Goal: Task Accomplishment & Management: Manage account settings

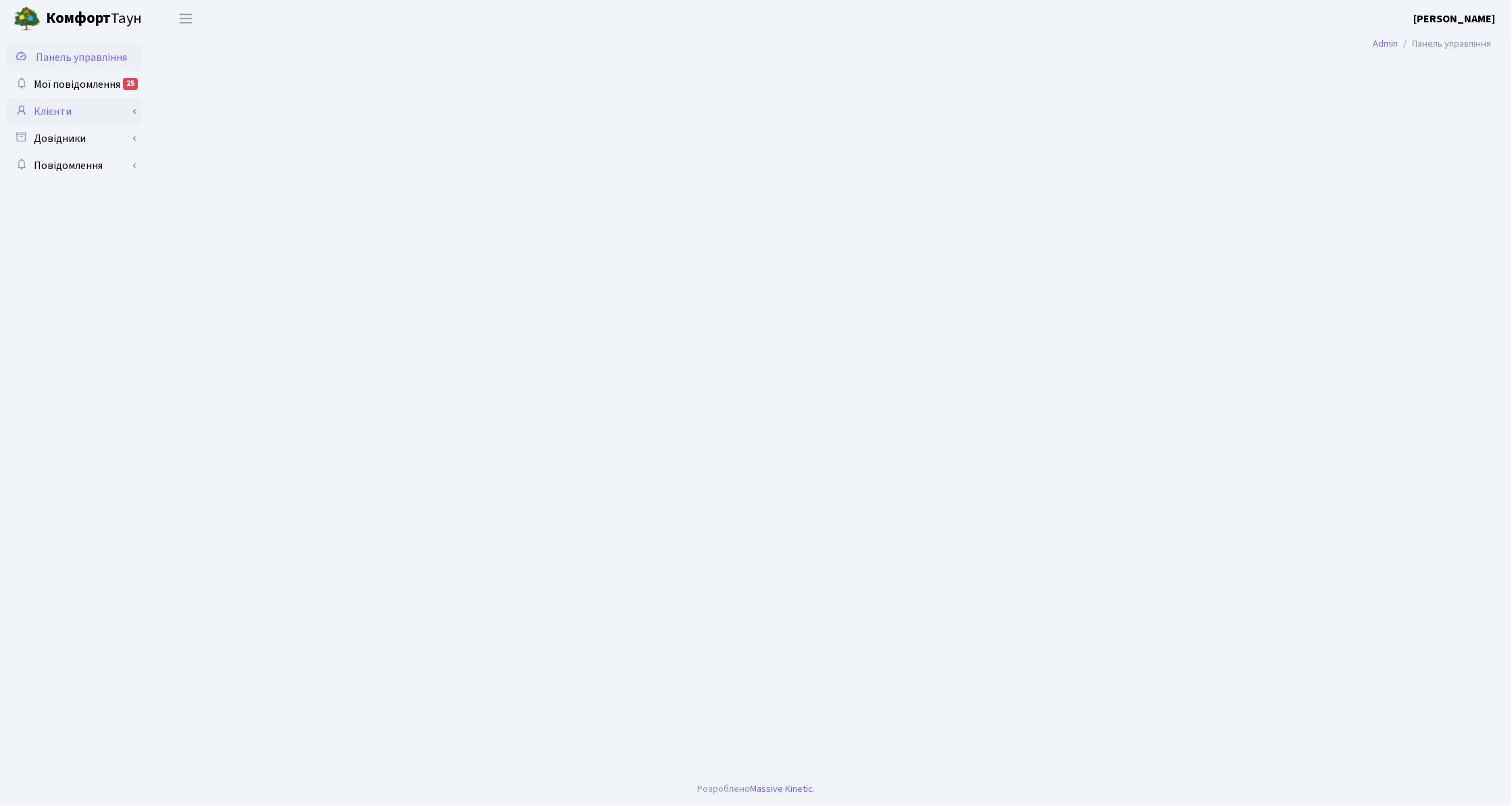
click at [35, 110] on link "Клієнти" at bounding box center [75, 112] width 135 height 27
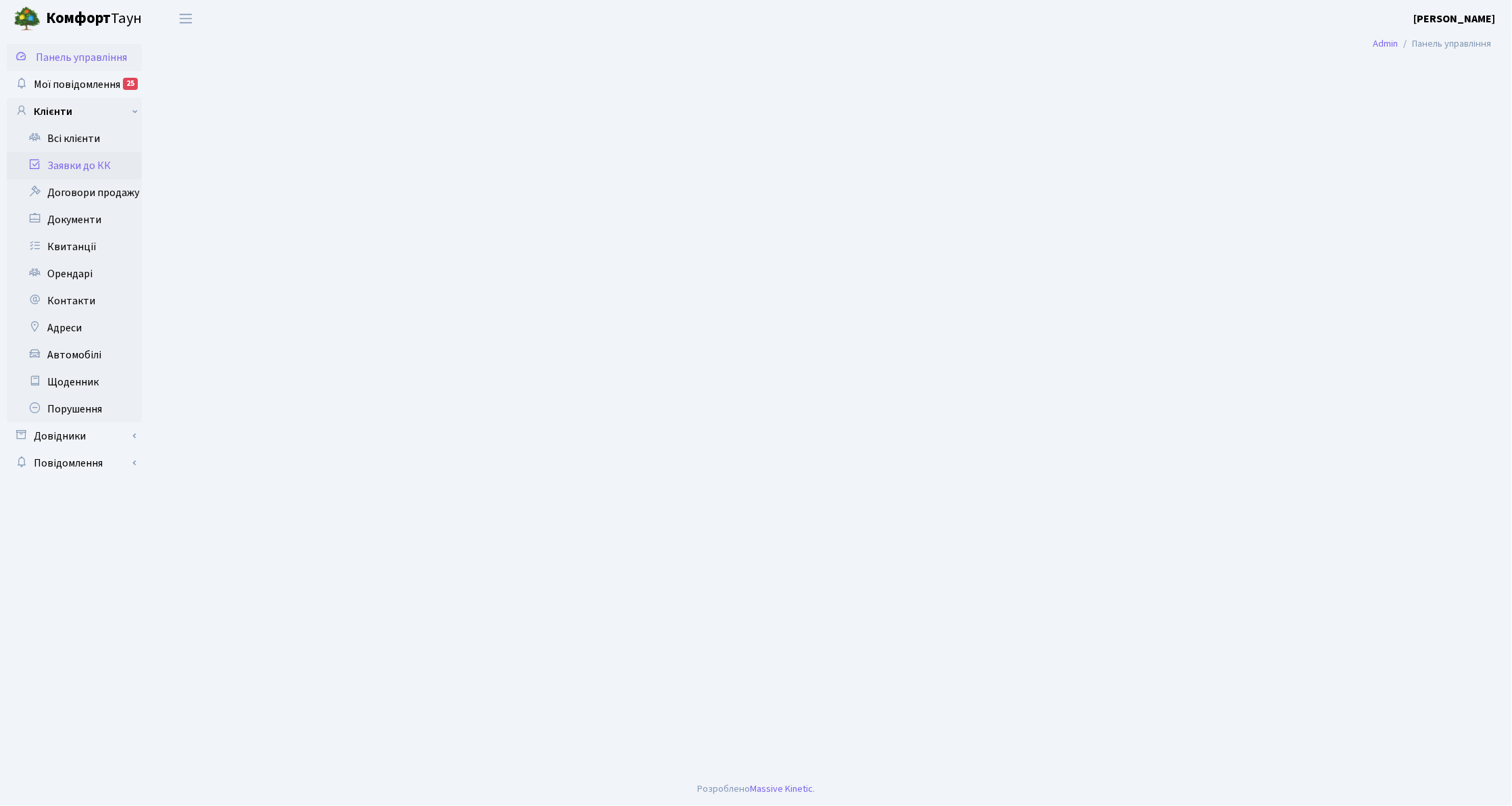
click at [83, 160] on link "Заявки до КК" at bounding box center [75, 166] width 135 height 27
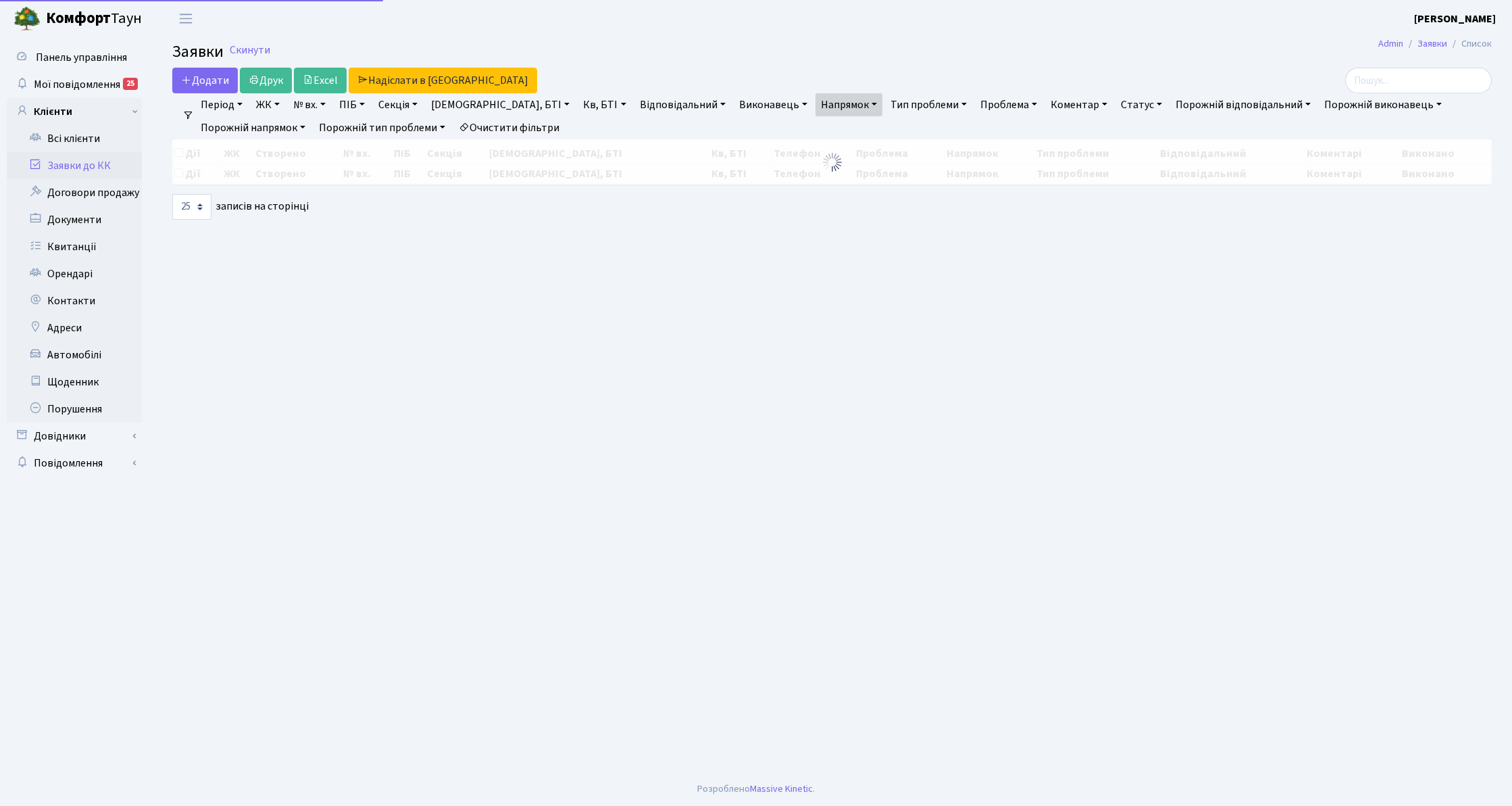
select select "25"
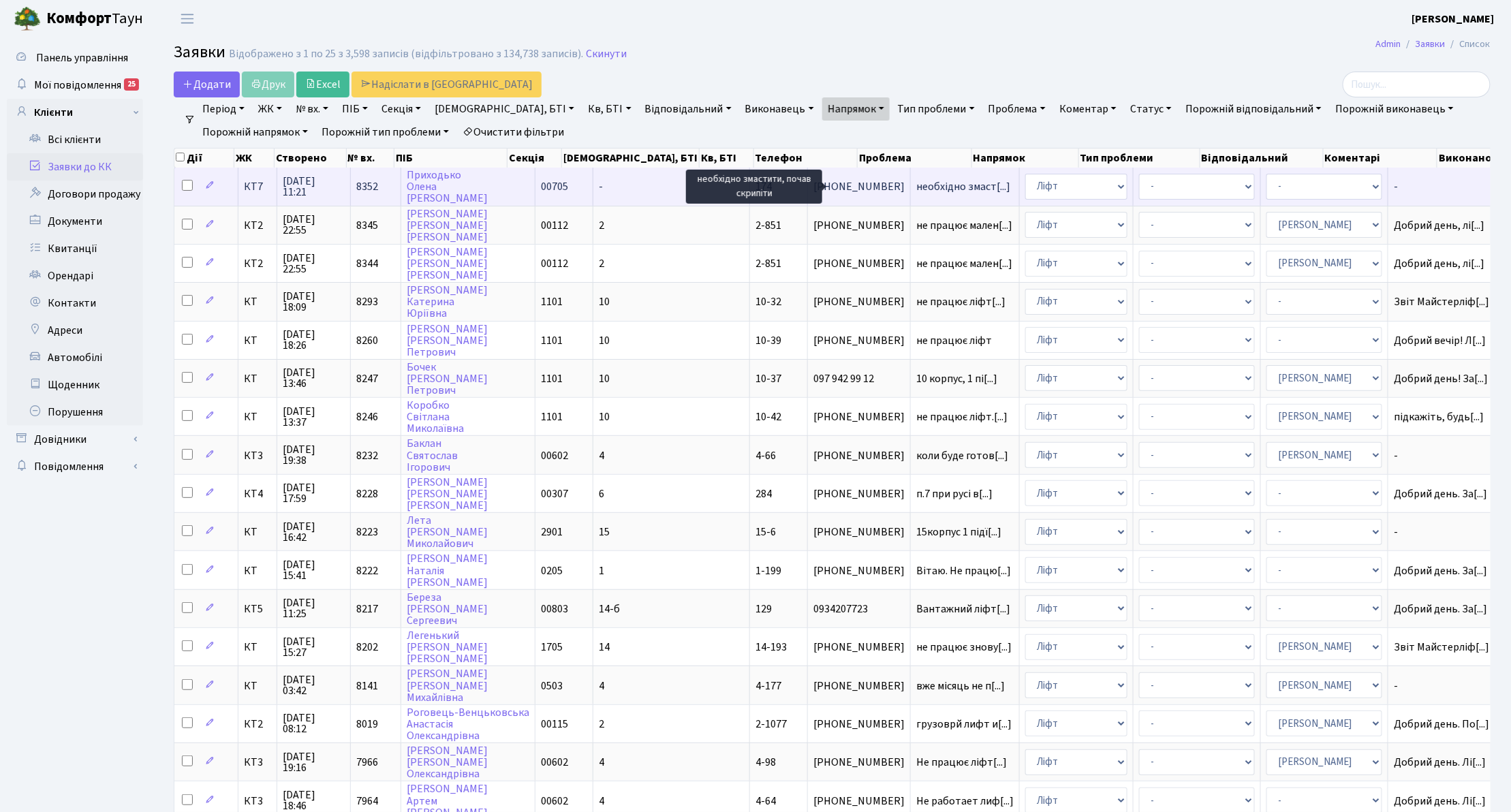
click at [916, 185] on span "необхідно змаст[...]" at bounding box center [963, 186] width 94 height 15
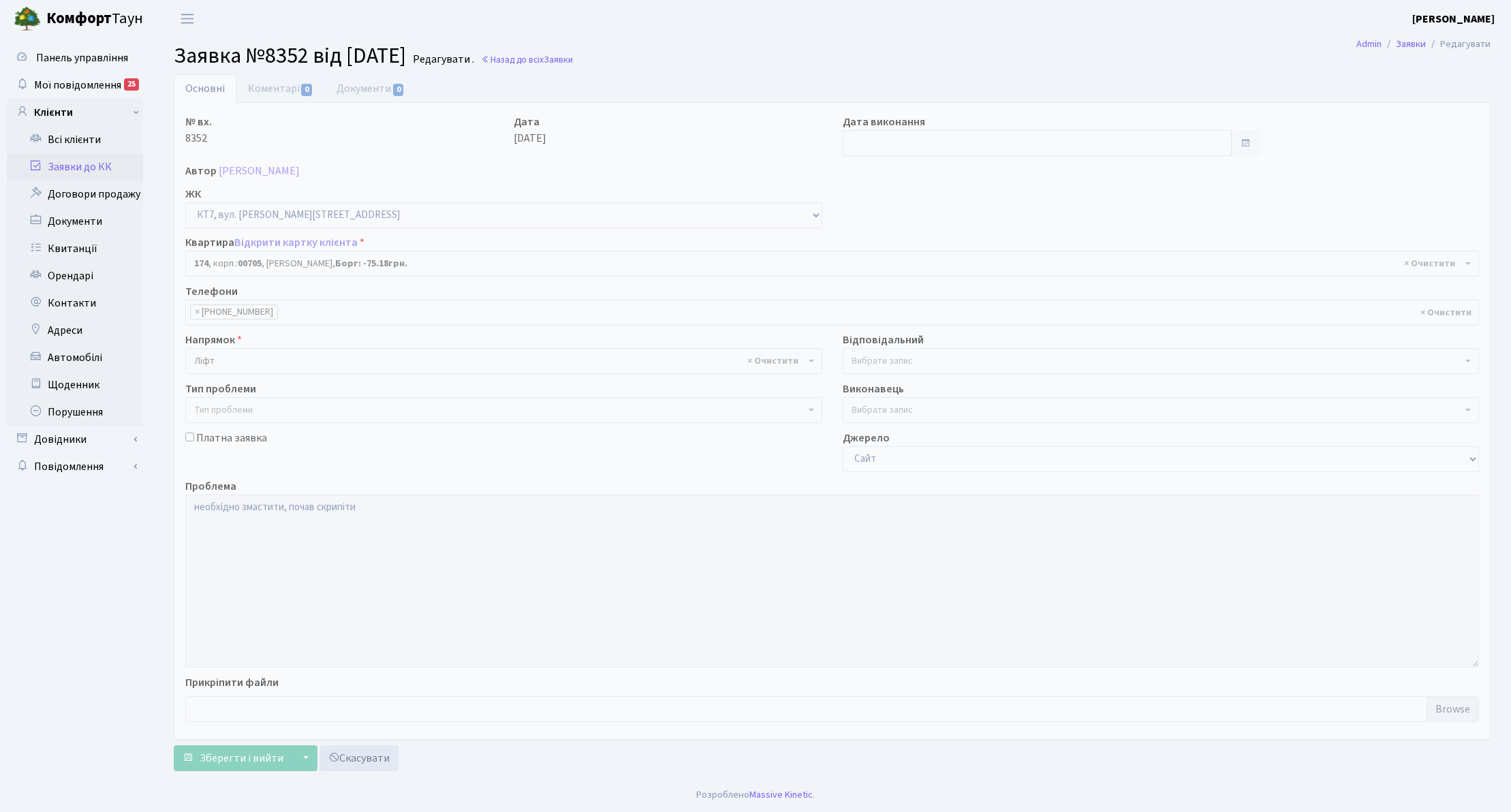
select select "18605"
click at [294, 93] on link "Коментарі 0" at bounding box center [281, 88] width 89 height 28
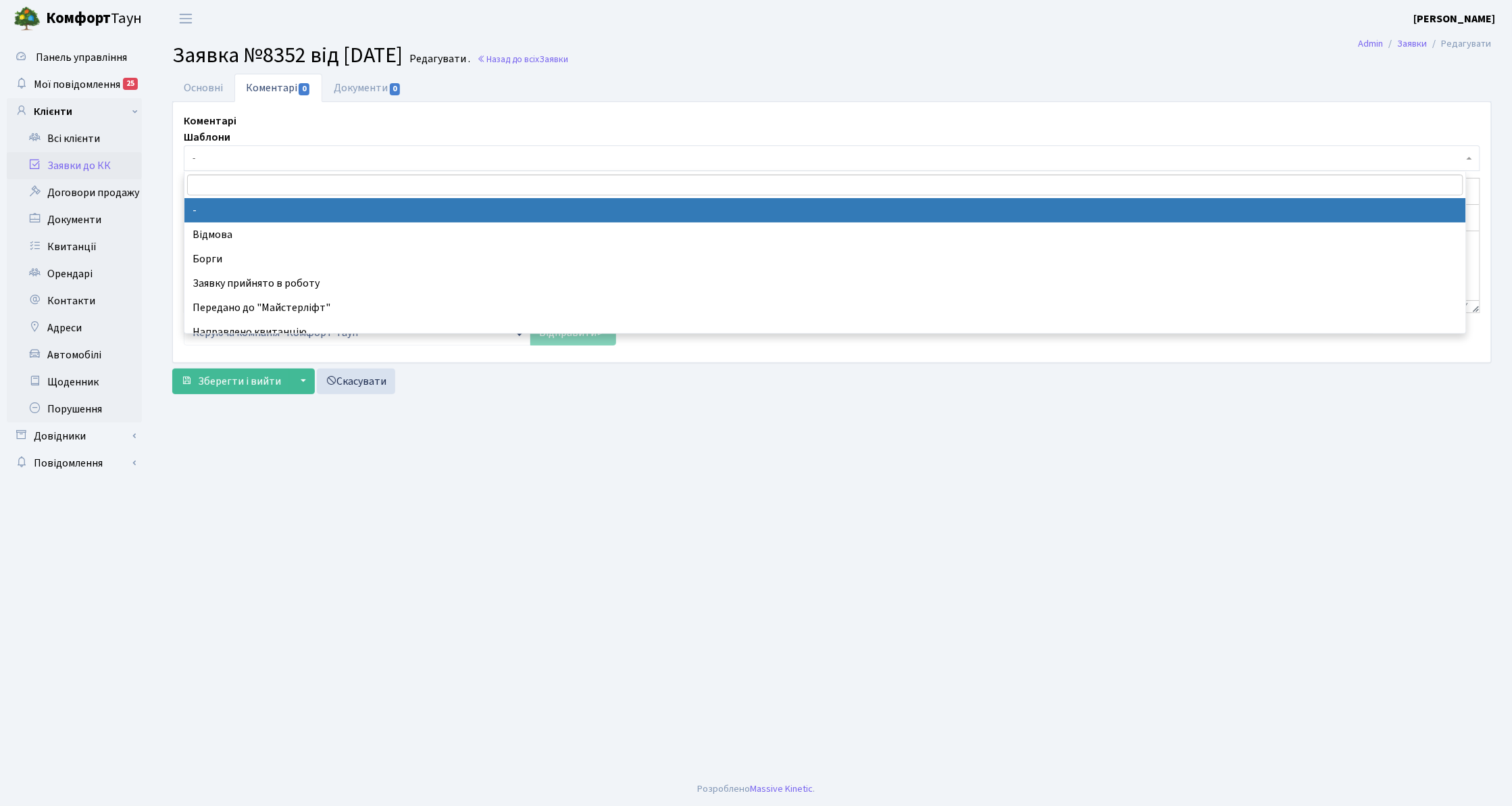
click at [276, 159] on span "-" at bounding box center [827, 158] width 1271 height 14
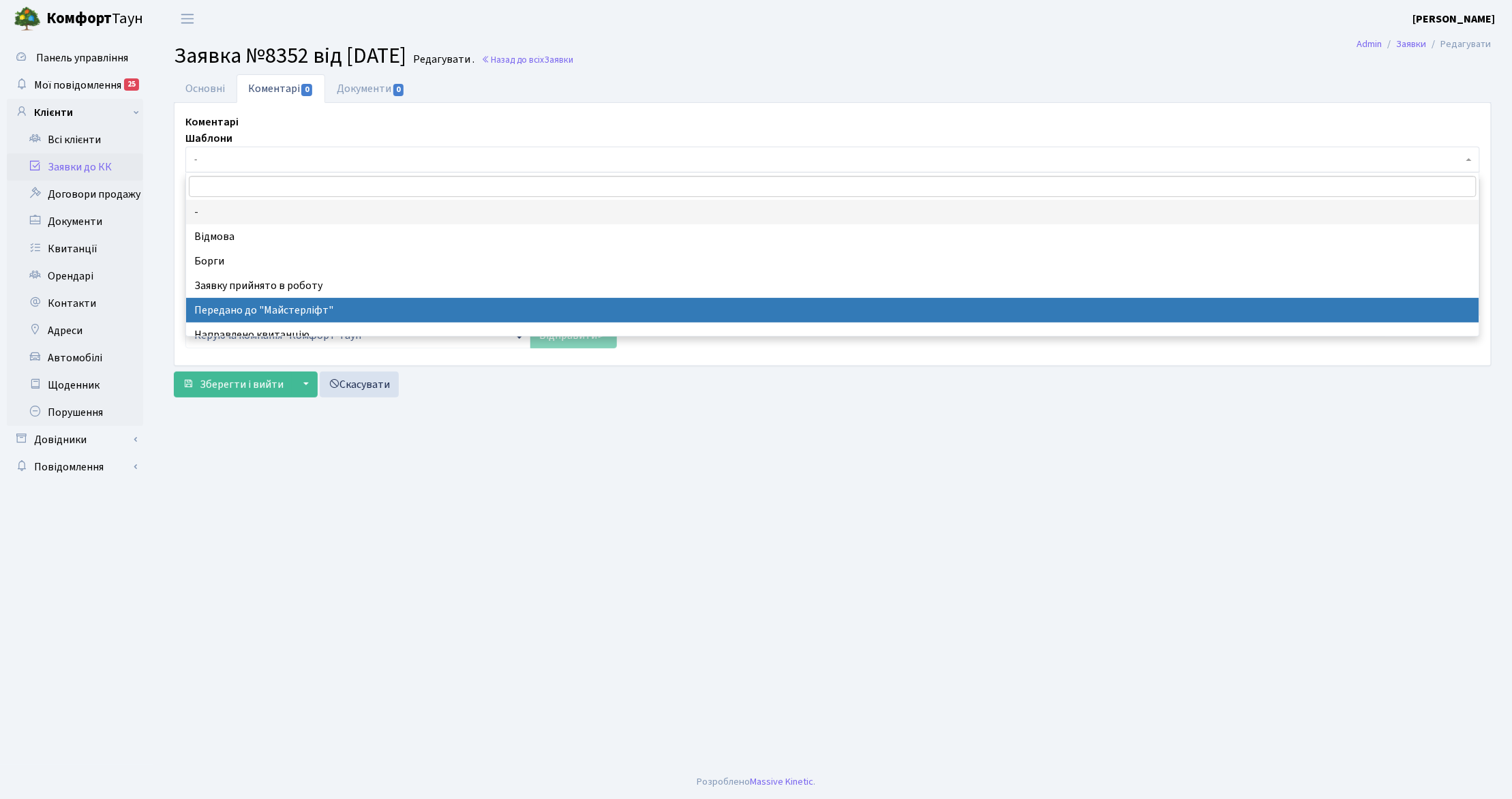
select select "9"
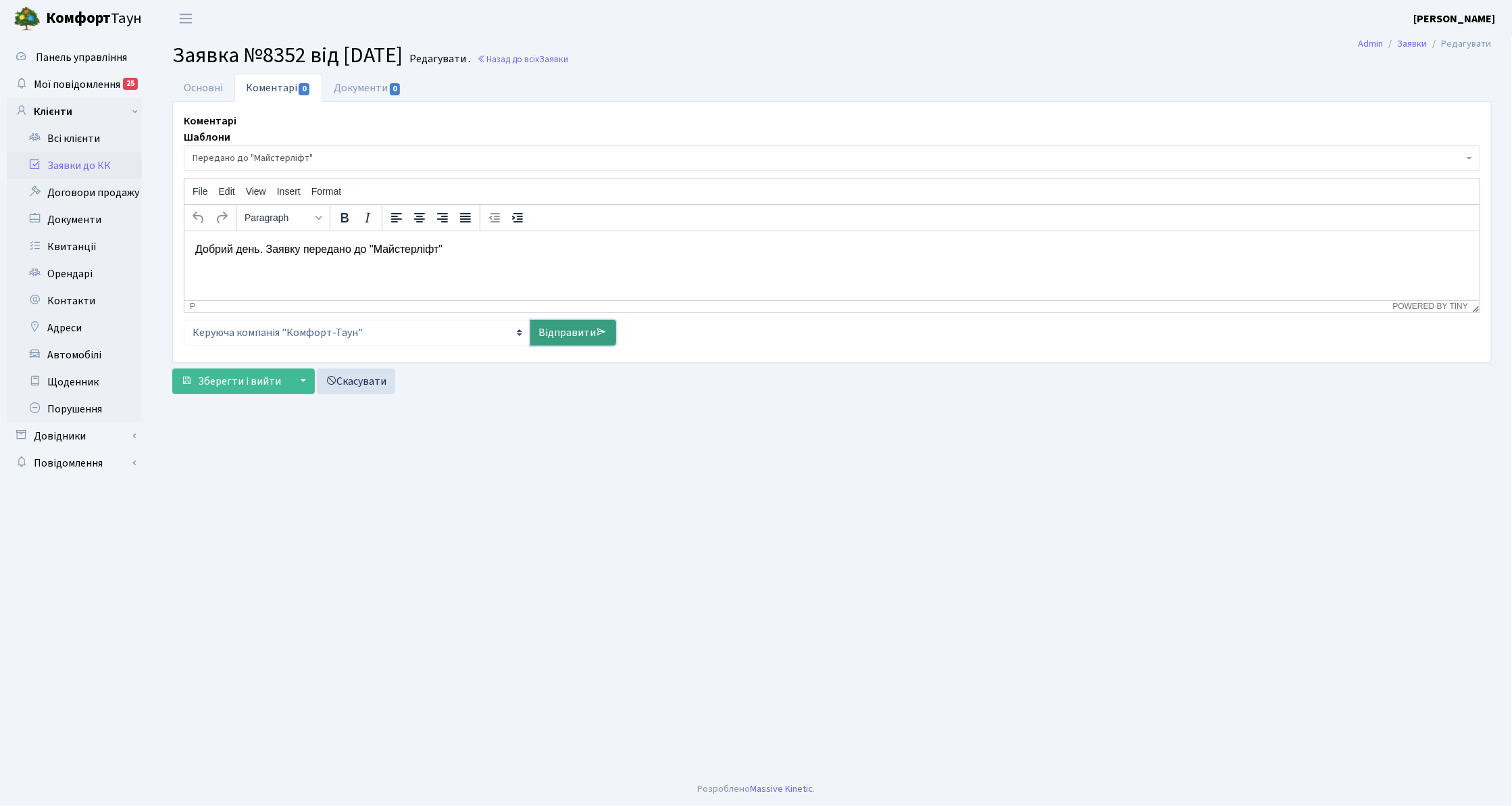
click at [565, 331] on link "Відправити" at bounding box center [572, 333] width 85 height 26
select select
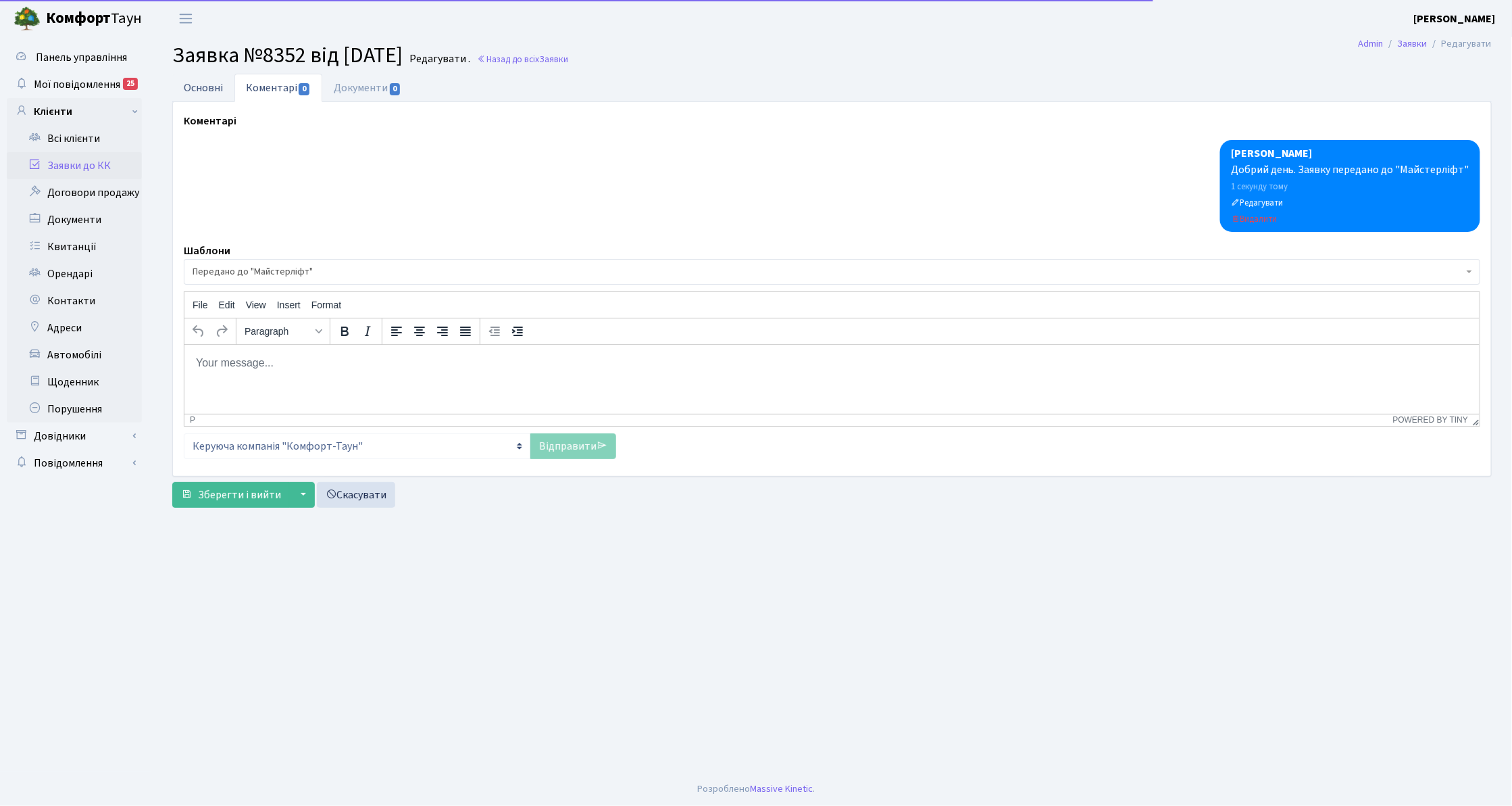
click at [209, 81] on link "Основні" at bounding box center [203, 87] width 62 height 27
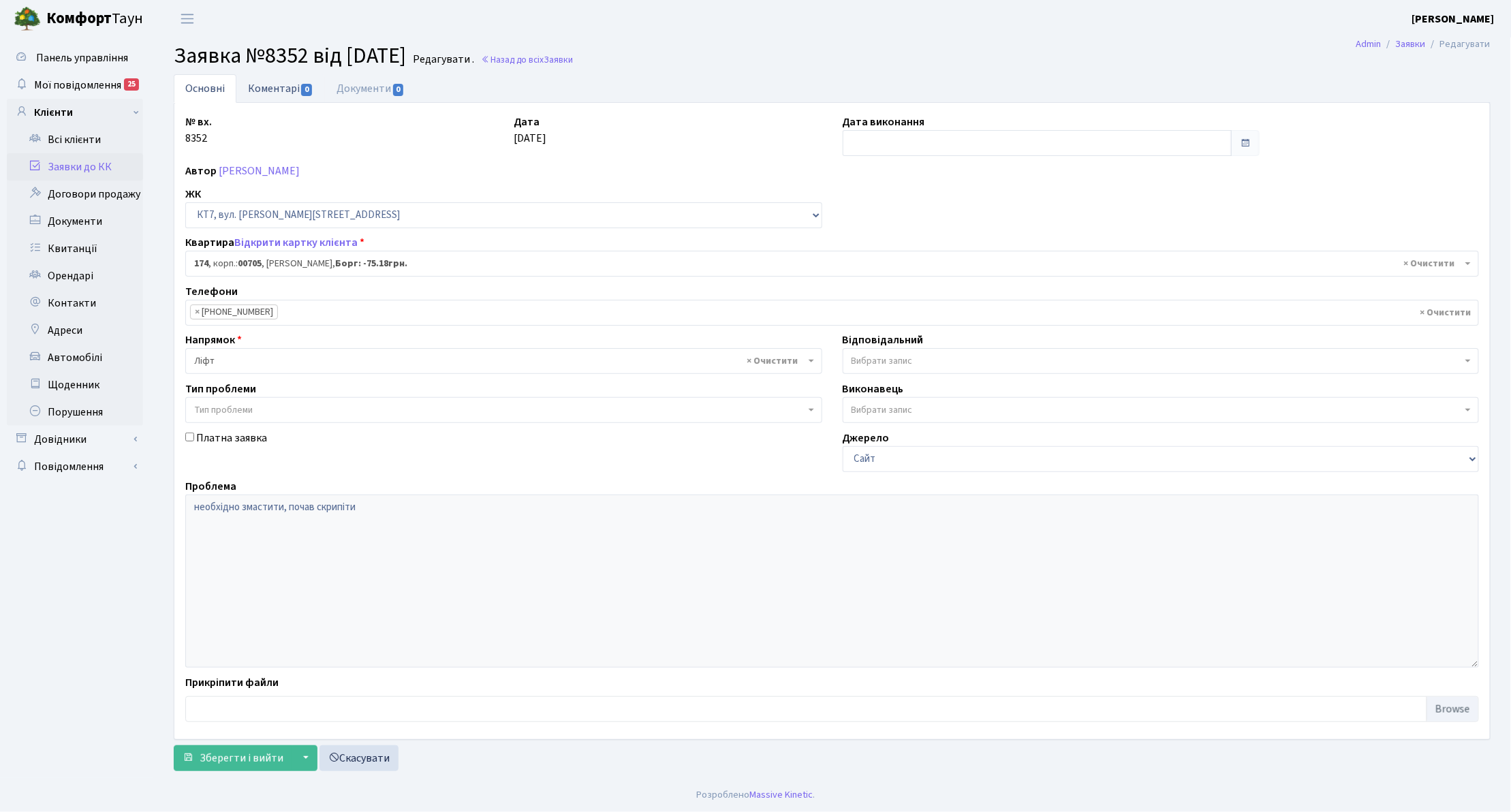
click at [303, 91] on span "0" at bounding box center [306, 90] width 11 height 12
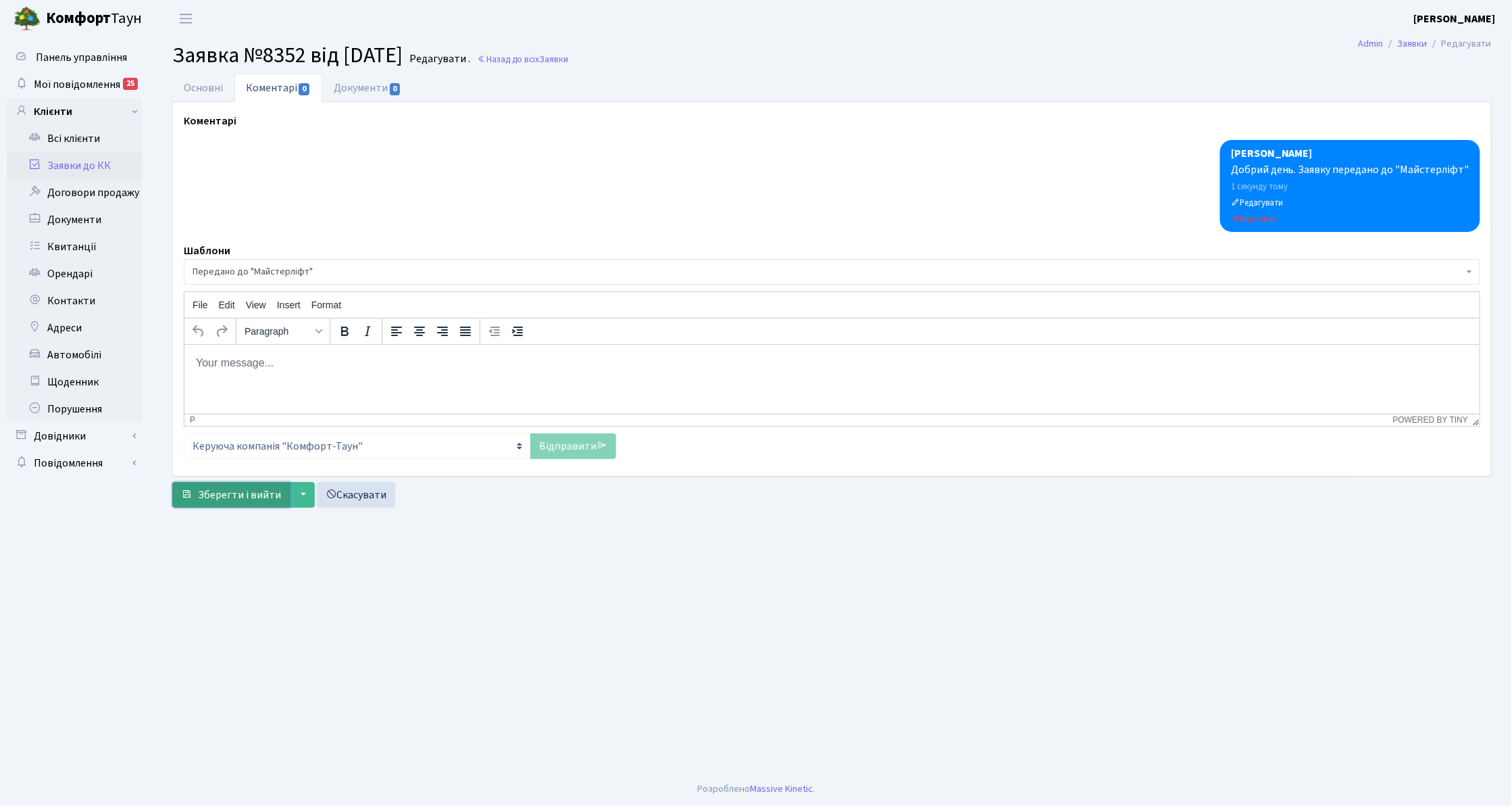
click at [244, 506] on button "Зберегти і вийти" at bounding box center [232, 495] width 118 height 26
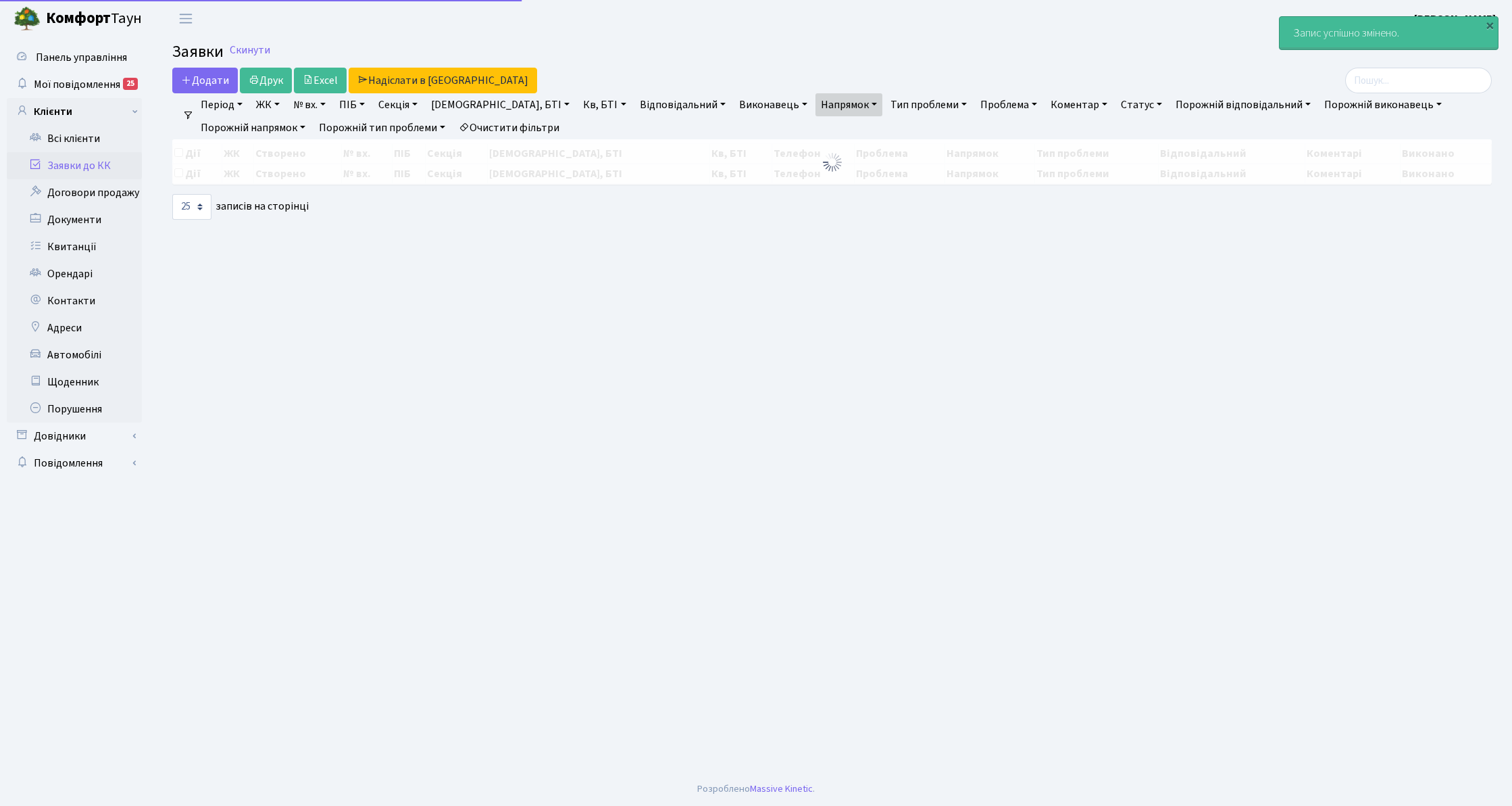
select select "25"
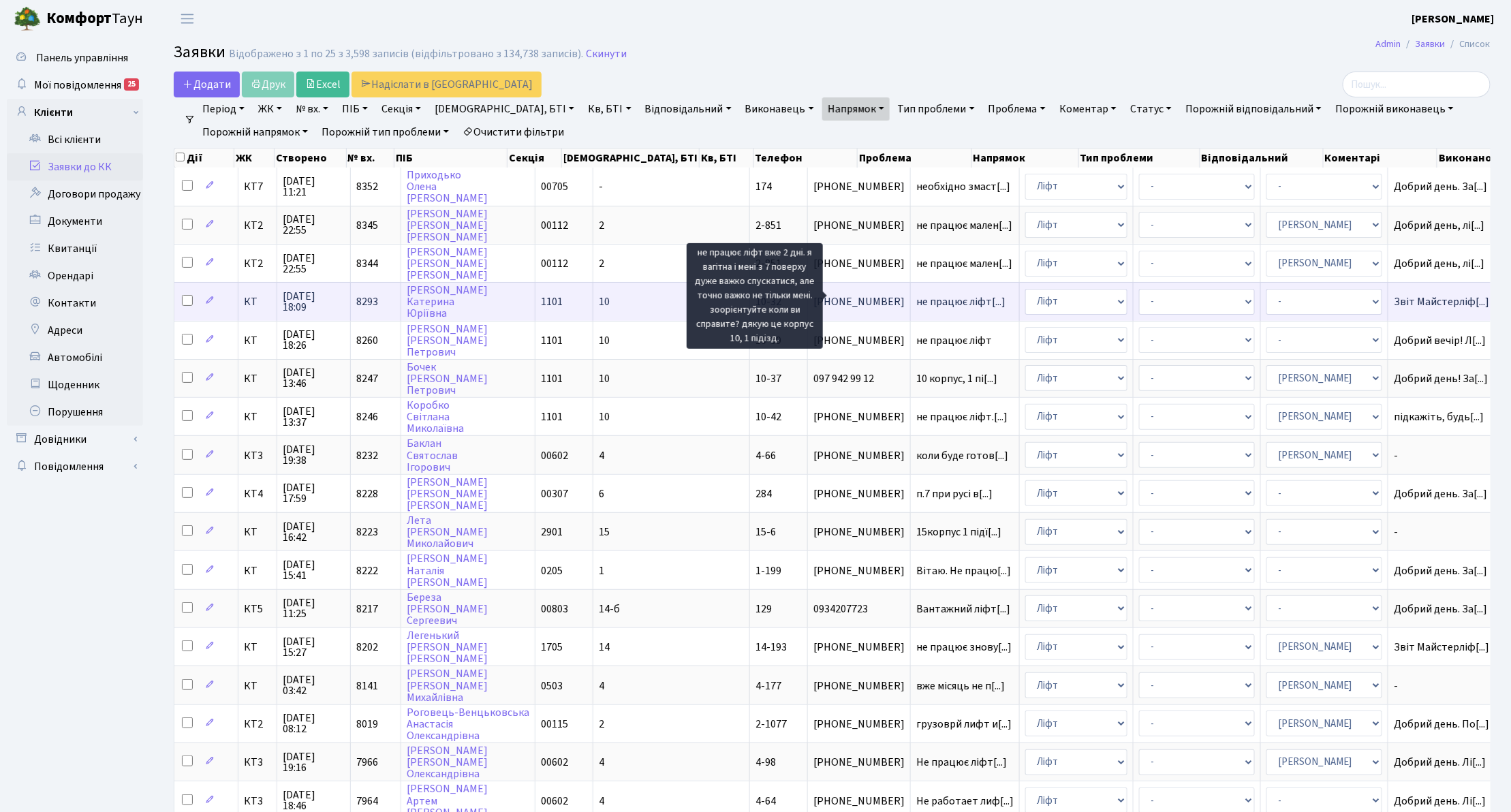
click at [916, 300] on span "не працює ліфт[...]" at bounding box center [961, 301] width 89 height 15
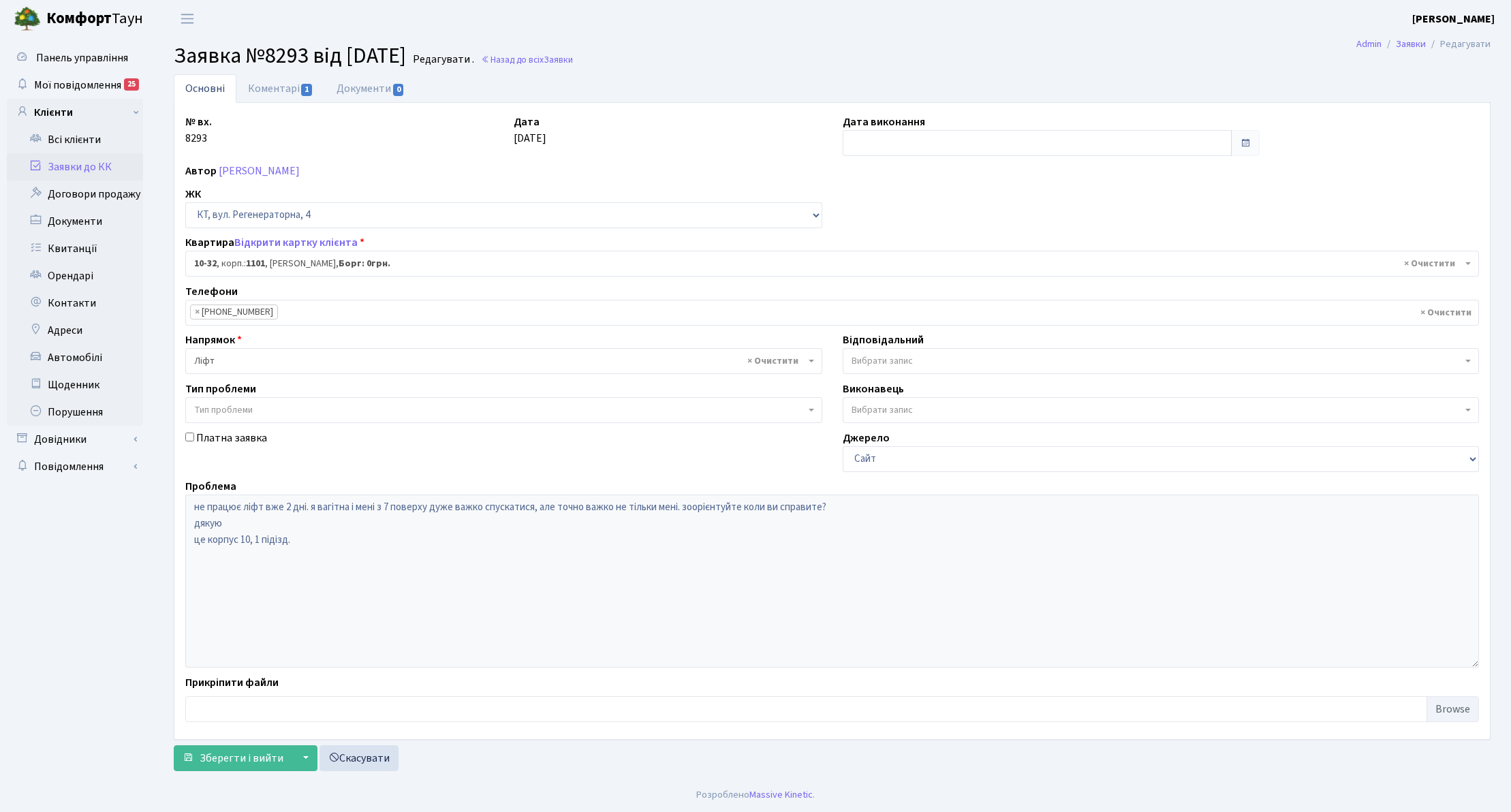
select select "6601"
click at [278, 93] on link "Коментарі 1" at bounding box center [281, 88] width 89 height 28
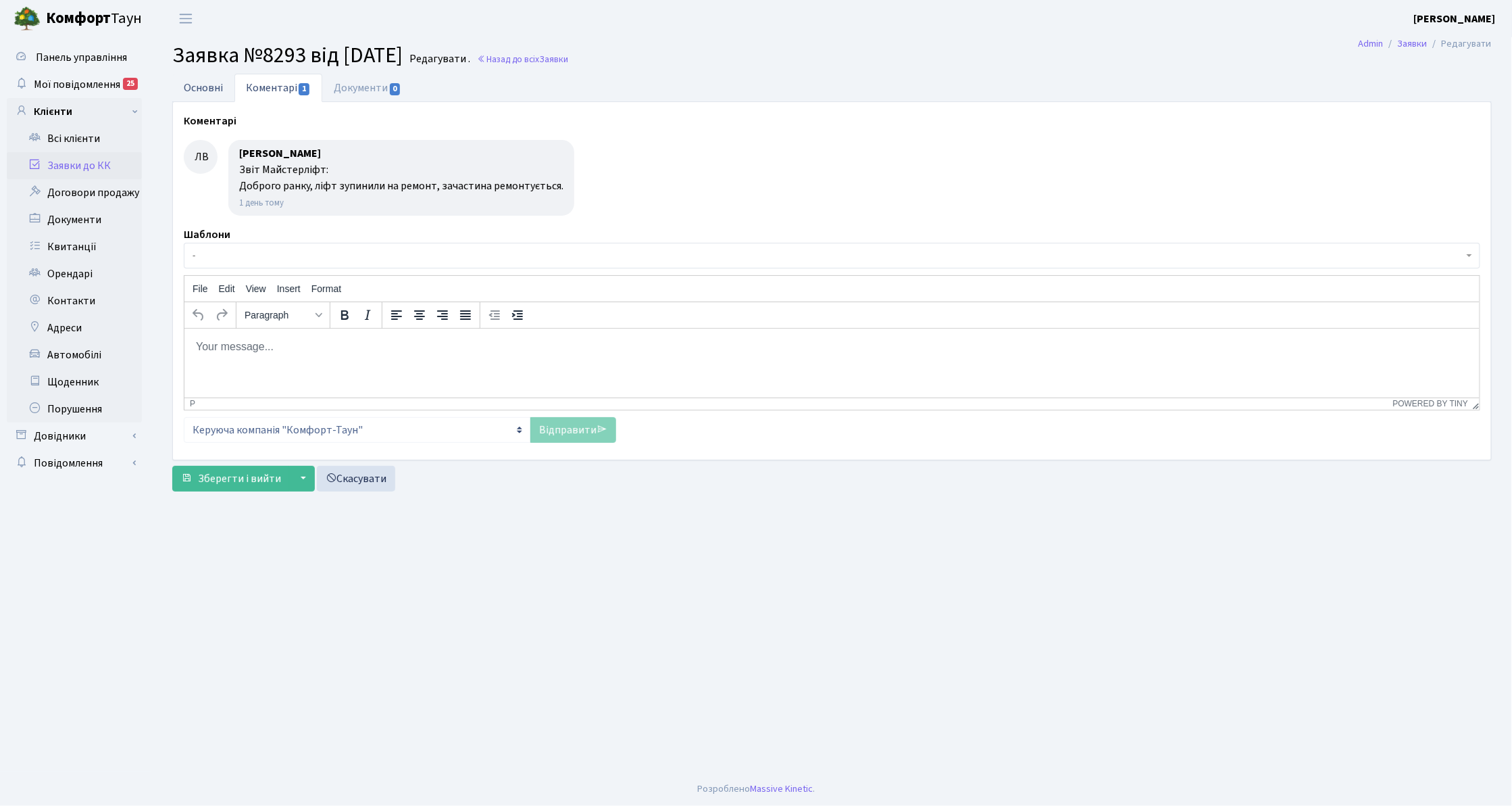
click at [200, 83] on link "Основні" at bounding box center [203, 87] width 62 height 27
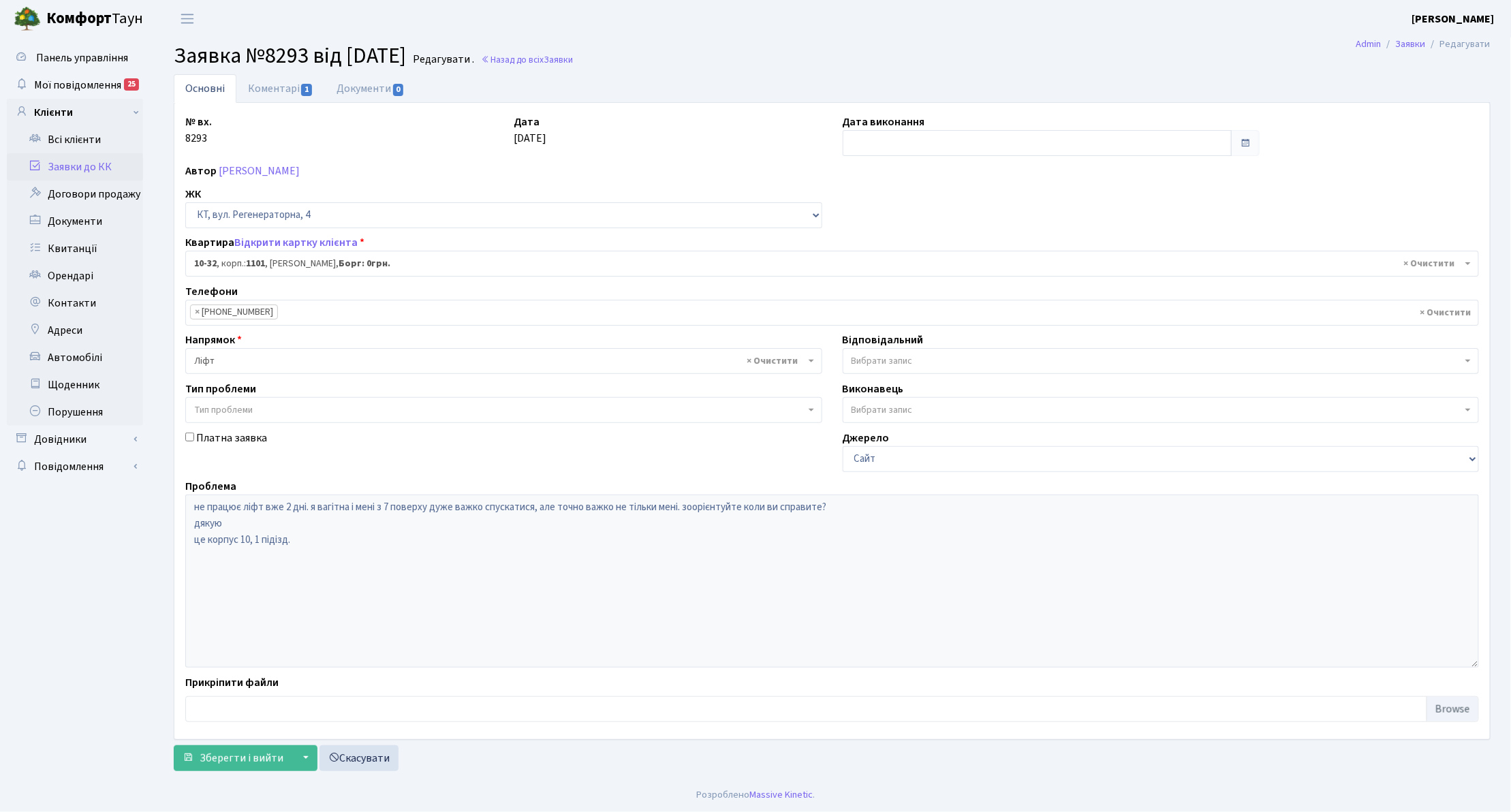
click at [94, 163] on link "Заявки до КК" at bounding box center [75, 167] width 137 height 28
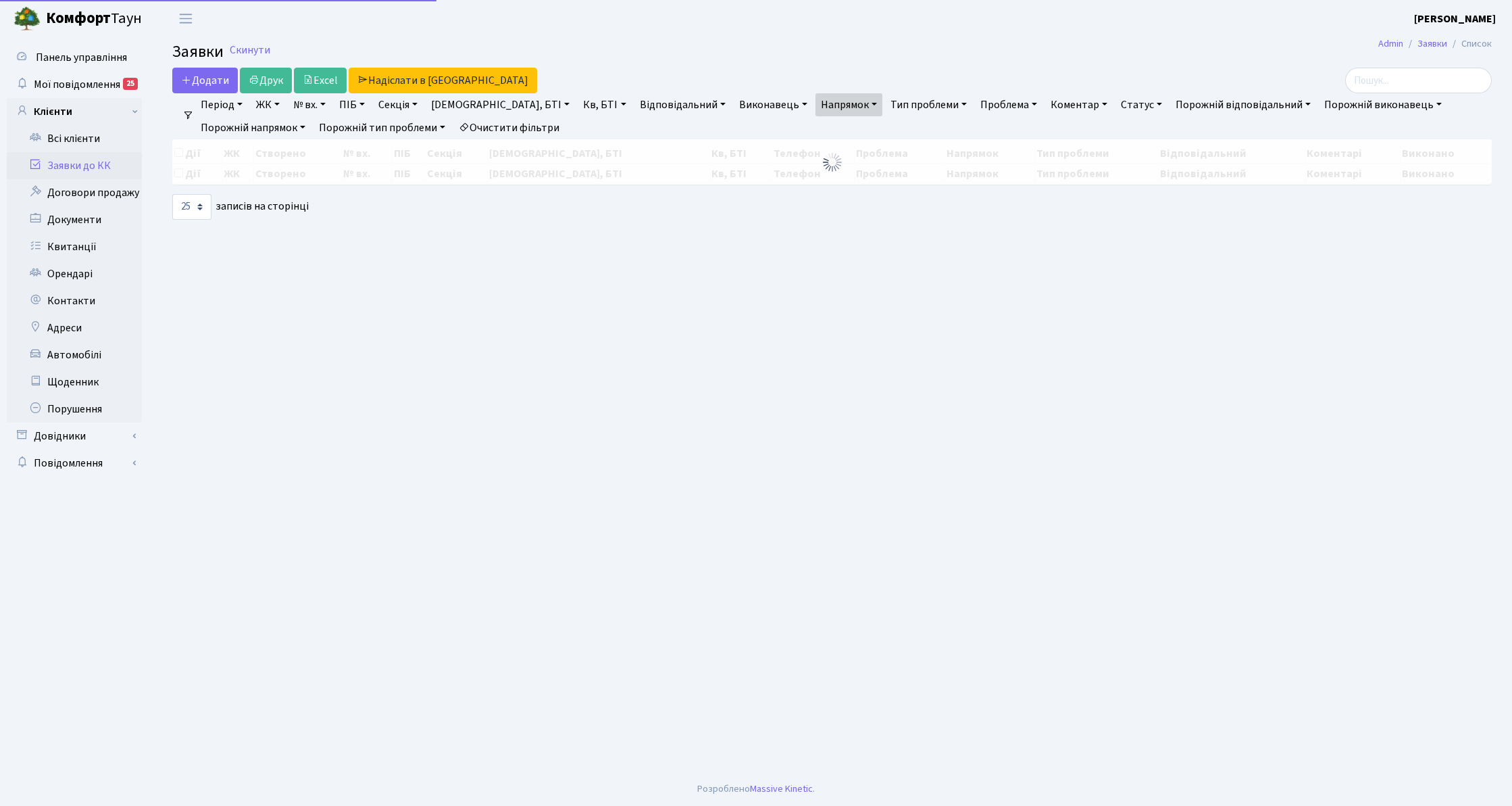
select select "25"
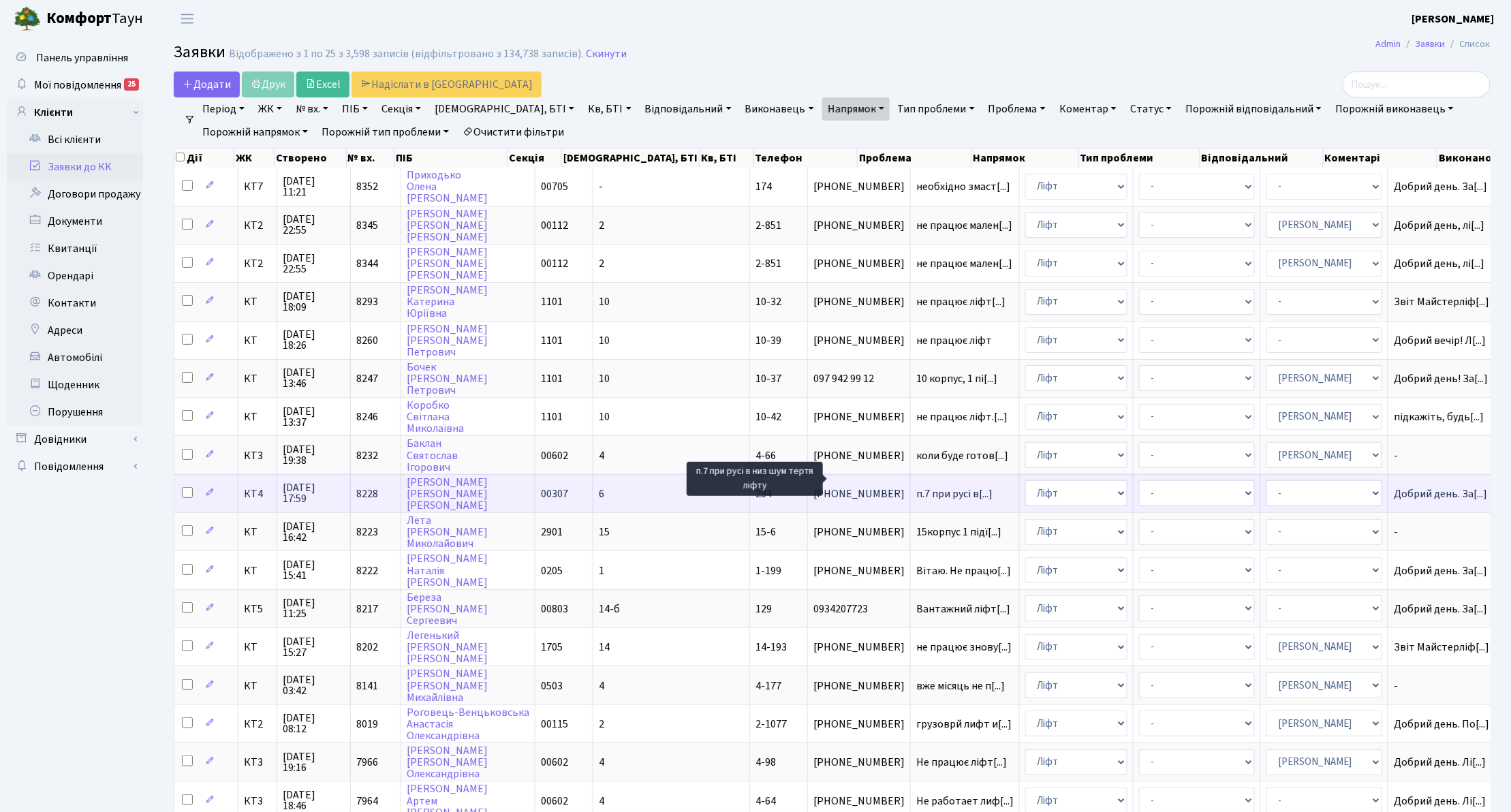
click at [916, 487] on span "п.7 при русі в[...]" at bounding box center [954, 494] width 76 height 15
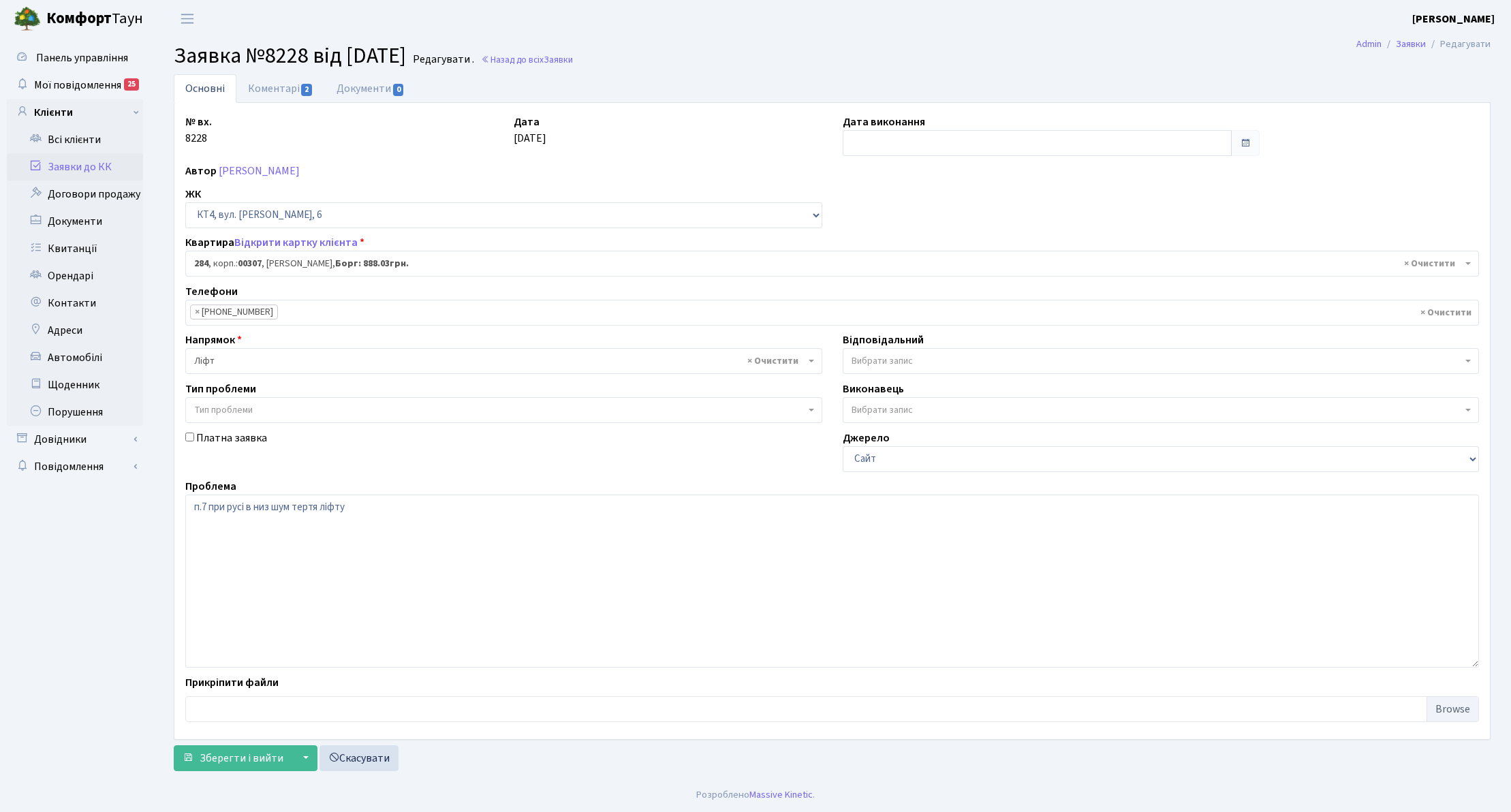
select select "16998"
click at [272, 91] on link "Коментарі 2" at bounding box center [281, 88] width 89 height 28
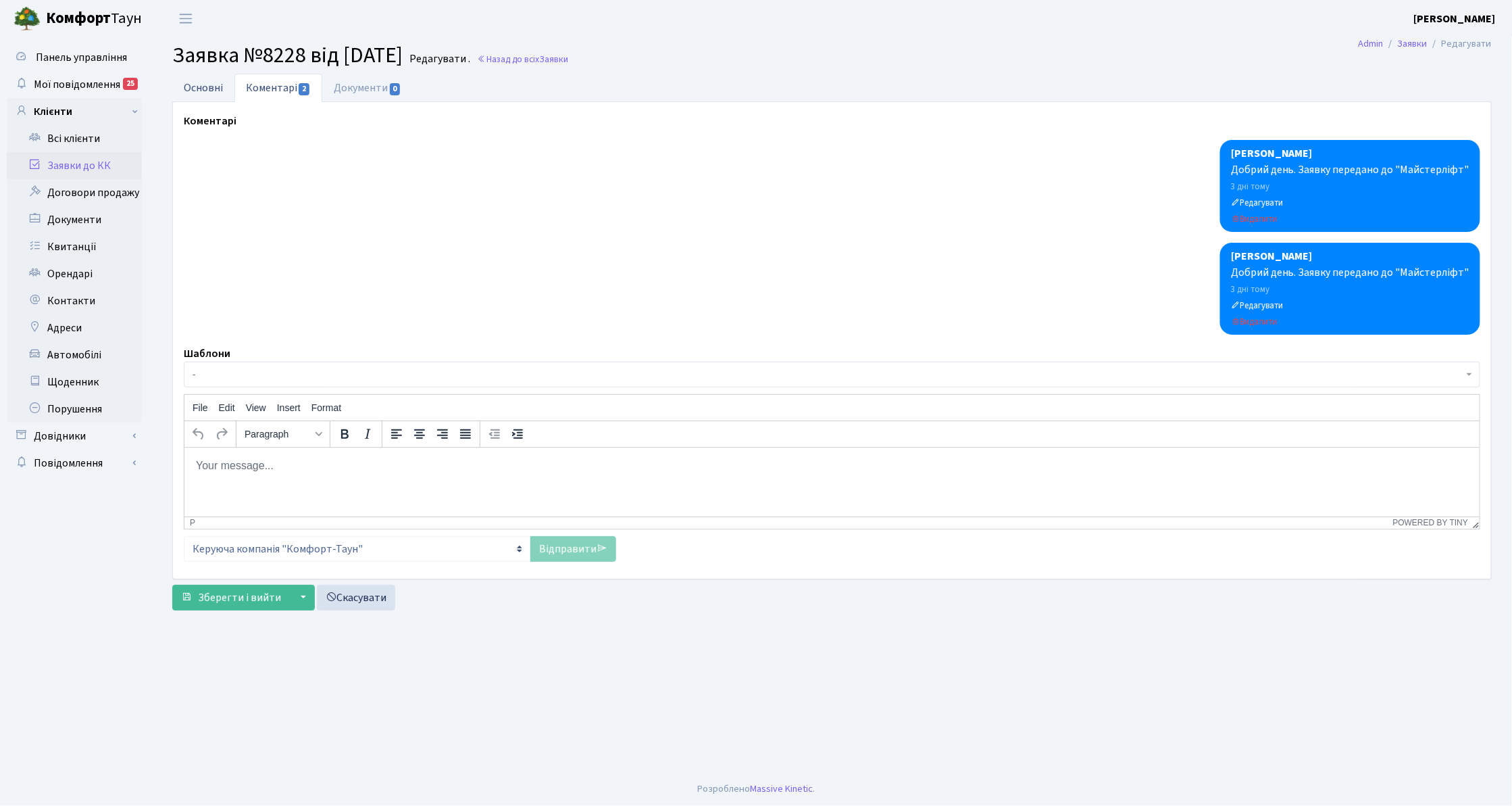
click at [190, 87] on link "Основні" at bounding box center [203, 87] width 62 height 27
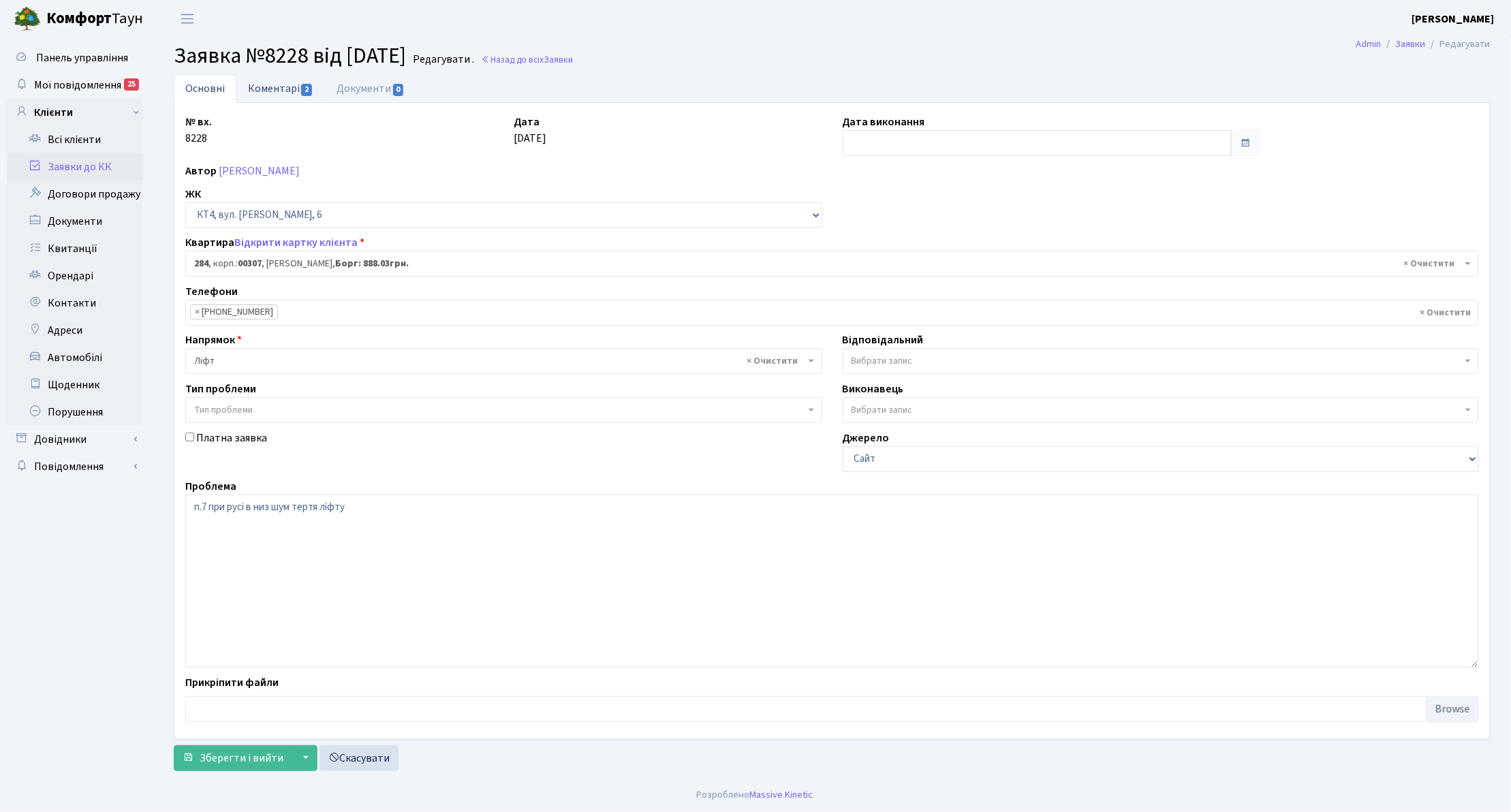
click at [277, 90] on link "Коментарі 2" at bounding box center [281, 88] width 89 height 28
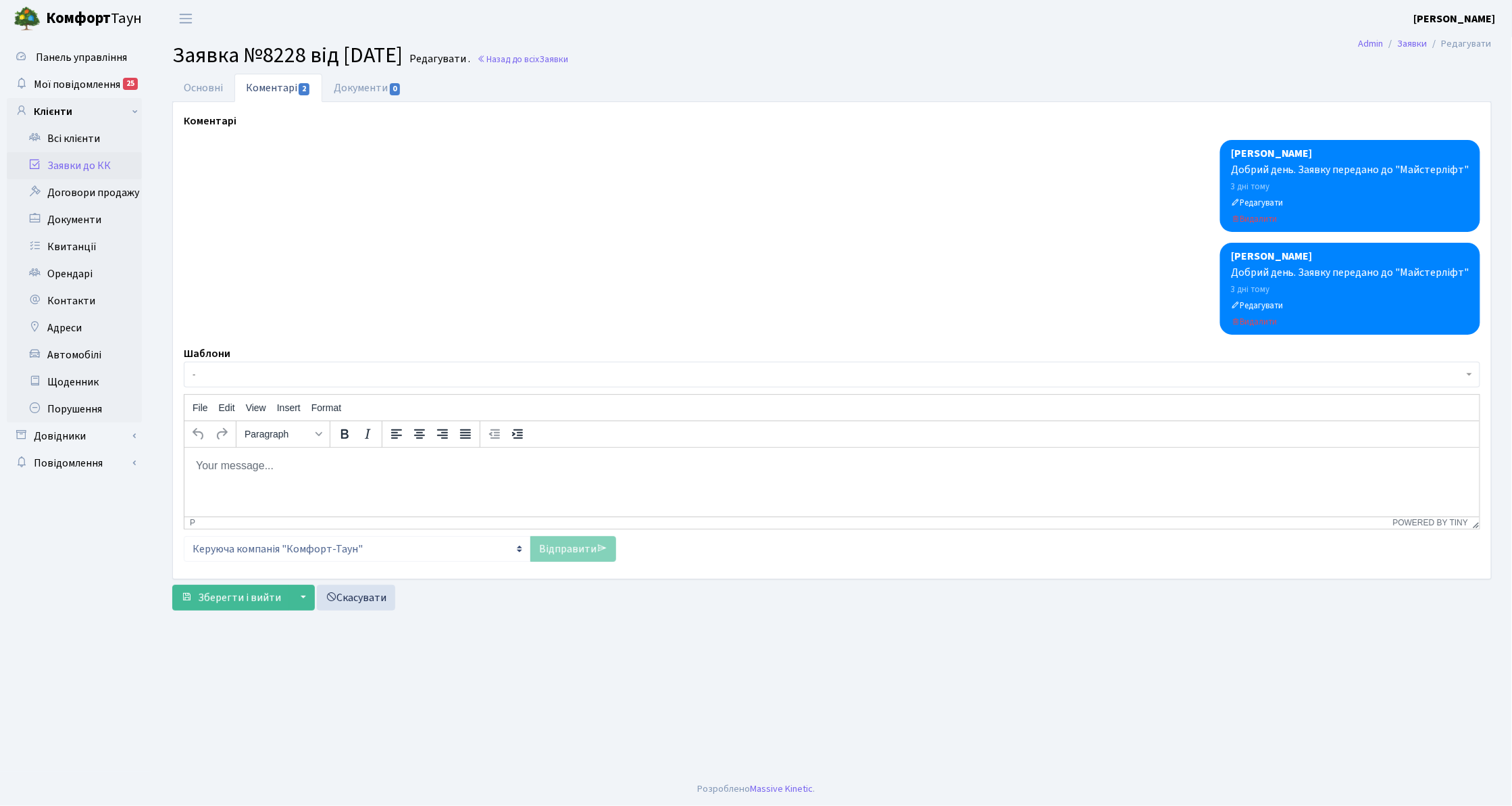
click at [58, 162] on link "Заявки до КК" at bounding box center [75, 166] width 135 height 27
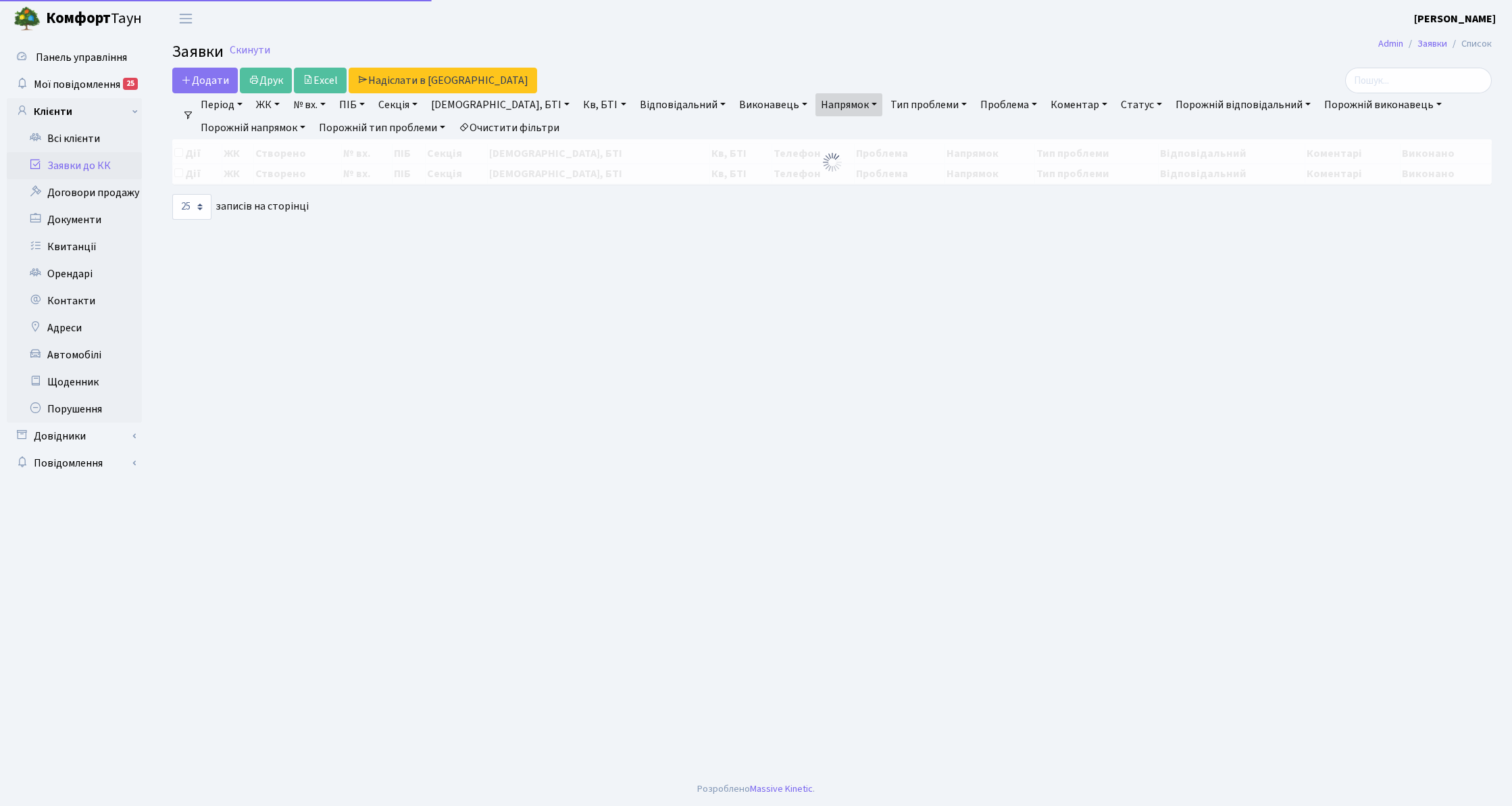
select select "25"
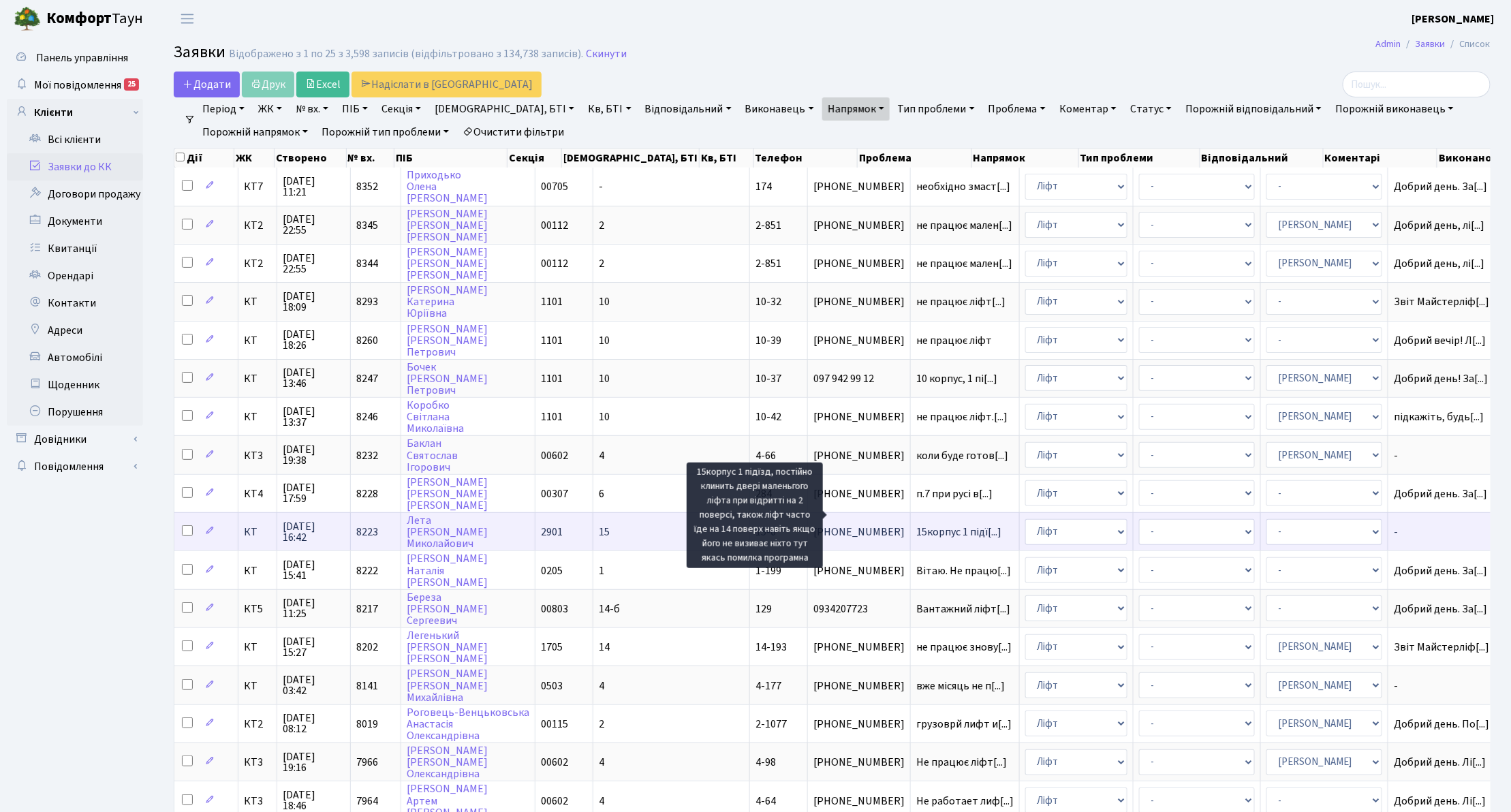
click at [916, 524] on span "15корпус 1 підї[...]" at bounding box center [959, 531] width 85 height 15
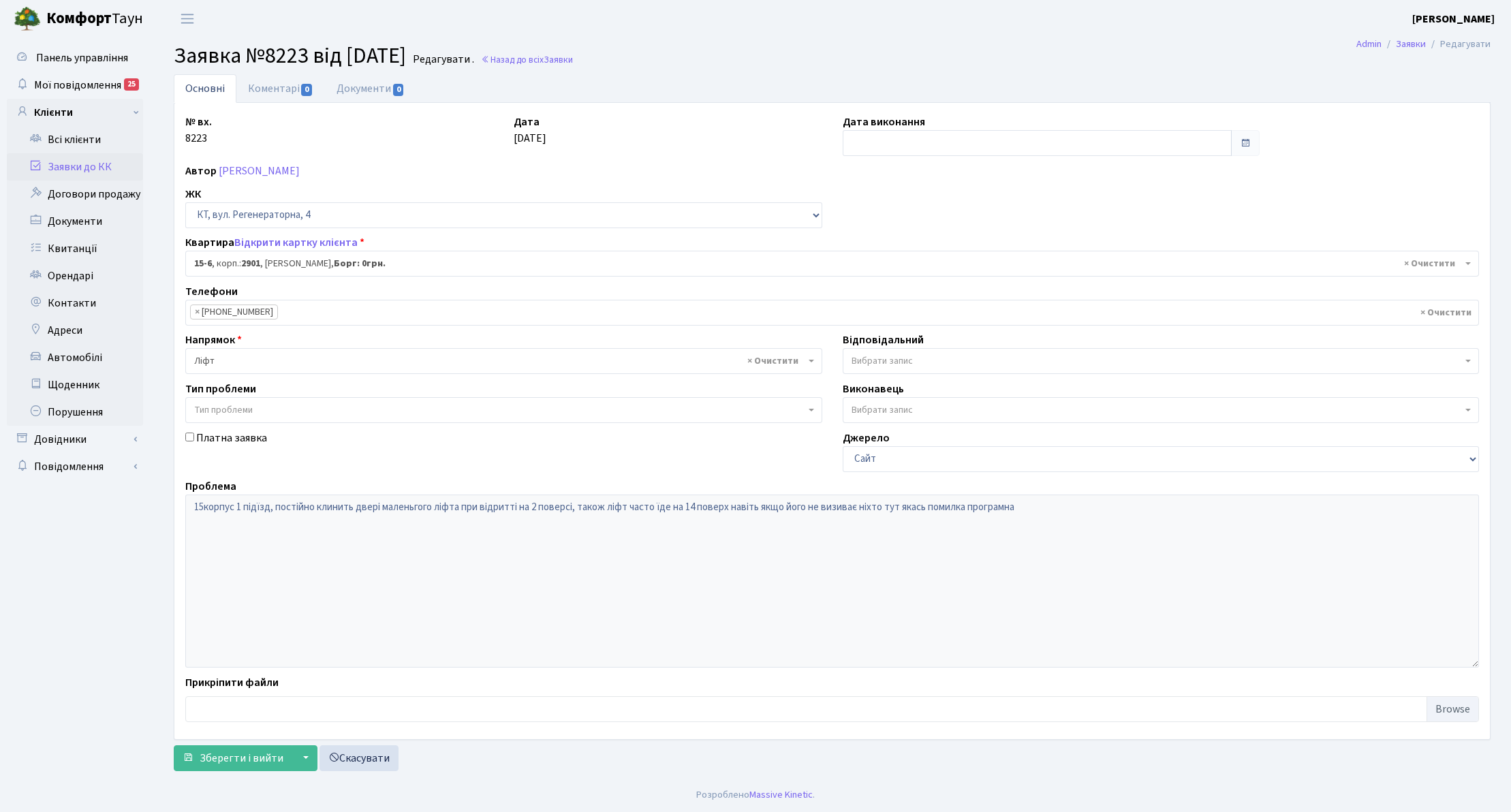
select select "8781"
click at [284, 94] on link "Коментарі 0" at bounding box center [281, 88] width 89 height 28
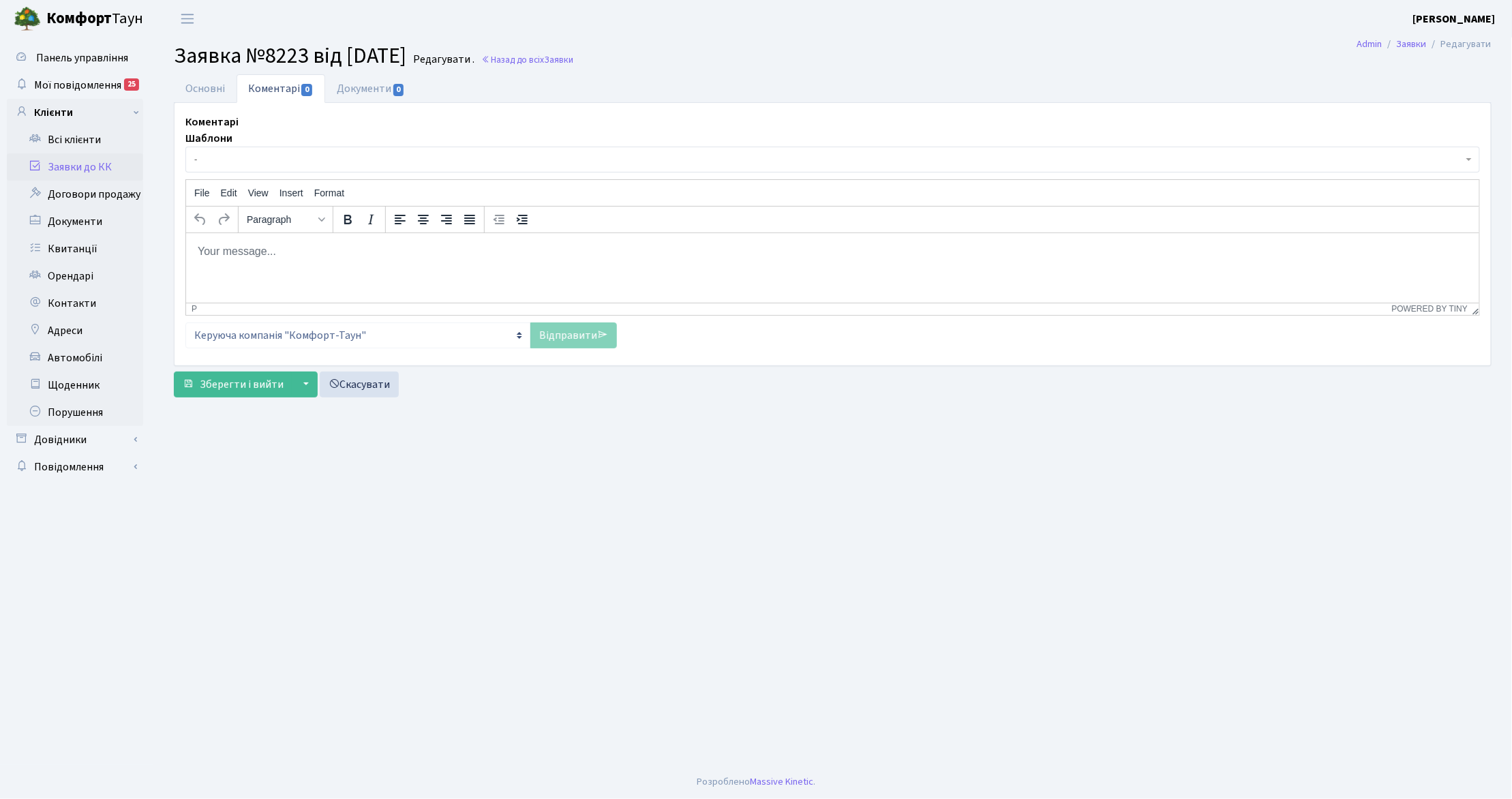
click at [249, 170] on span "-" at bounding box center [833, 159] width 1295 height 26
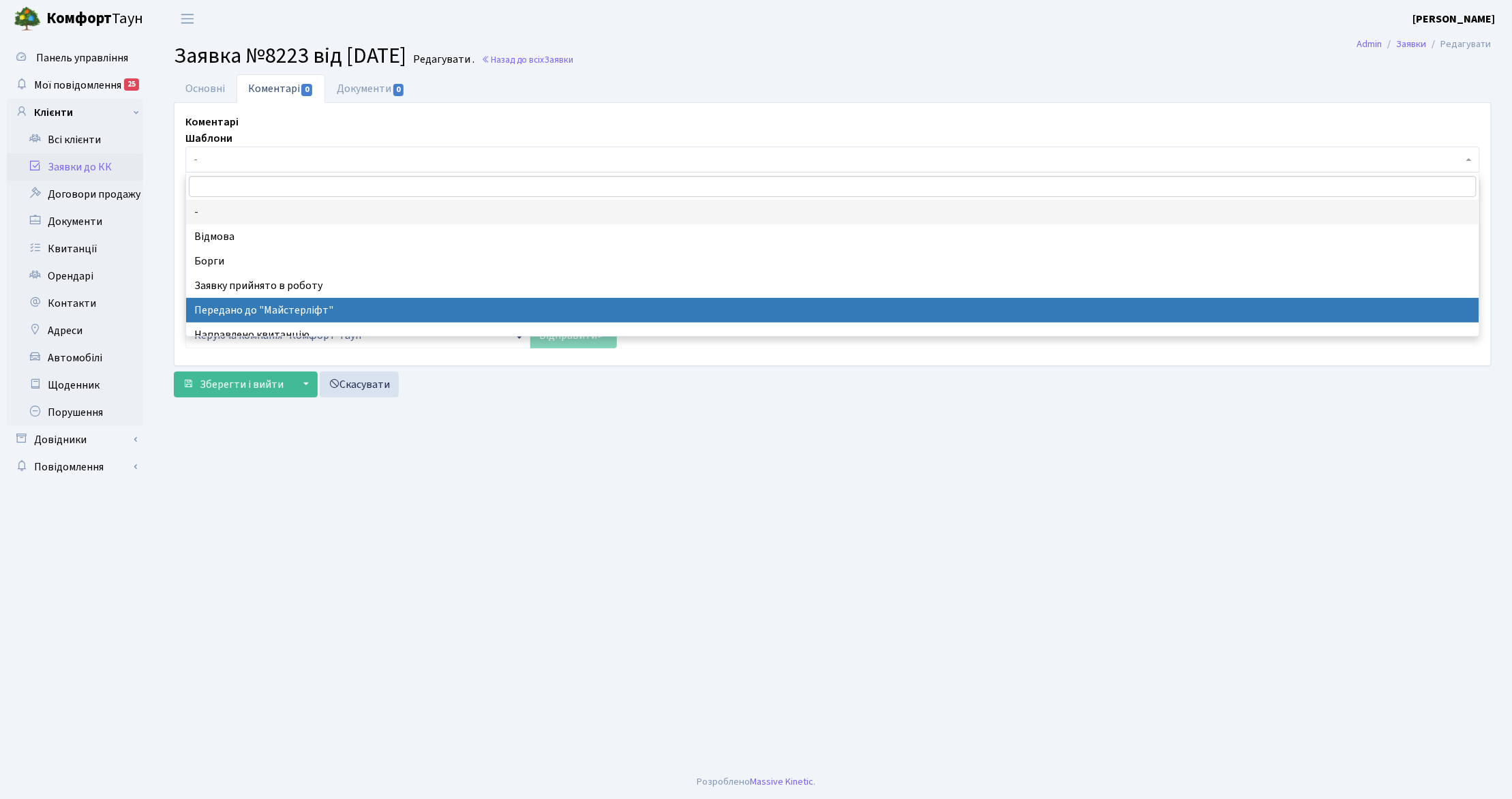
select select "9"
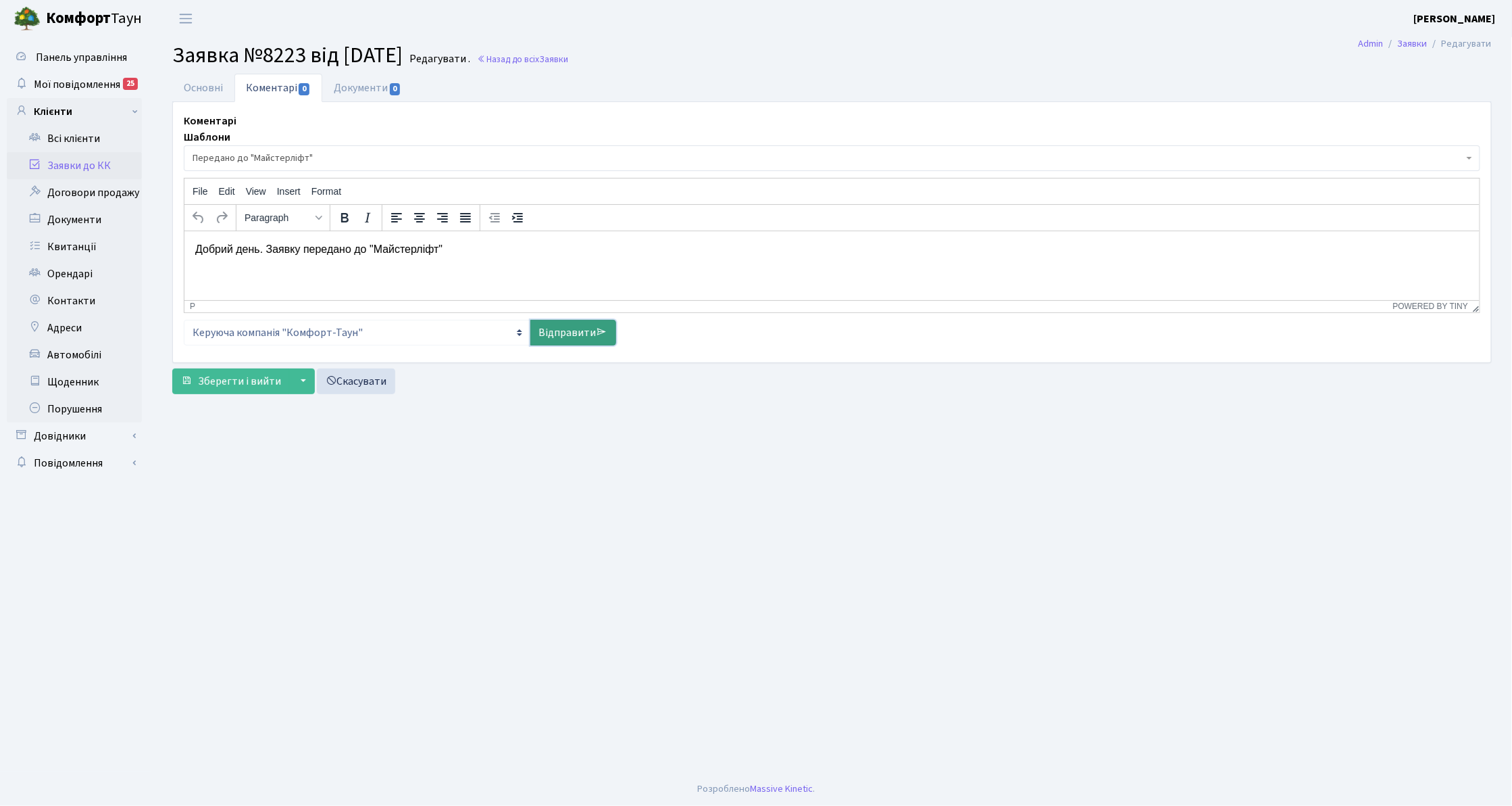
click at [582, 336] on link "Відправити" at bounding box center [572, 333] width 85 height 26
select select
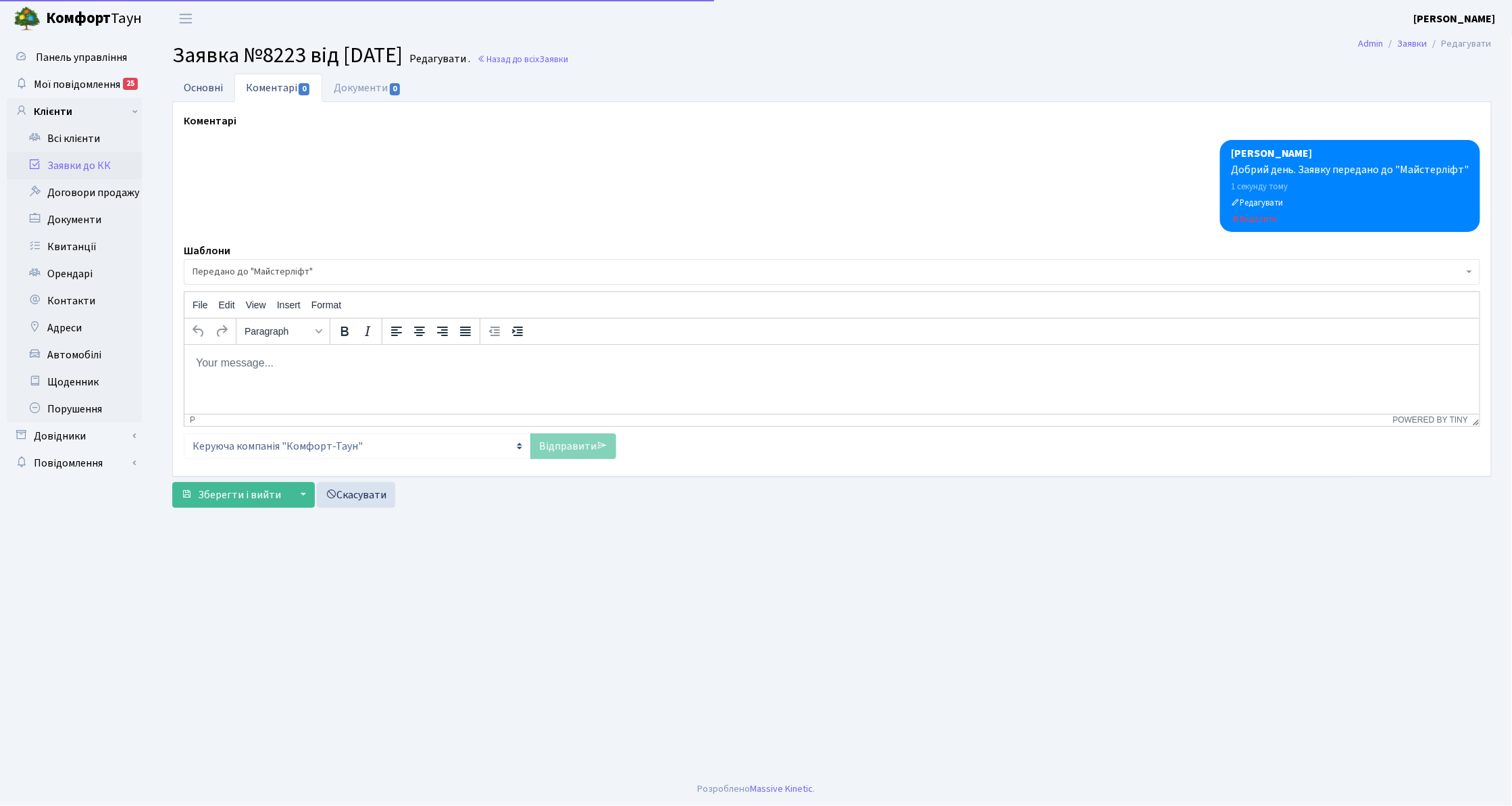
click at [219, 100] on link "Основні" at bounding box center [203, 87] width 62 height 27
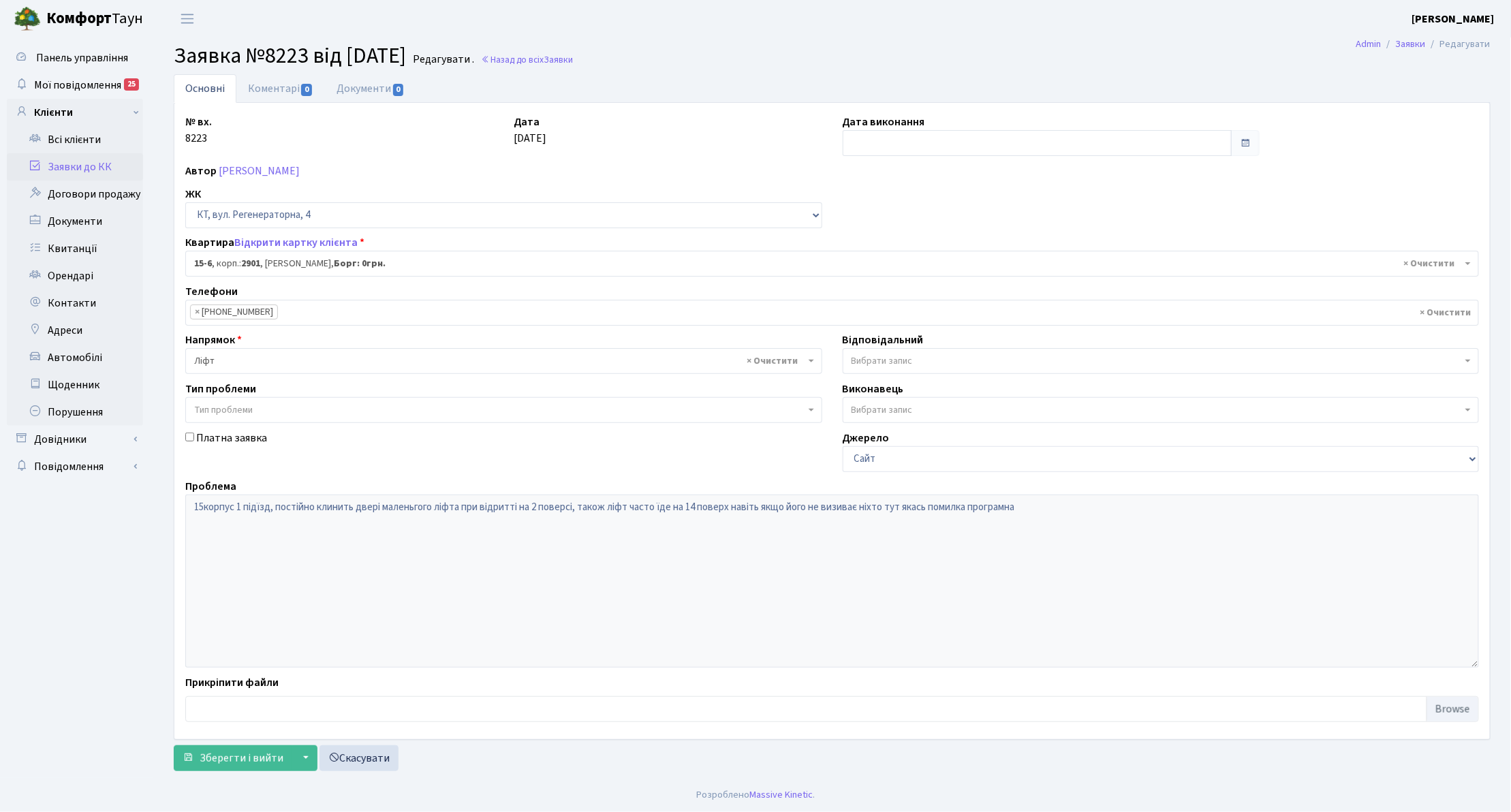
click at [127, 163] on link "Заявки до КК" at bounding box center [75, 167] width 137 height 28
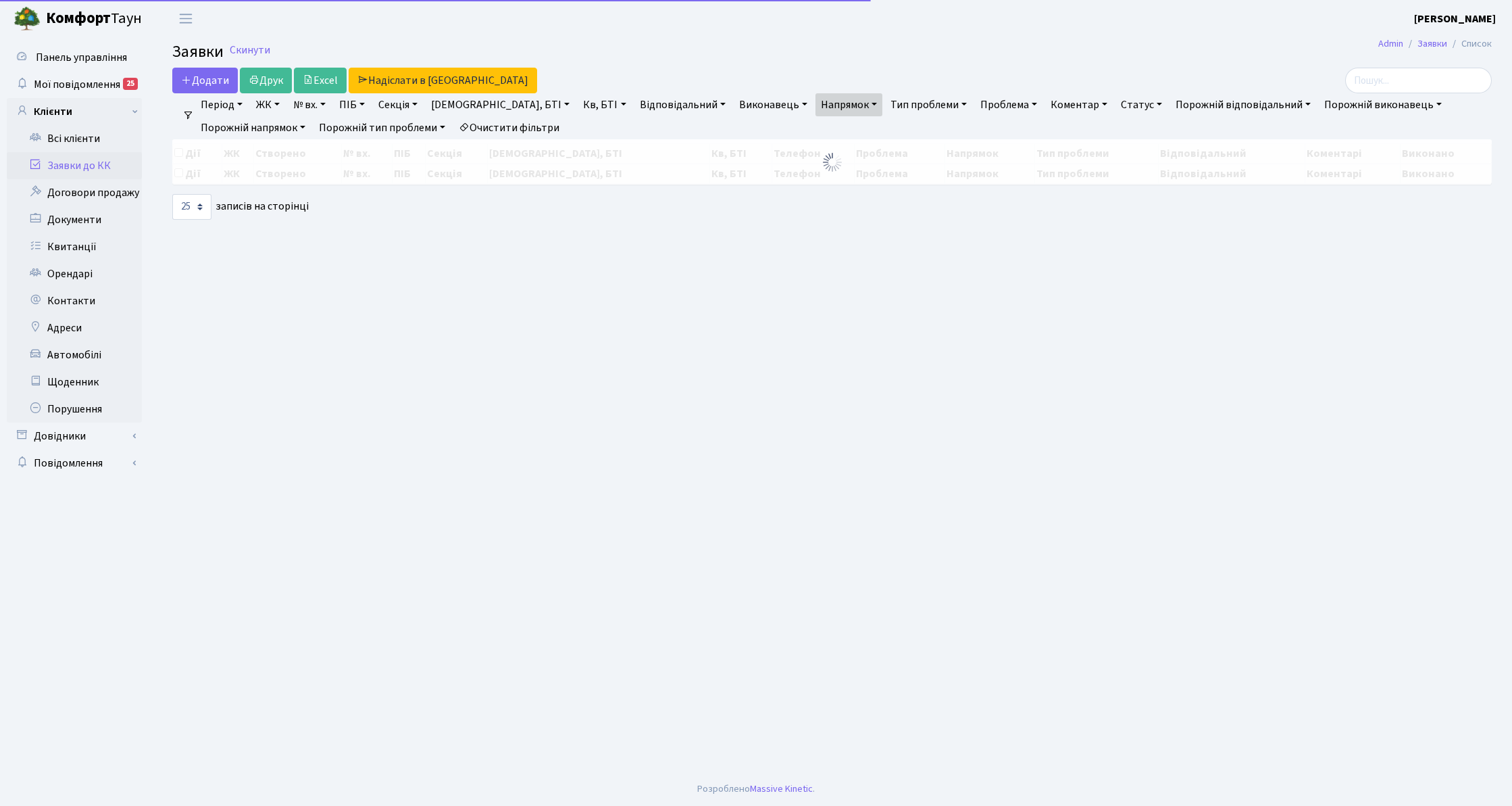
select select "25"
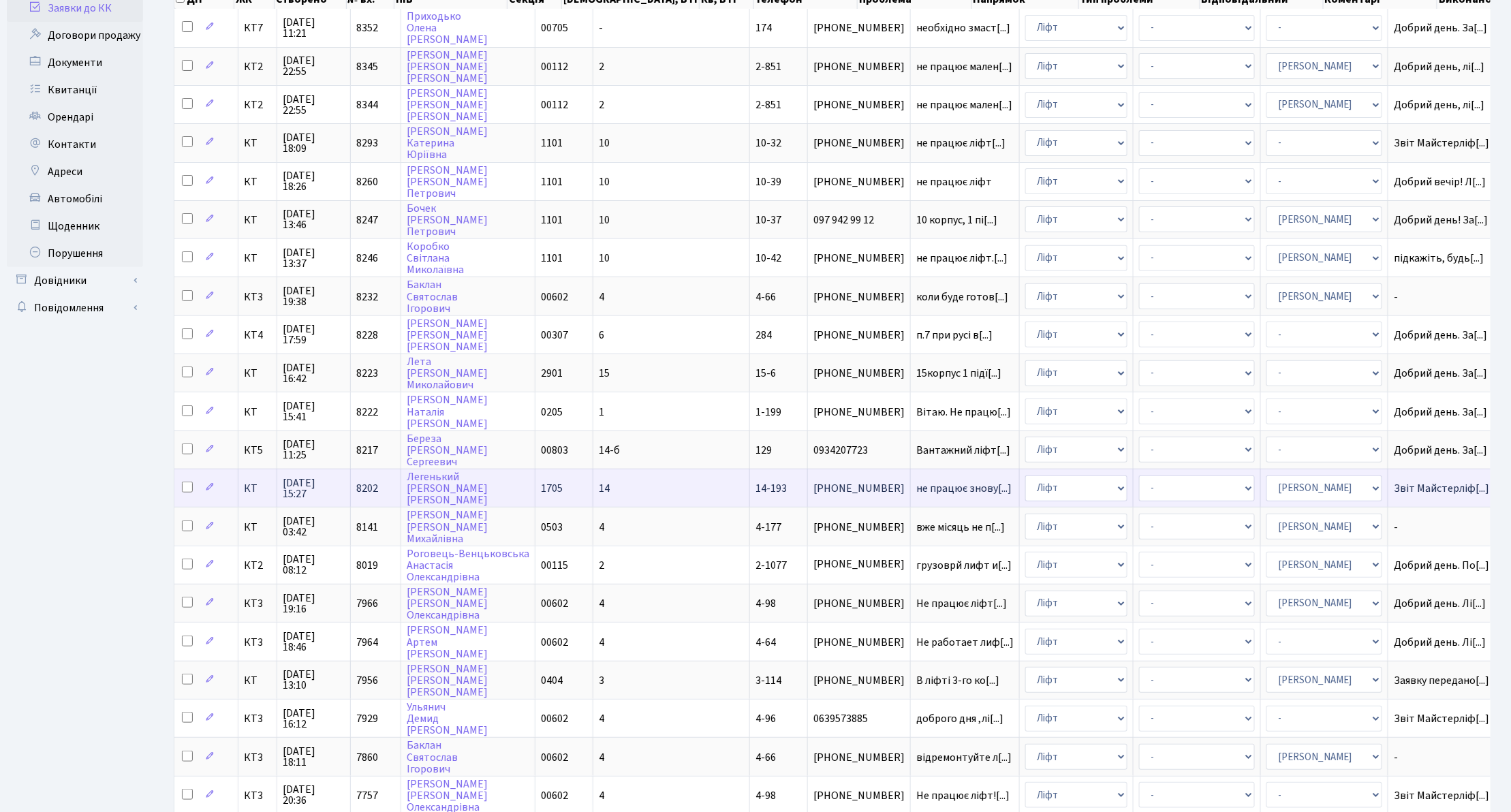
scroll to position [91, 0]
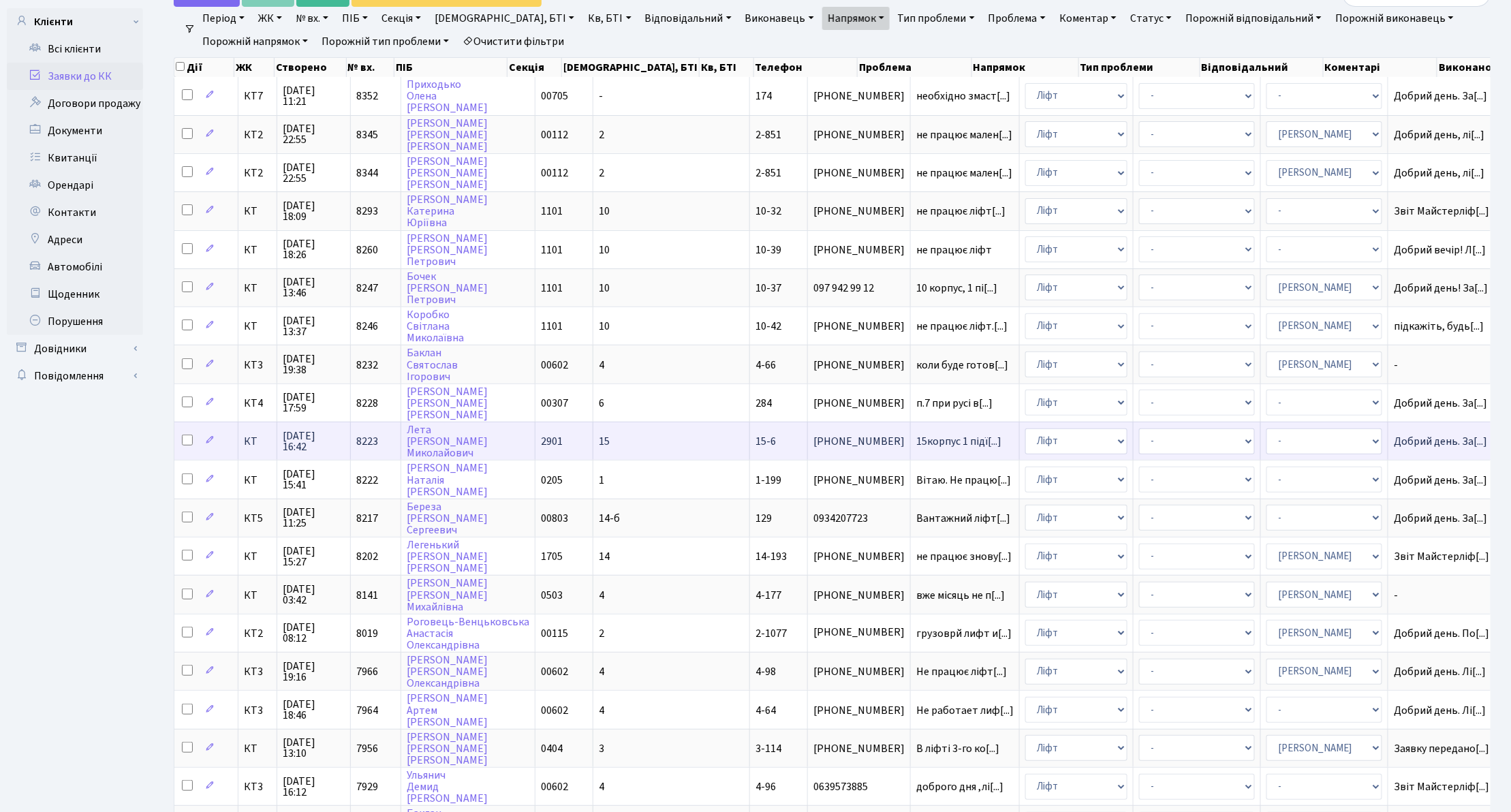
click at [813, 436] on span "(066) 138-97-07" at bounding box center [859, 441] width 91 height 11
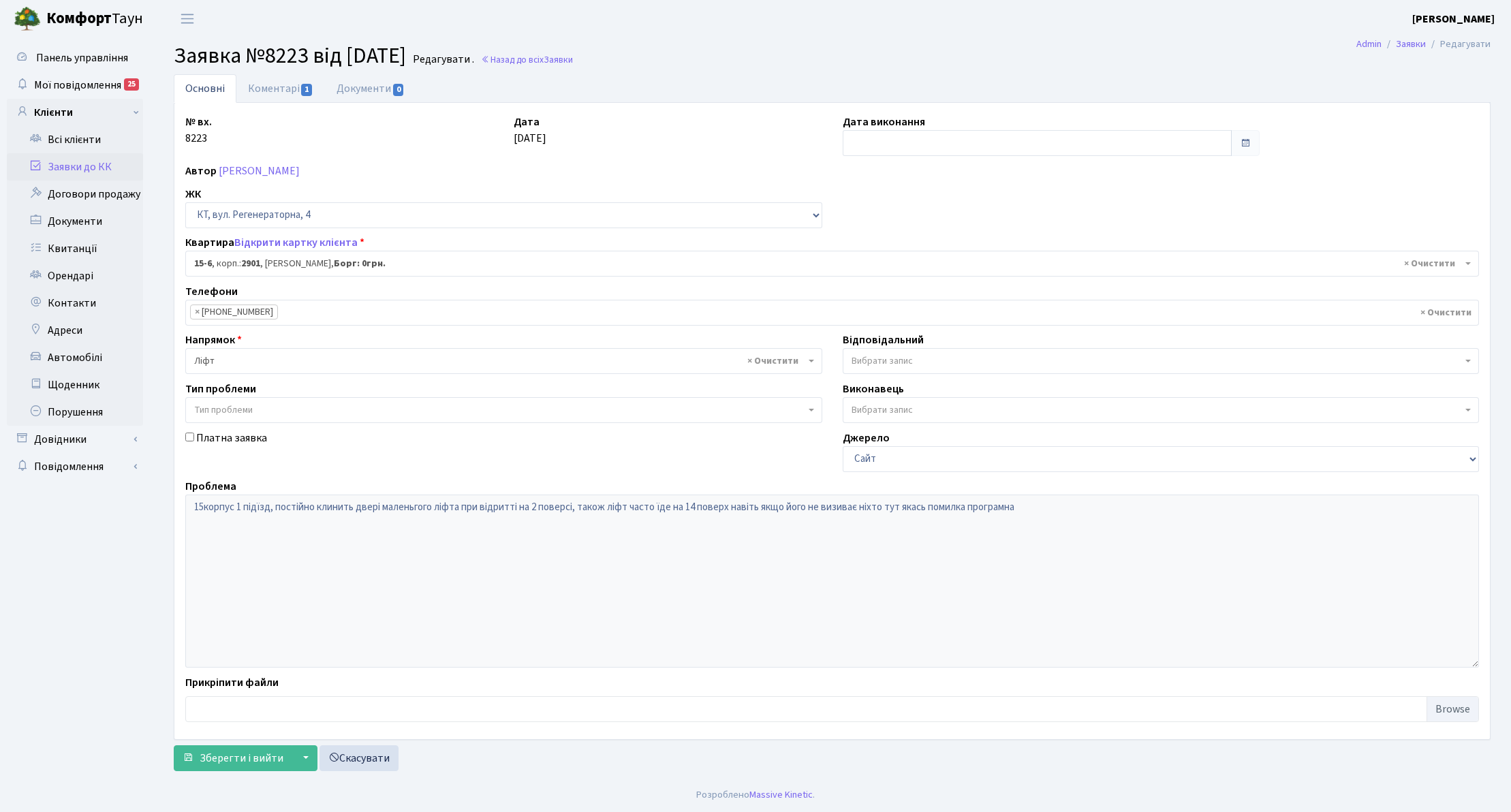
select select "8781"
click at [77, 170] on link "Заявки до КК" at bounding box center [75, 167] width 137 height 28
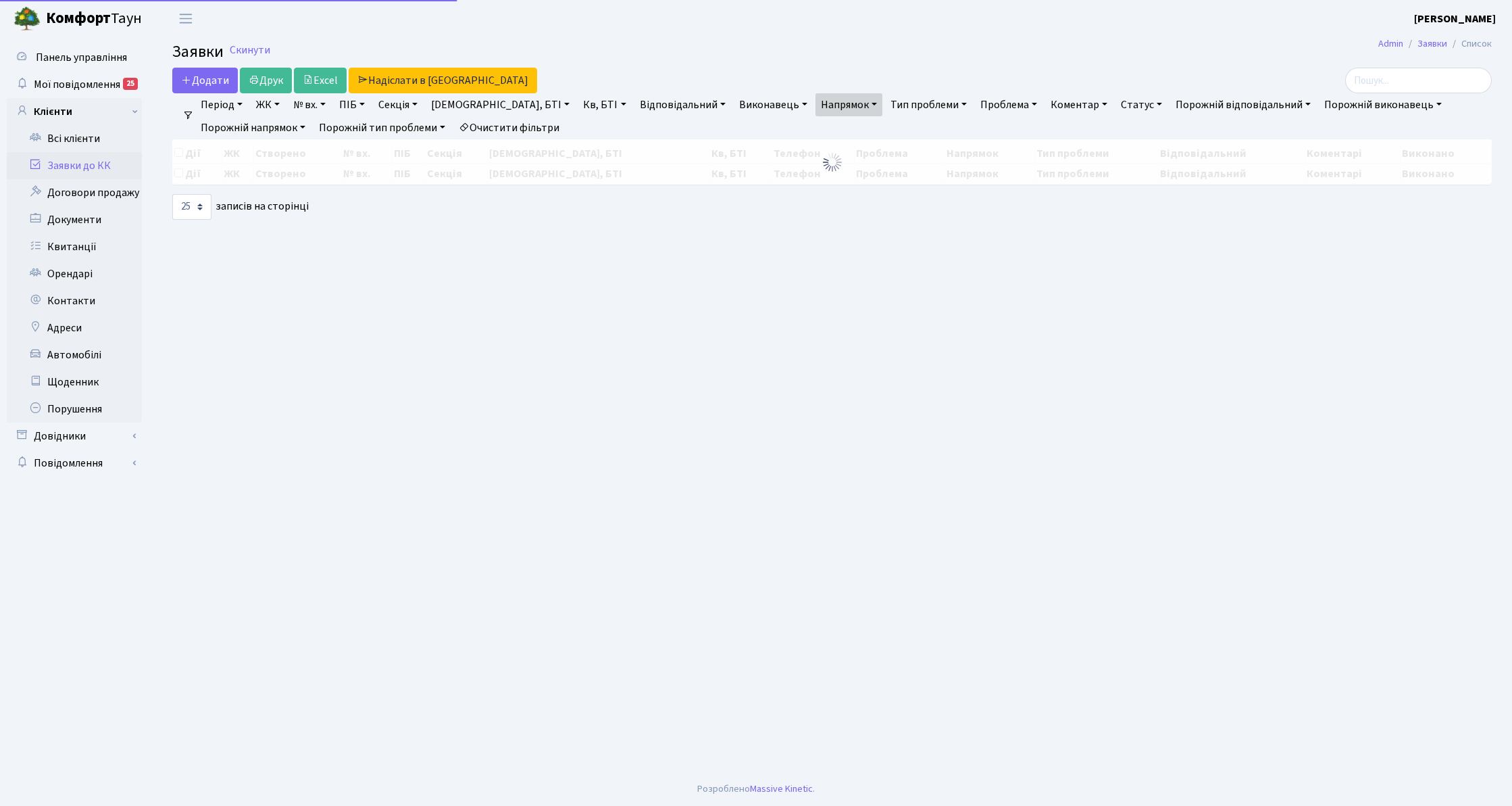
select select "25"
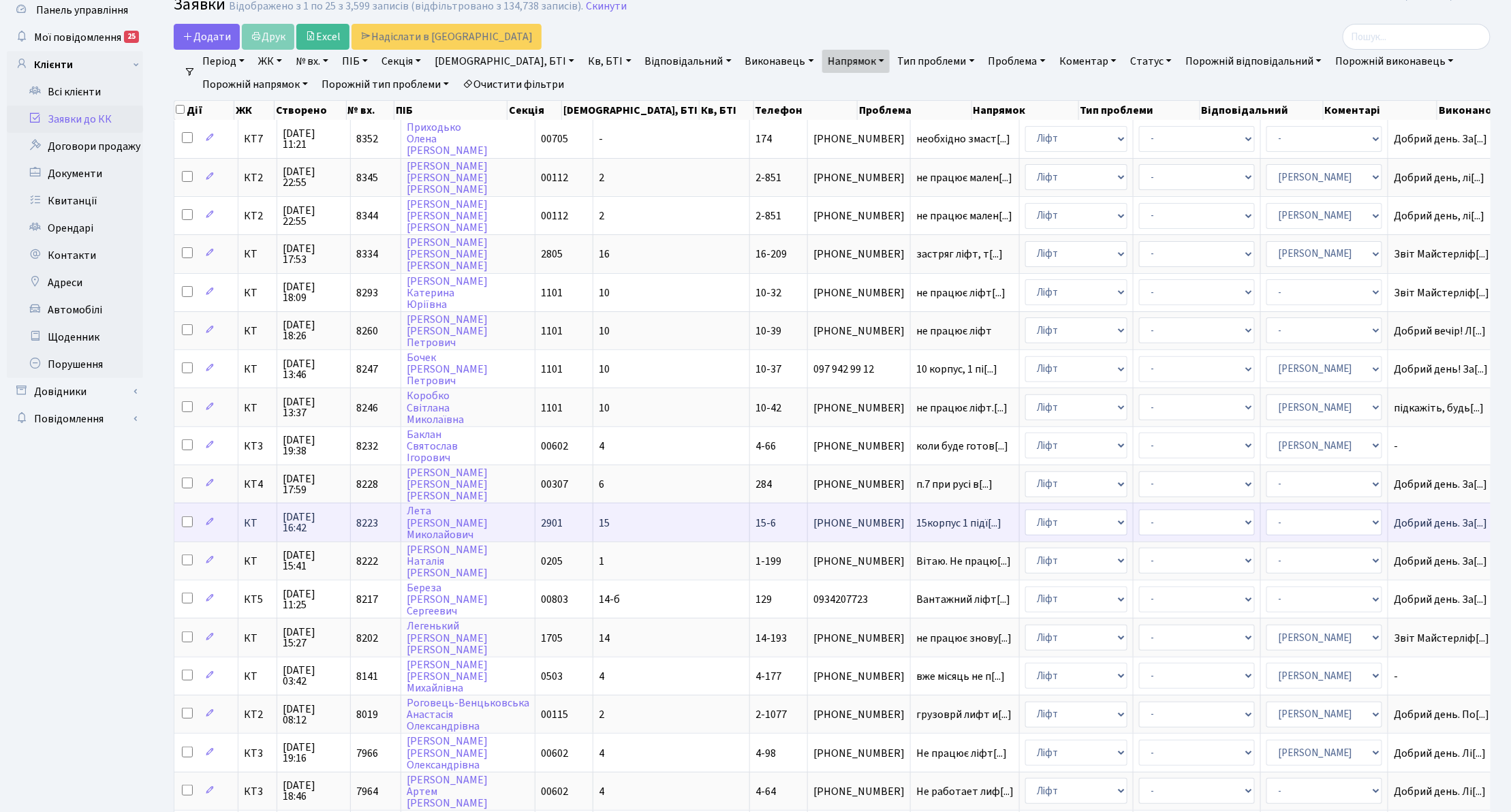
scroll to position [91, 0]
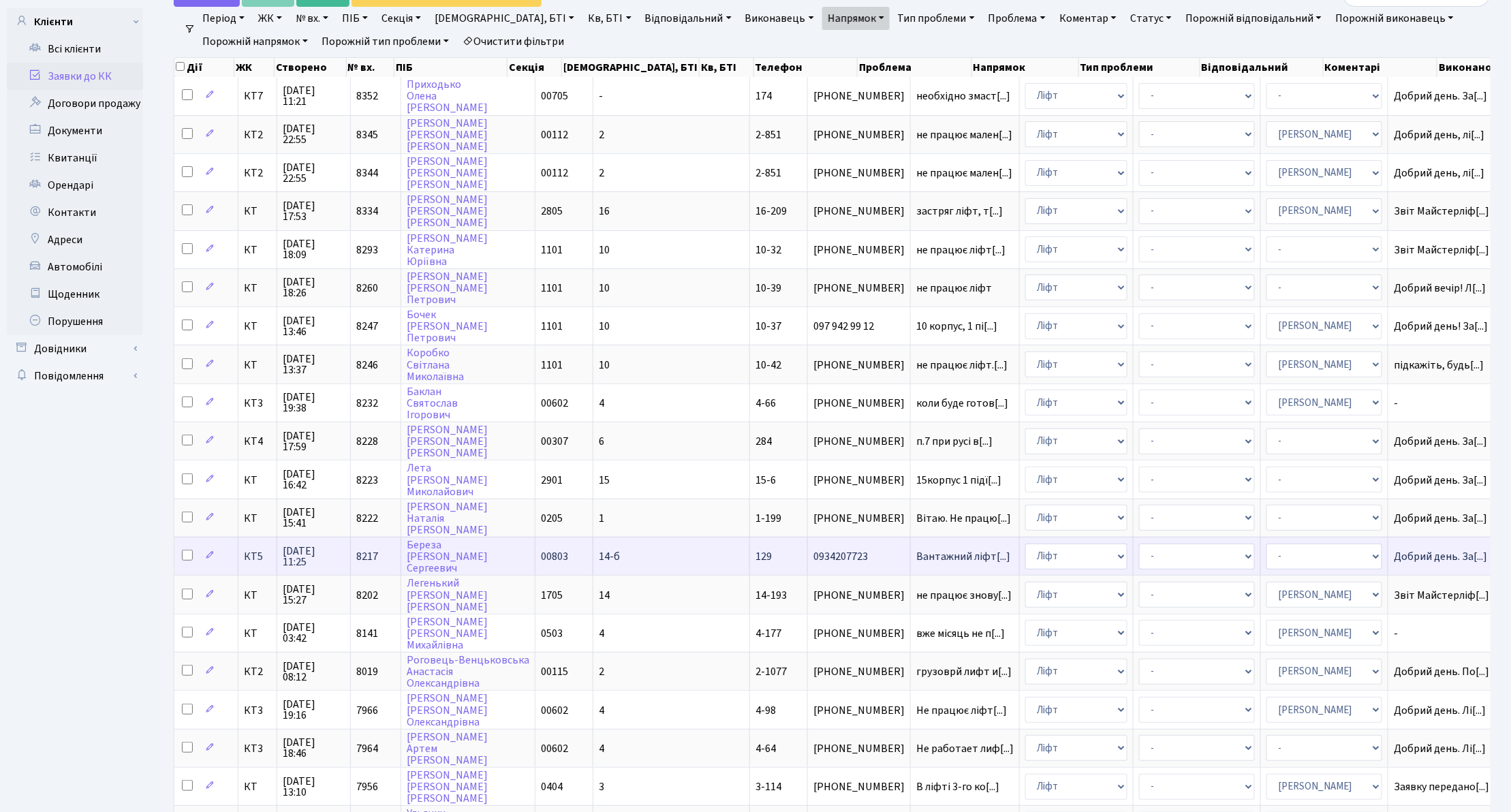
click at [248, 541] on td "КТ5" at bounding box center [257, 556] width 39 height 39
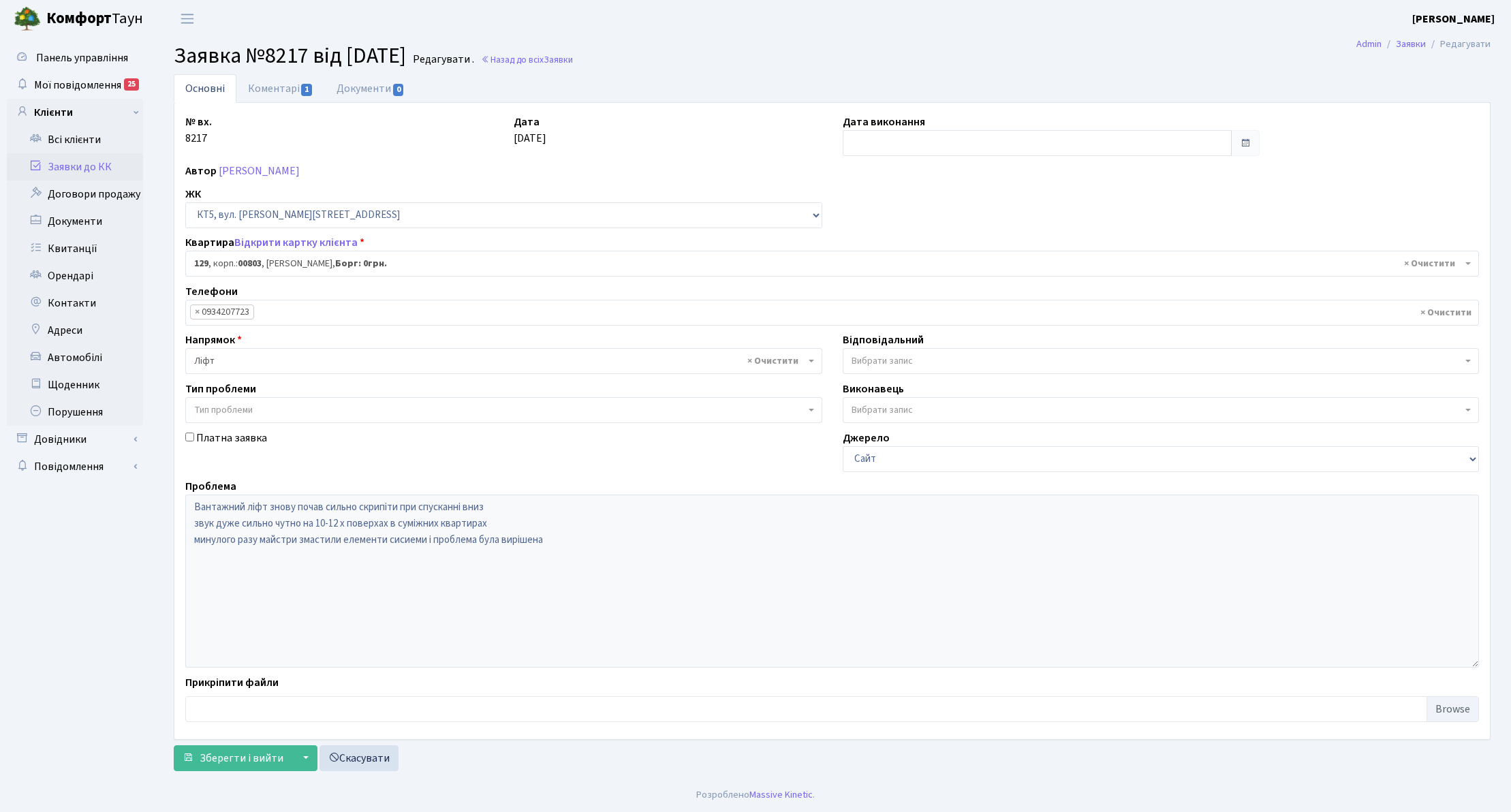
select select "17659"
click at [282, 88] on link "Коментарі 1" at bounding box center [281, 88] width 89 height 28
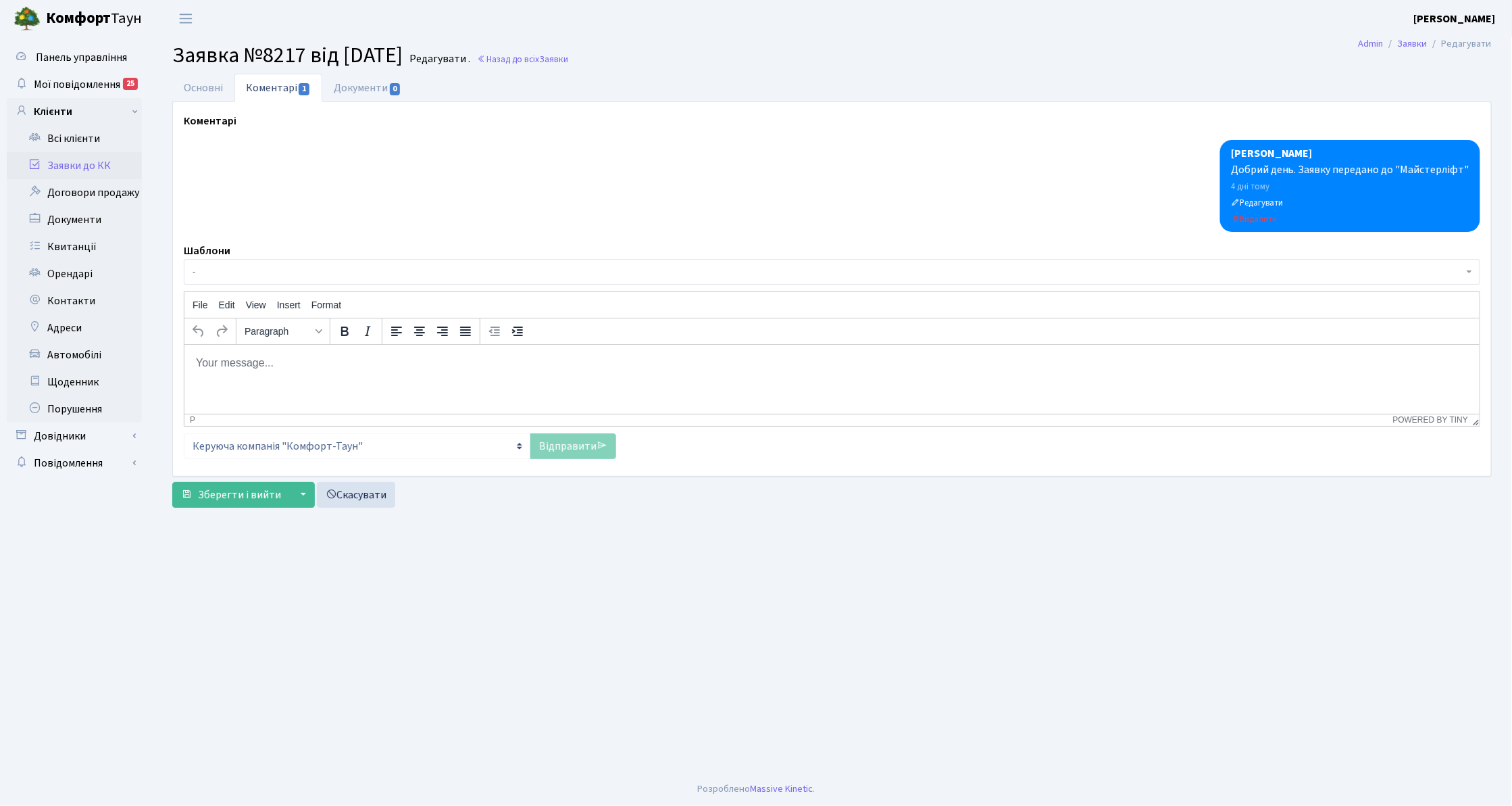
click at [254, 277] on span "-" at bounding box center [827, 272] width 1271 height 14
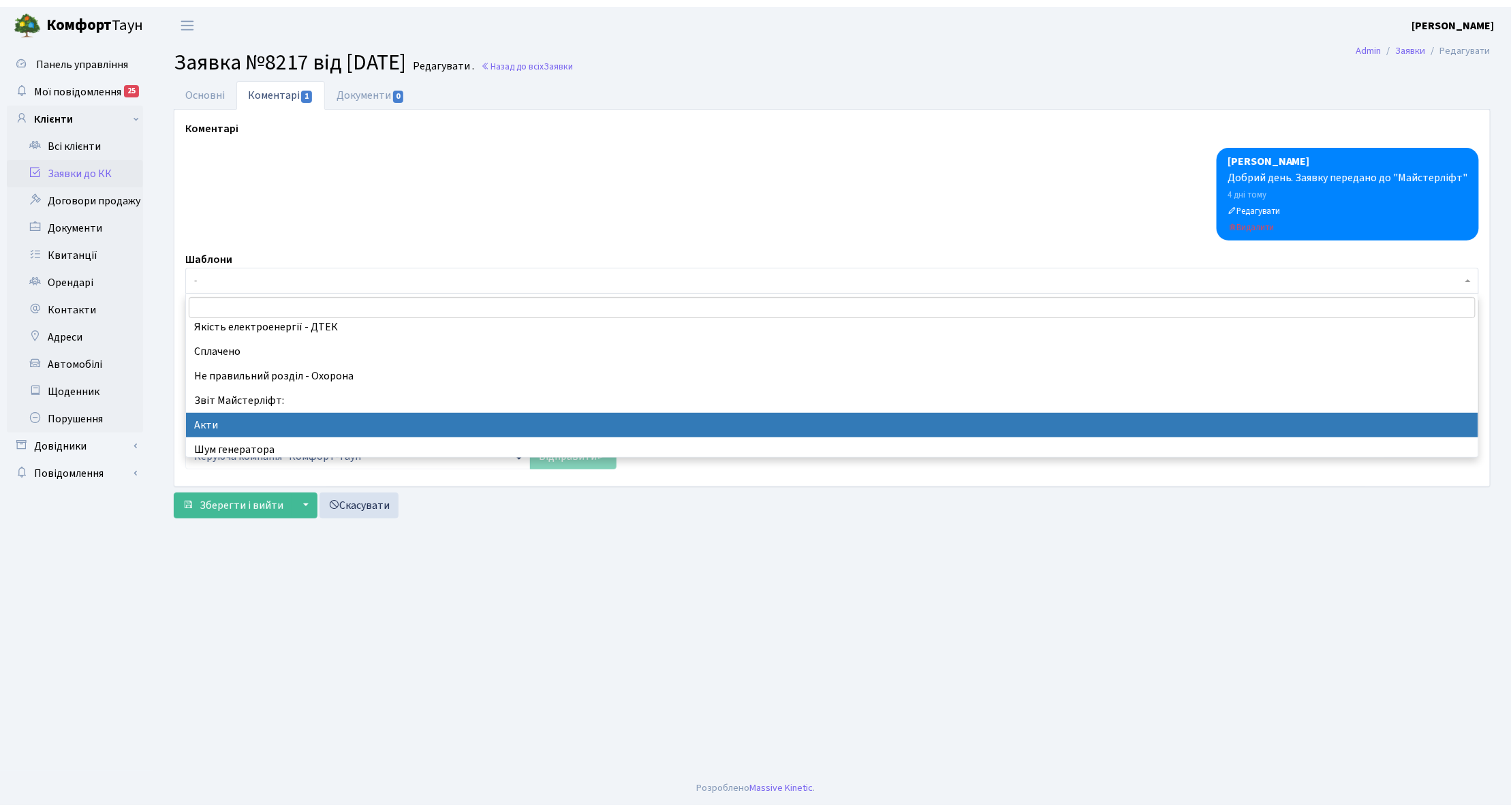
scroll to position [272, 0]
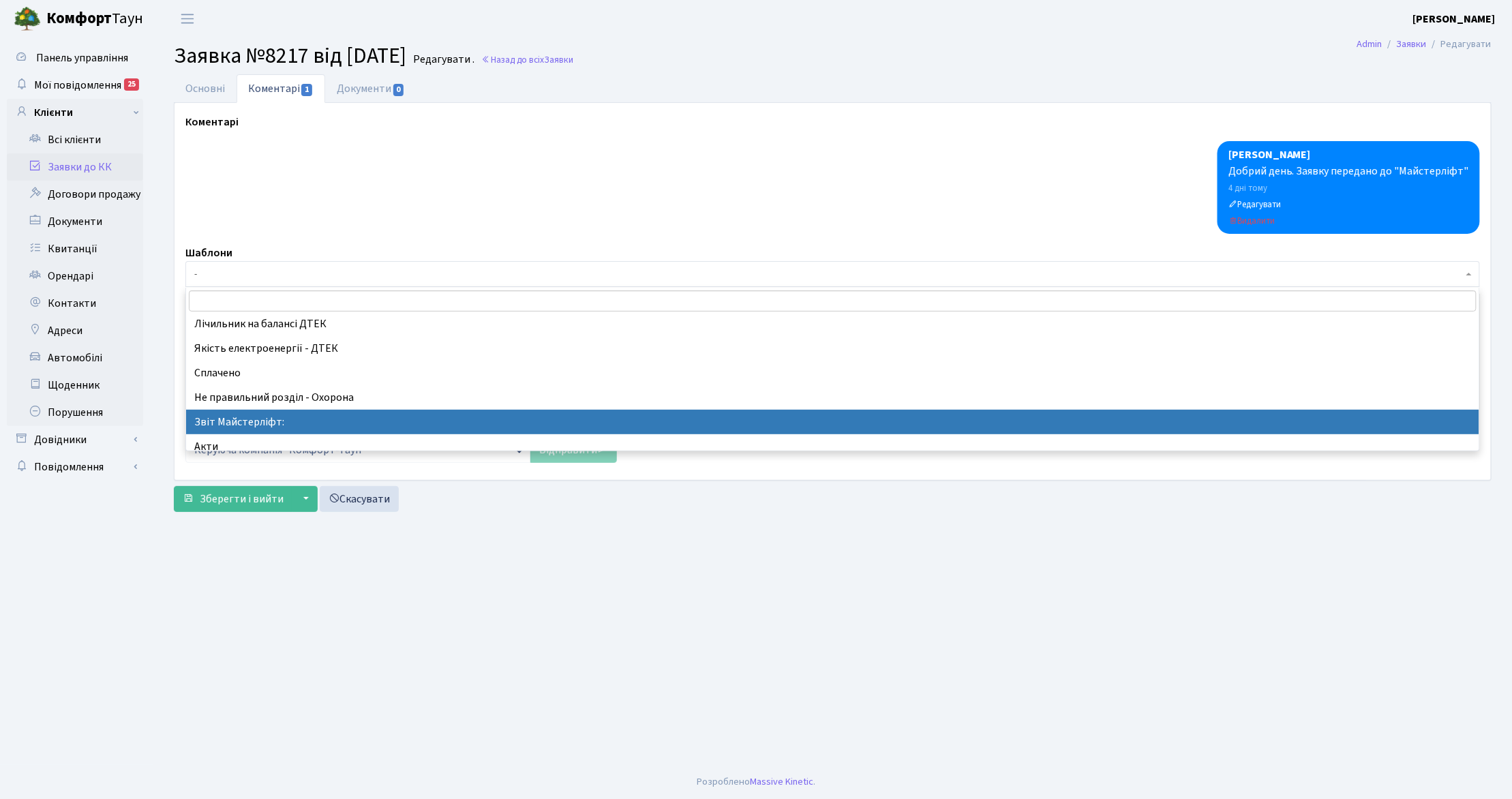
select select "37"
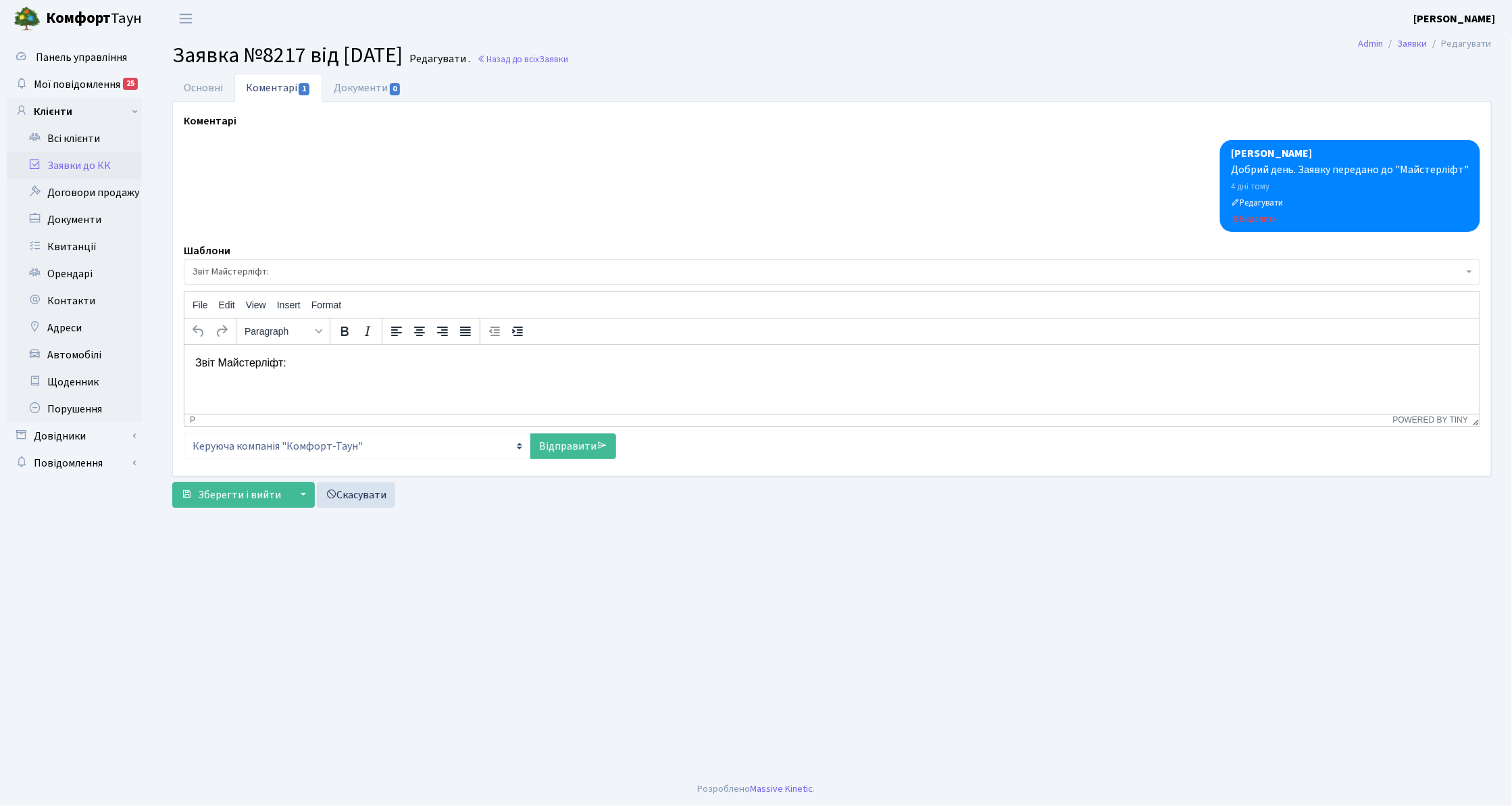
click at [318, 365] on p "Звіт Майстерліфт:" at bounding box center [831, 361] width 1274 height 15
click at [573, 449] on link "Відправити" at bounding box center [572, 446] width 85 height 26
select select
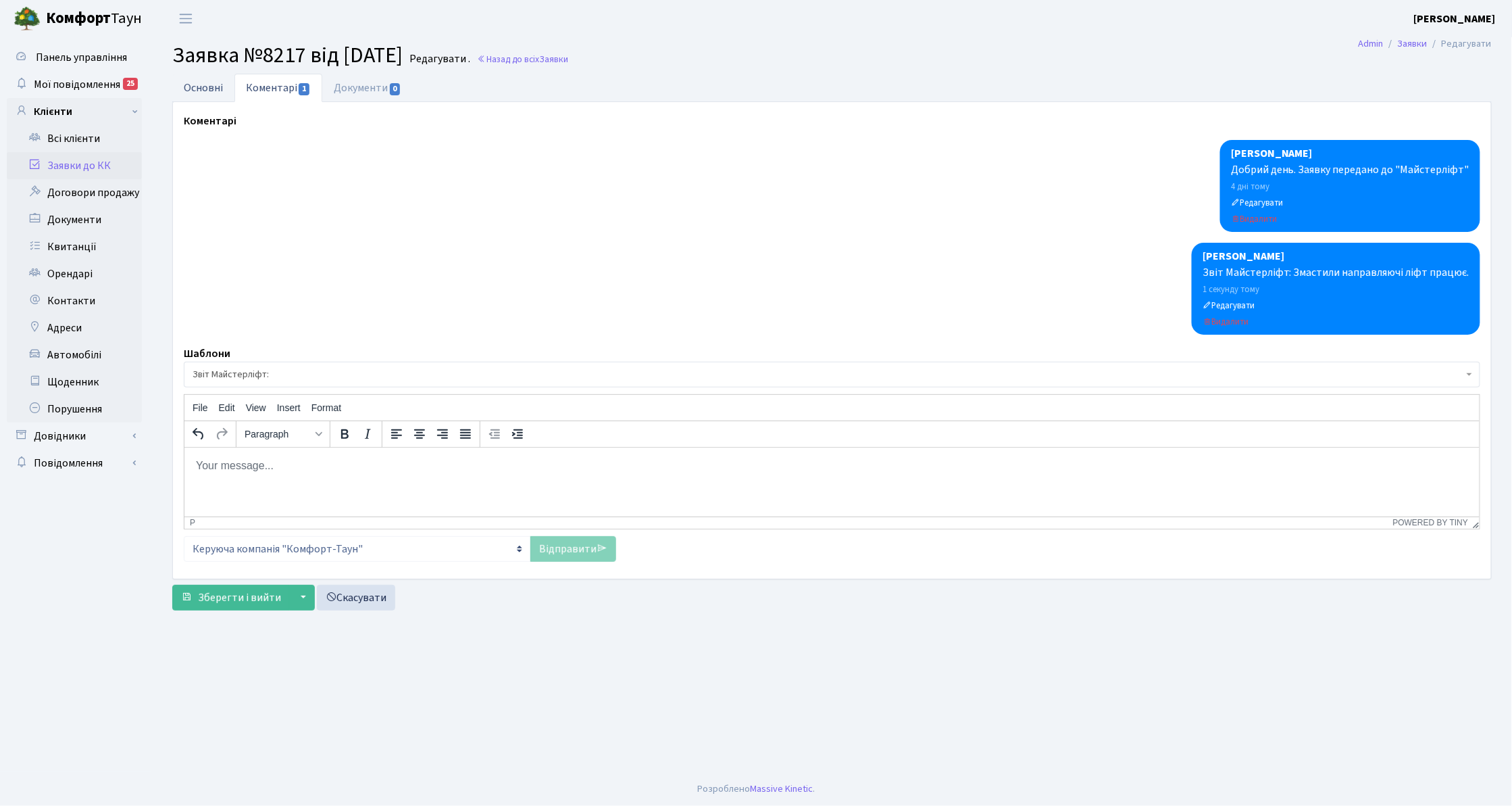
click at [203, 84] on link "Основні" at bounding box center [203, 87] width 62 height 27
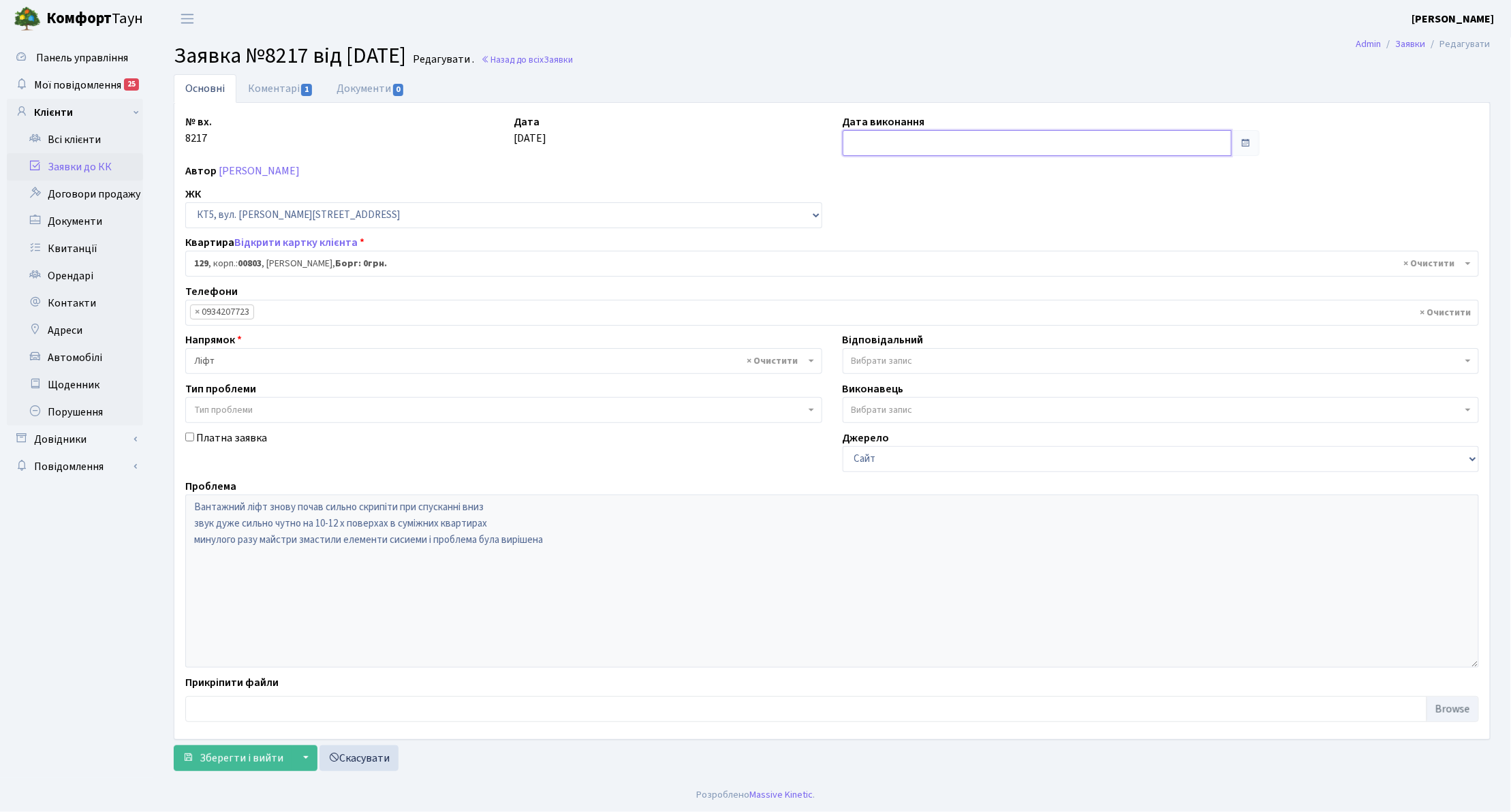
click at [949, 156] on input "text" at bounding box center [1038, 143] width 390 height 26
click at [919, 292] on td "25" at bounding box center [917, 295] width 21 height 21
type input "[DATE]"
click at [268, 750] on button "Зберегти і вийти" at bounding box center [234, 758] width 119 height 26
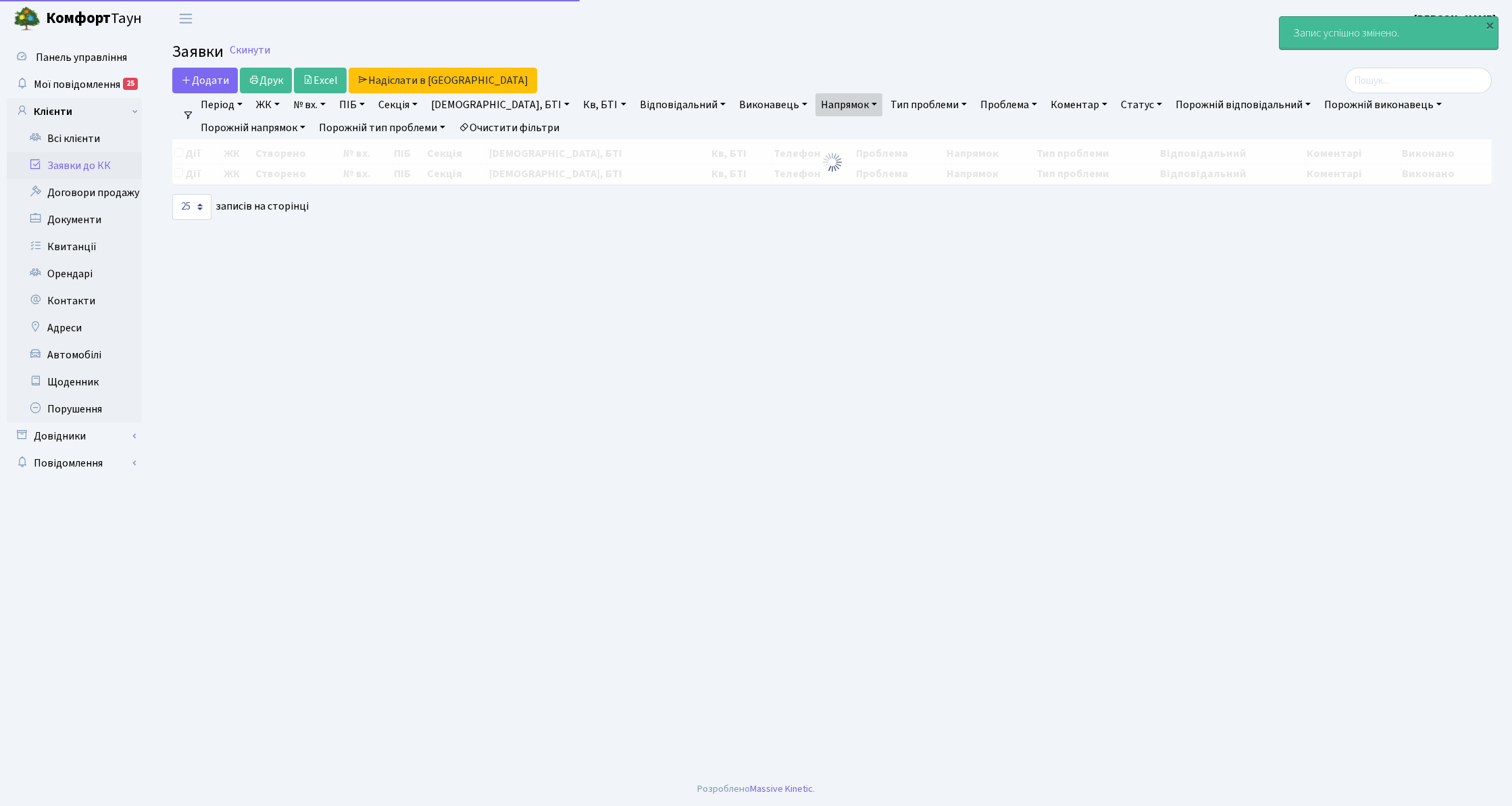
select select "25"
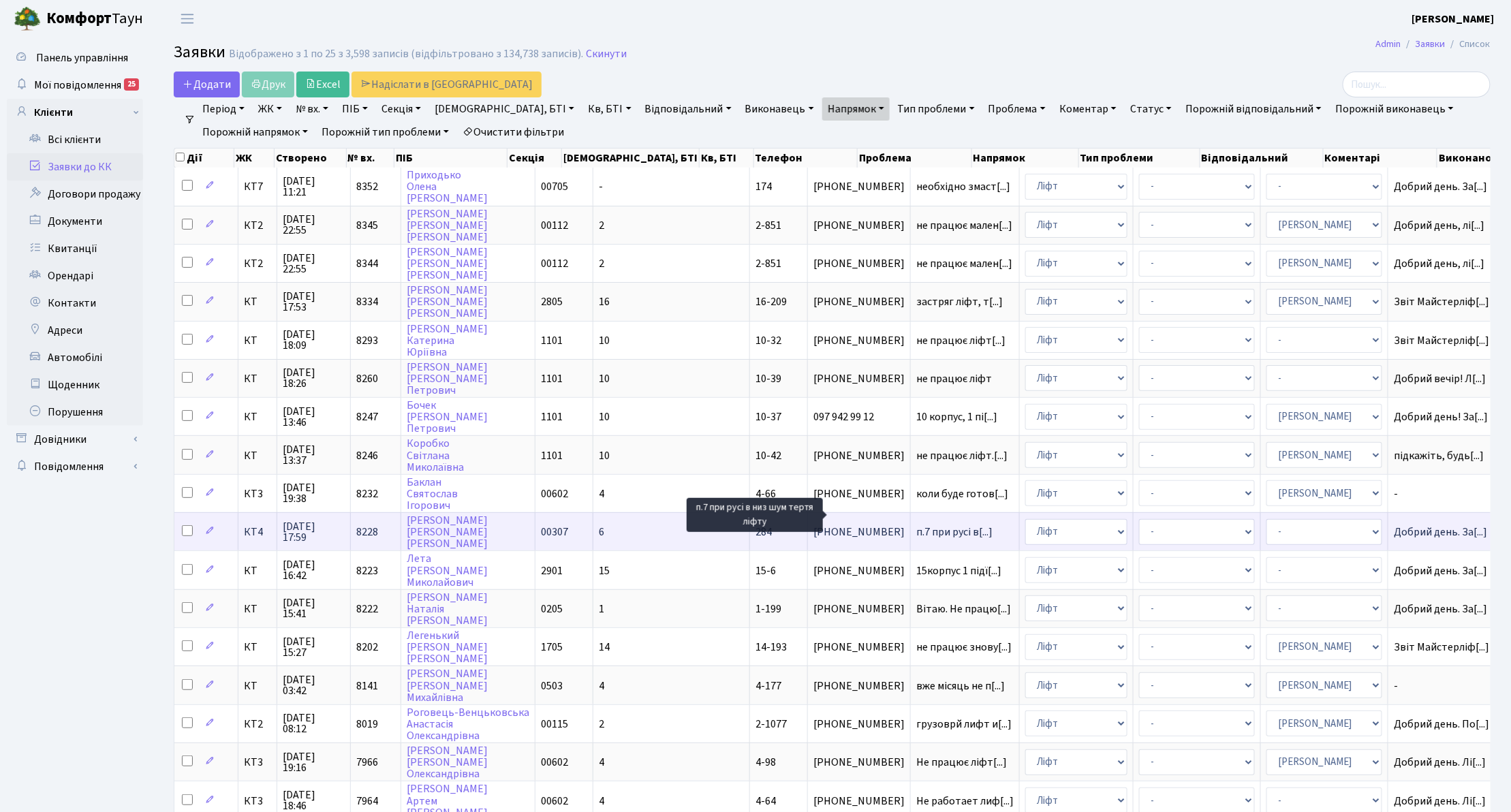
click at [916, 524] on span "п.7 при русі в[...]" at bounding box center [954, 531] width 76 height 15
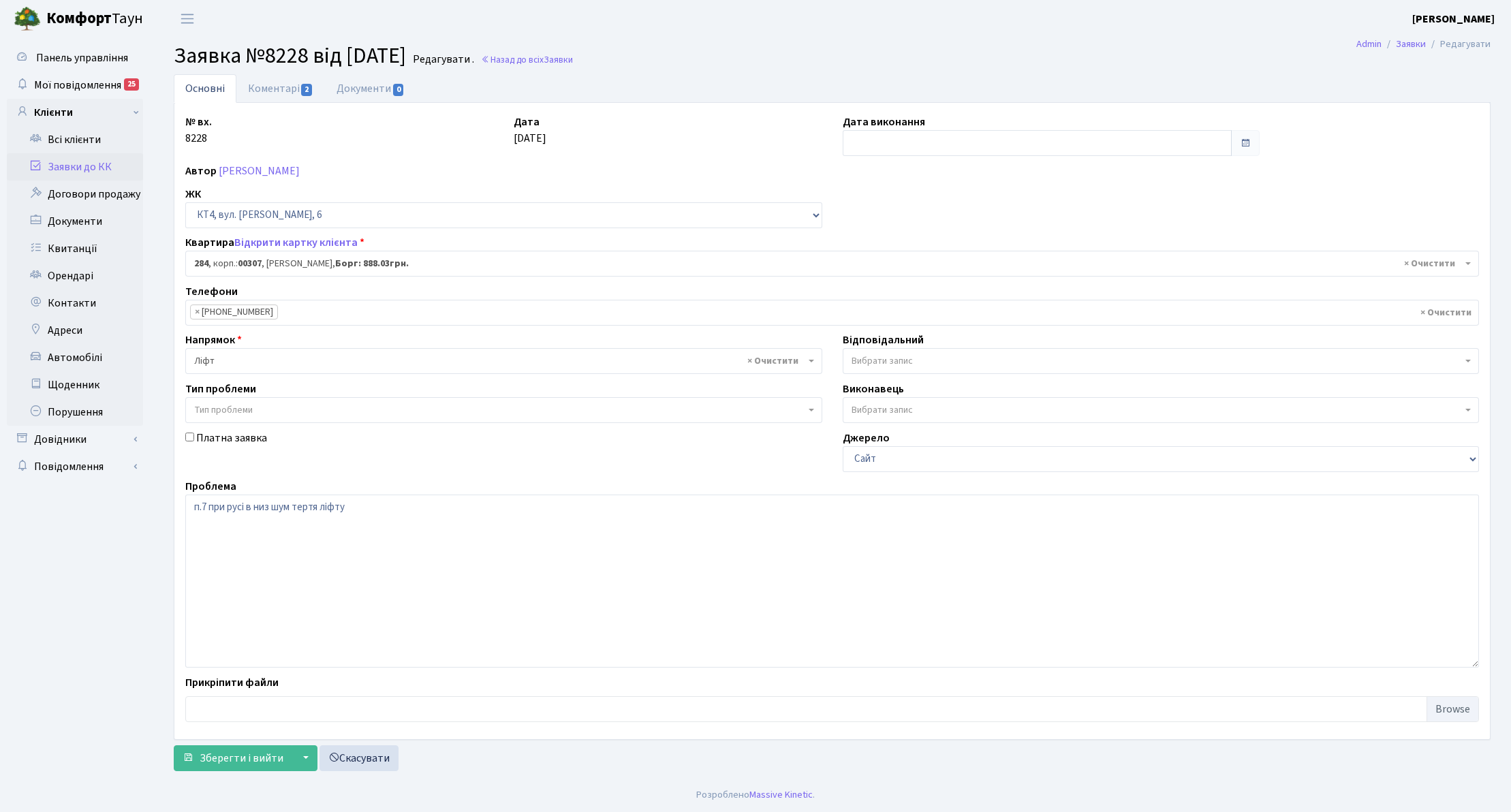
select select "16998"
click at [286, 82] on link "Коментарі 2" at bounding box center [281, 88] width 89 height 28
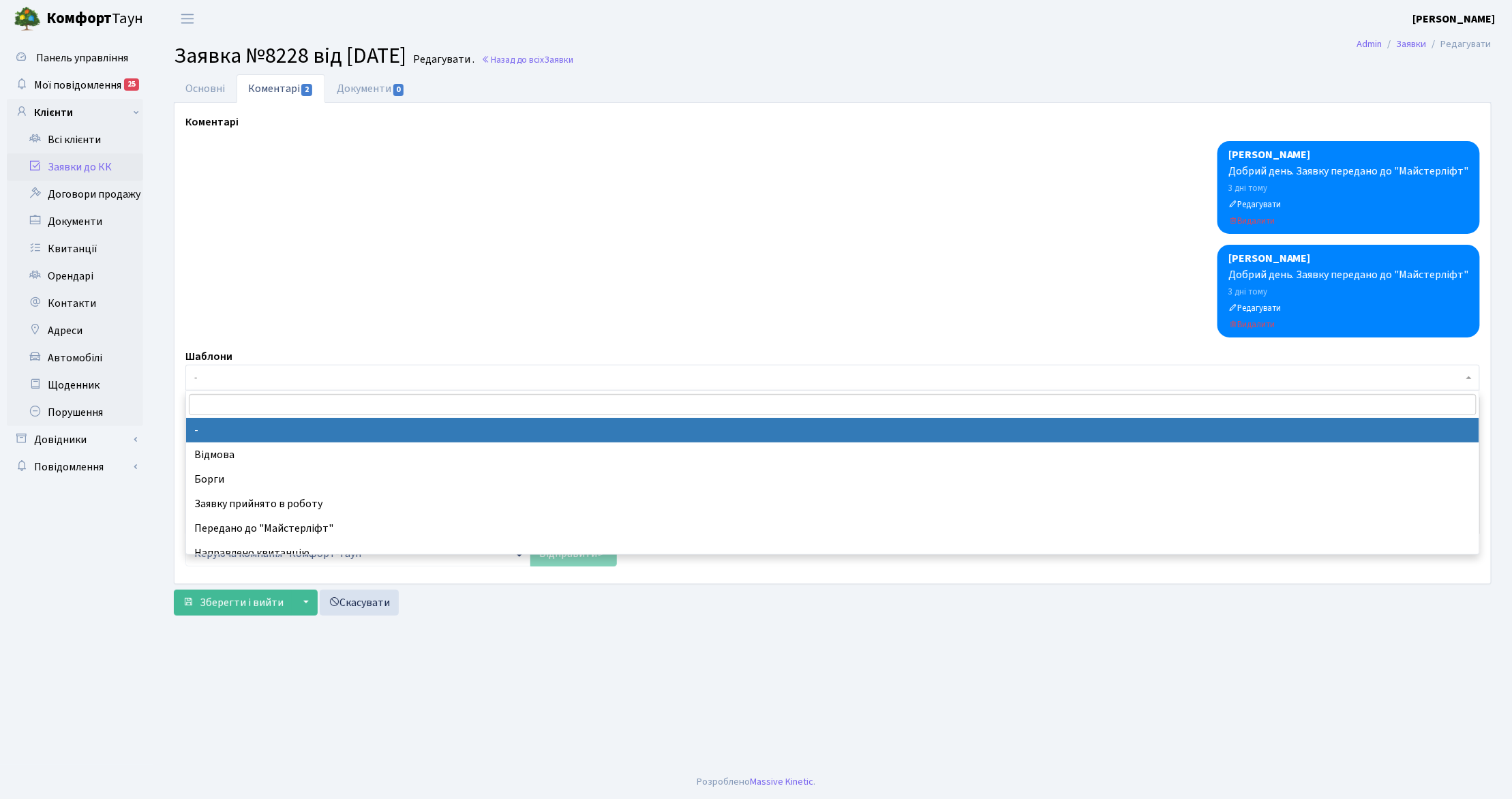
click at [277, 379] on span "-" at bounding box center [828, 378] width 1268 height 14
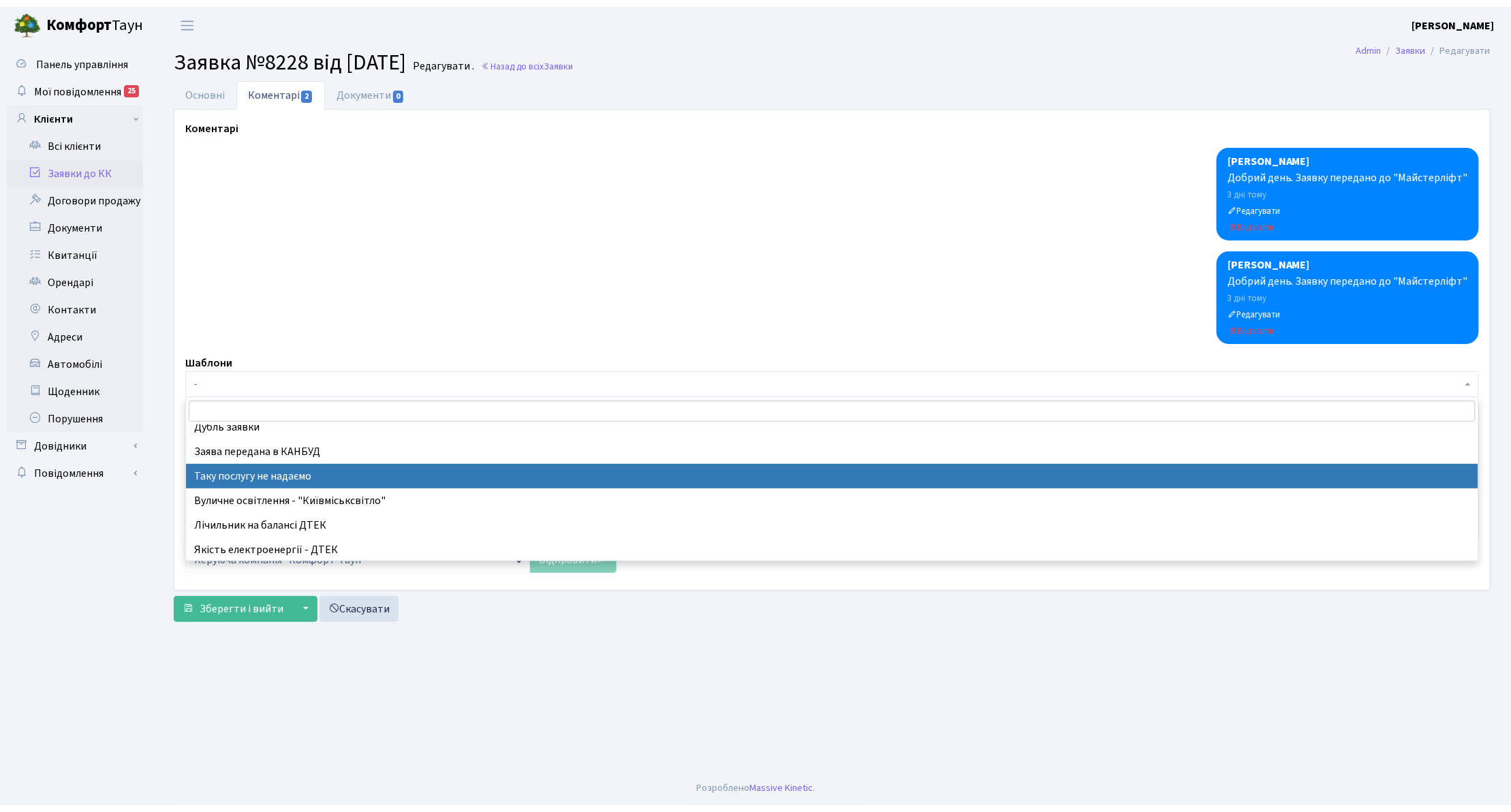
scroll to position [272, 0]
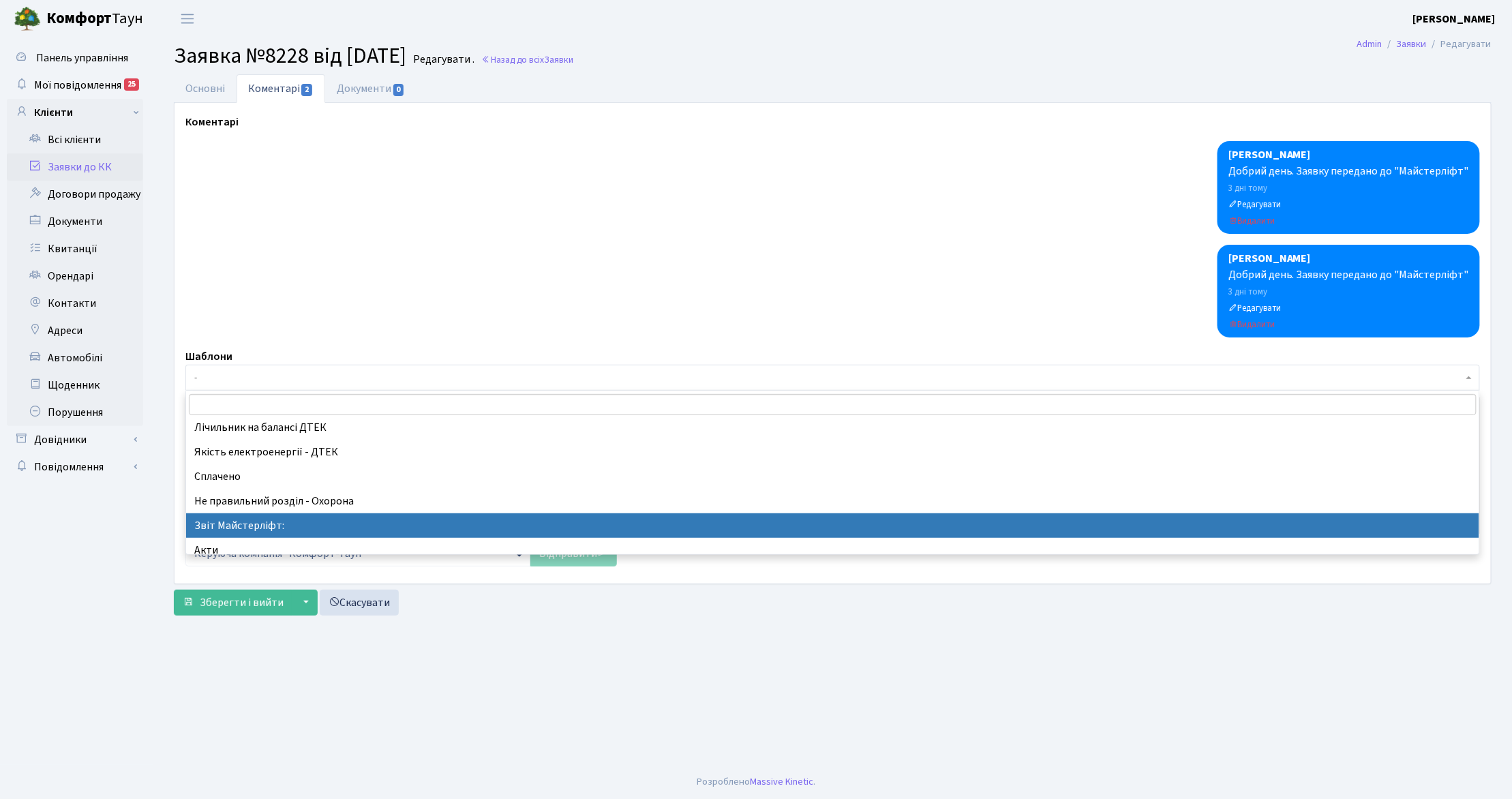
select select "37"
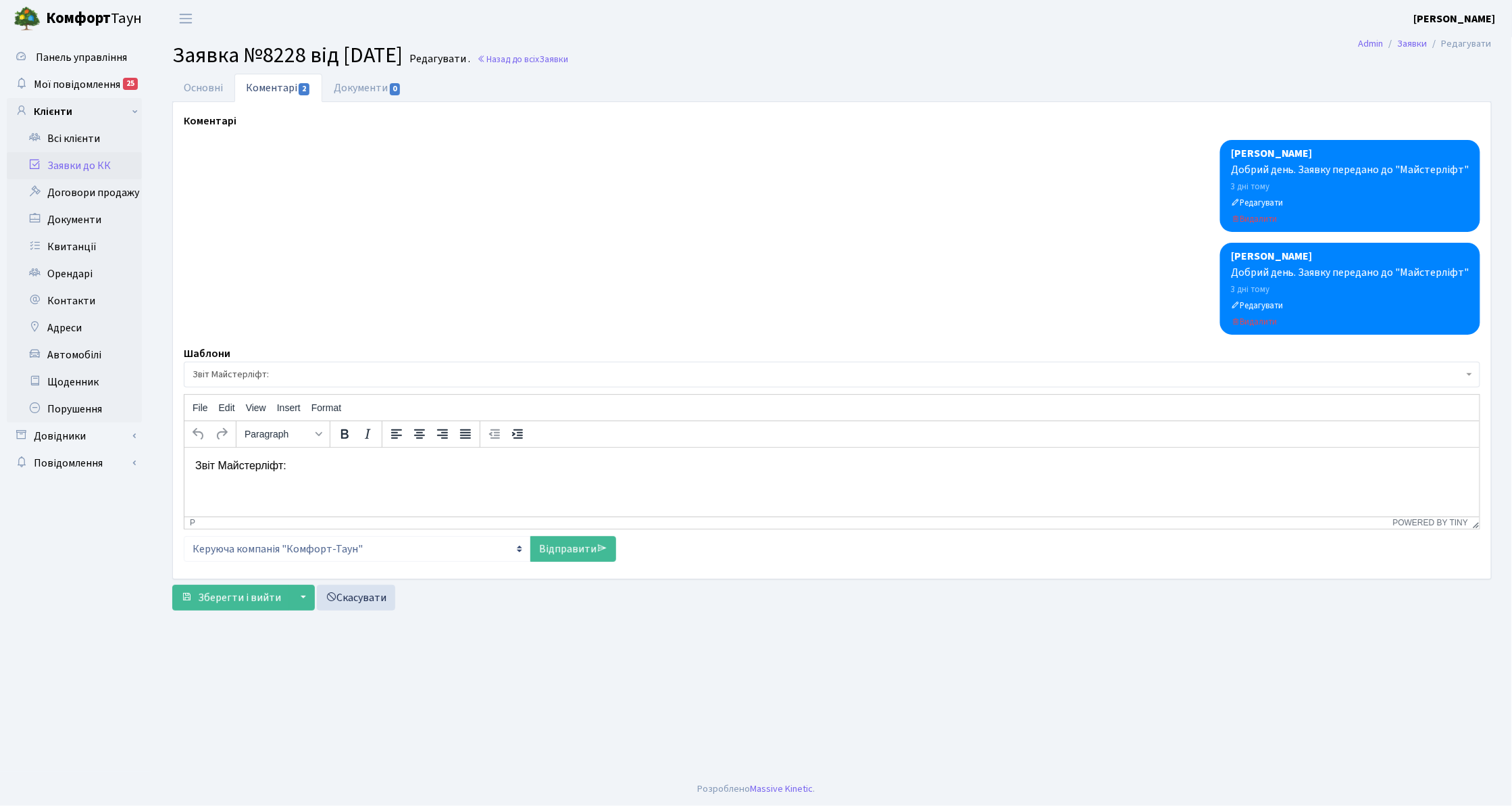
click at [270, 483] on html "Звіт Майстерліфт:" at bounding box center [831, 464] width 1295 height 36
click at [296, 467] on p "Звіт Майстерліфт:" at bounding box center [831, 464] width 1274 height 15
click at [580, 548] on link "Відправити" at bounding box center [572, 549] width 85 height 26
select select
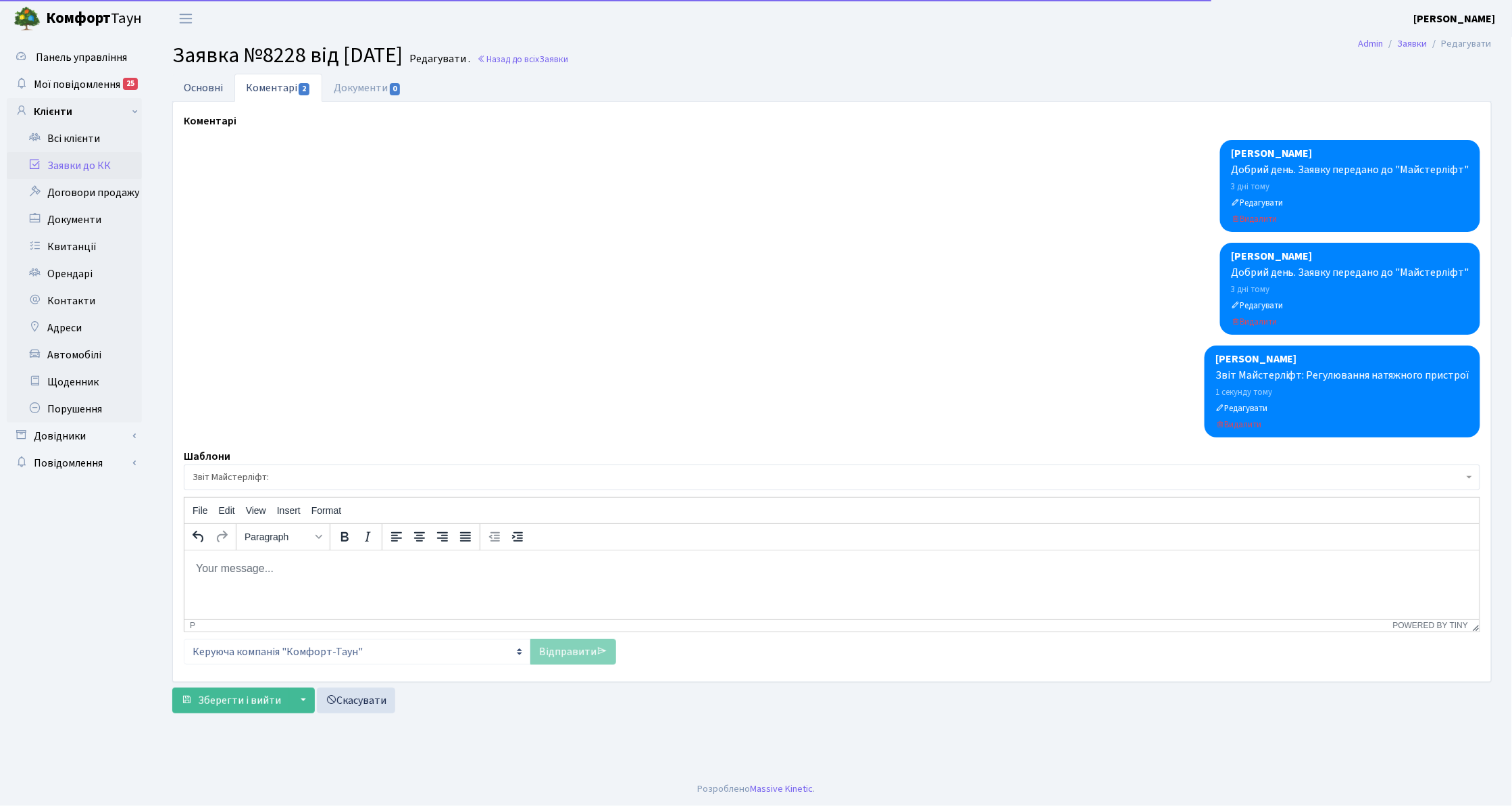
click at [214, 76] on link "Основні" at bounding box center [203, 87] width 62 height 27
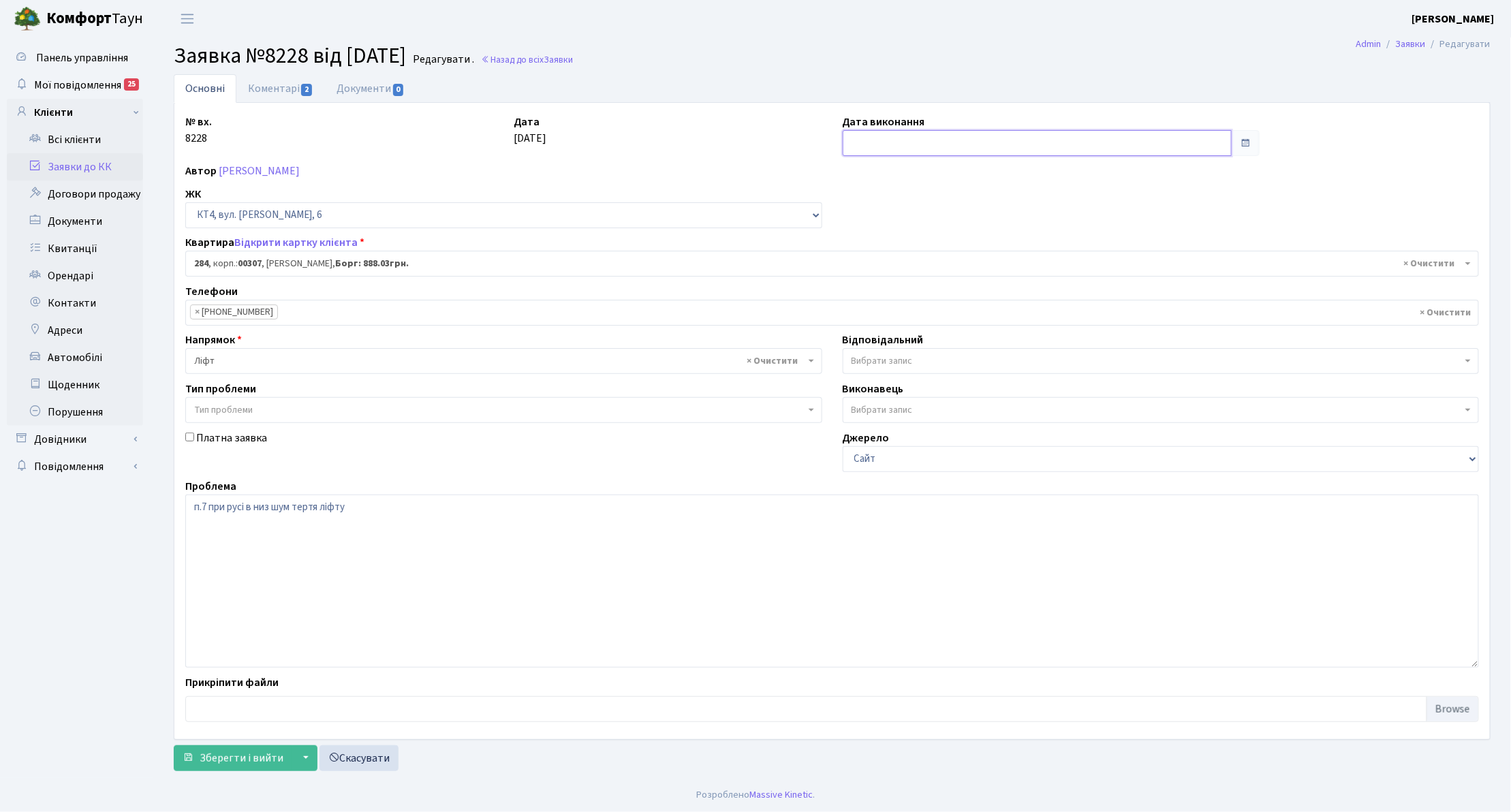
click at [924, 136] on input "text" at bounding box center [1038, 143] width 390 height 26
click at [917, 290] on td "25" at bounding box center [917, 295] width 21 height 21
type input "[DATE]"
click at [250, 758] on span "Зберегти і вийти" at bounding box center [241, 758] width 84 height 15
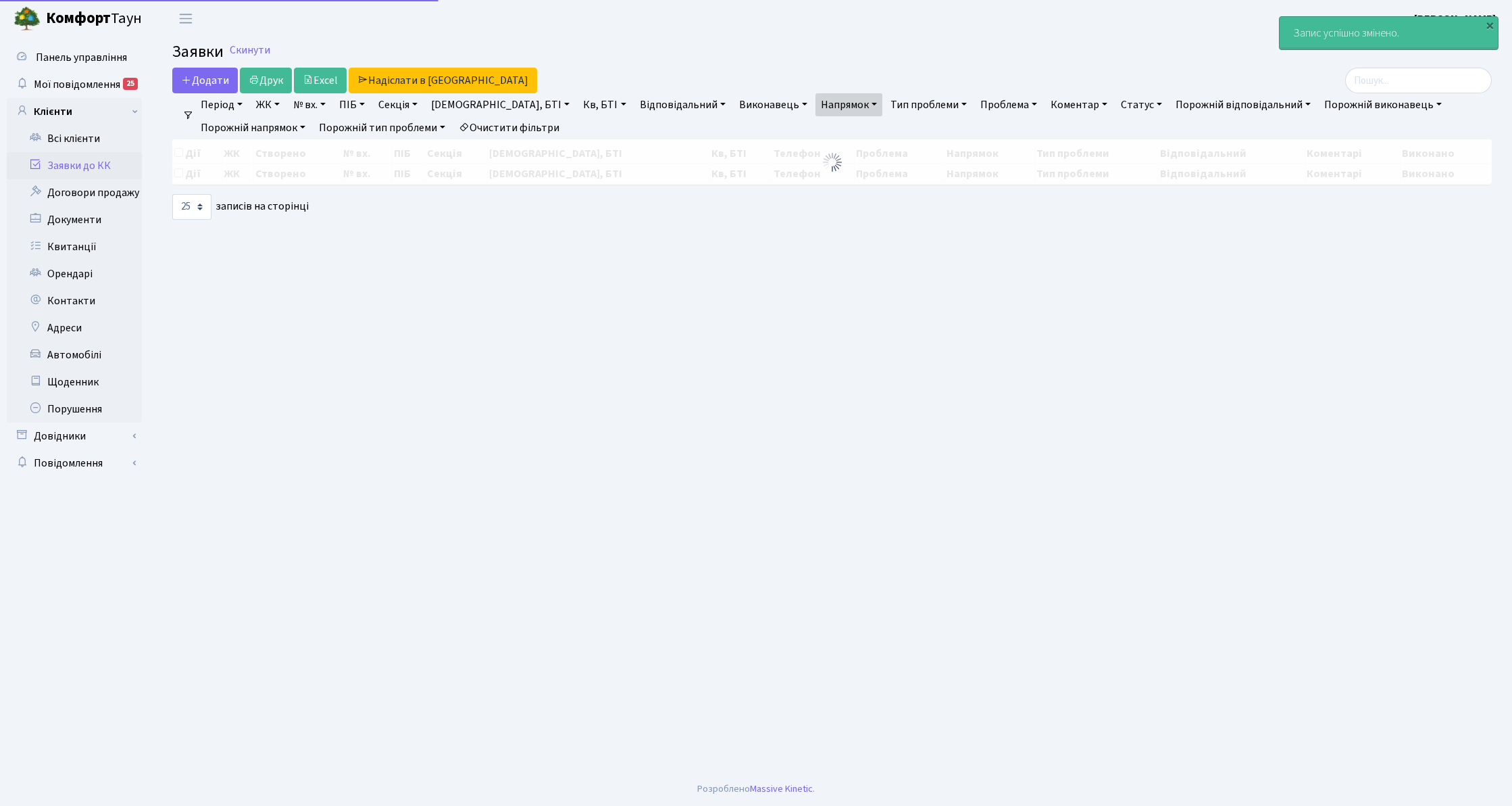
select select "25"
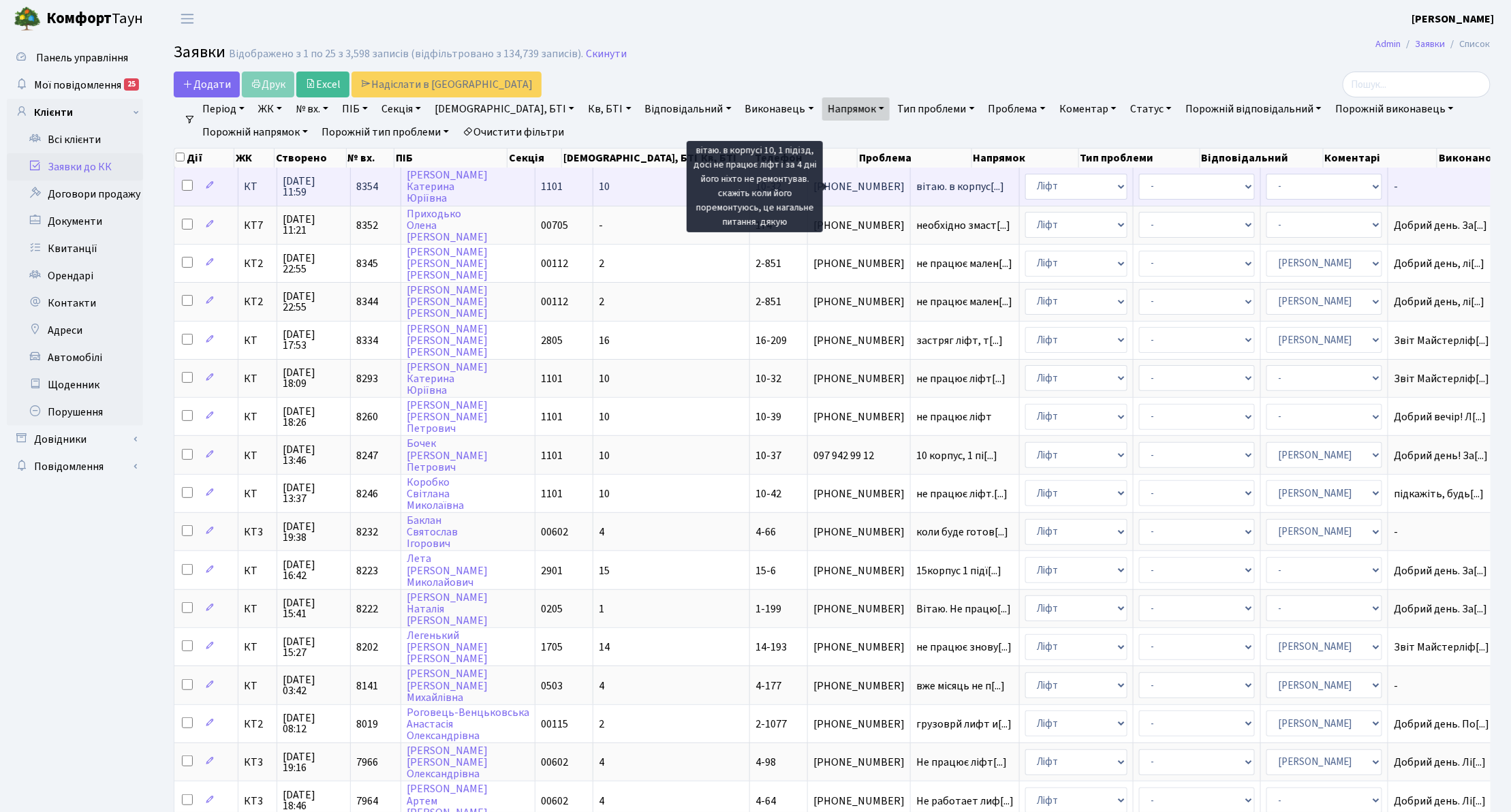
click at [916, 187] on span "вітаю. в корпус[...]" at bounding box center [960, 186] width 88 height 15
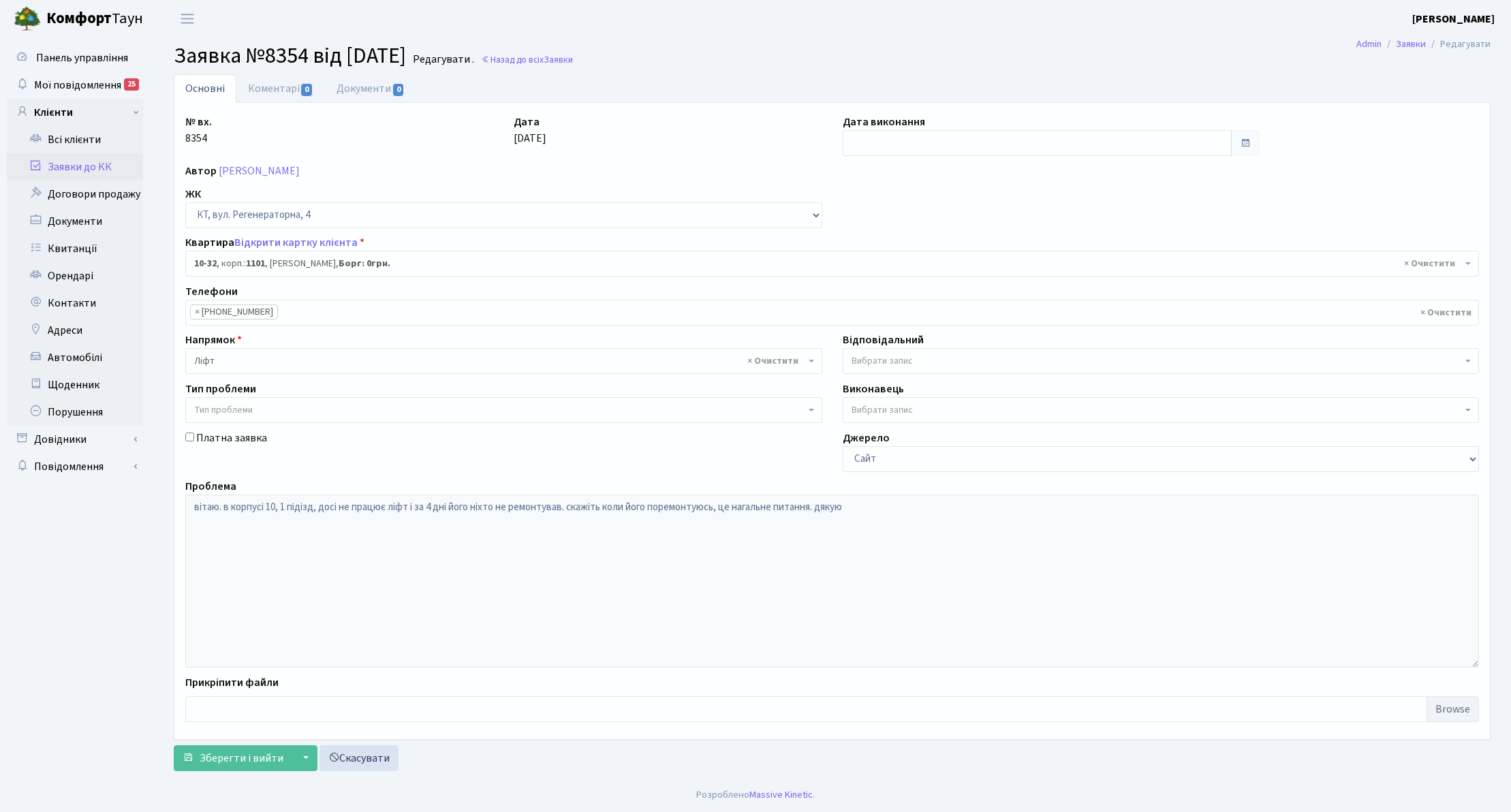
select select "6601"
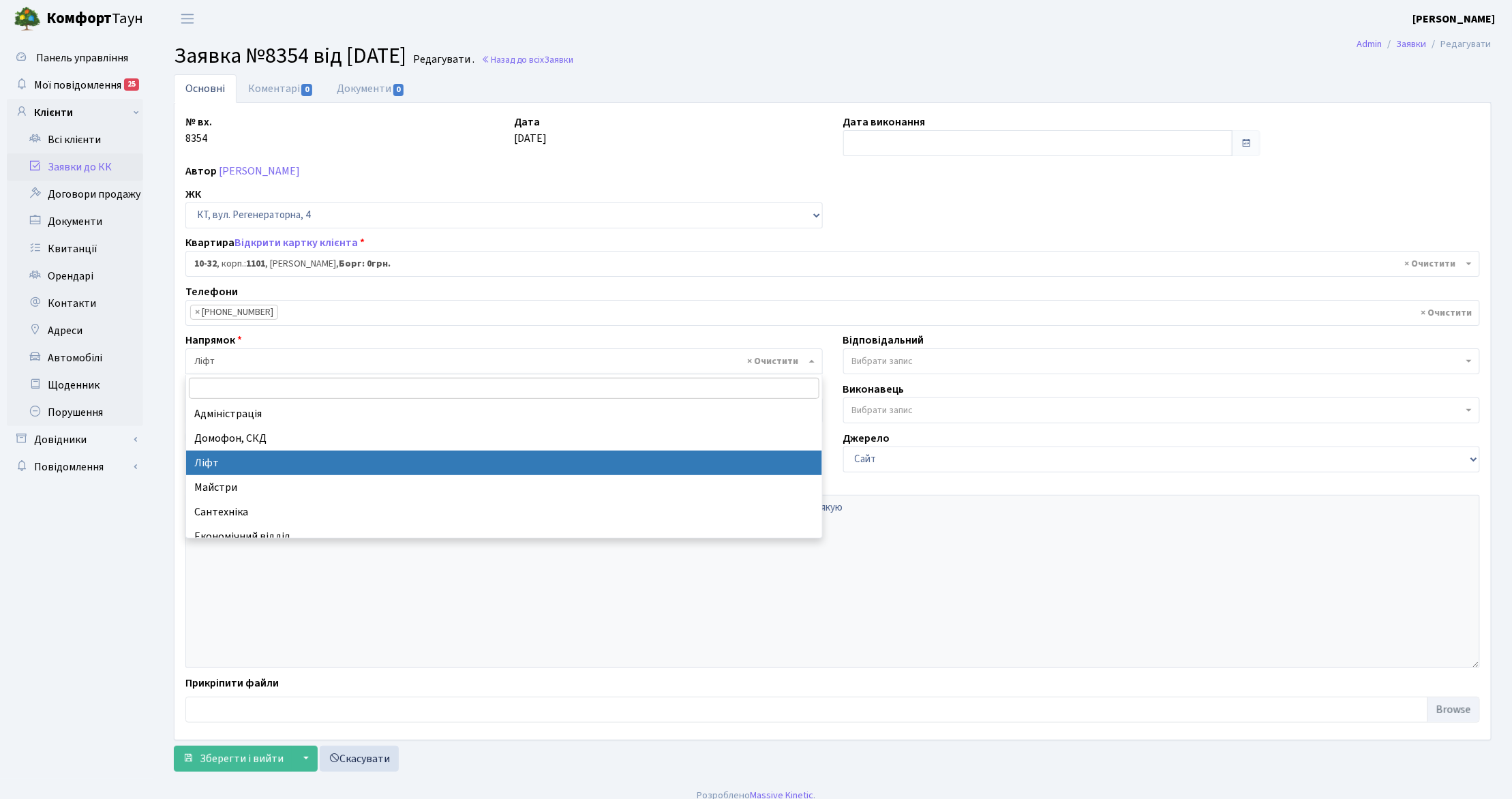
click at [214, 360] on span "× Ліфт" at bounding box center [500, 361] width 612 height 14
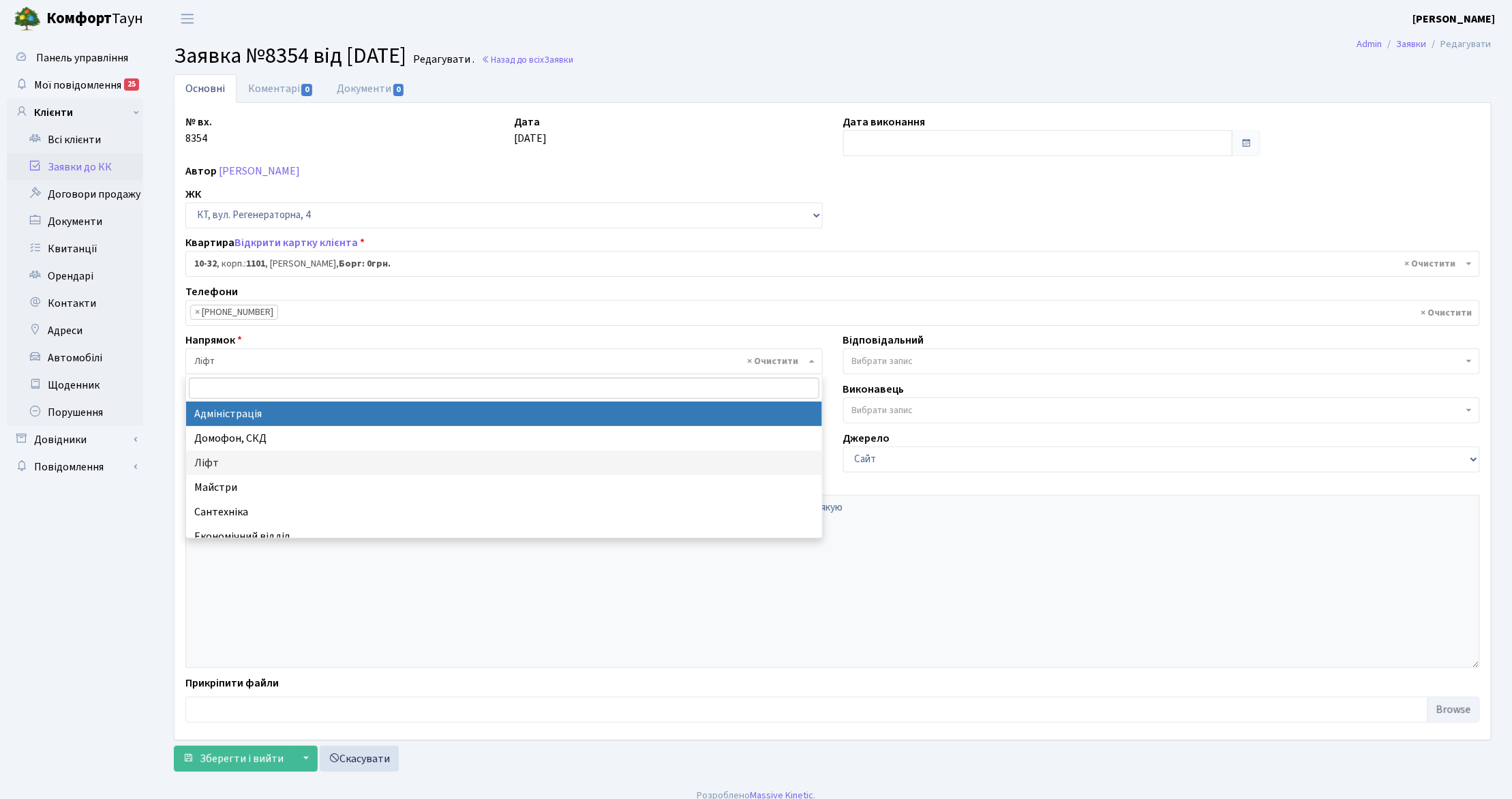
select select "5"
select select
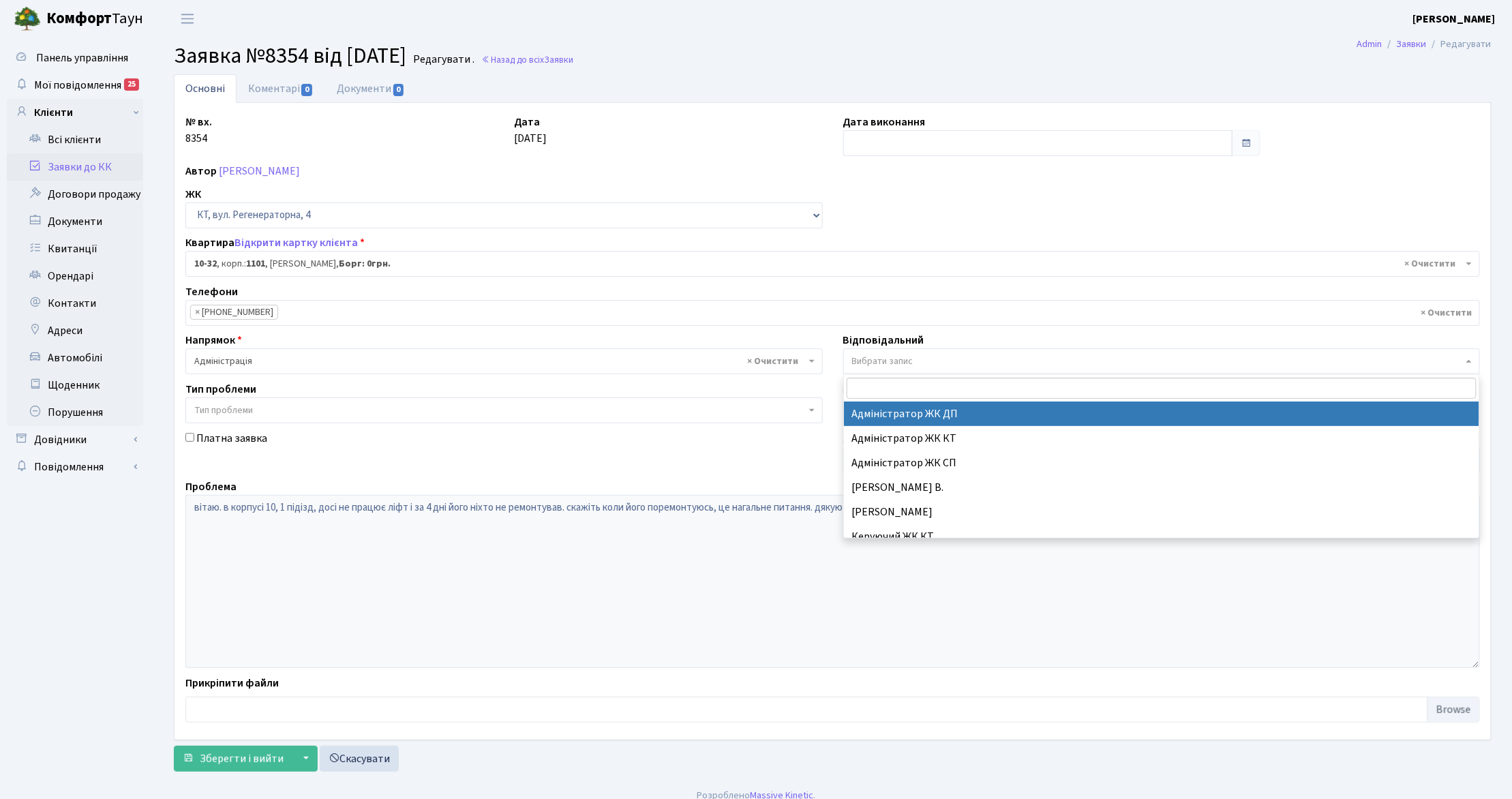
click at [881, 362] on span "Вибрати запис" at bounding box center [883, 361] width 61 height 14
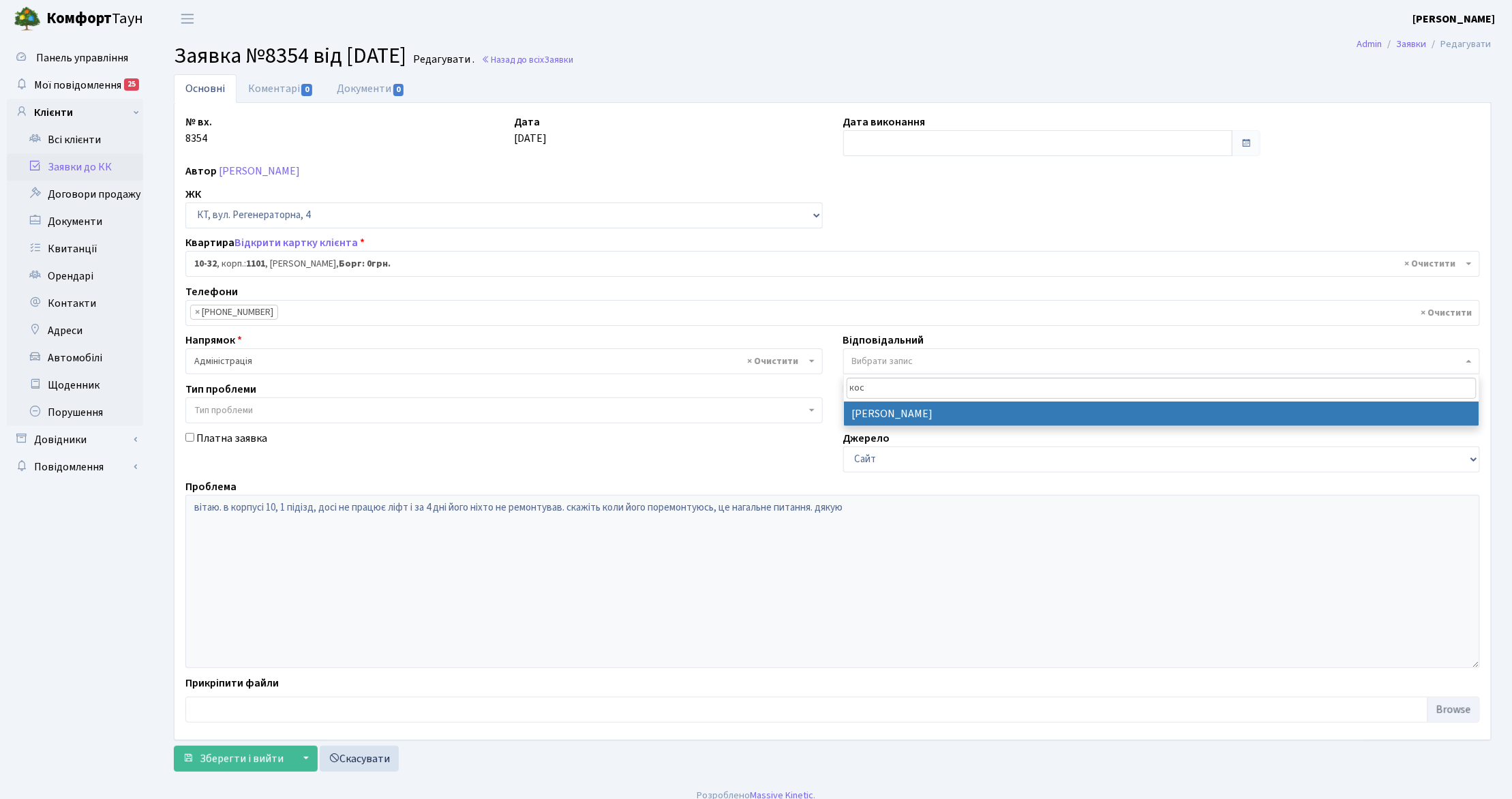
type input "кос"
select select "11"
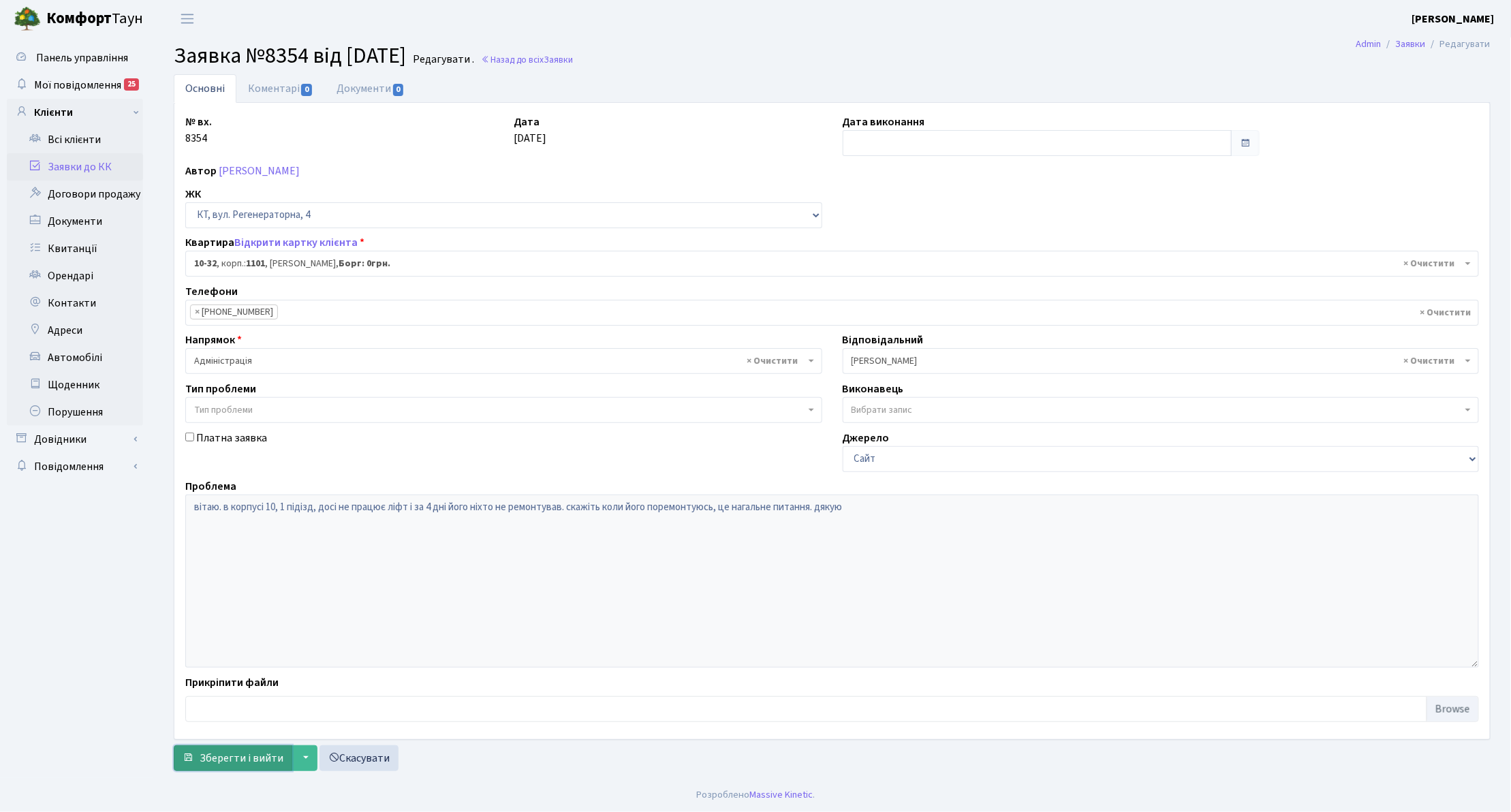
click at [248, 765] on span "Зберегти і вийти" at bounding box center [241, 758] width 84 height 15
click at [57, 169] on link "Заявки до КК" at bounding box center [75, 167] width 137 height 28
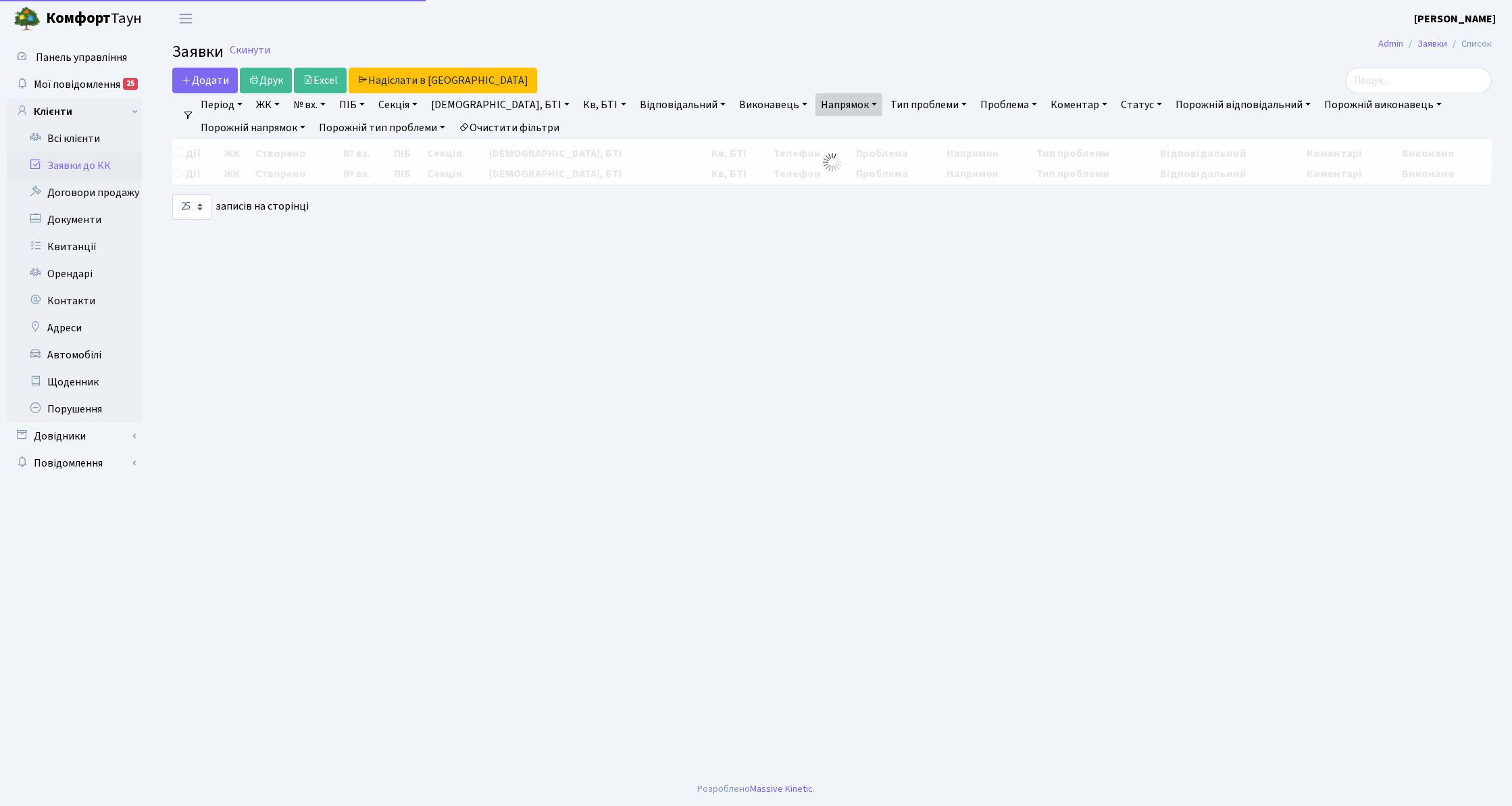
select select "25"
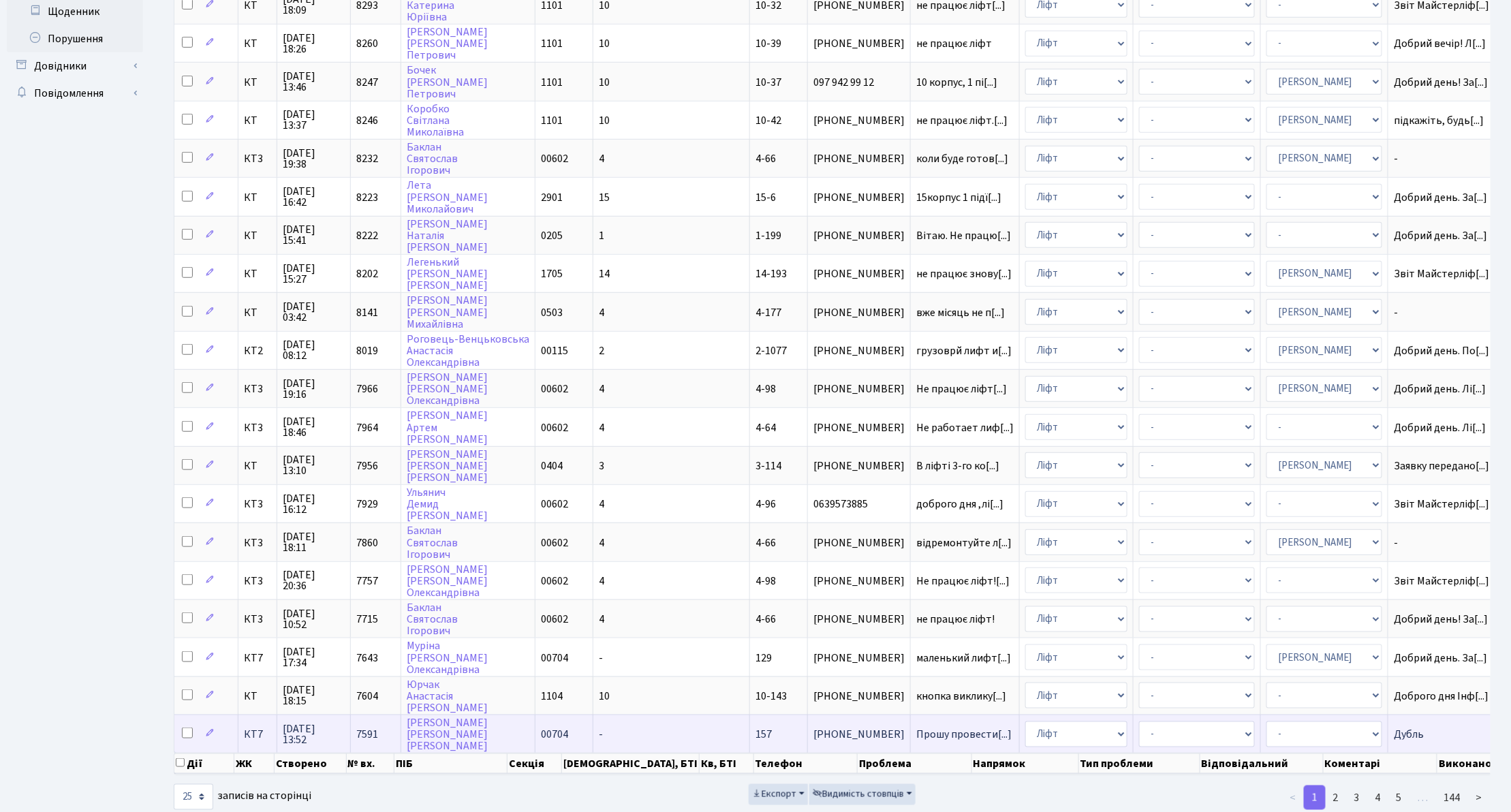
scroll to position [377, 0]
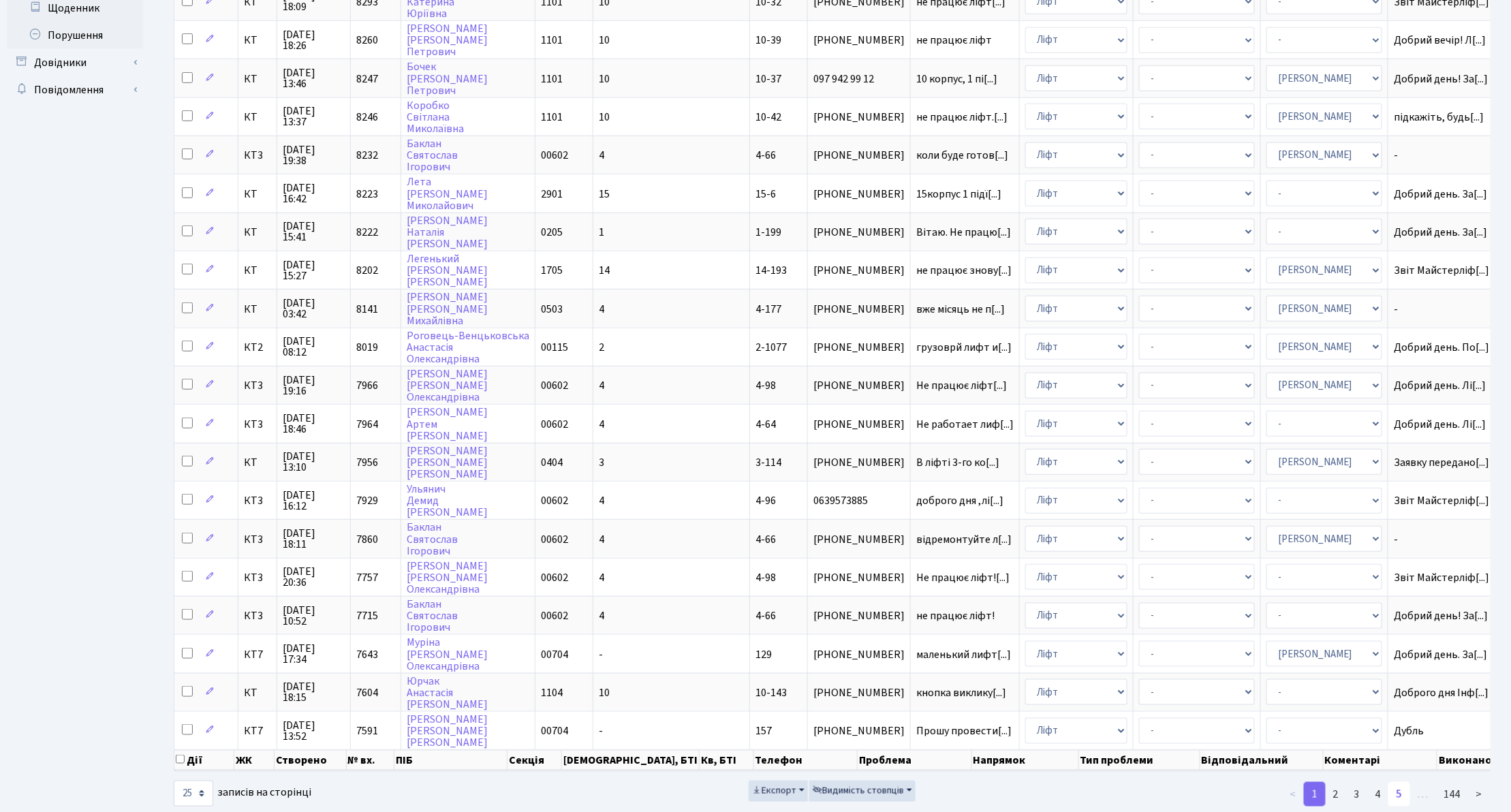
click at [1406, 781] on link "5" at bounding box center [1399, 793] width 22 height 25
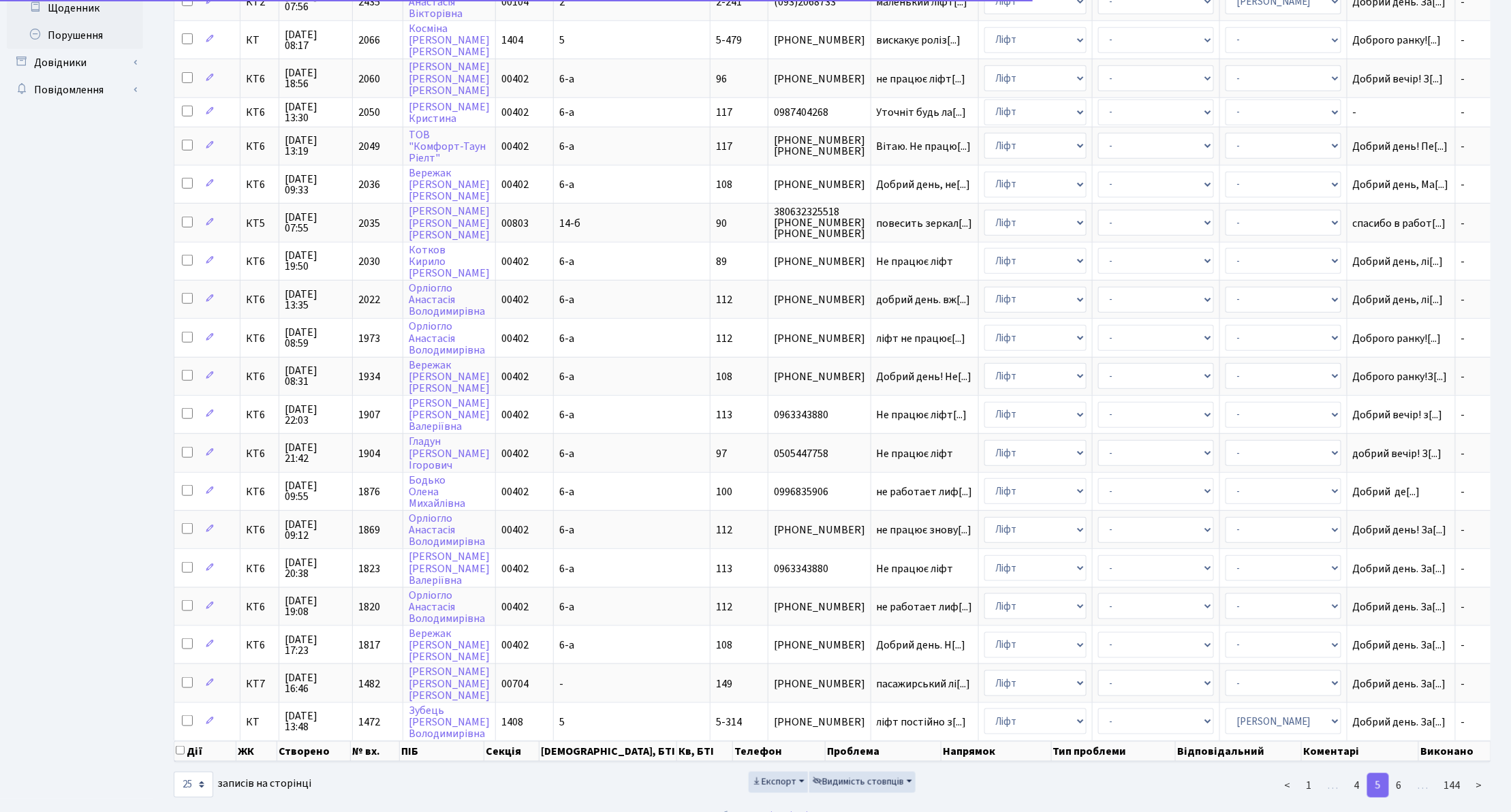
scroll to position [355, 0]
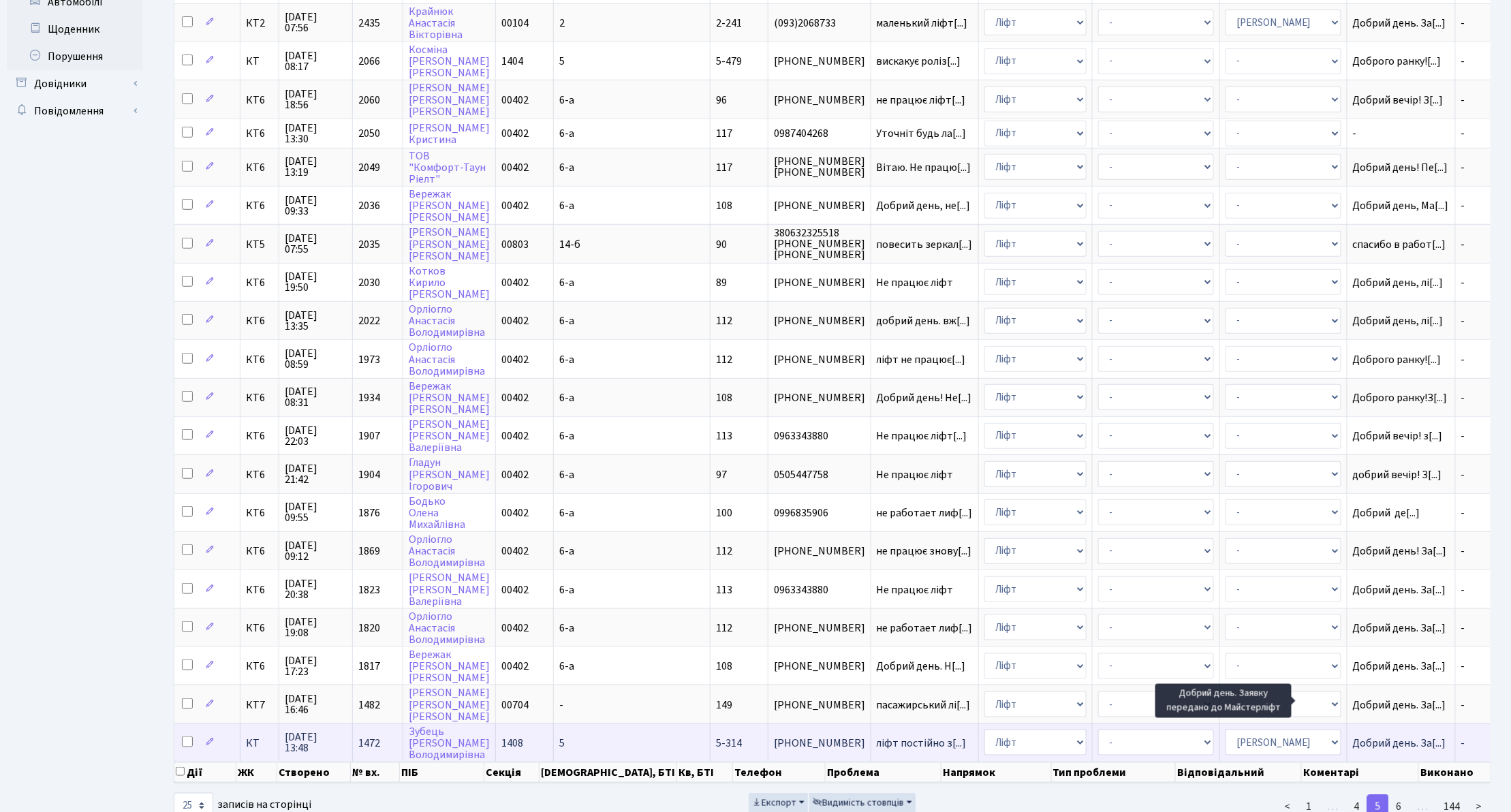
click at [1359, 736] on span "Добрий день. За[...]" at bounding box center [1399, 743] width 93 height 15
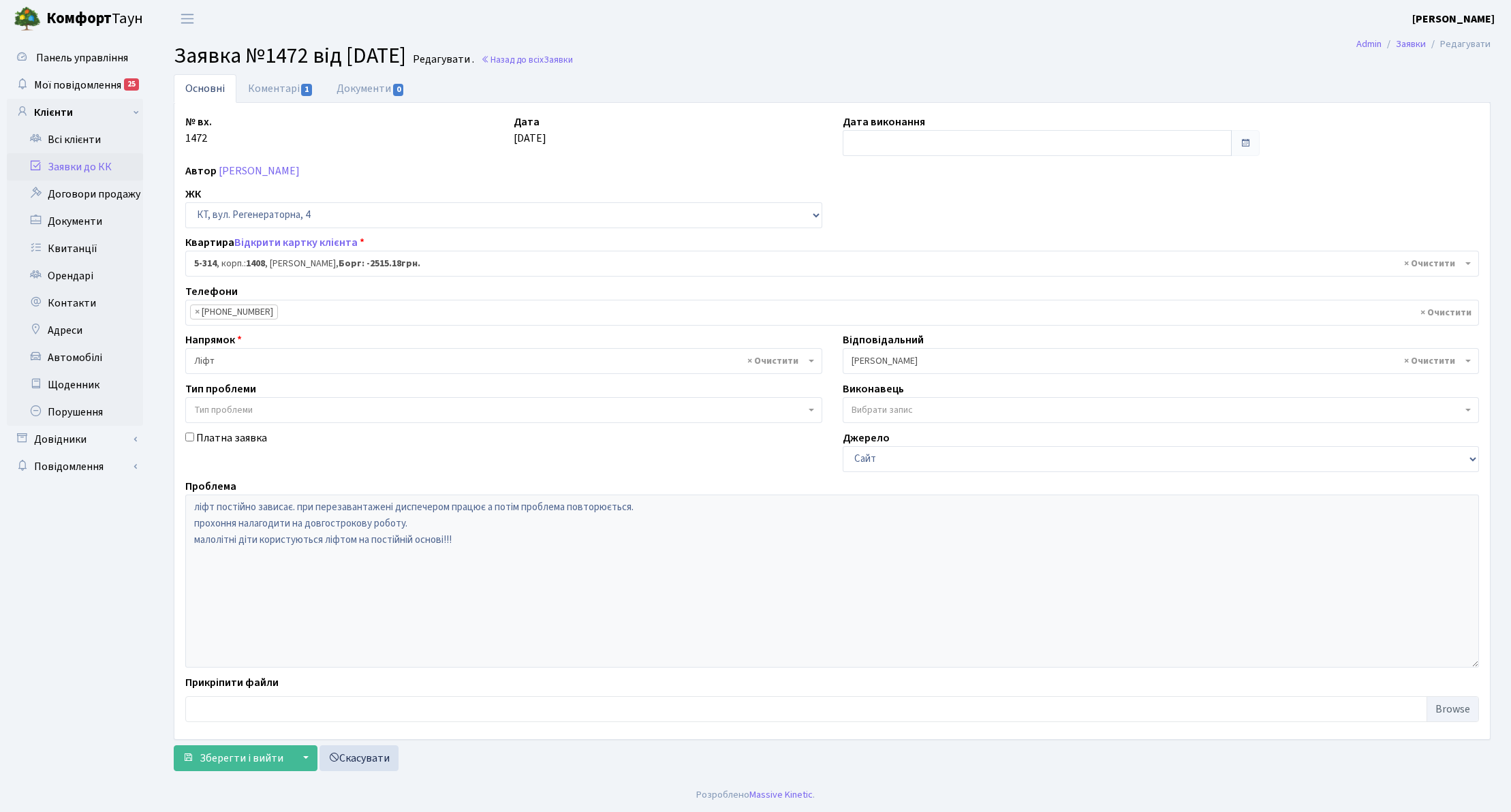
select select "2237"
click at [283, 87] on link "Коментарі 1" at bounding box center [281, 88] width 89 height 28
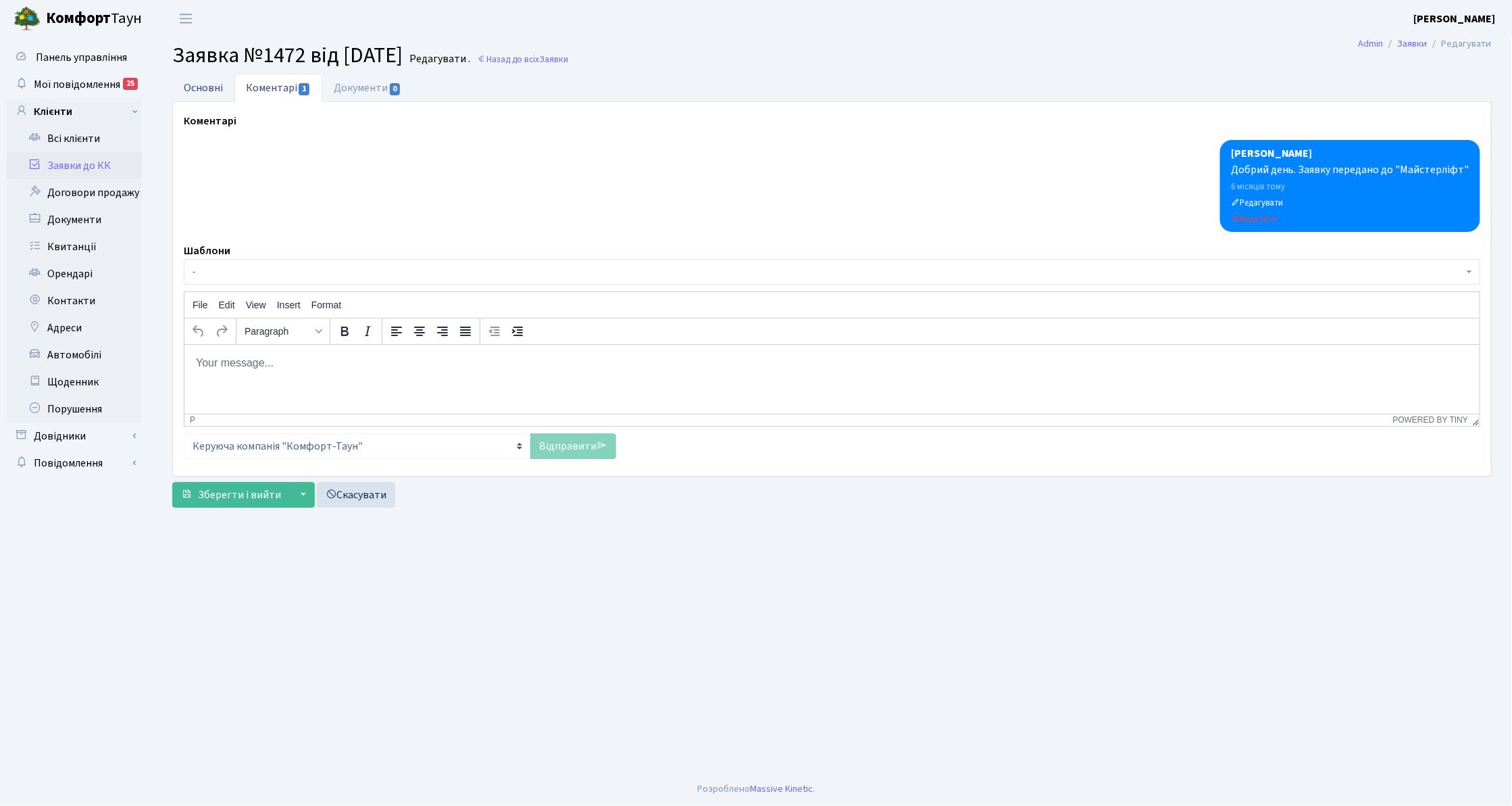
click at [220, 98] on link "Основні" at bounding box center [203, 87] width 62 height 27
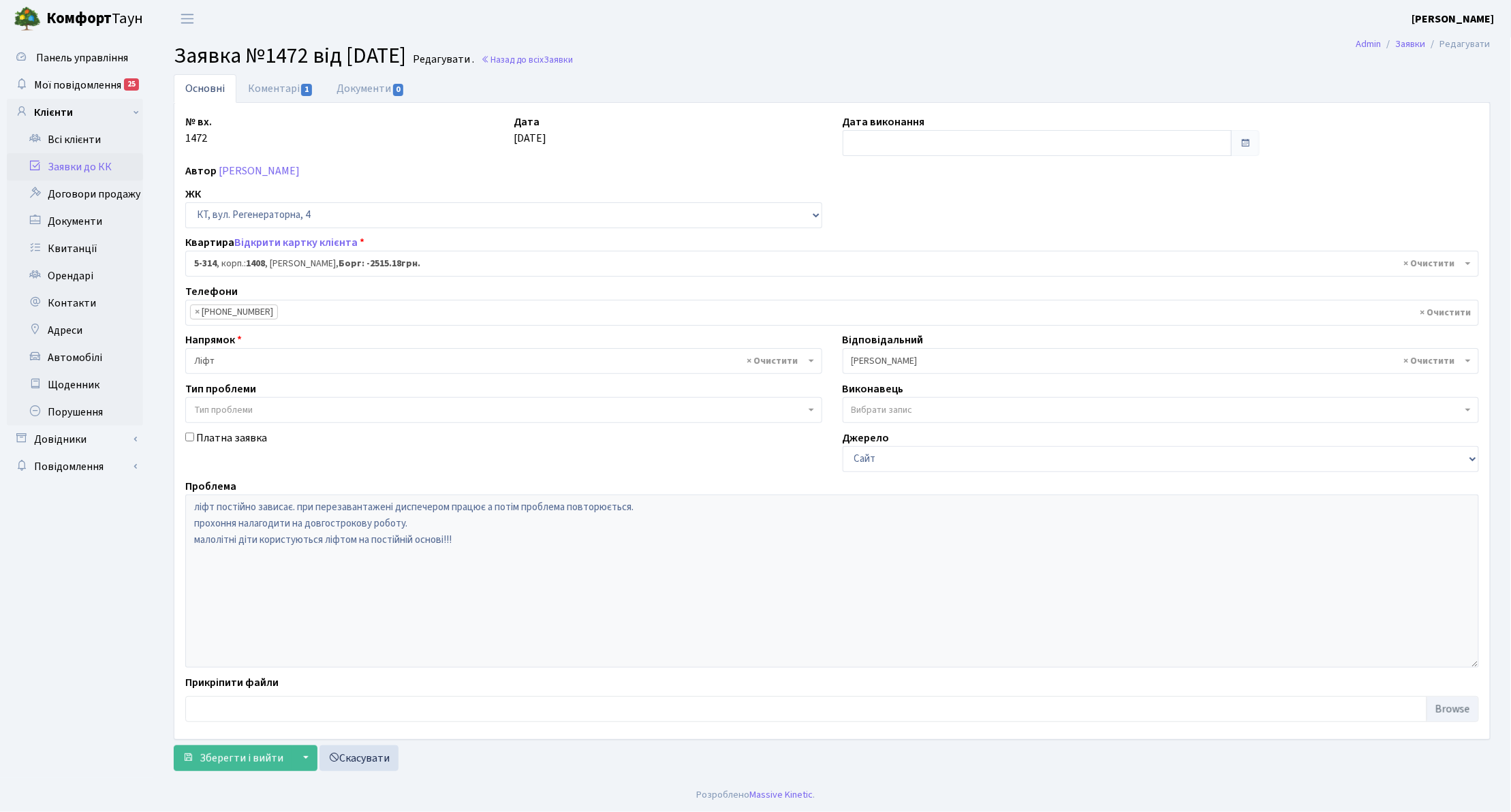
click at [76, 167] on link "Заявки до КК" at bounding box center [75, 167] width 137 height 28
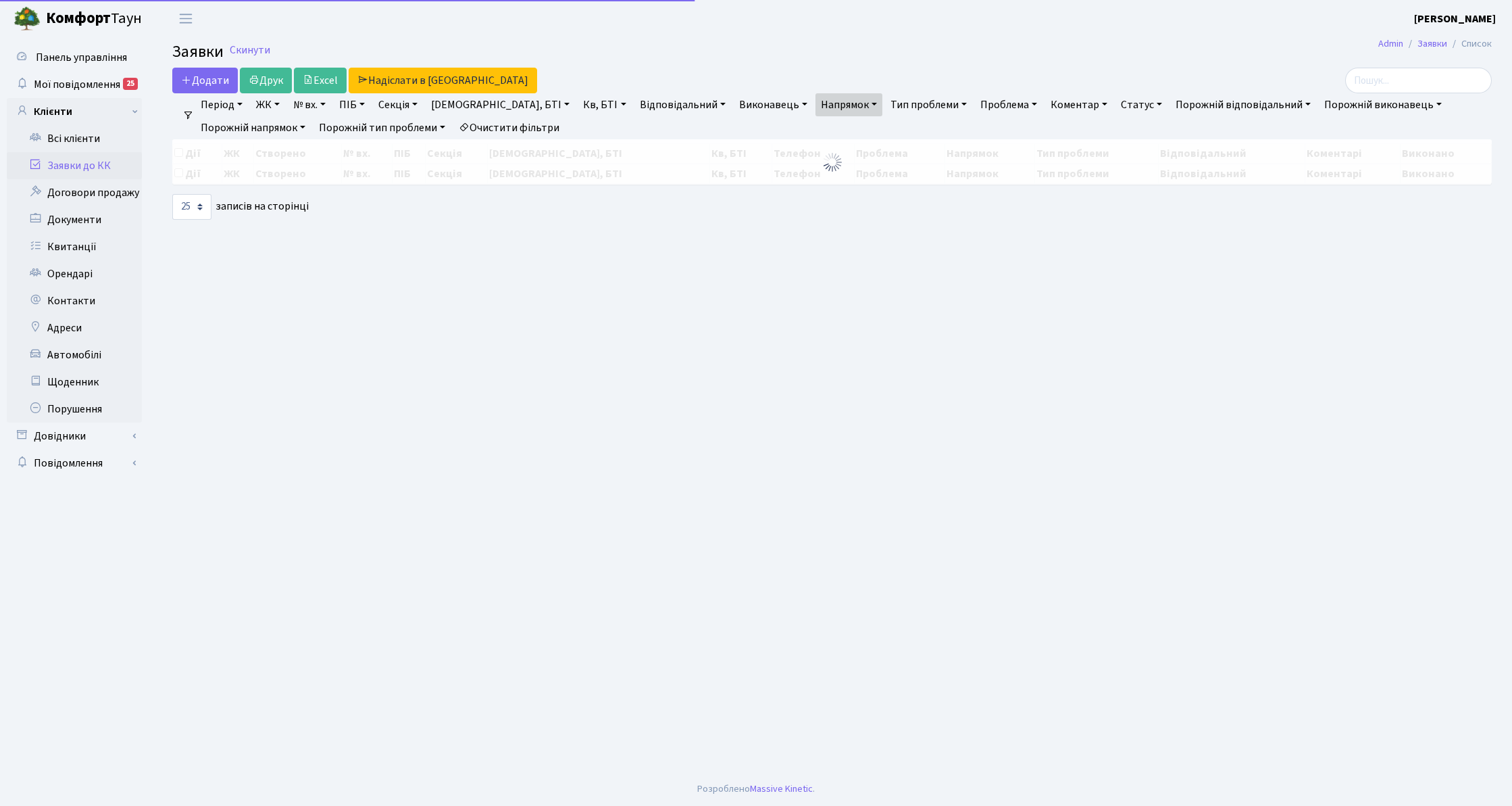
select select "25"
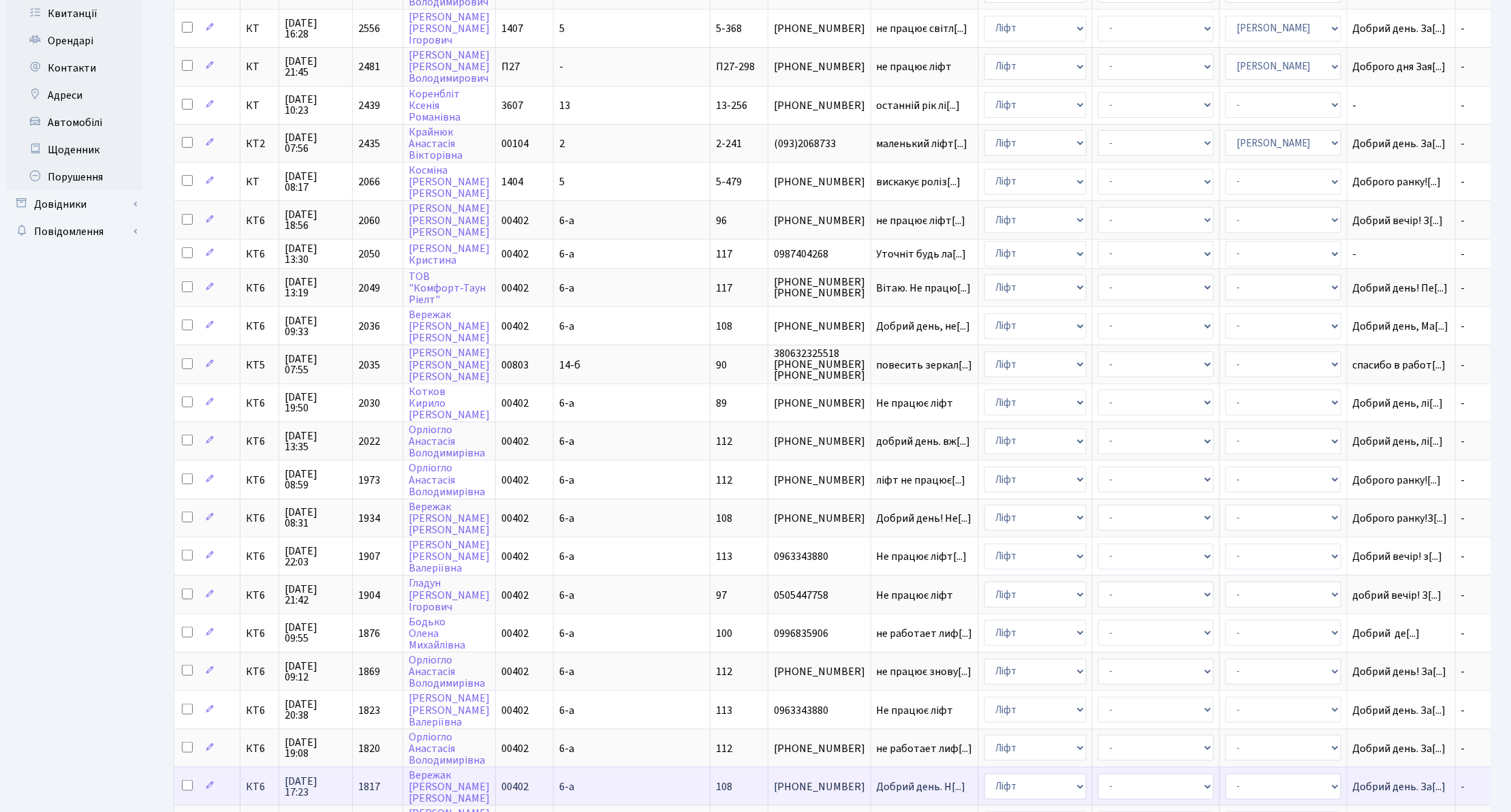
scroll to position [355, 0]
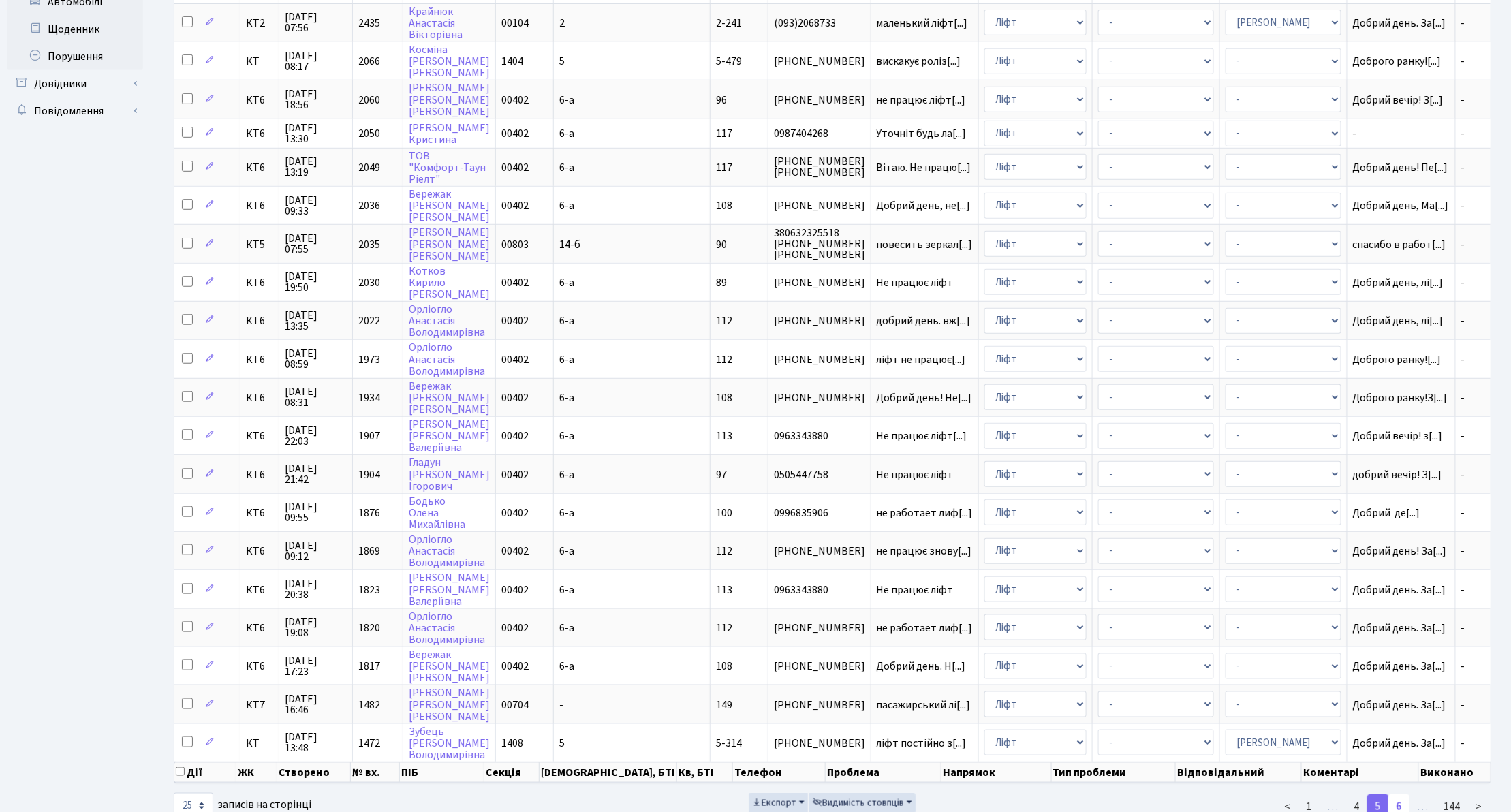
click at [1404, 794] on link "6" at bounding box center [1399, 806] width 22 height 25
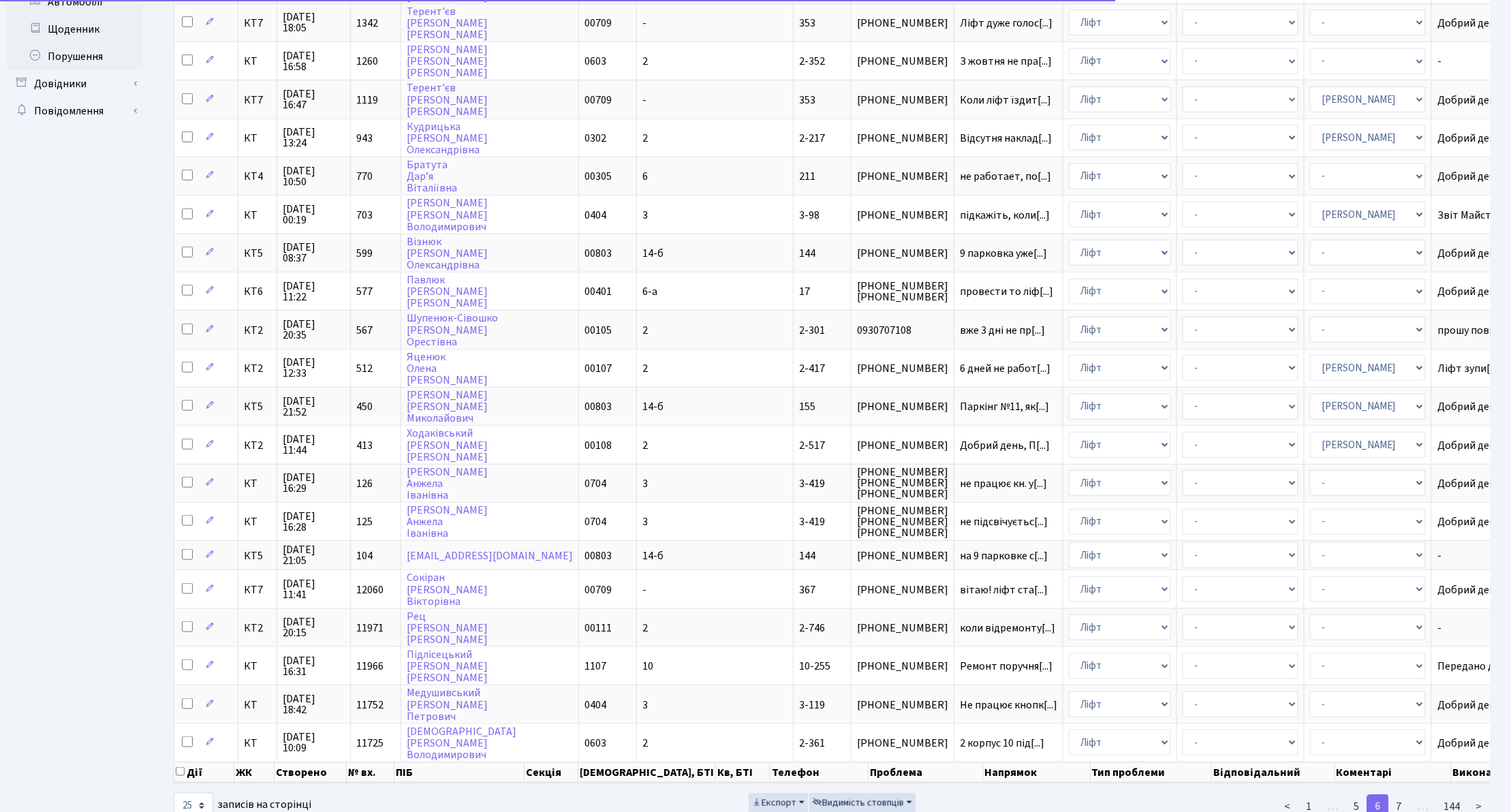
scroll to position [369, 0]
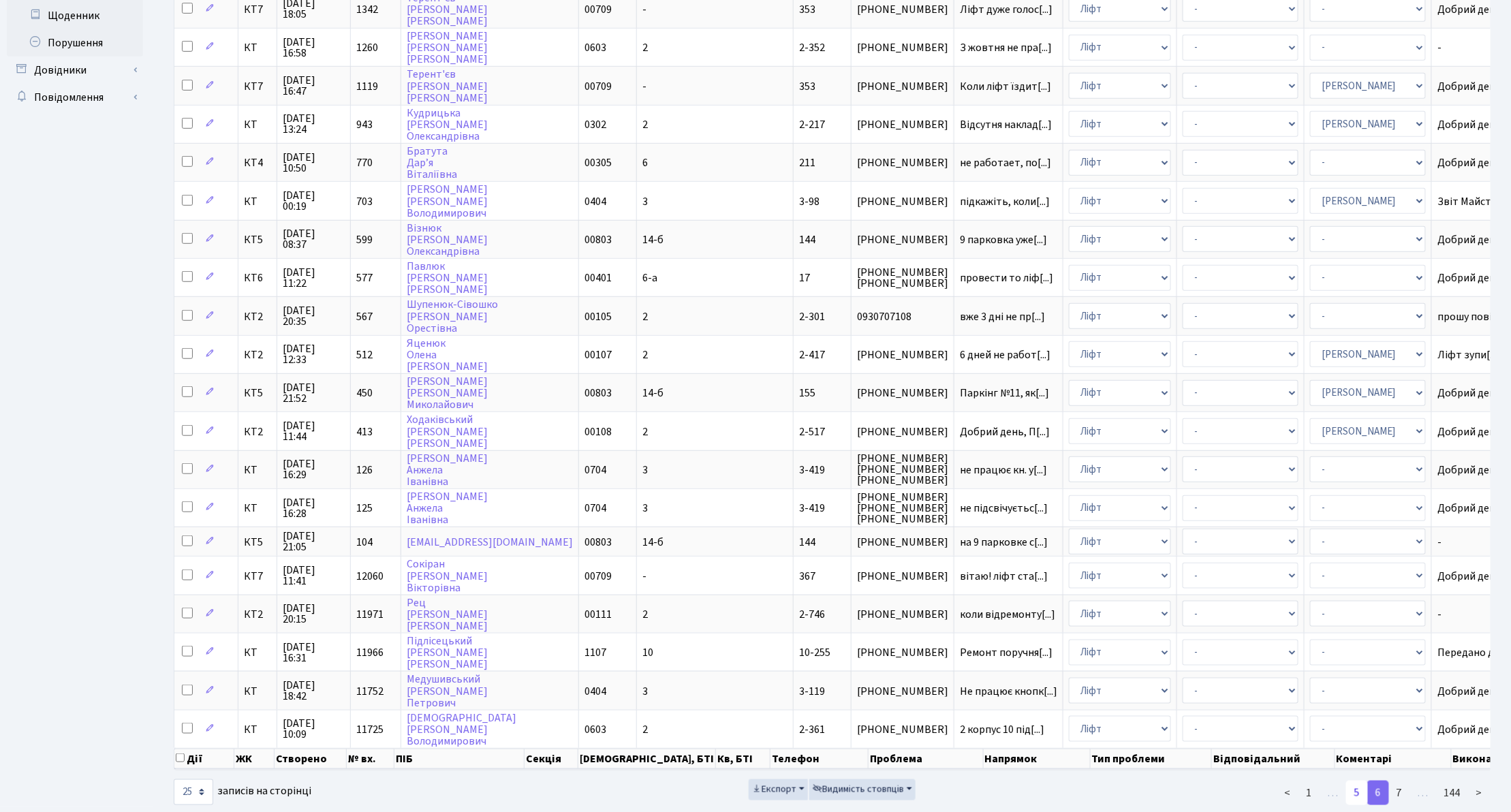
click at [1356, 780] on link "5" at bounding box center [1358, 792] width 22 height 25
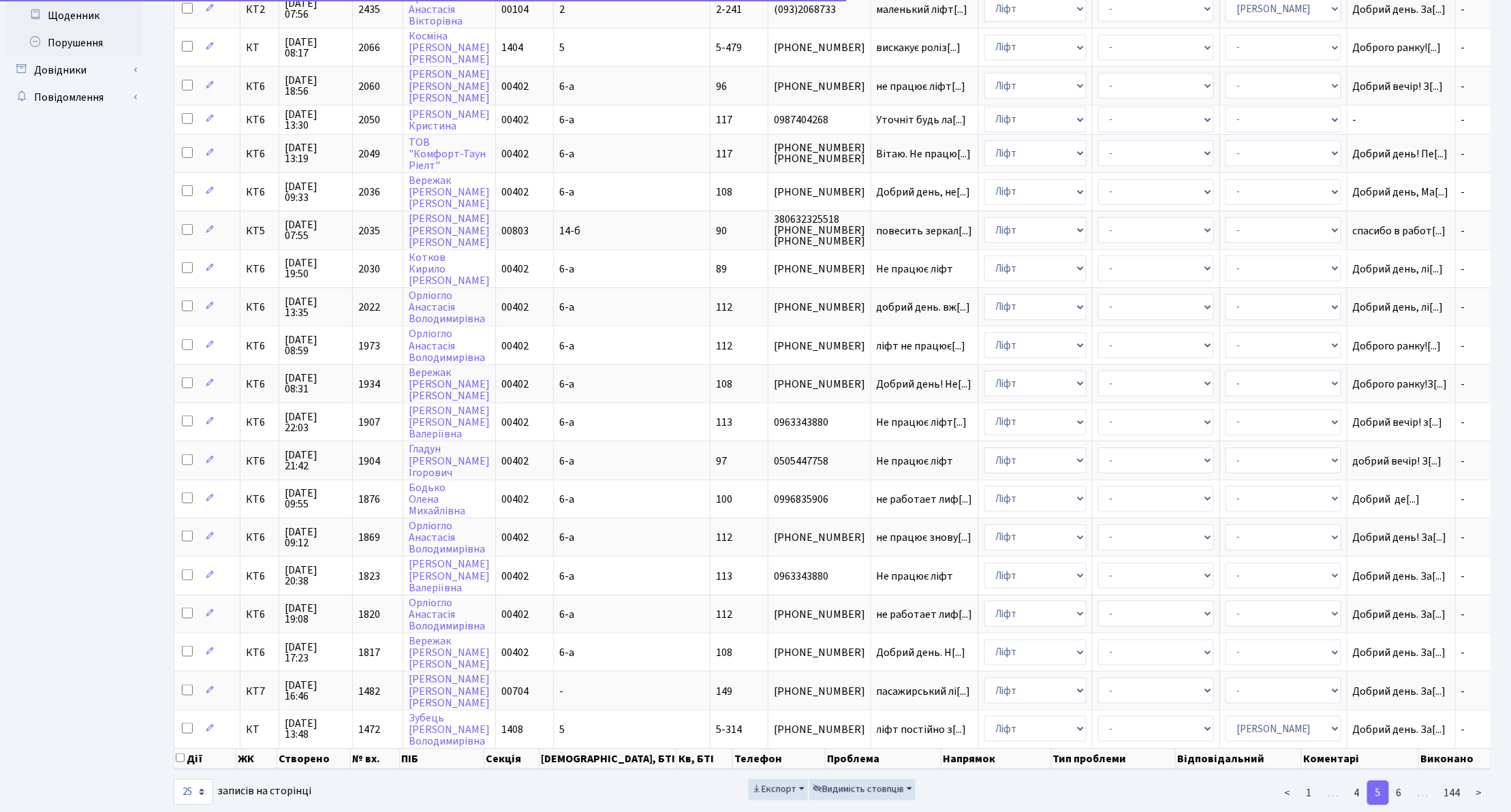
scroll to position [355, 0]
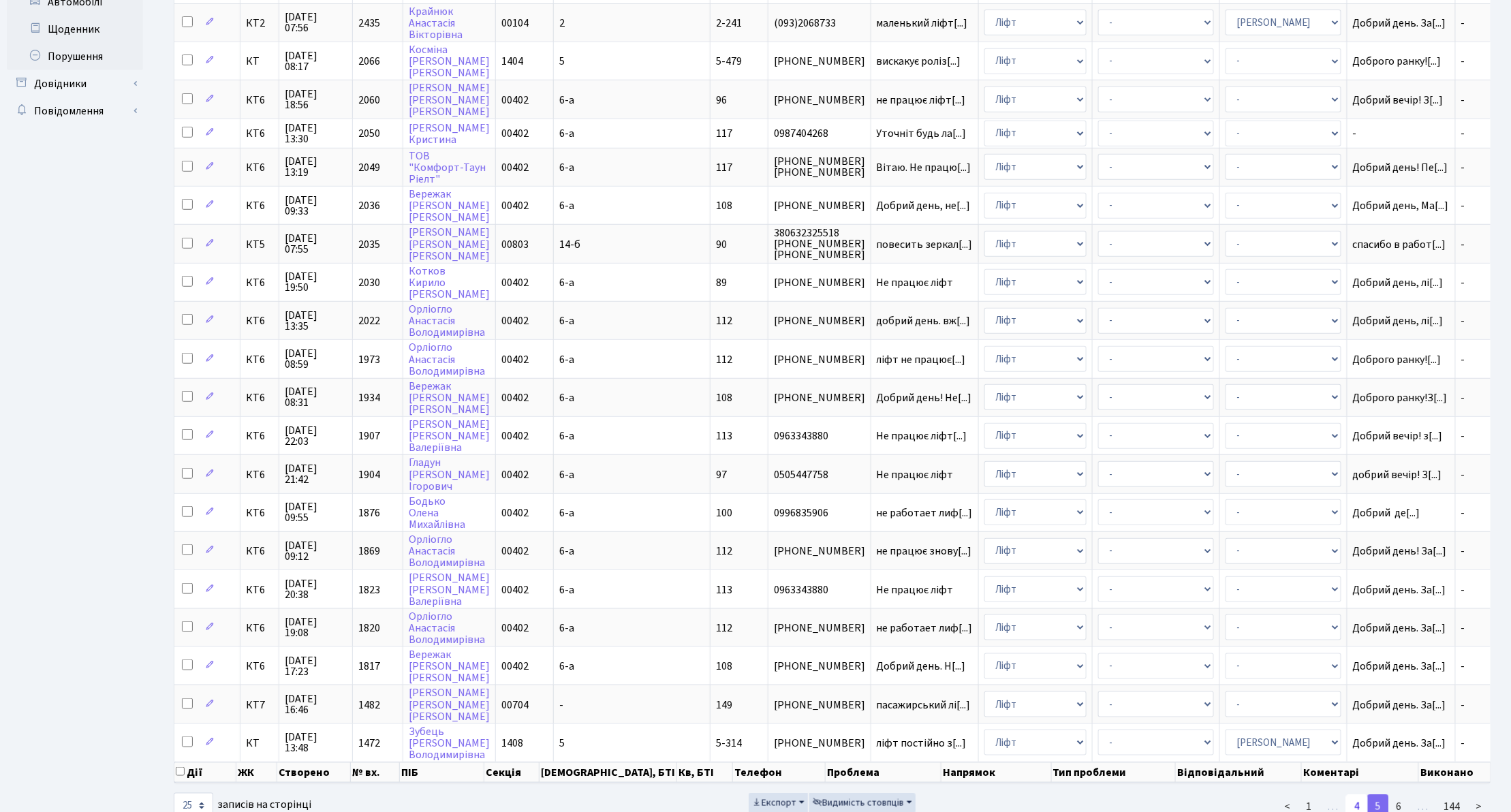
click at [1360, 794] on link "4" at bounding box center [1358, 806] width 22 height 25
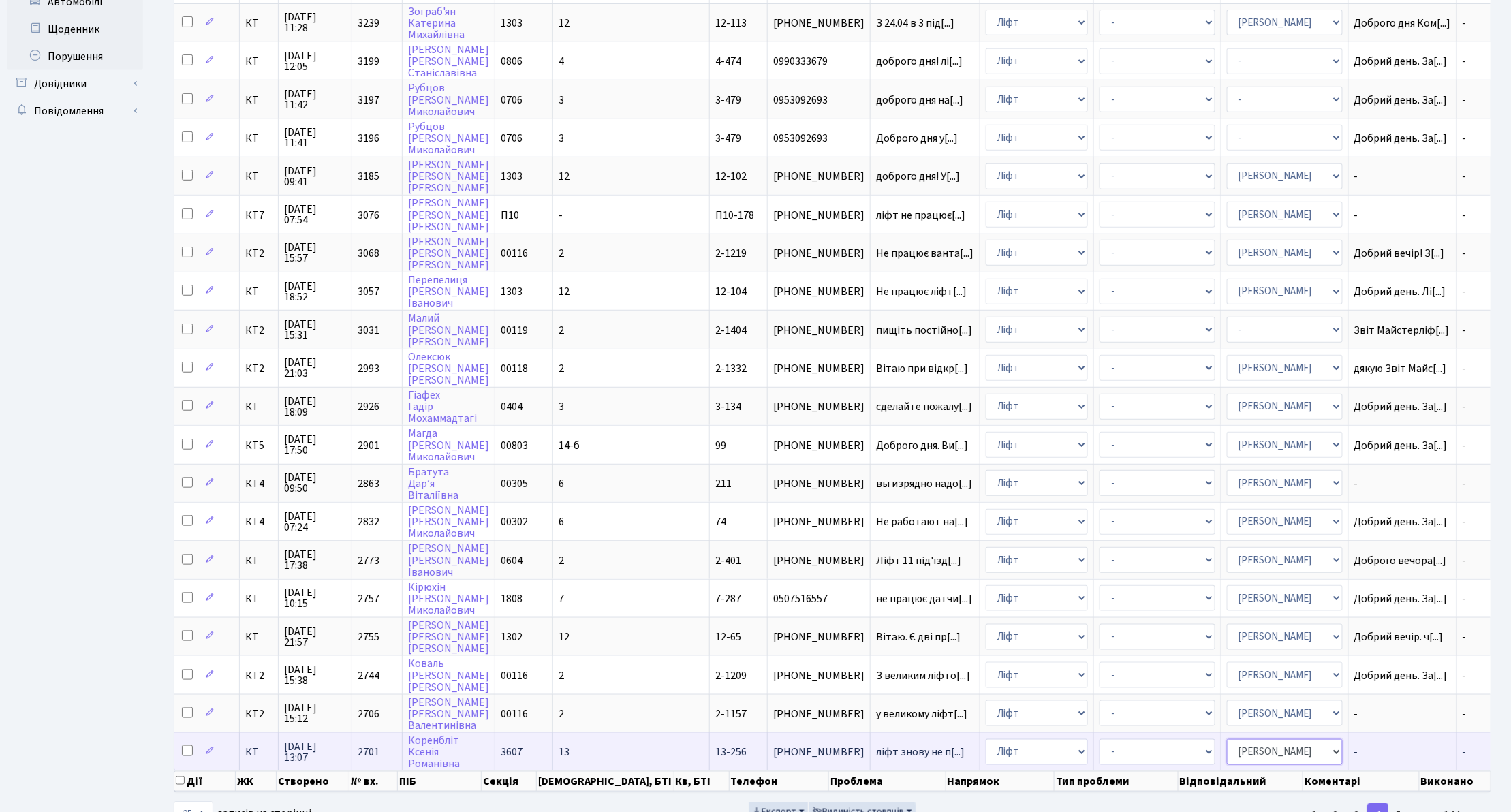
click at [1276, 739] on select "- Адміністратор ЖК ДП Адміністратор ЖК КТ Адміністратор ЖК СП [PERSON_NAME] [PE…" at bounding box center [1284, 752] width 116 height 26
click at [443, 733] on link "[PERSON_NAME]" at bounding box center [433, 752] width 51 height 39
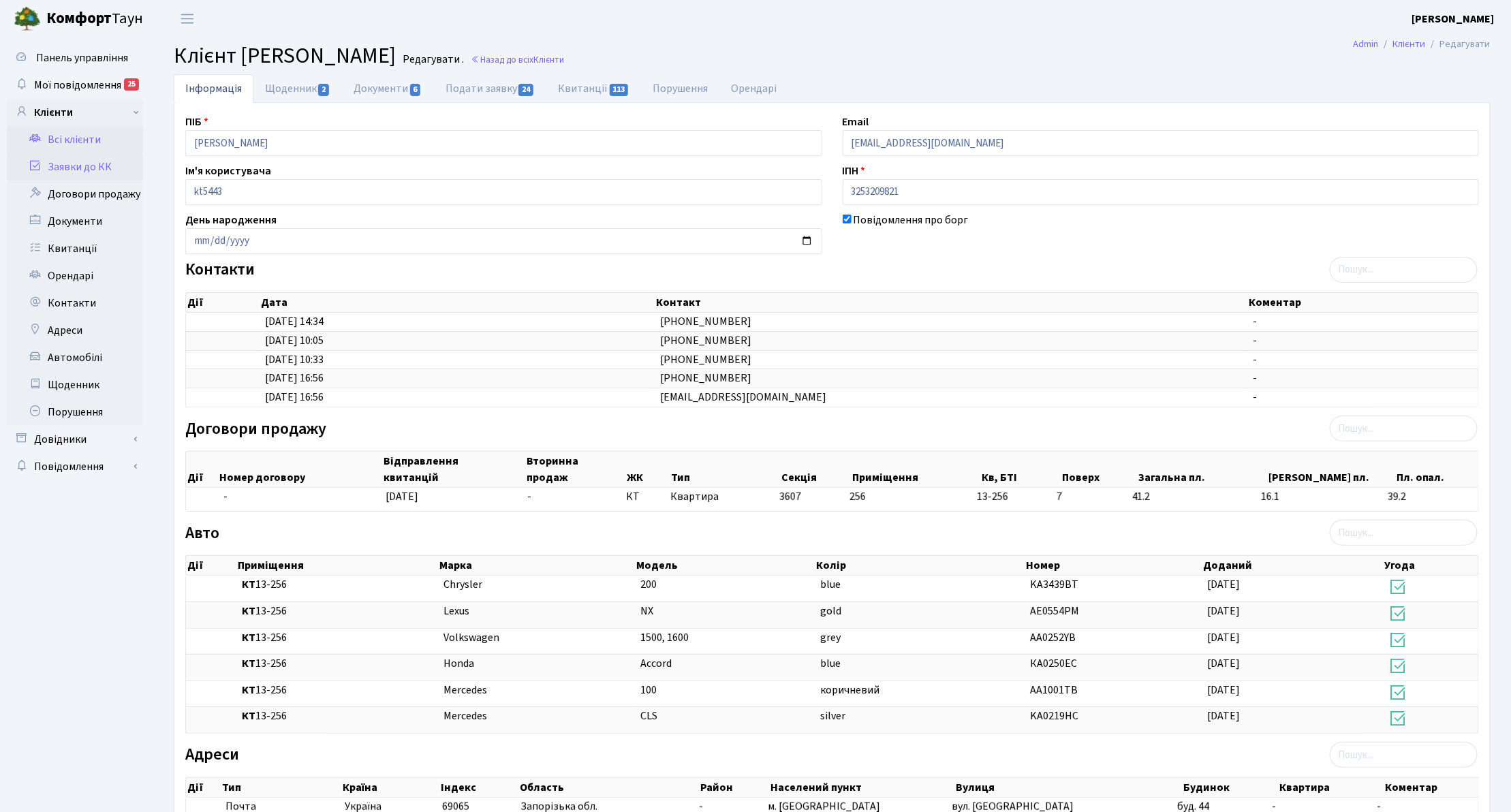
click at [102, 169] on link "Заявки до КК" at bounding box center [75, 167] width 137 height 28
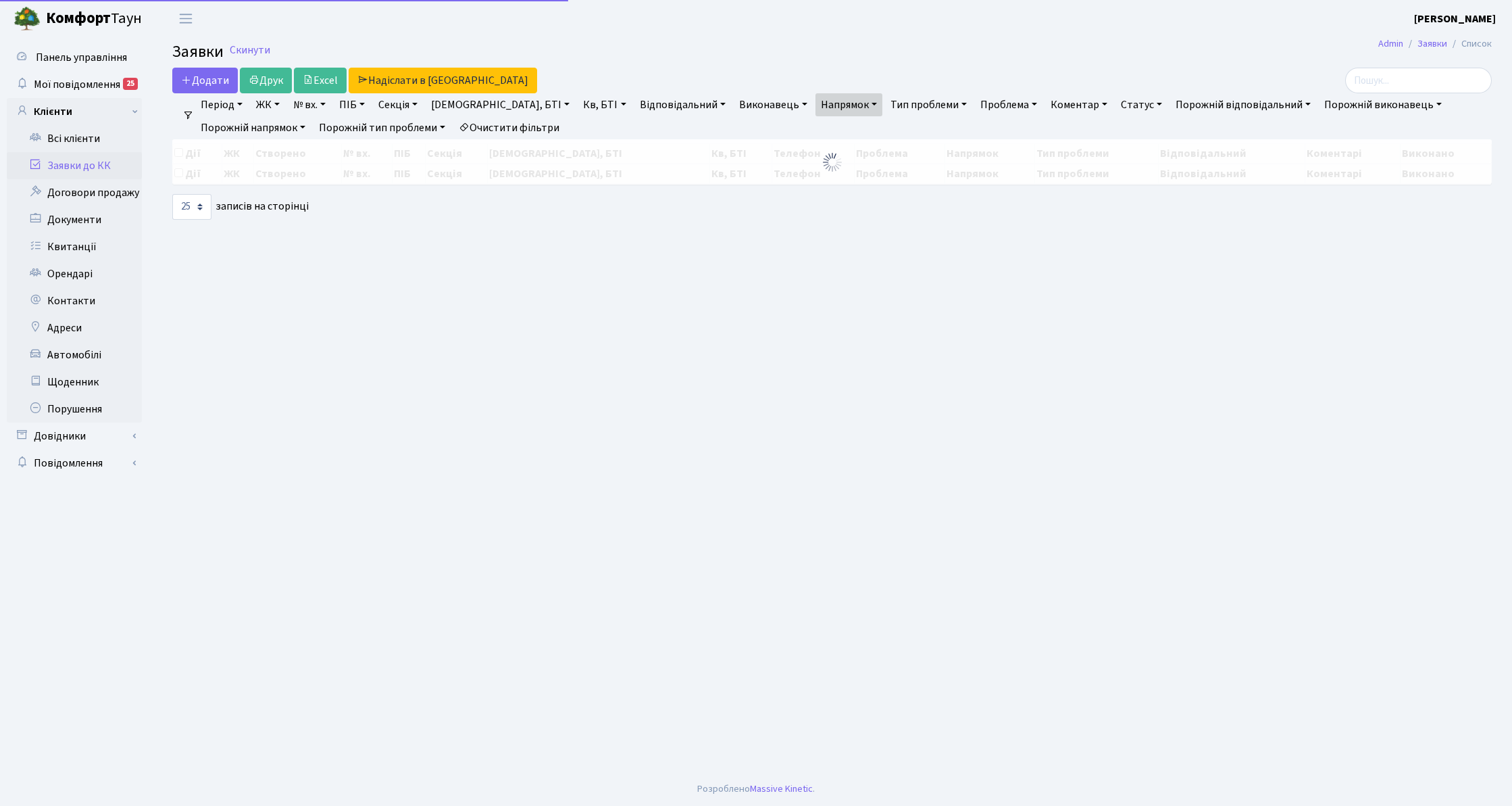
select select "25"
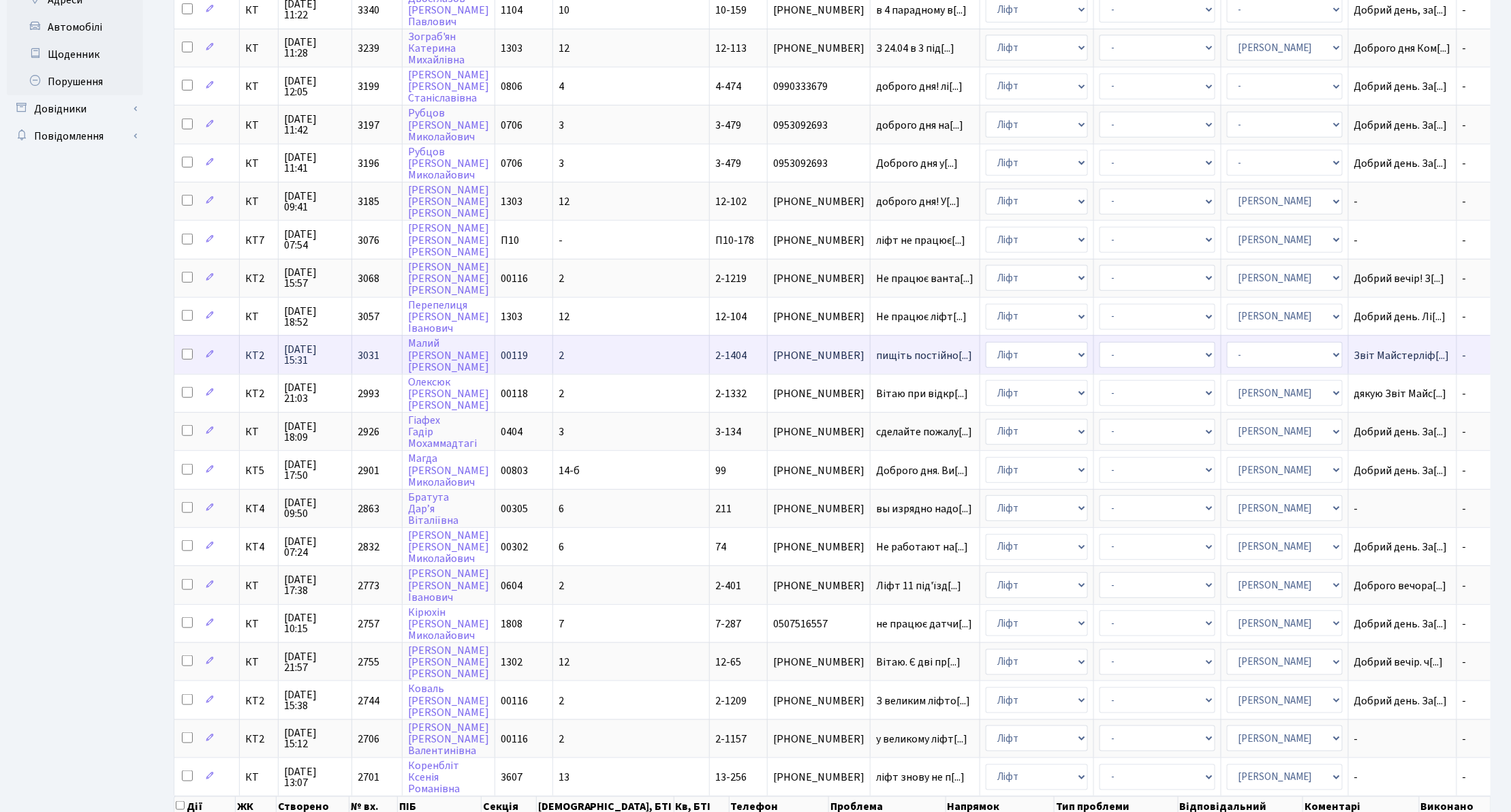
scroll to position [363, 0]
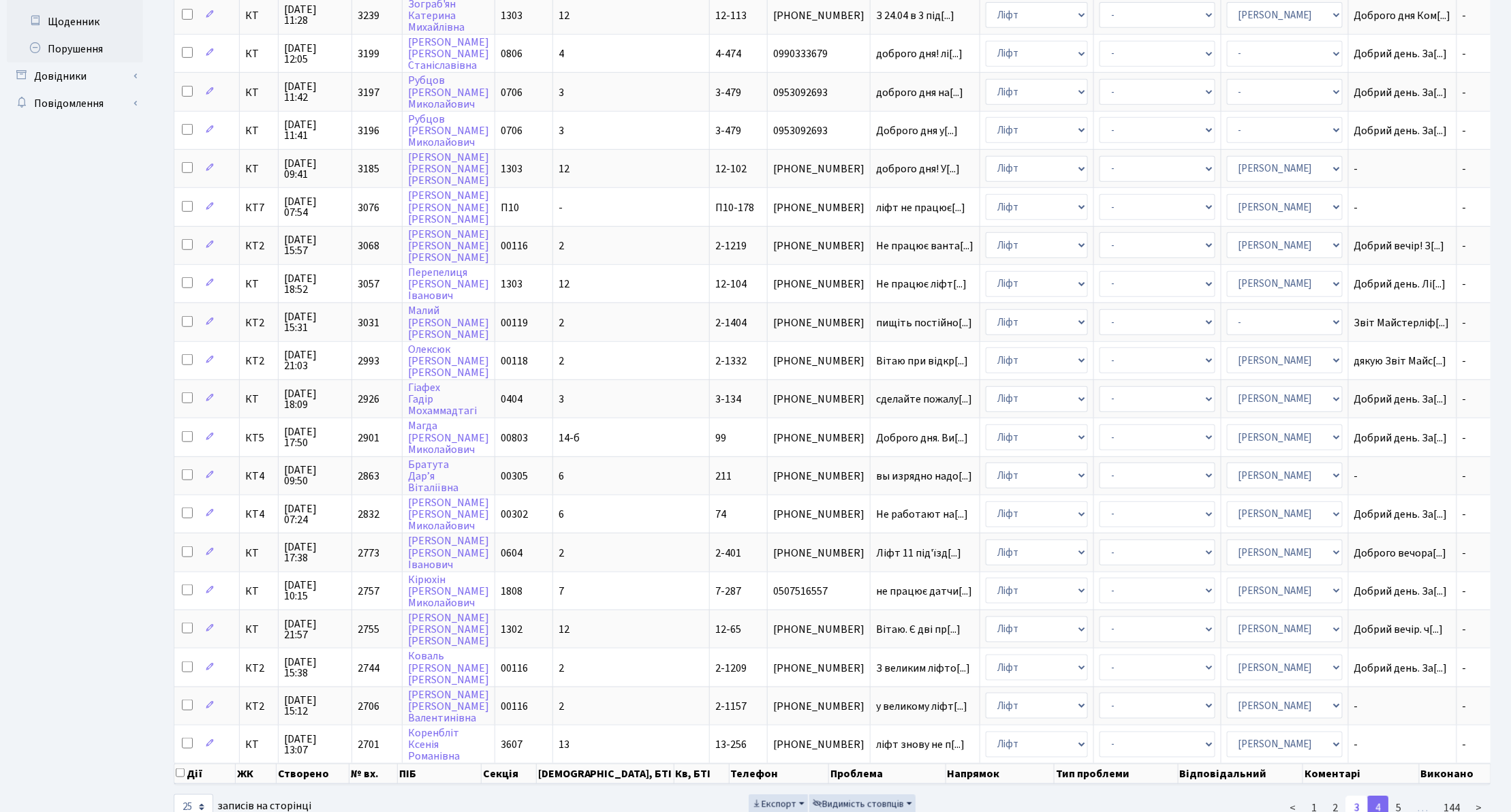
click at [1360, 795] on link "3" at bounding box center [1358, 807] width 22 height 25
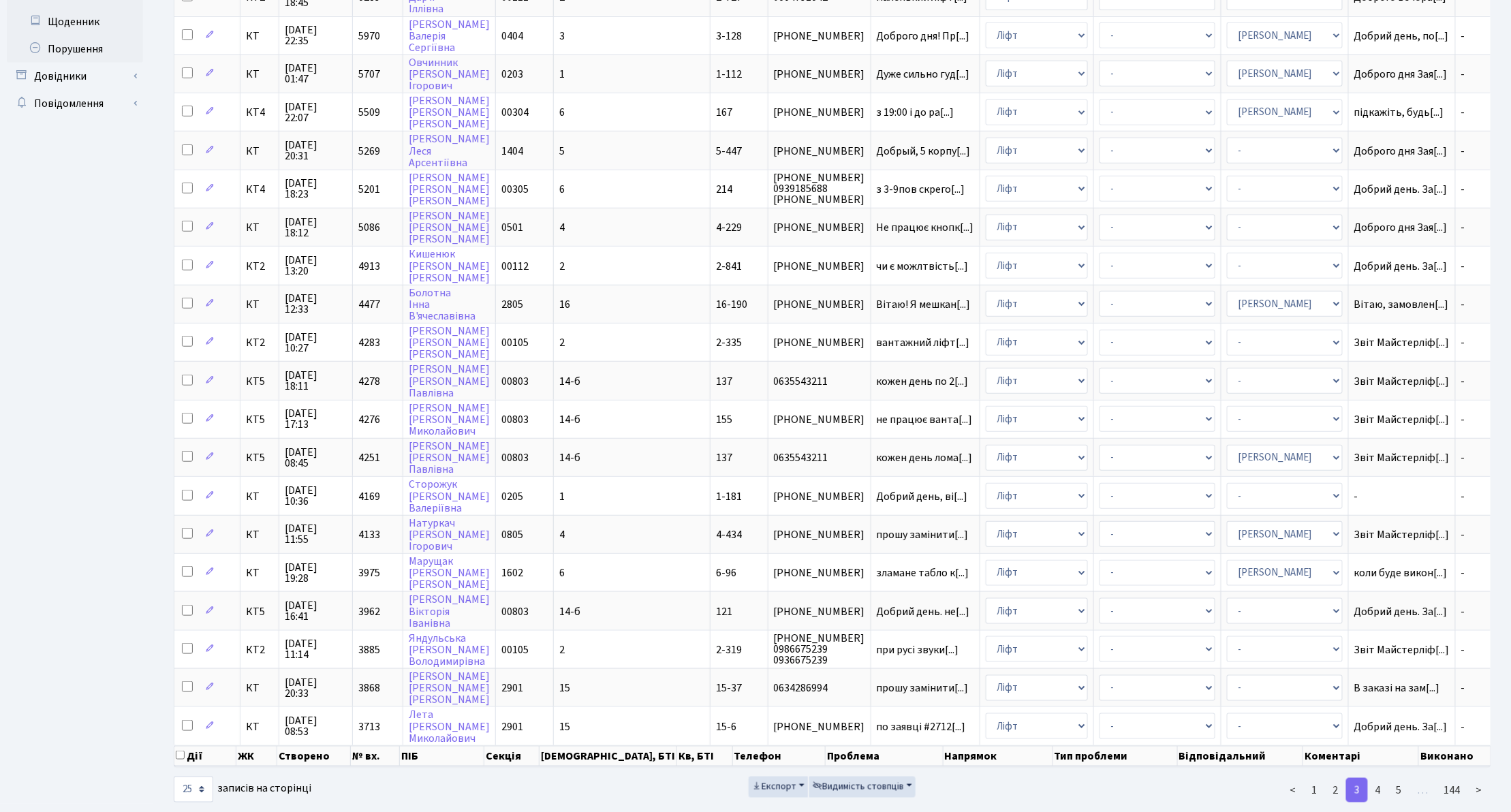
scroll to position [349, 0]
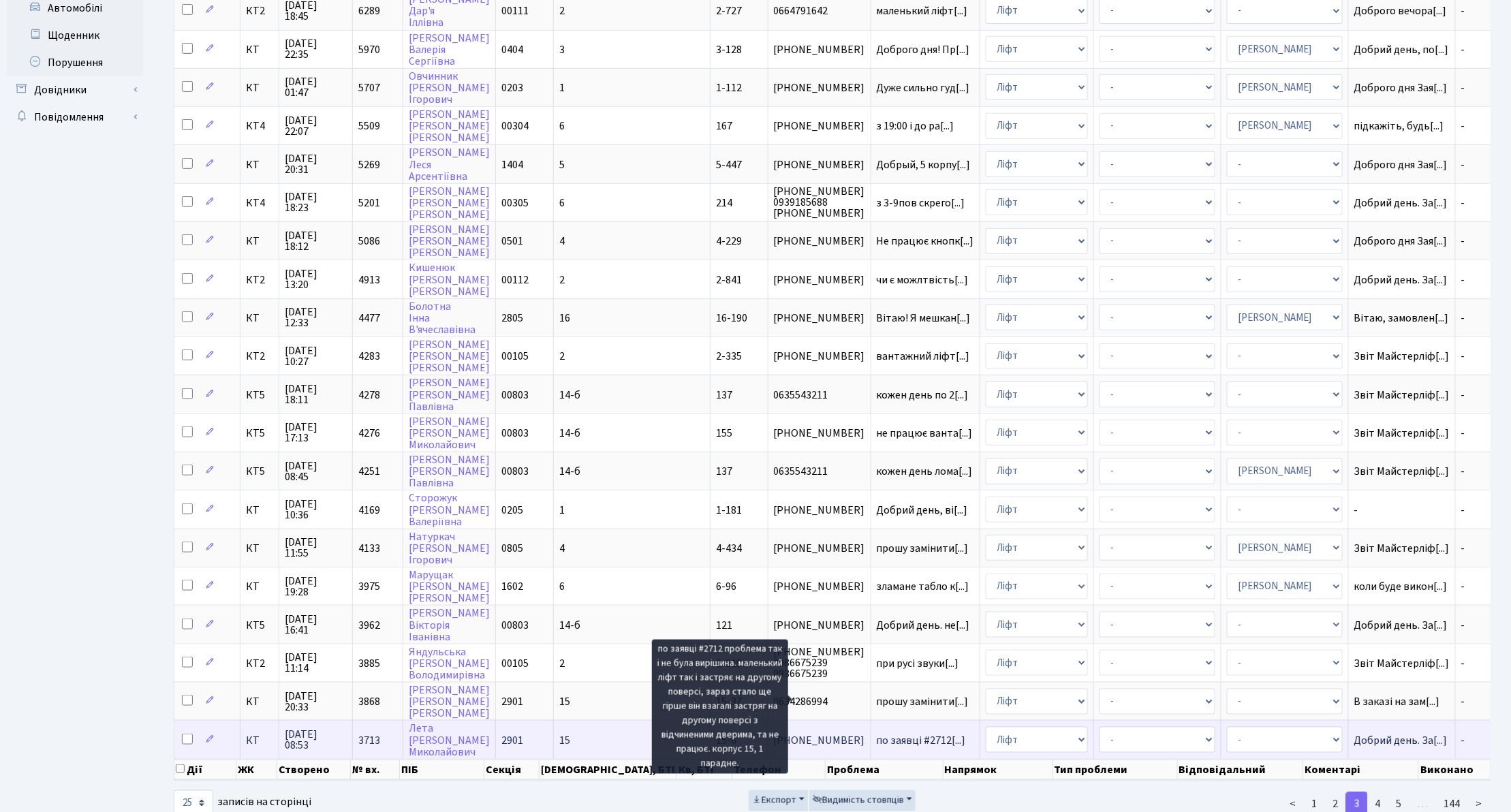
click at [877, 733] on span "по заявці #2712[...]" at bounding box center [921, 740] width 89 height 15
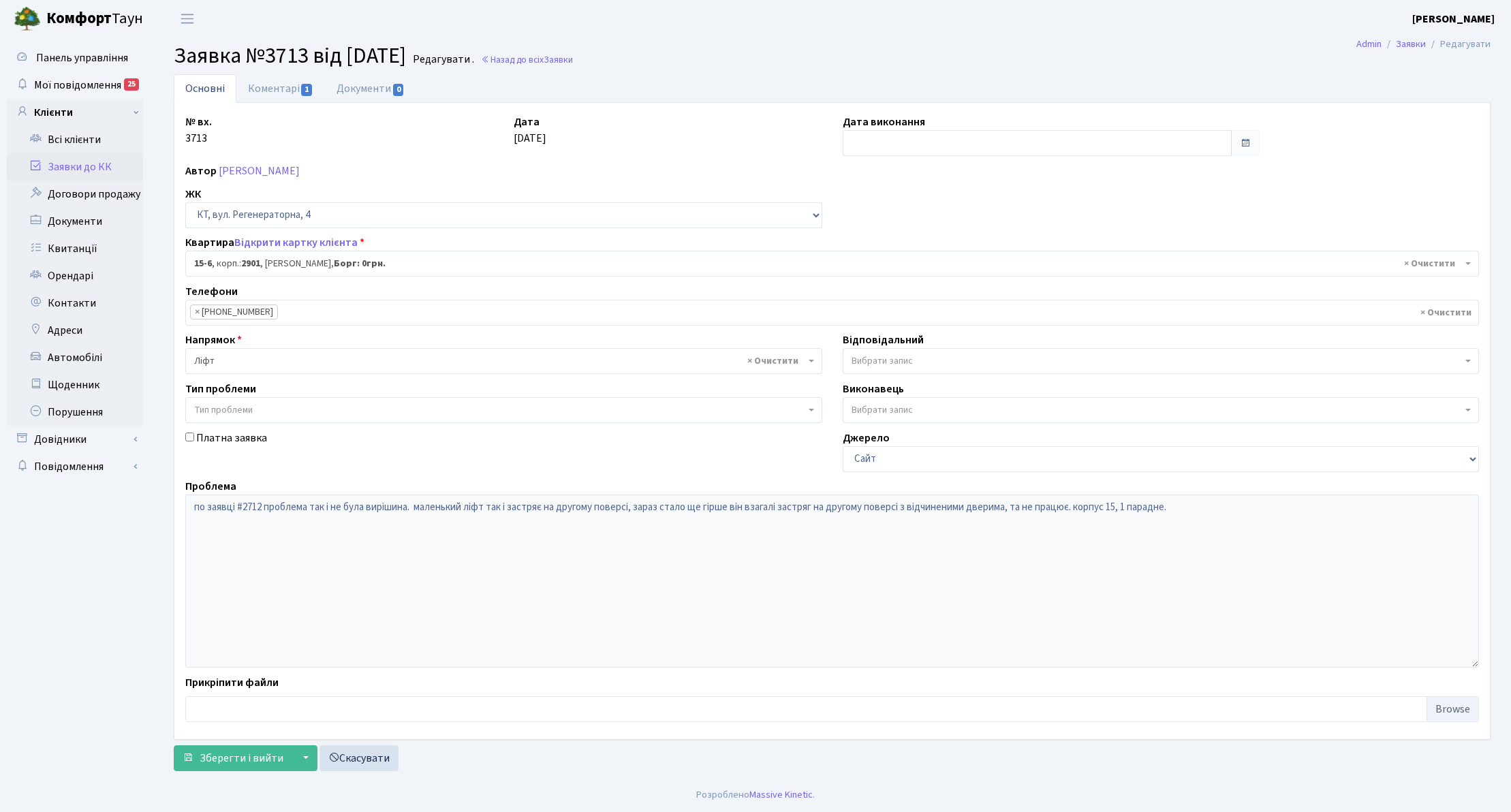
select select "8781"
click at [259, 84] on link "Коментарі 1" at bounding box center [281, 88] width 89 height 28
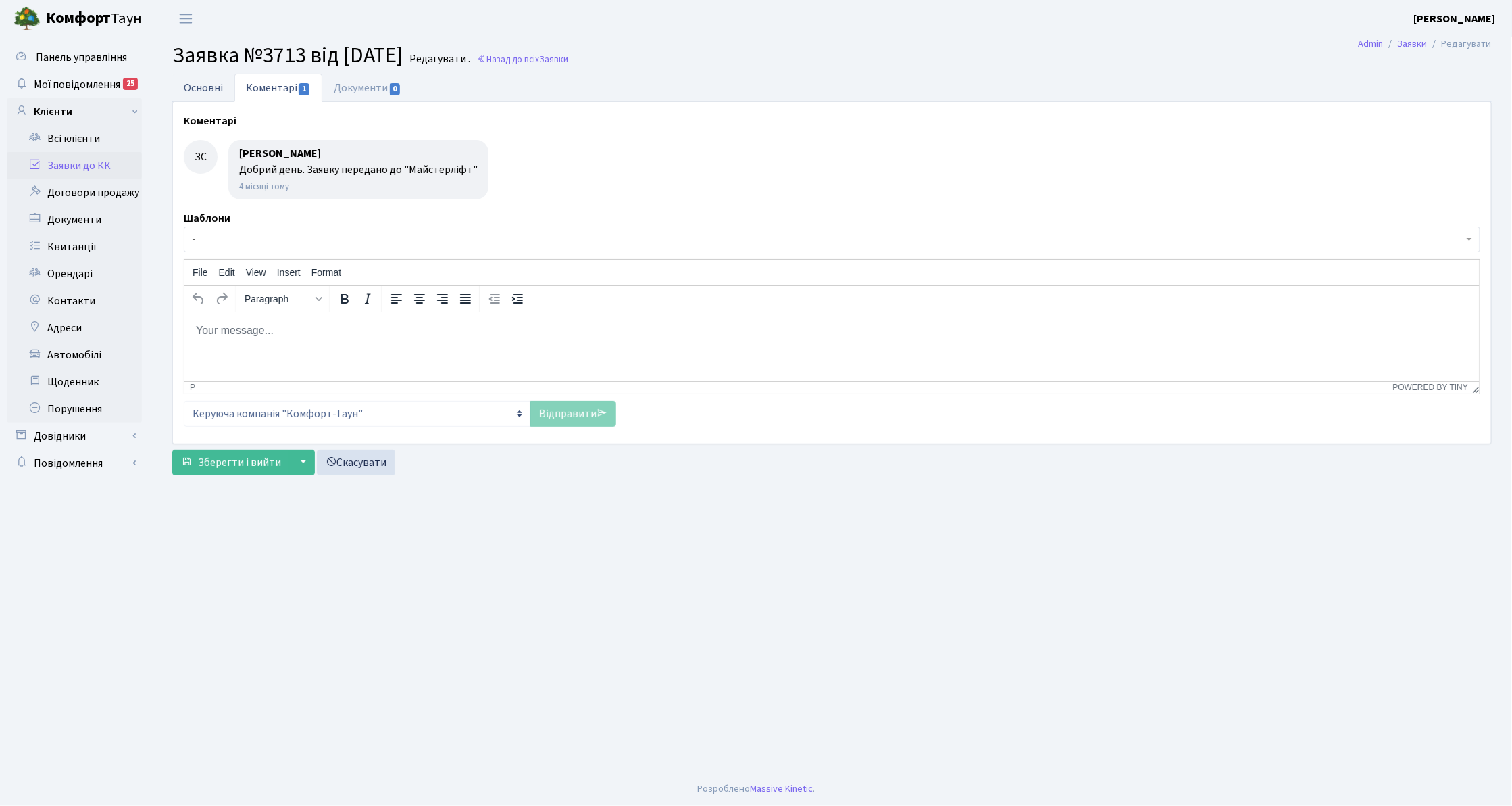
click at [206, 95] on link "Основні" at bounding box center [203, 87] width 62 height 27
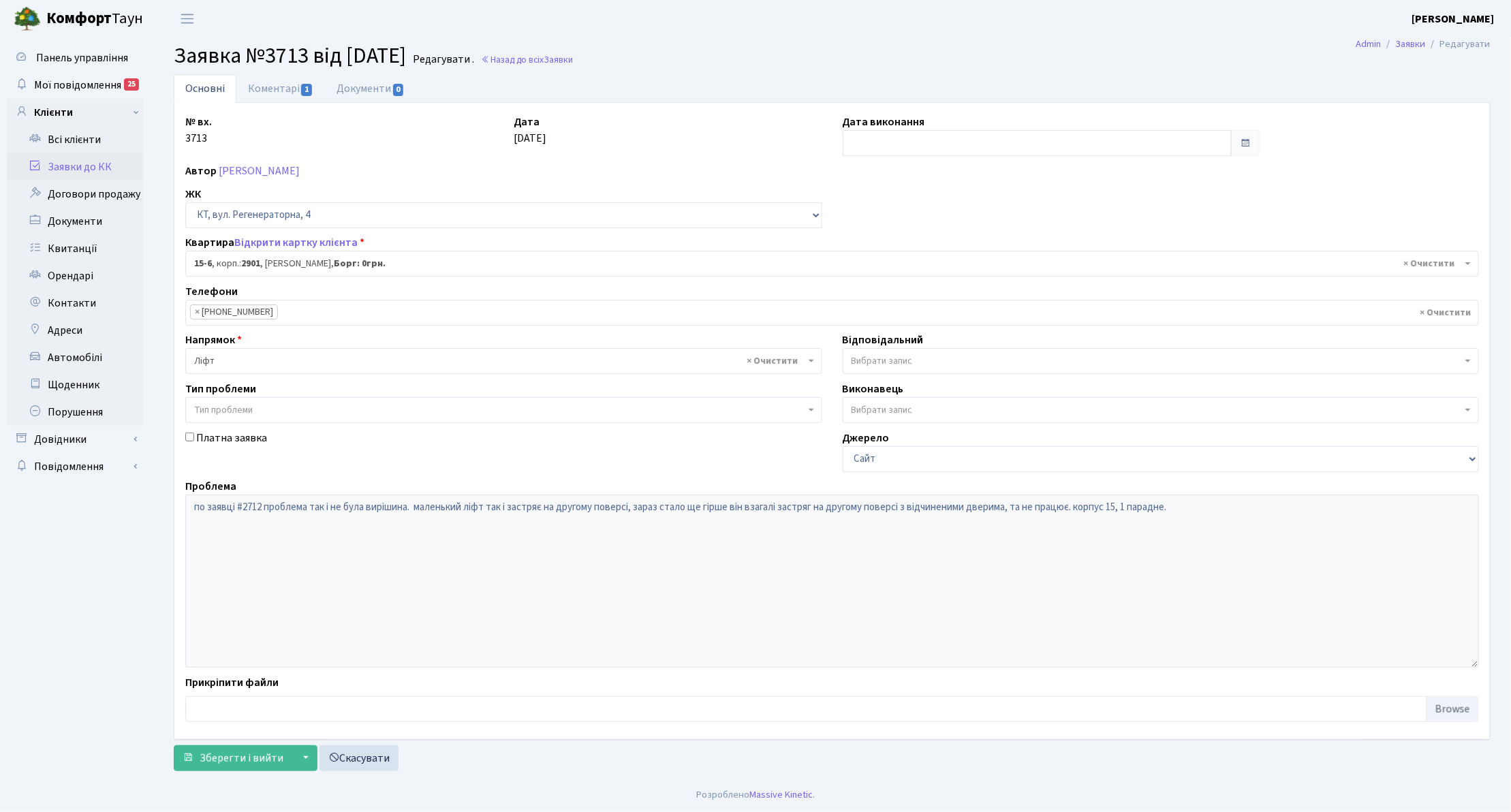
click at [102, 167] on link "Заявки до КК" at bounding box center [75, 167] width 137 height 28
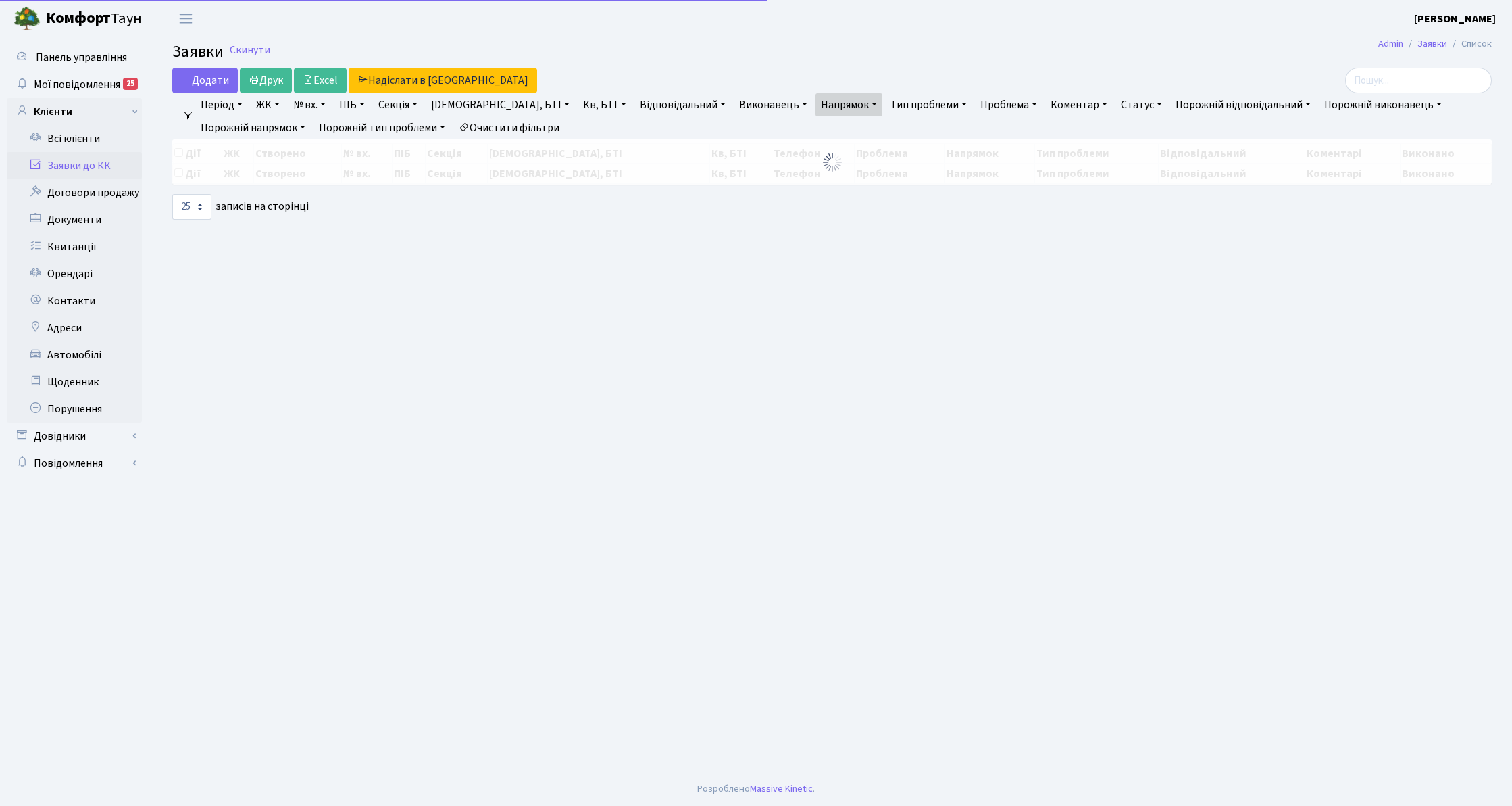
select select "25"
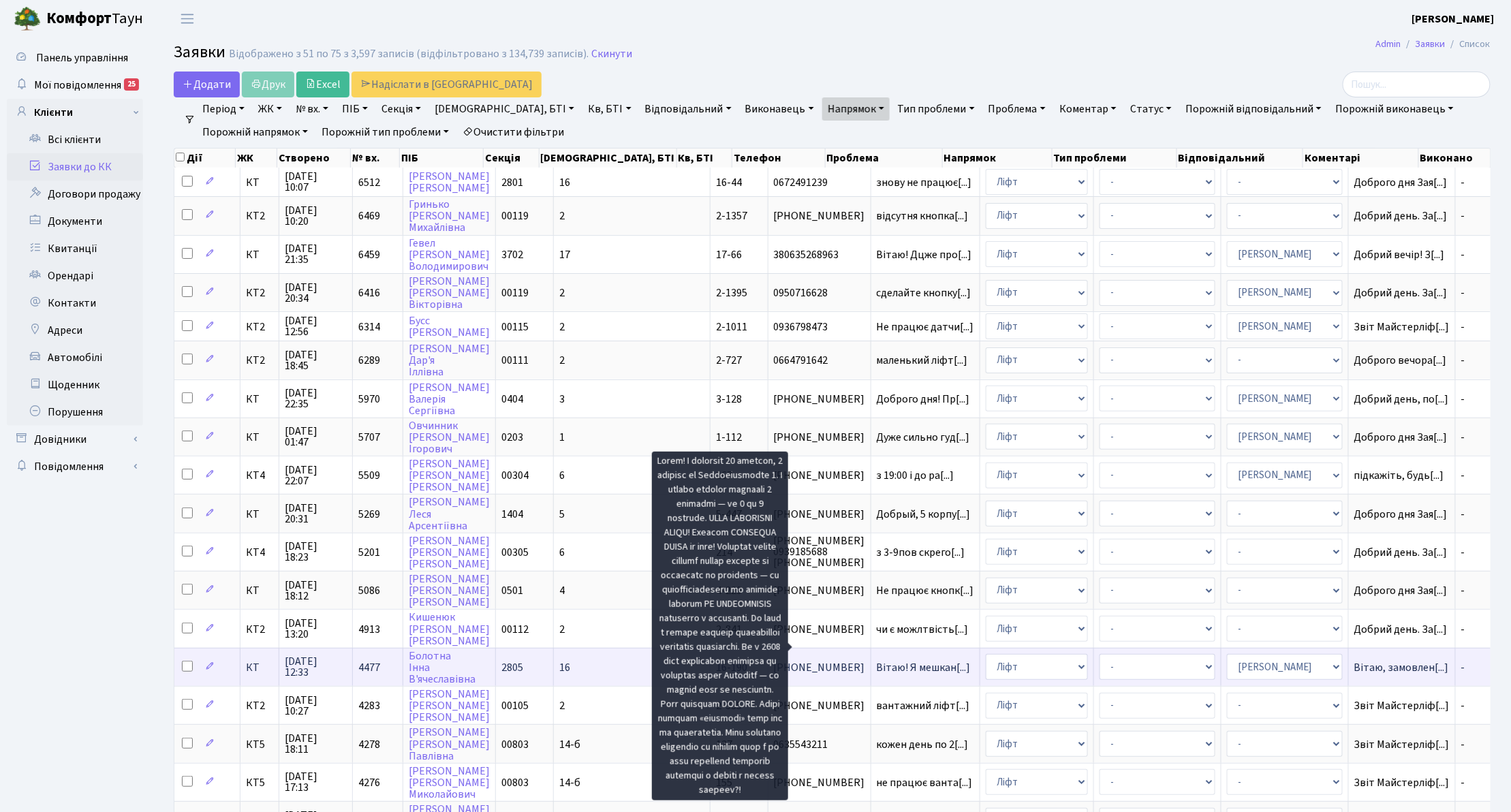
click at [881, 660] on span "Вітаю! Я мешкан[...]" at bounding box center [923, 667] width 94 height 15
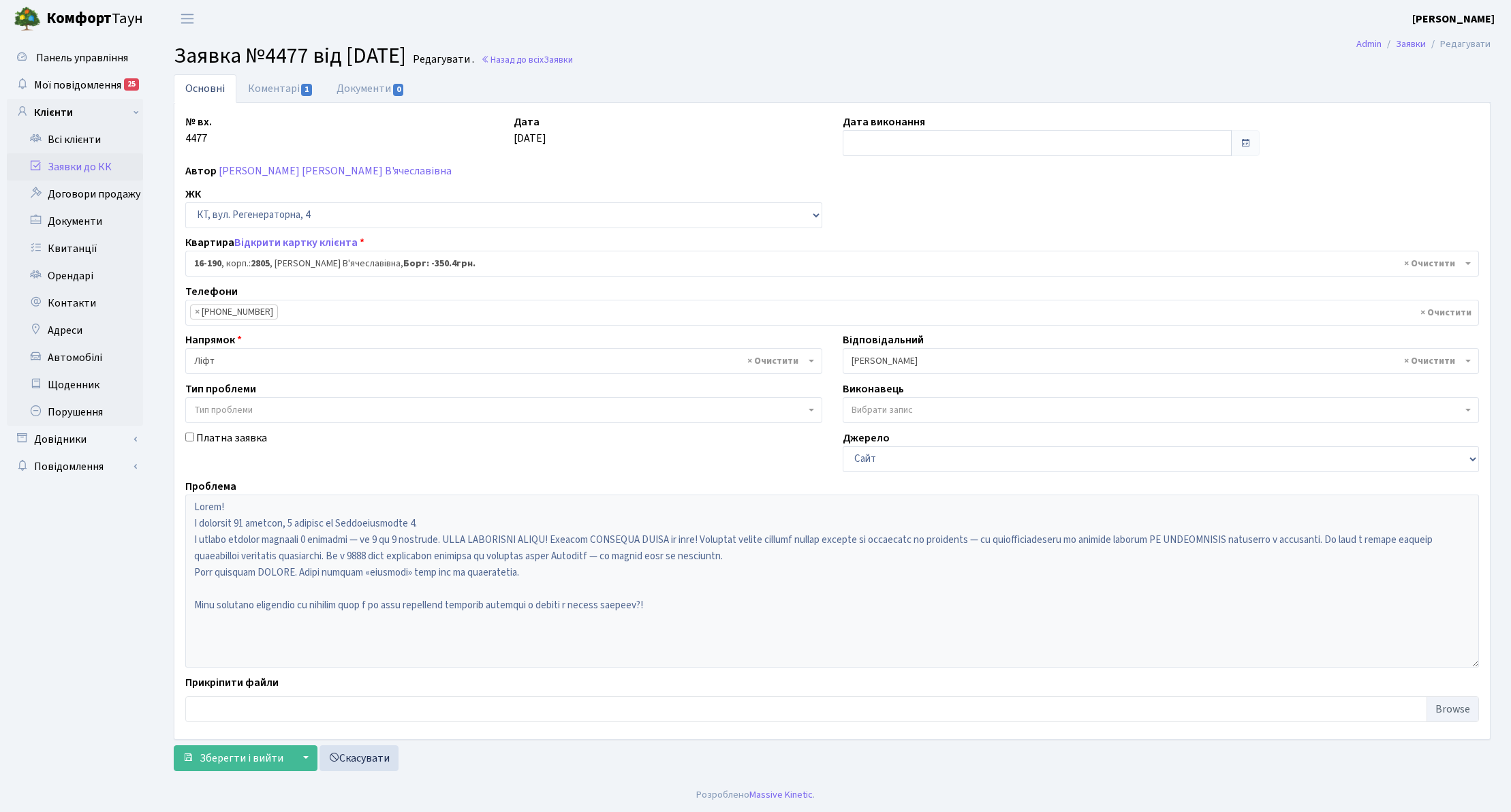
select select "8751"
click at [256, 82] on link "Коментарі 1" at bounding box center [281, 88] width 89 height 28
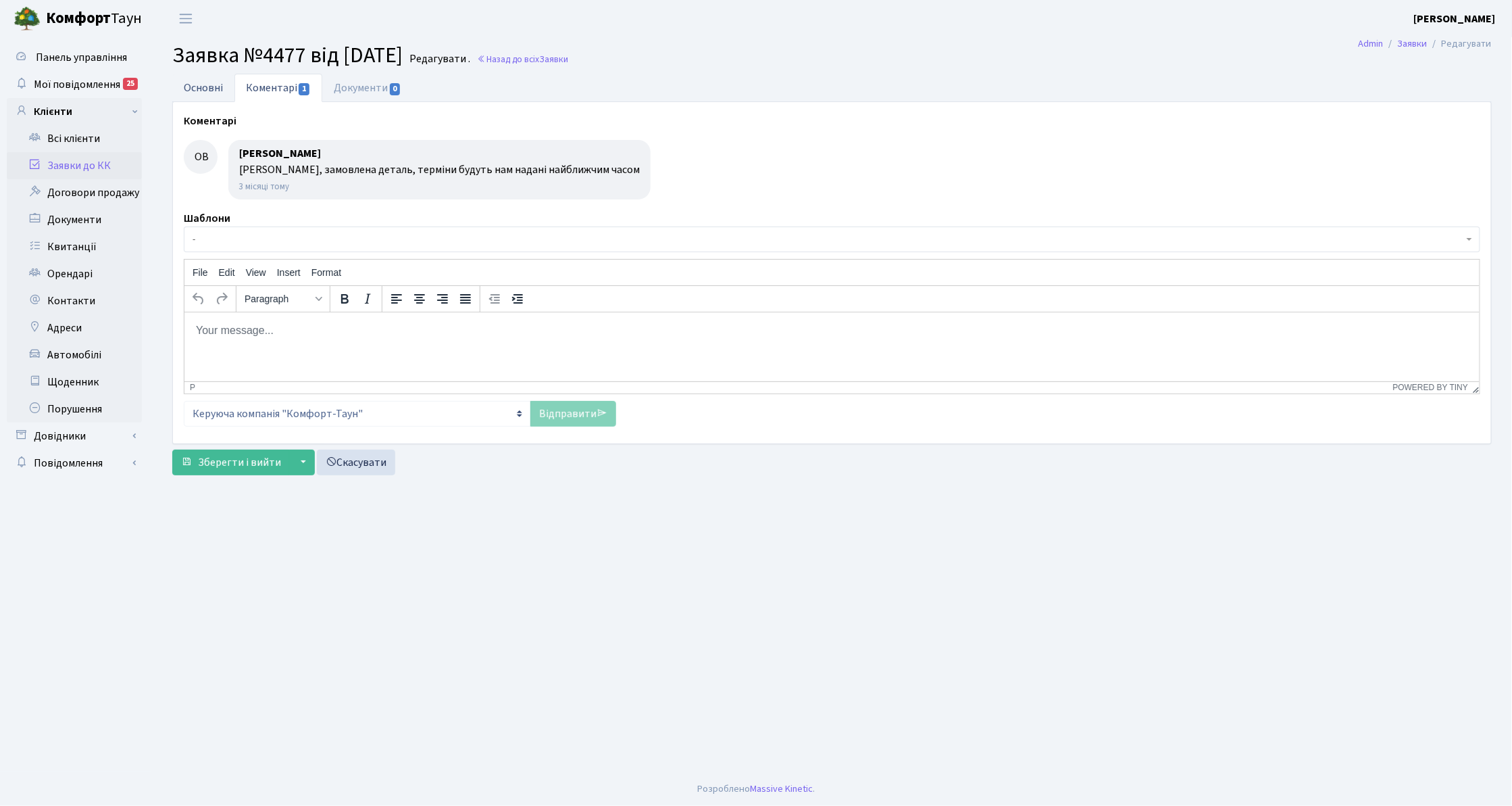
click at [200, 93] on link "Основні" at bounding box center [203, 87] width 62 height 27
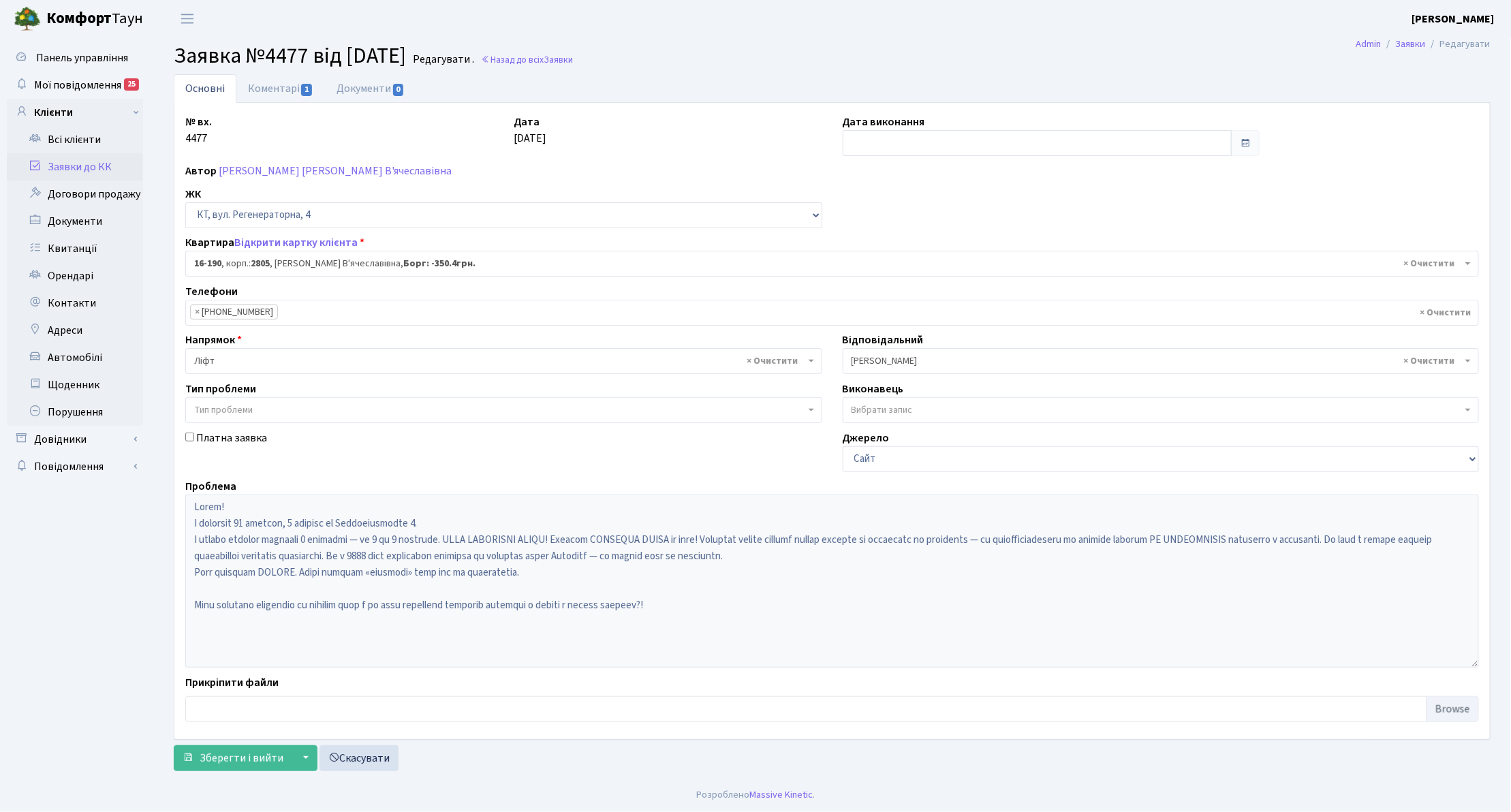
click at [66, 164] on link "Заявки до КК" at bounding box center [75, 167] width 137 height 28
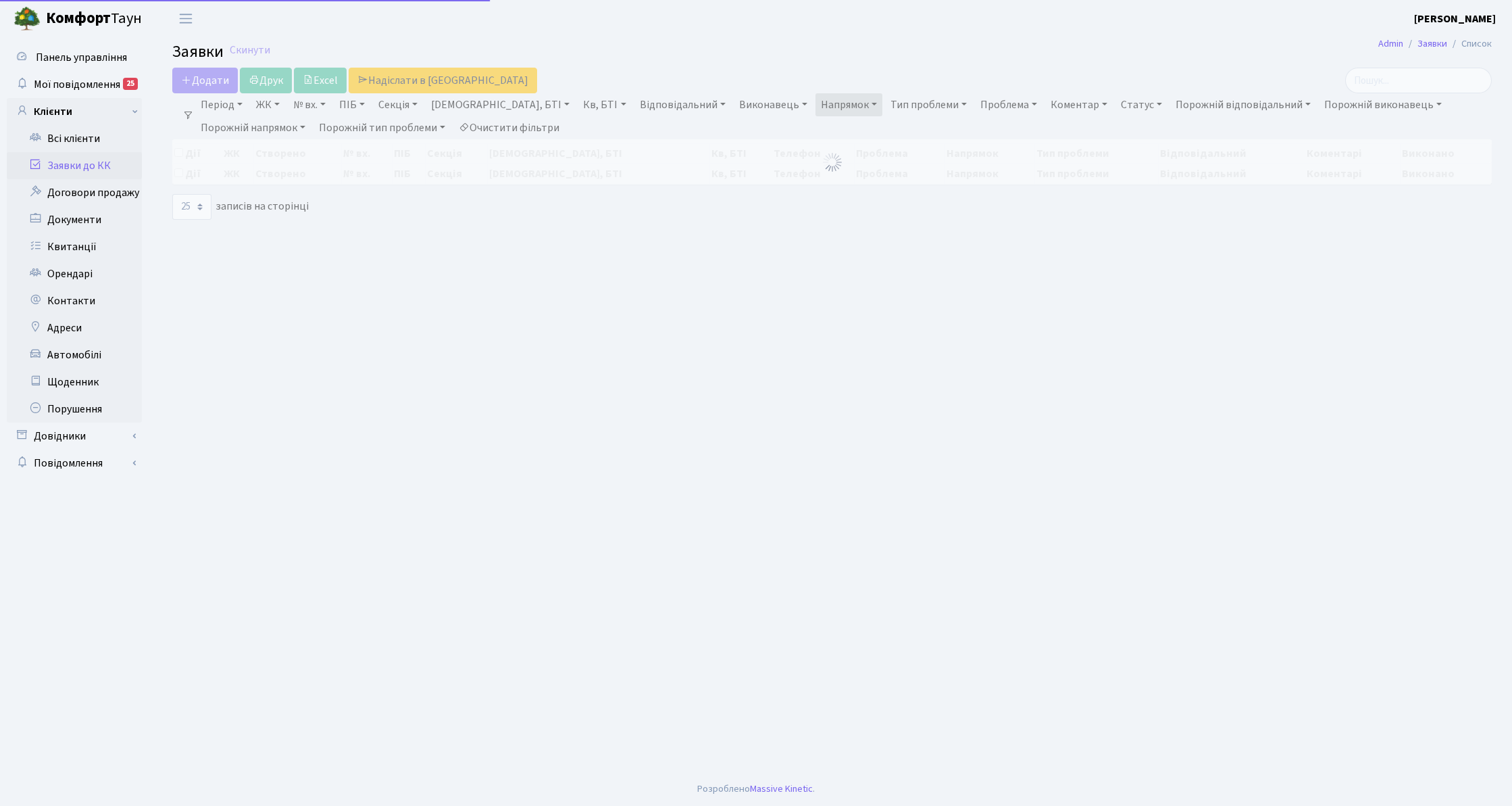
select select "25"
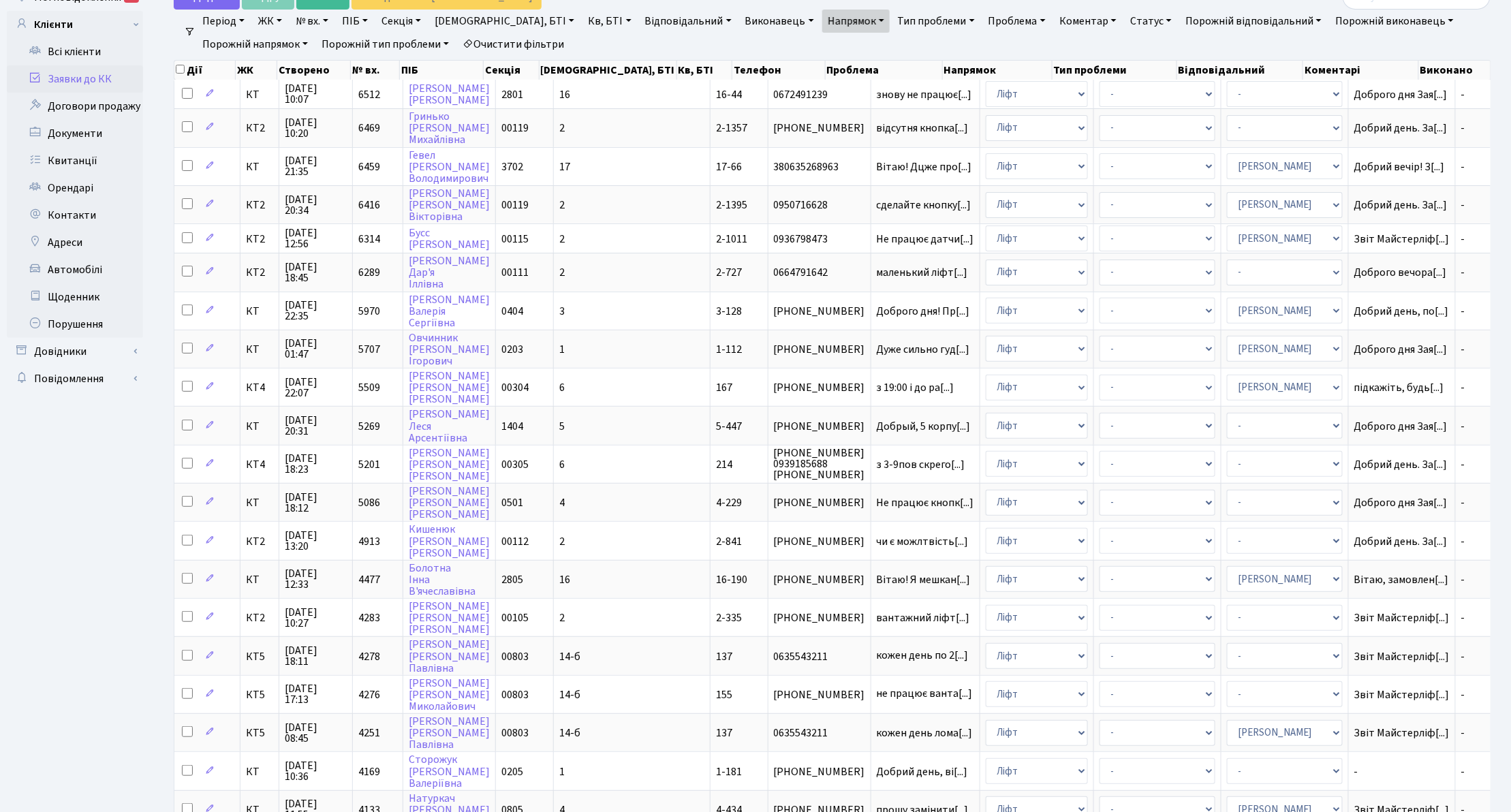
scroll to position [349, 0]
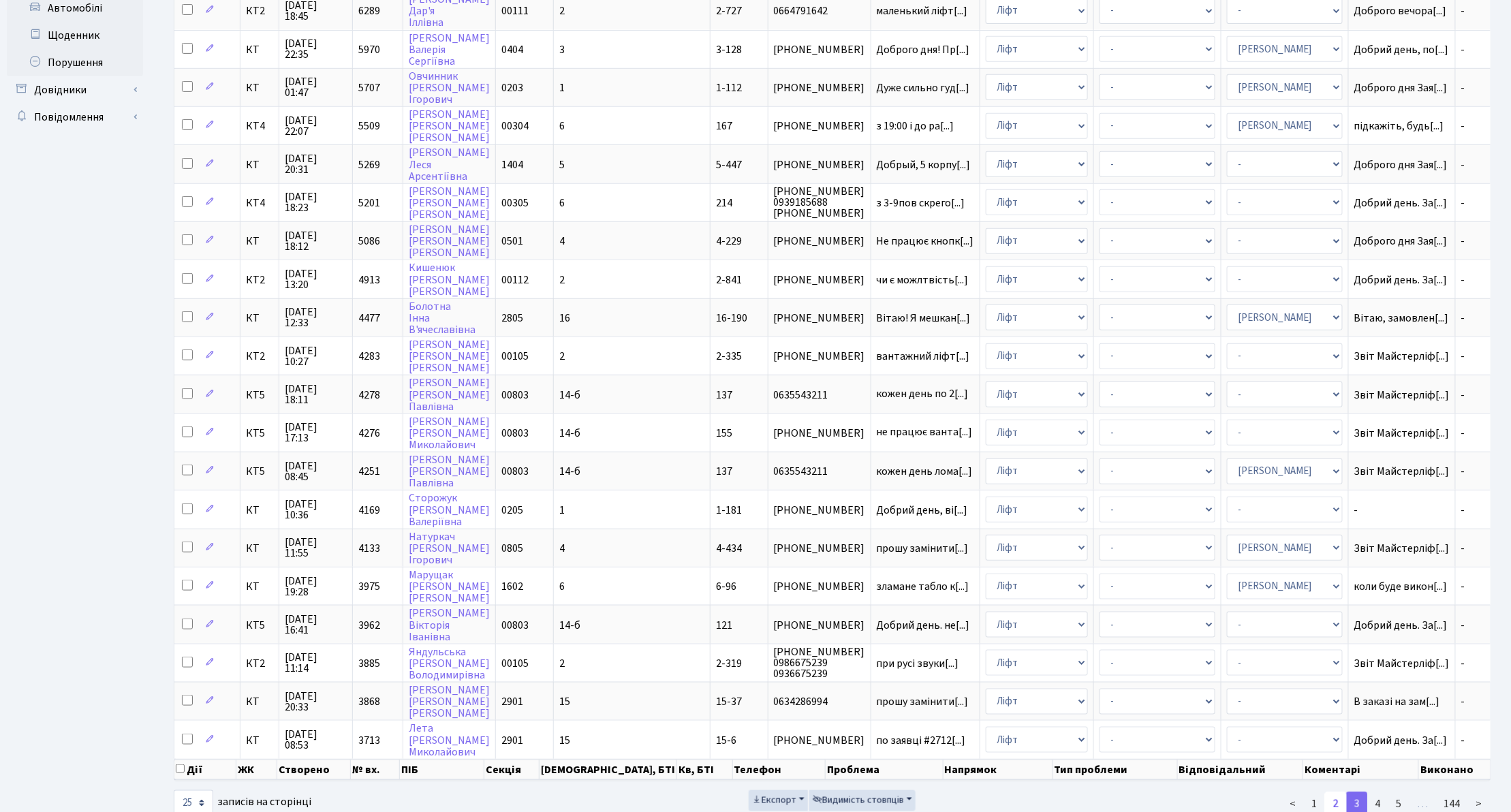
click at [1331, 791] on link "2" at bounding box center [1336, 803] width 22 height 25
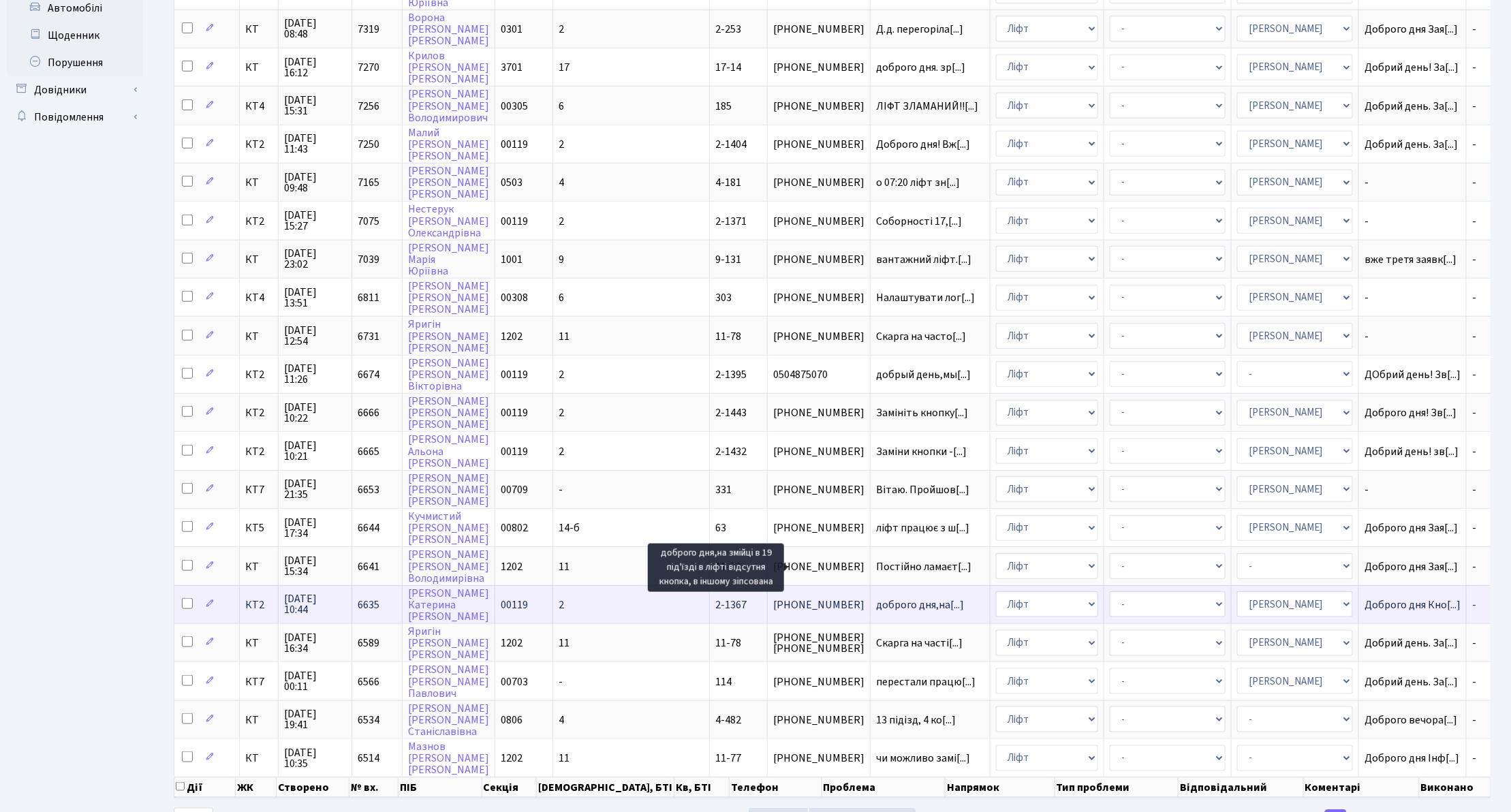
click at [876, 597] on span "доброго дня,на[...]" at bounding box center [919, 604] width 88 height 15
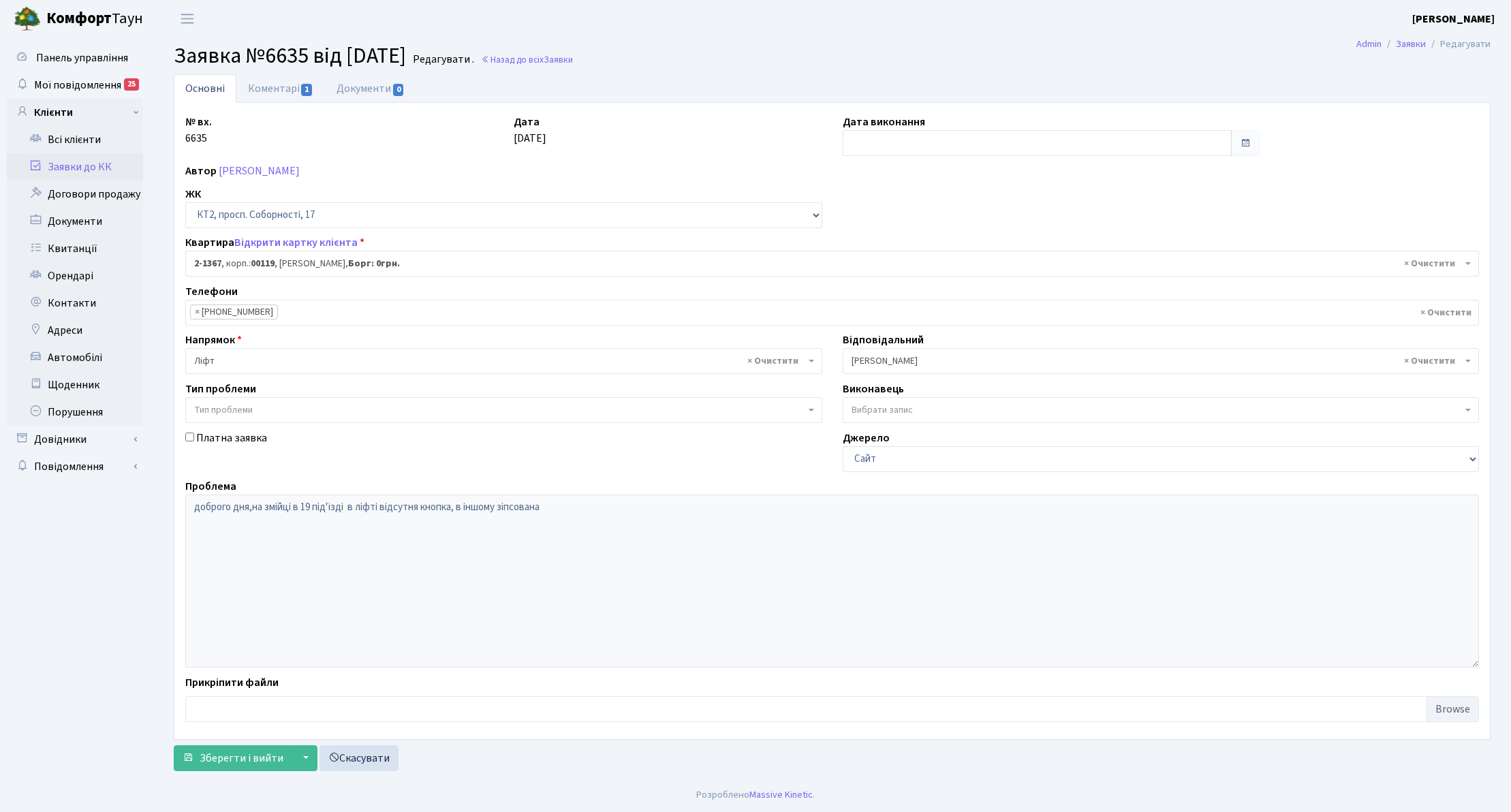
select select "12982"
click at [292, 93] on link "Коментарі 1" at bounding box center [281, 88] width 89 height 28
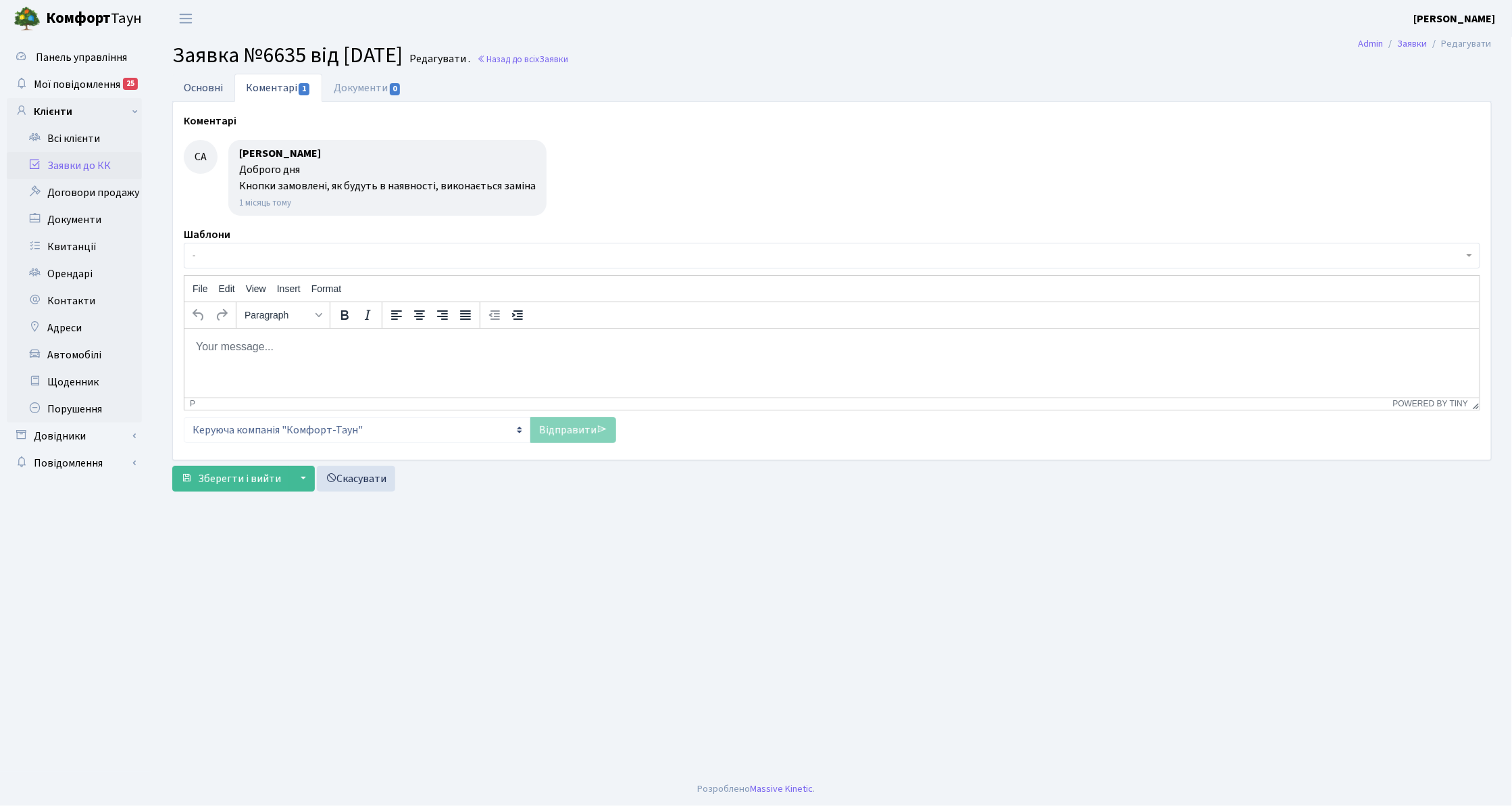
click at [192, 98] on link "Основні" at bounding box center [203, 87] width 62 height 27
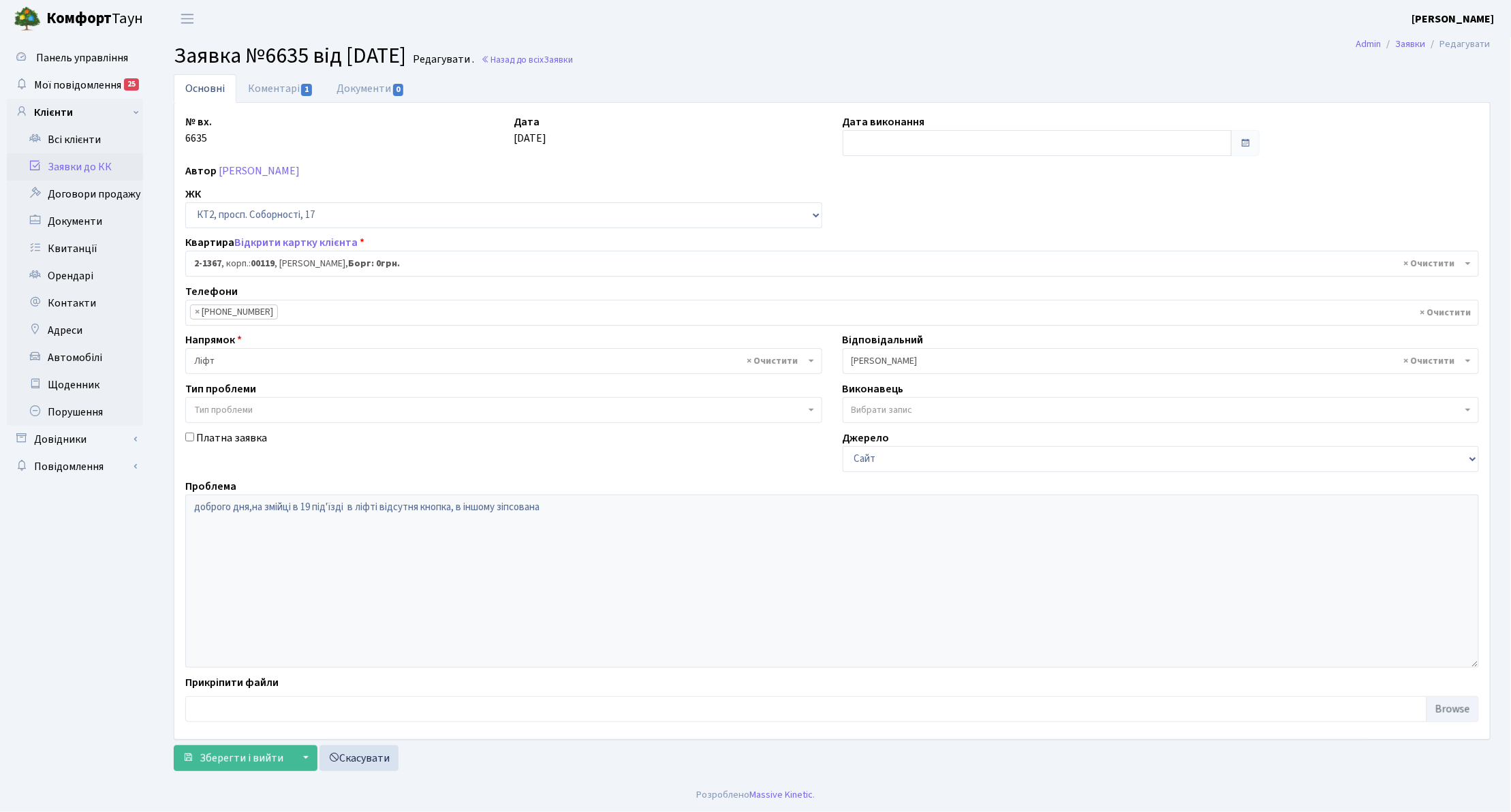
click at [77, 160] on link "Заявки до КК" at bounding box center [75, 167] width 137 height 28
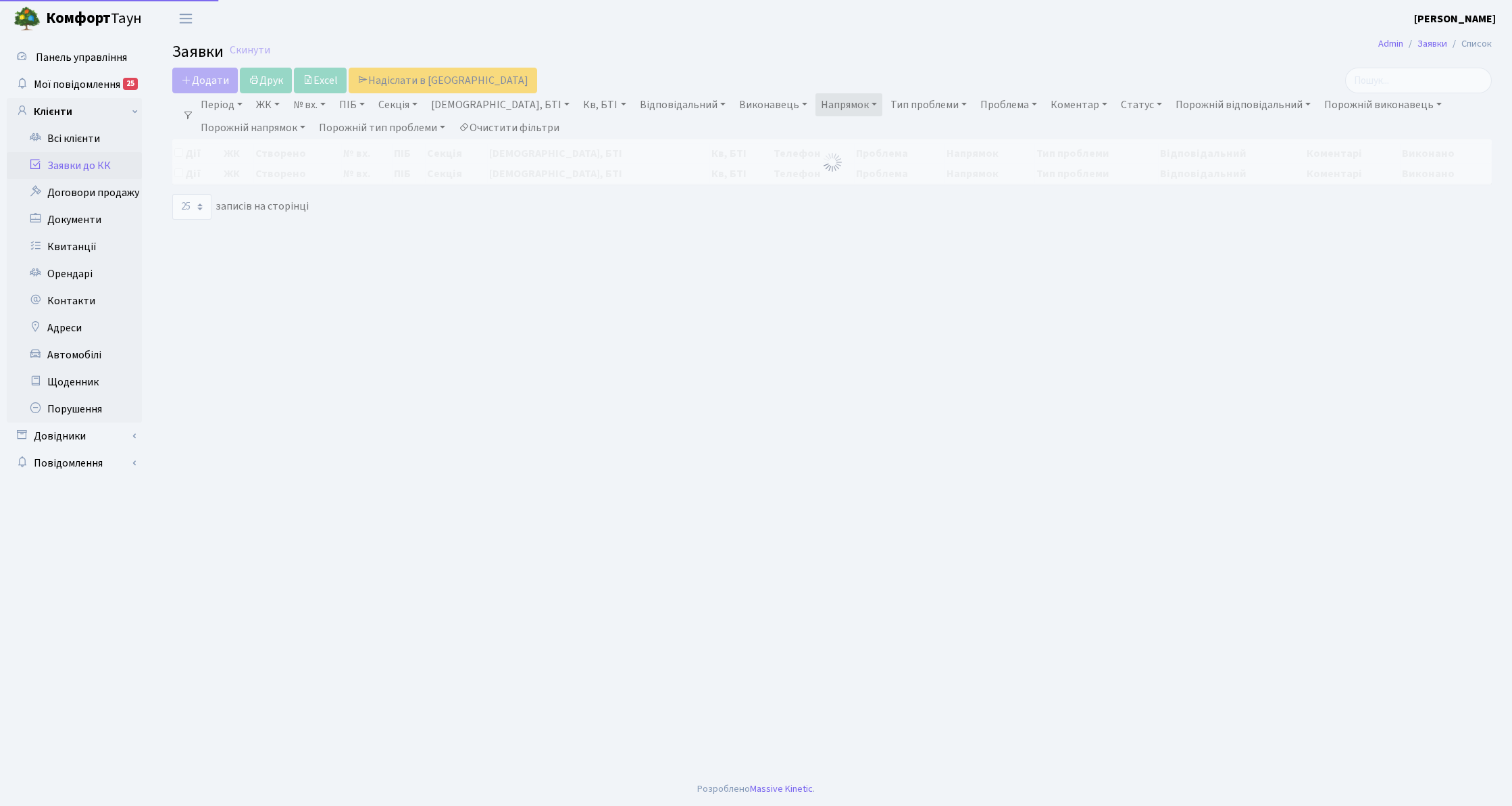
select select "25"
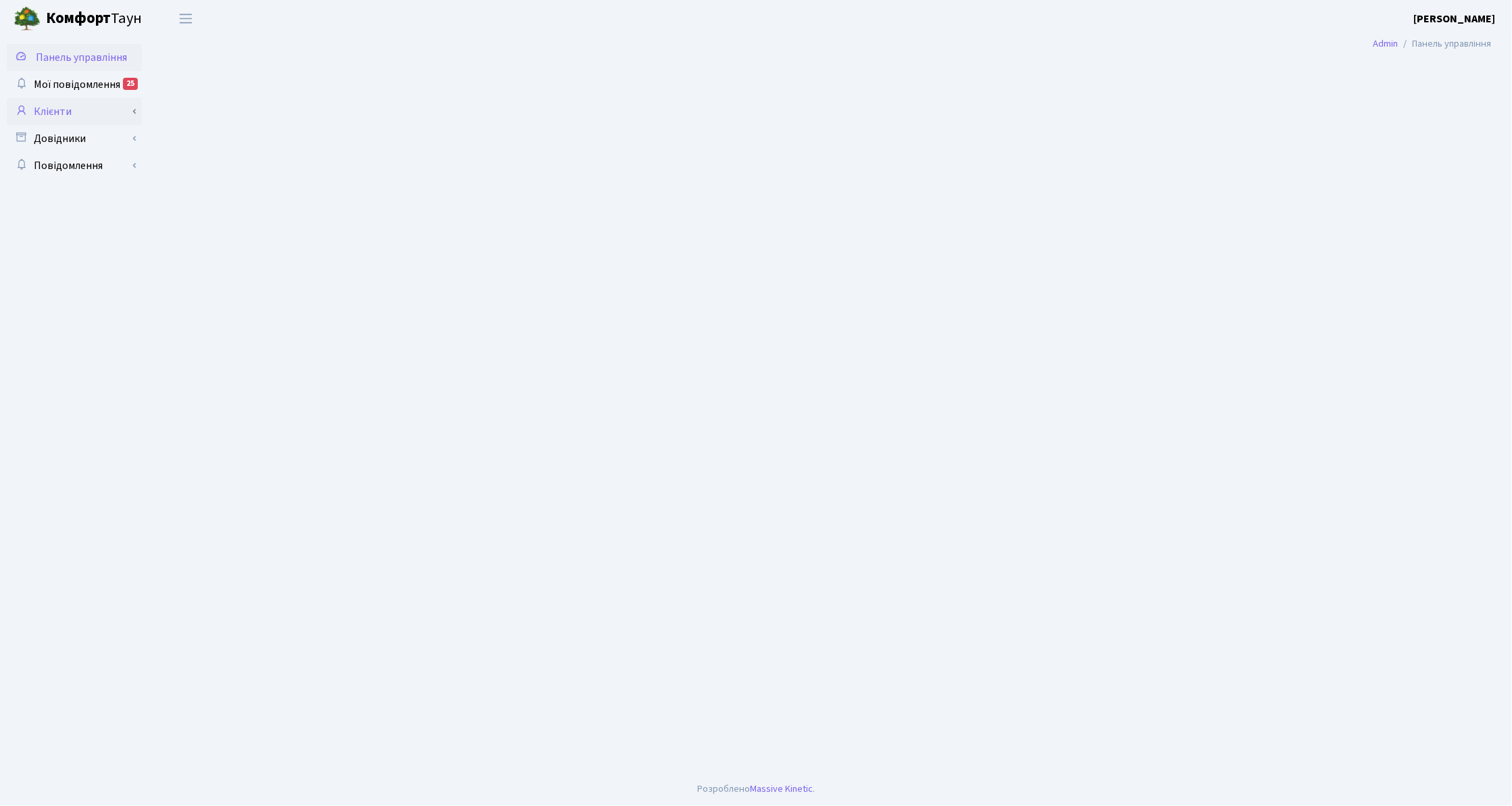
click at [96, 119] on link "Клієнти" at bounding box center [75, 112] width 135 height 27
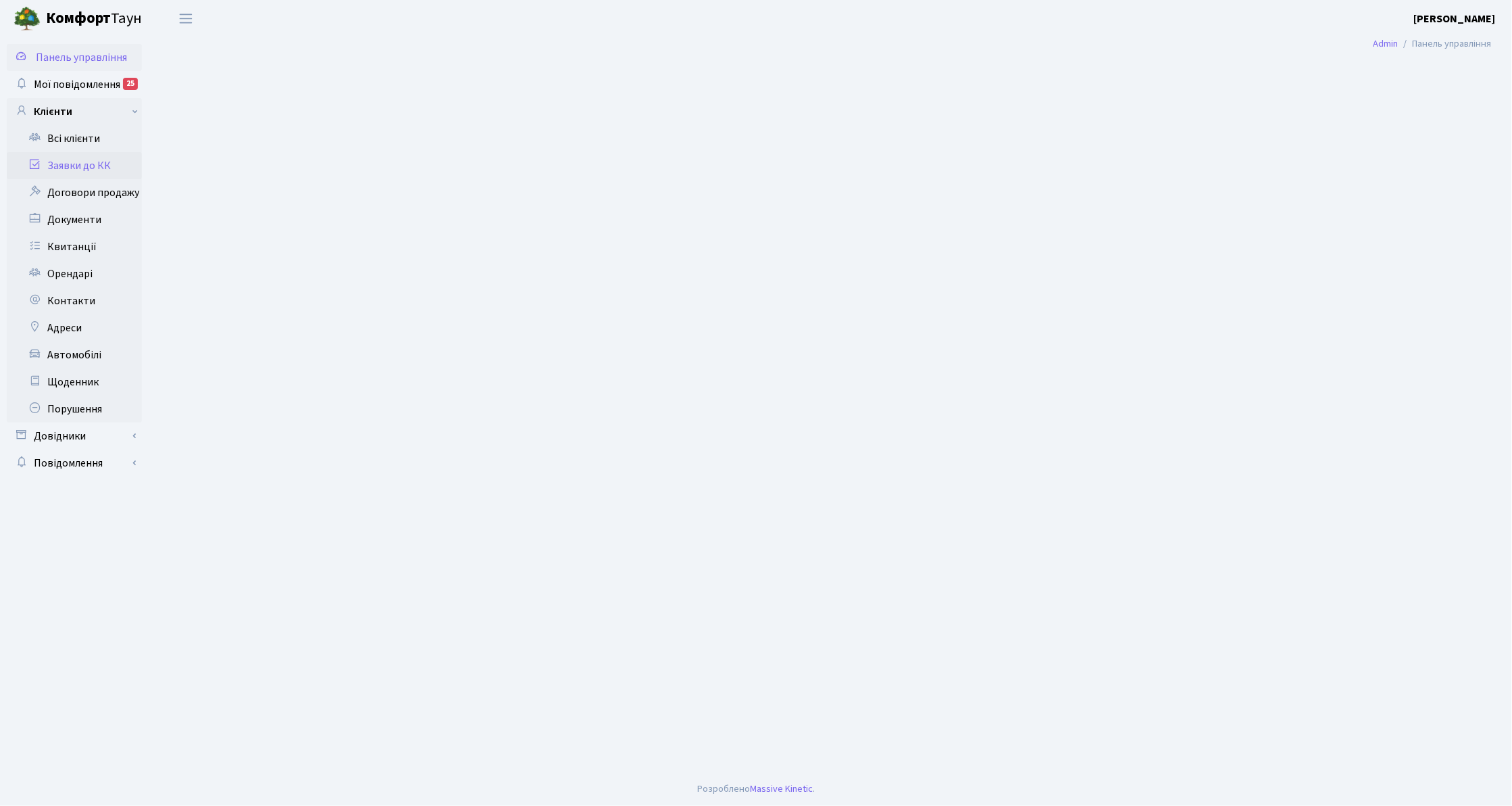
click at [88, 171] on link "Заявки до КК" at bounding box center [75, 166] width 135 height 27
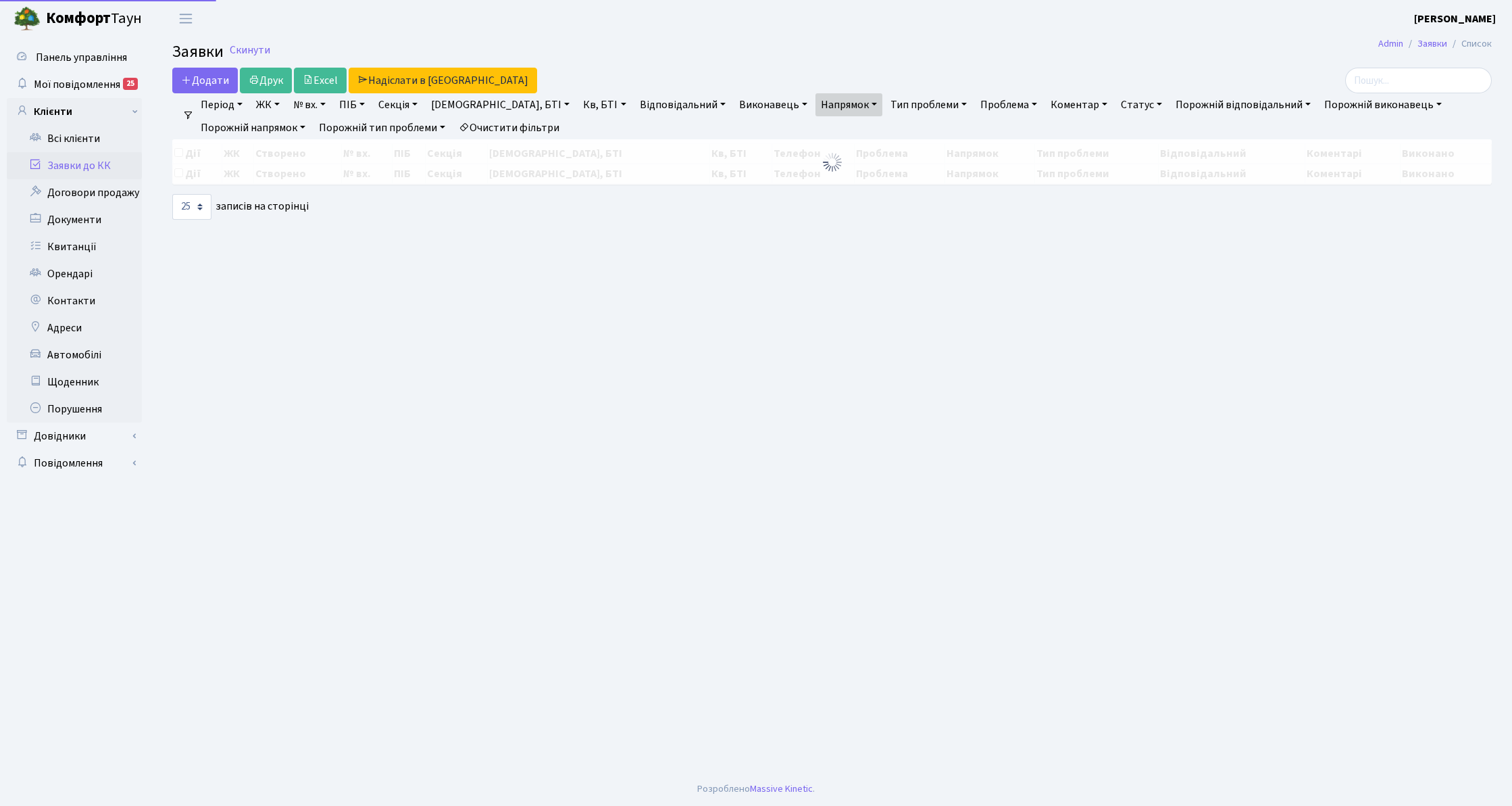
select select "25"
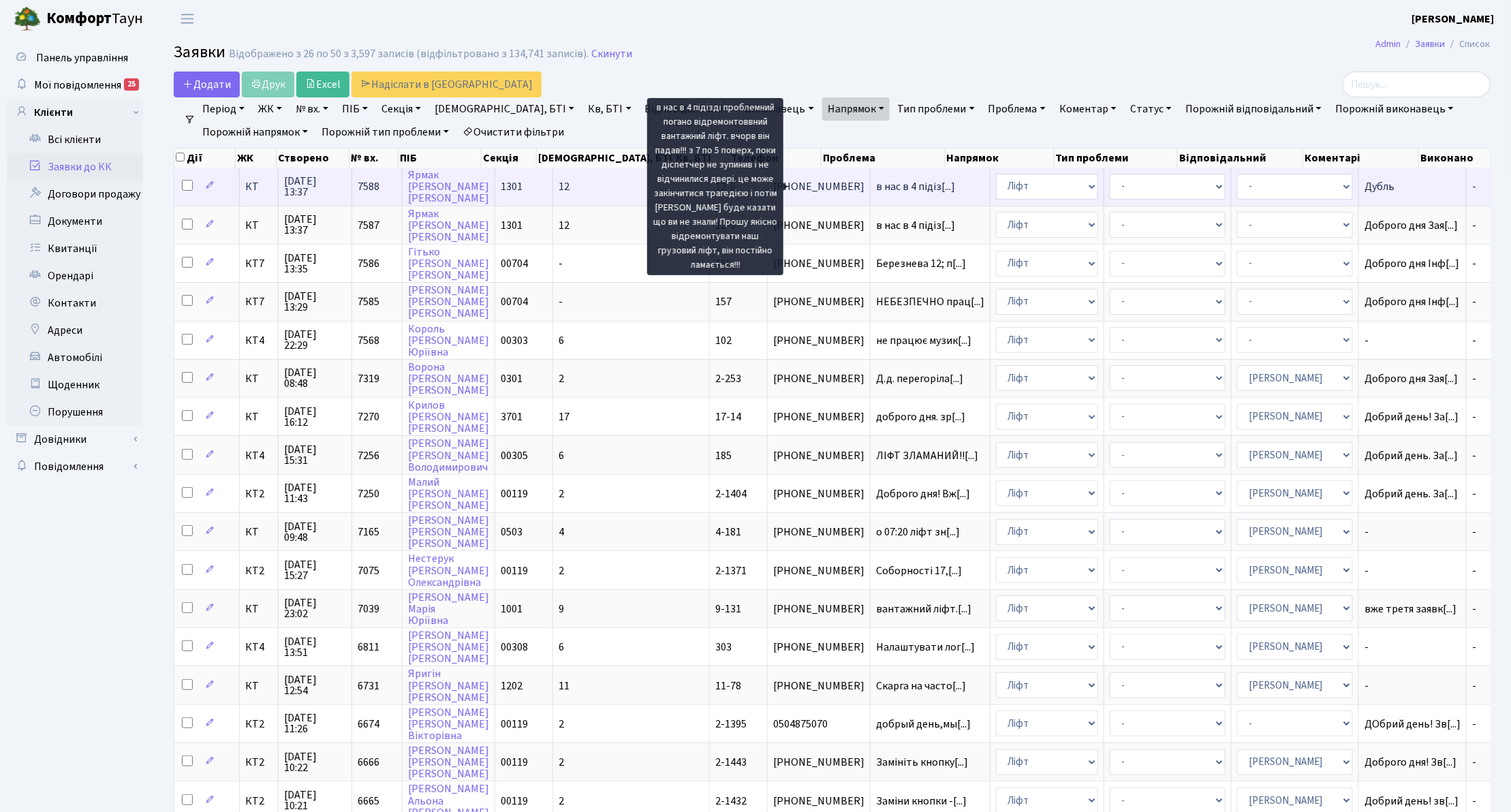
click at [876, 189] on span "в нас в 4 підіз[...]" at bounding box center [915, 186] width 79 height 15
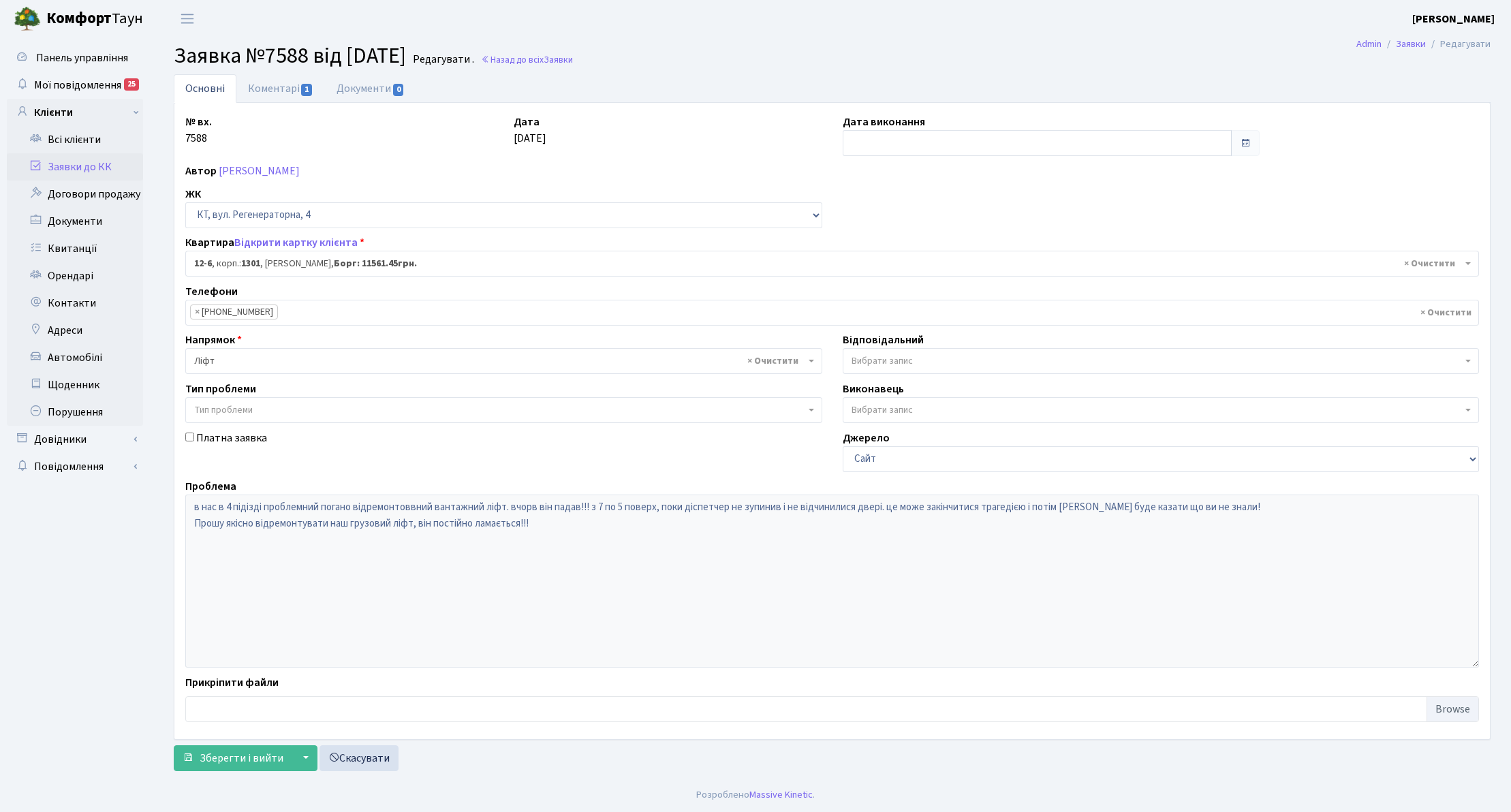
select select "7113"
click at [904, 148] on input "text" at bounding box center [1038, 143] width 390 height 26
click at [924, 296] on td "25" at bounding box center [917, 295] width 21 height 21
type input "[DATE]"
click at [246, 765] on span "Зберегти і вийти" at bounding box center [241, 758] width 84 height 15
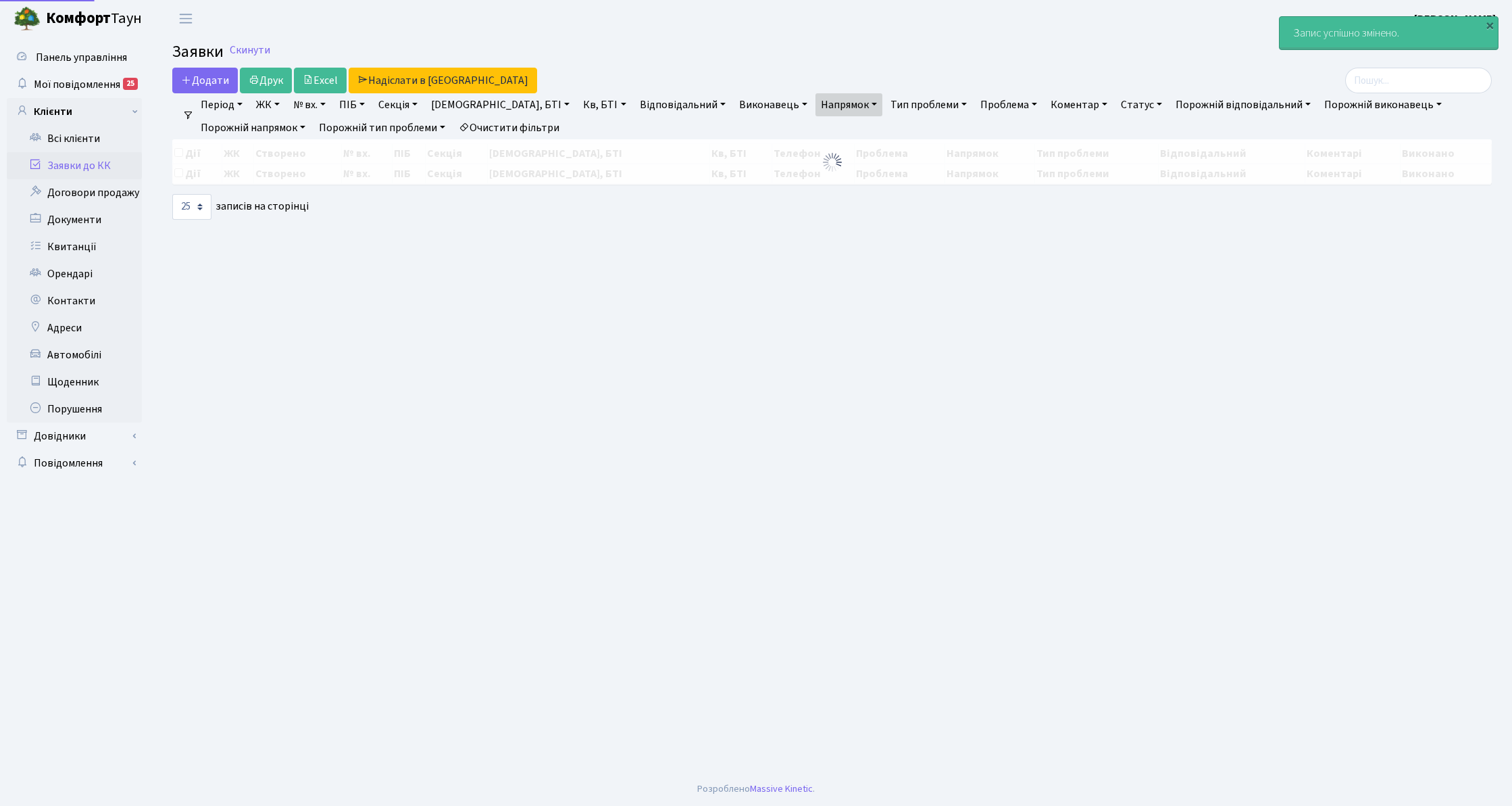
select select "25"
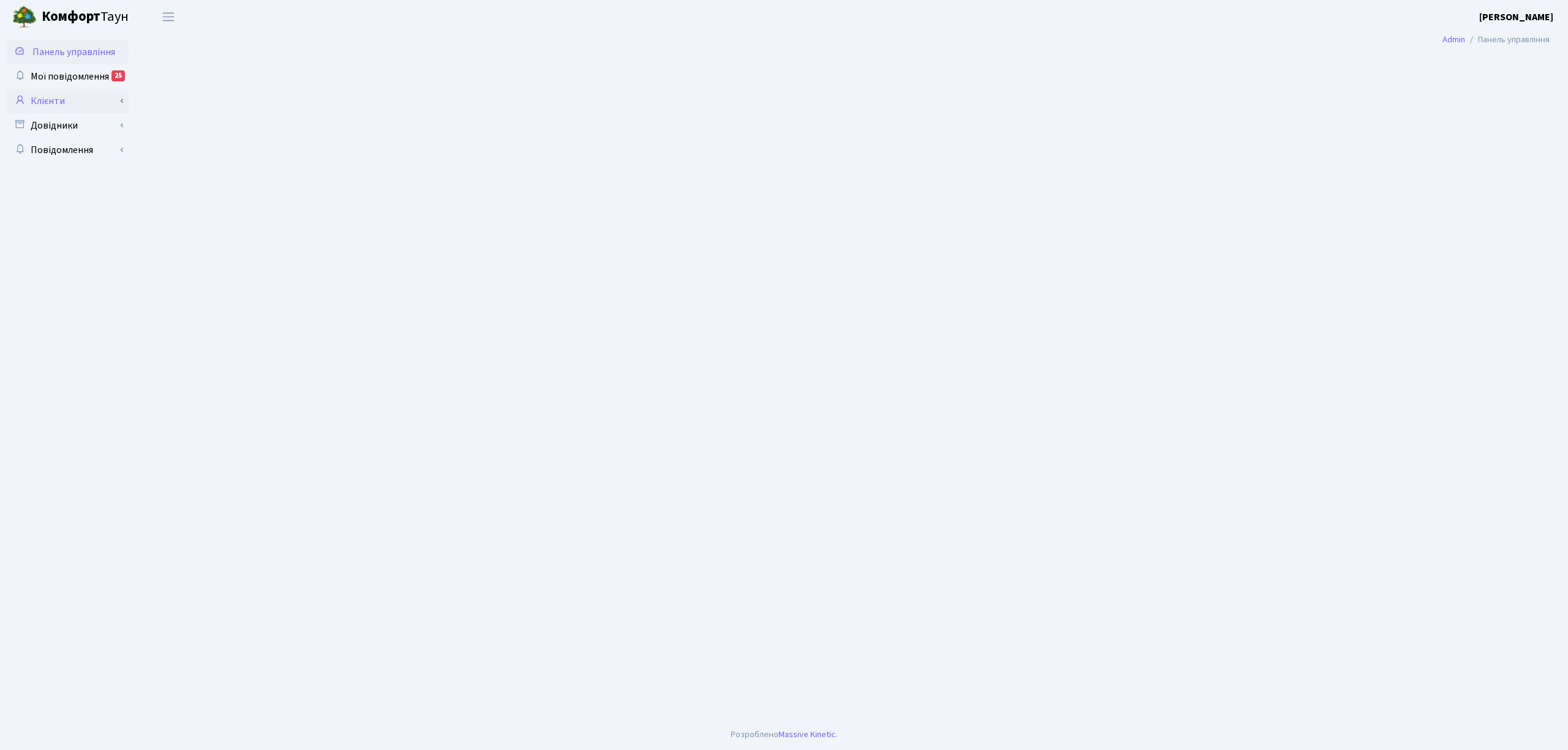
click at [71, 92] on link "Клієнти" at bounding box center [68, 101] width 123 height 25
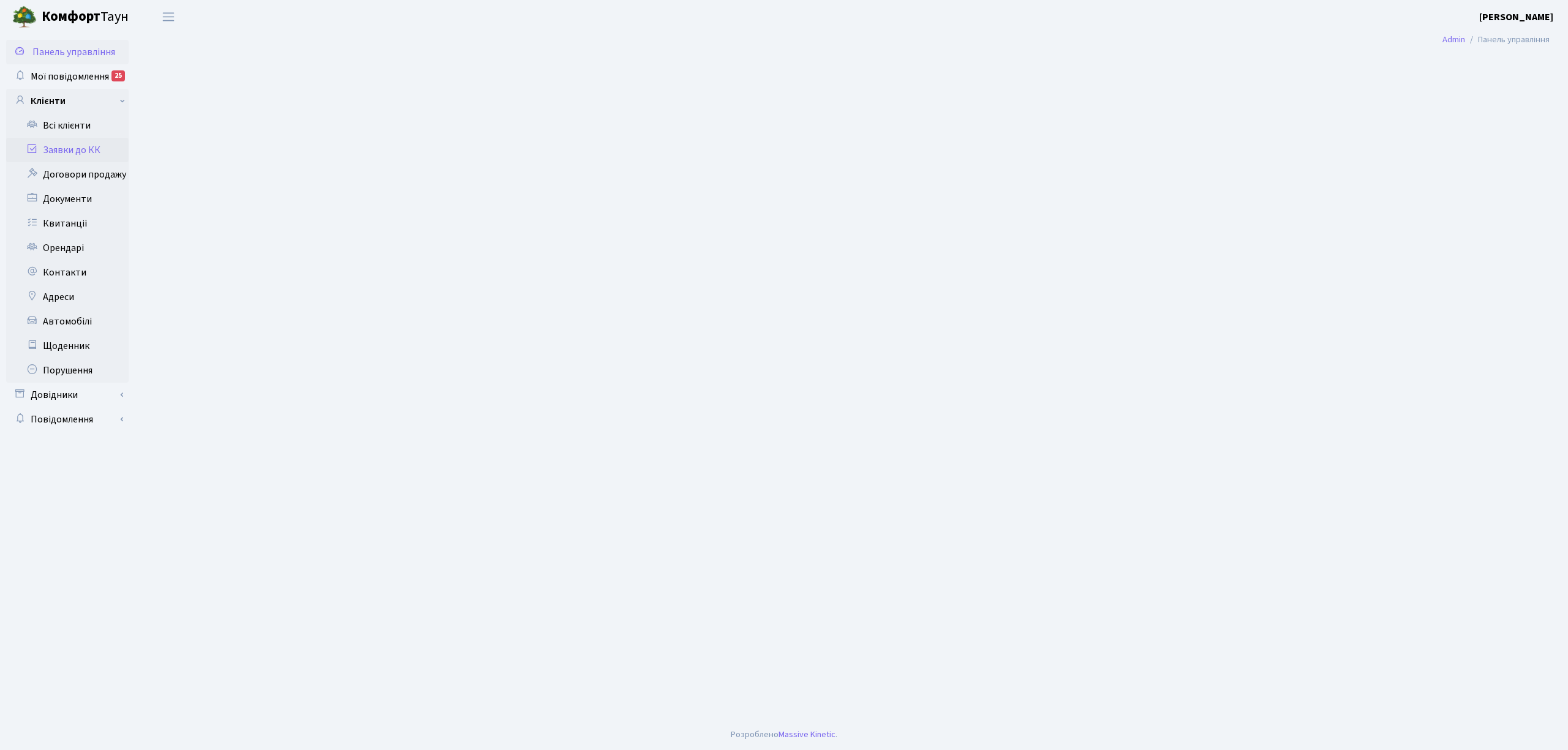
click at [88, 146] on link "Заявки до КК" at bounding box center [68, 150] width 123 height 25
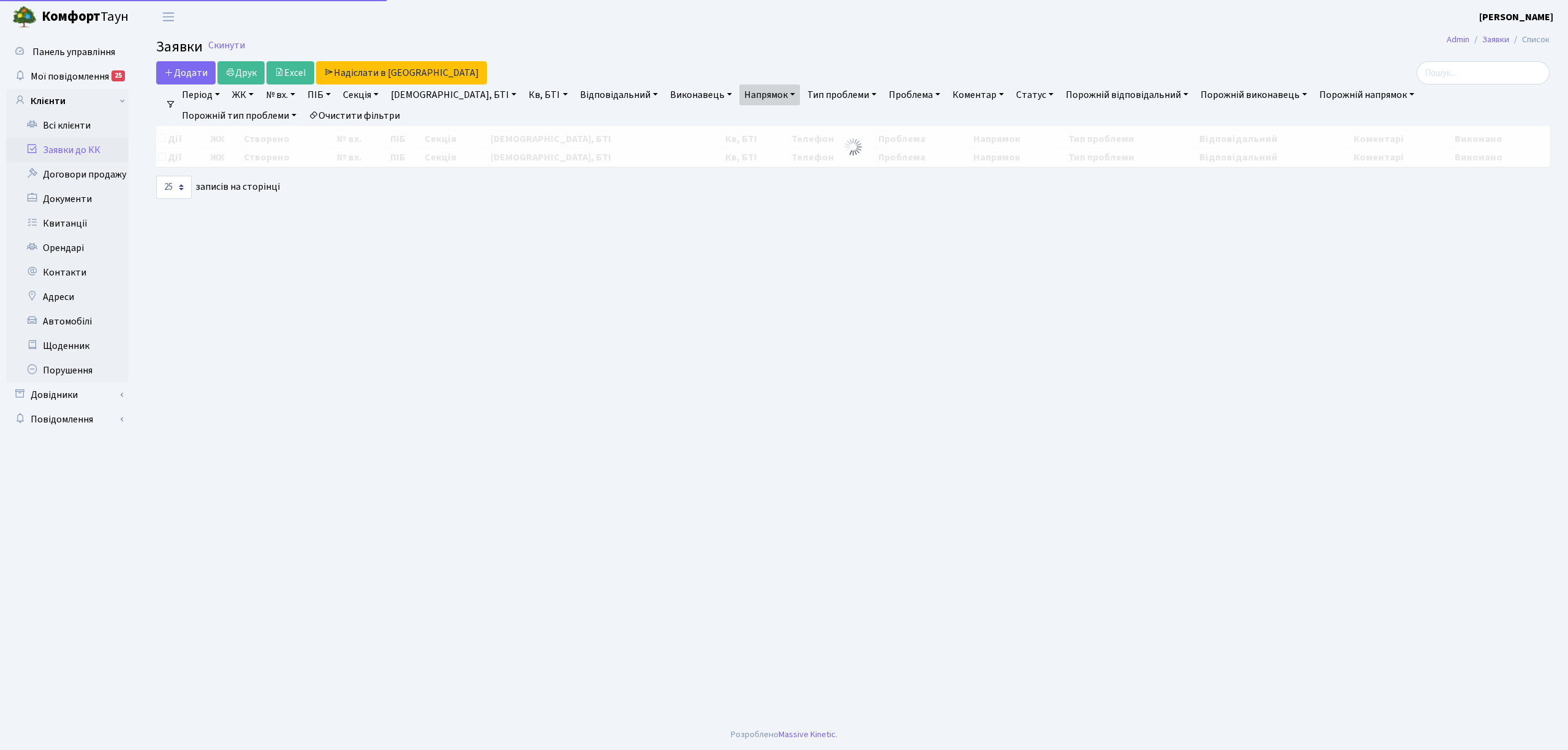
select select "25"
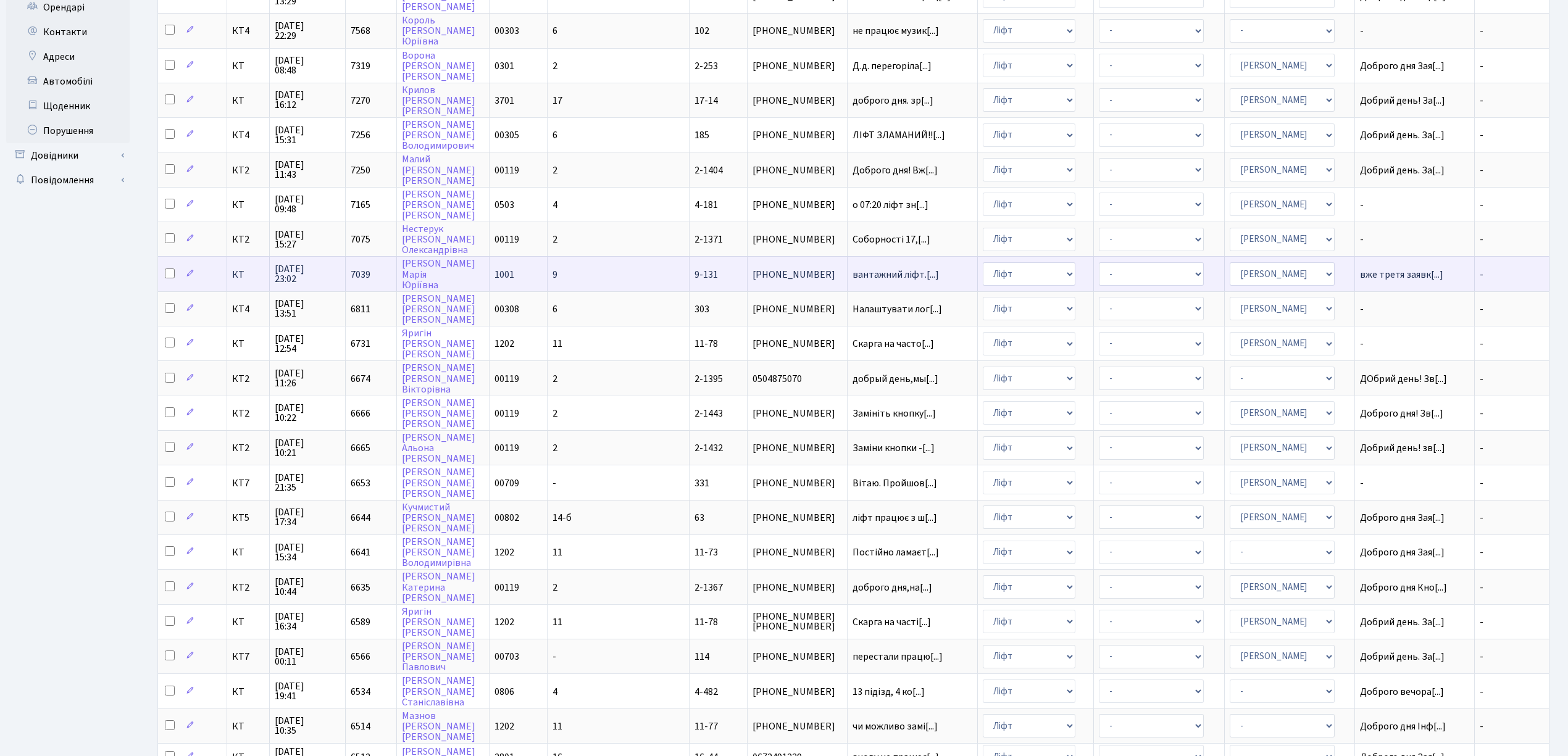
scroll to position [302, 0]
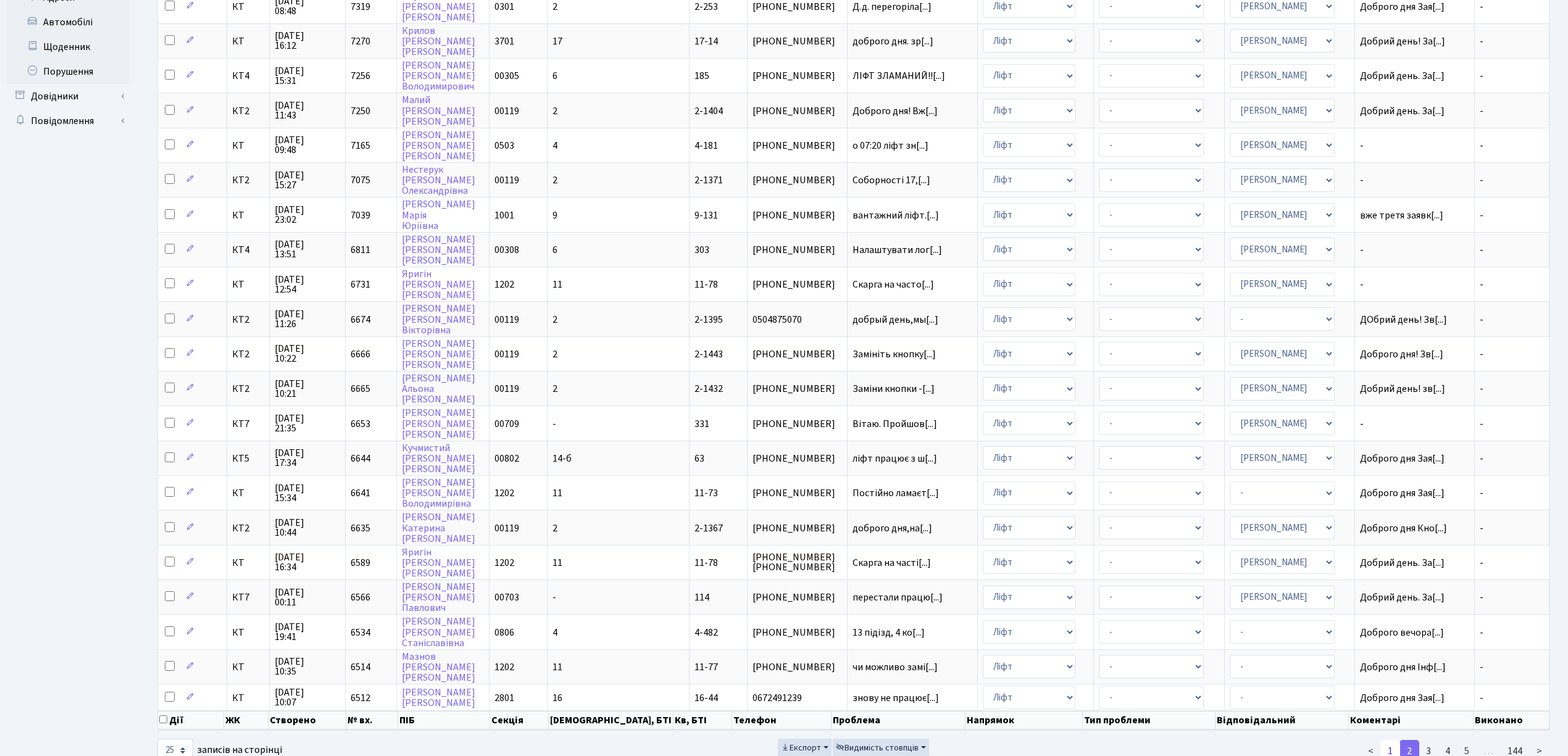
click at [1390, 741] on link "1" at bounding box center [1390, 752] width 20 height 22
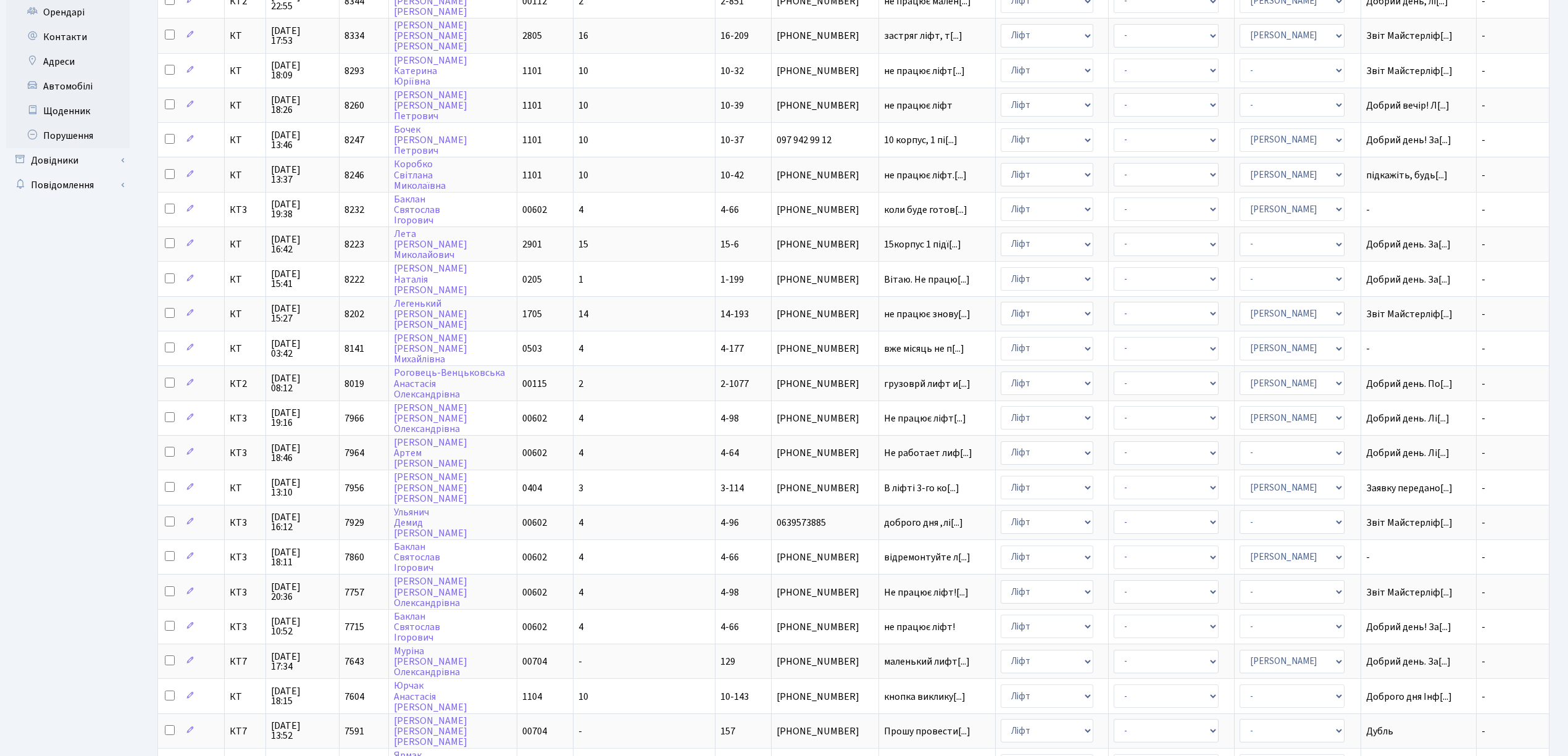
scroll to position [137, 0]
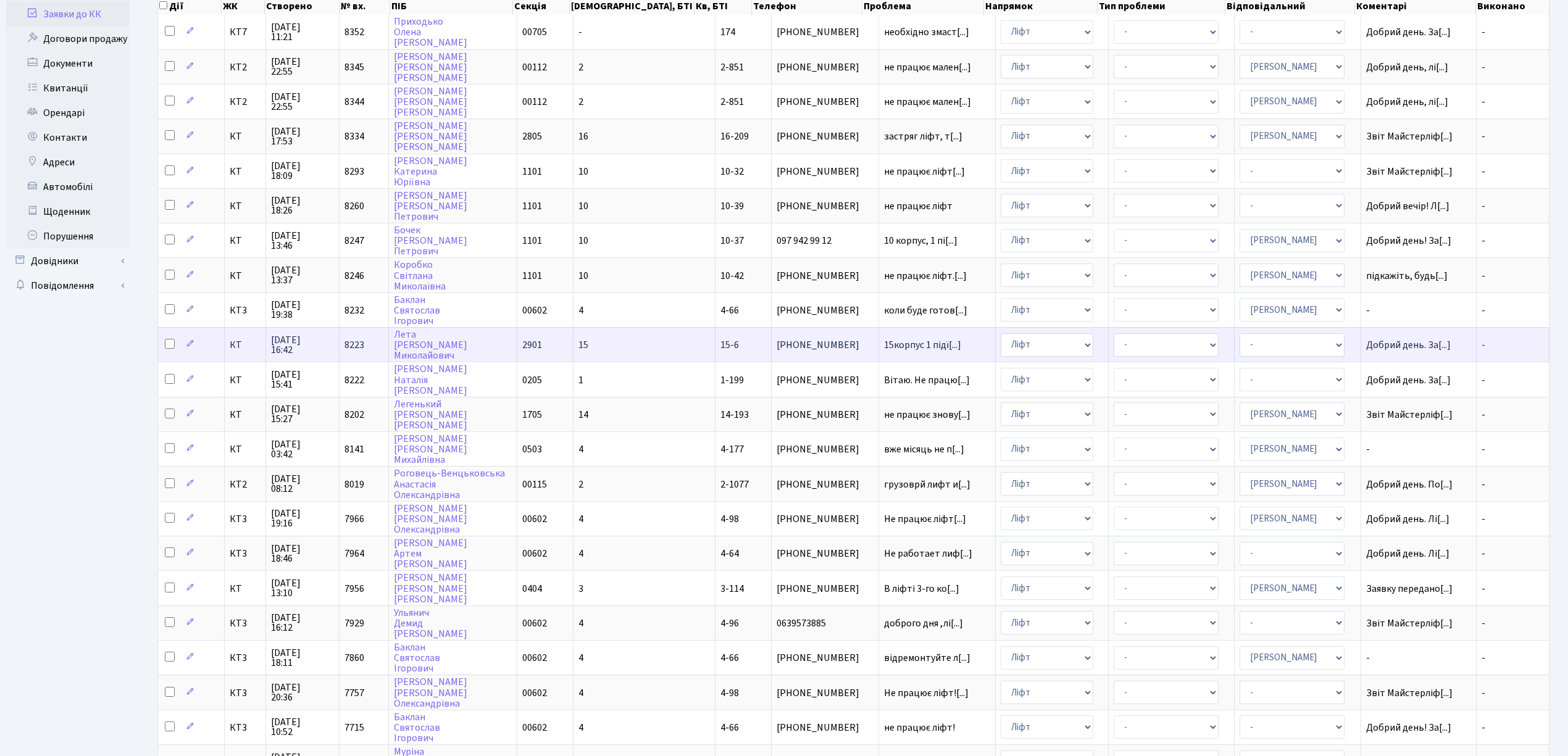
click at [237, 340] on span "КТ" at bounding box center [245, 344] width 30 height 10
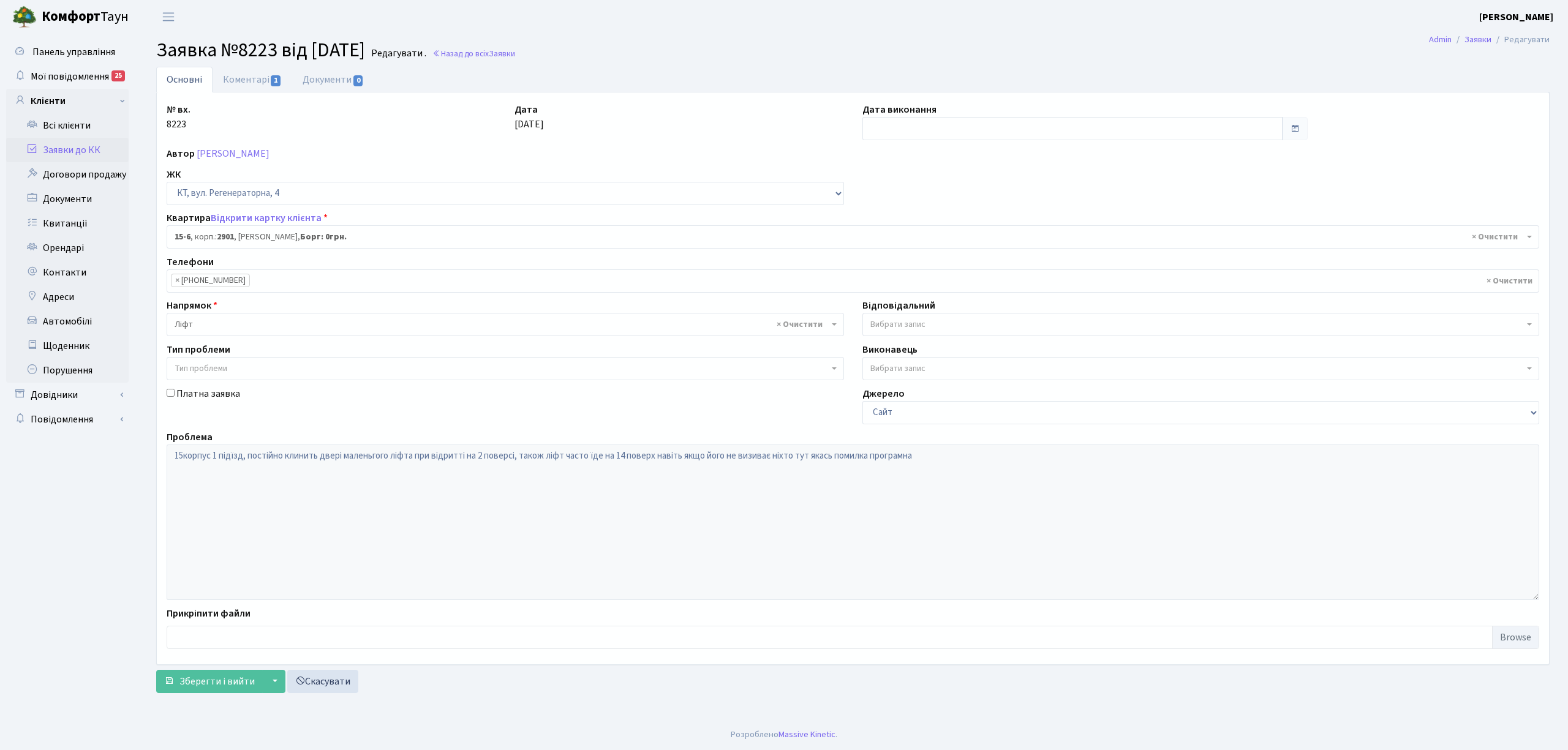
select select "8781"
click at [902, 138] on input "text" at bounding box center [1072, 129] width 420 height 23
click at [872, 267] on td "22" at bounding box center [874, 265] width 19 height 19
type input "[DATE]"
click at [202, 683] on span "Зберегти і вийти" at bounding box center [217, 681] width 76 height 13
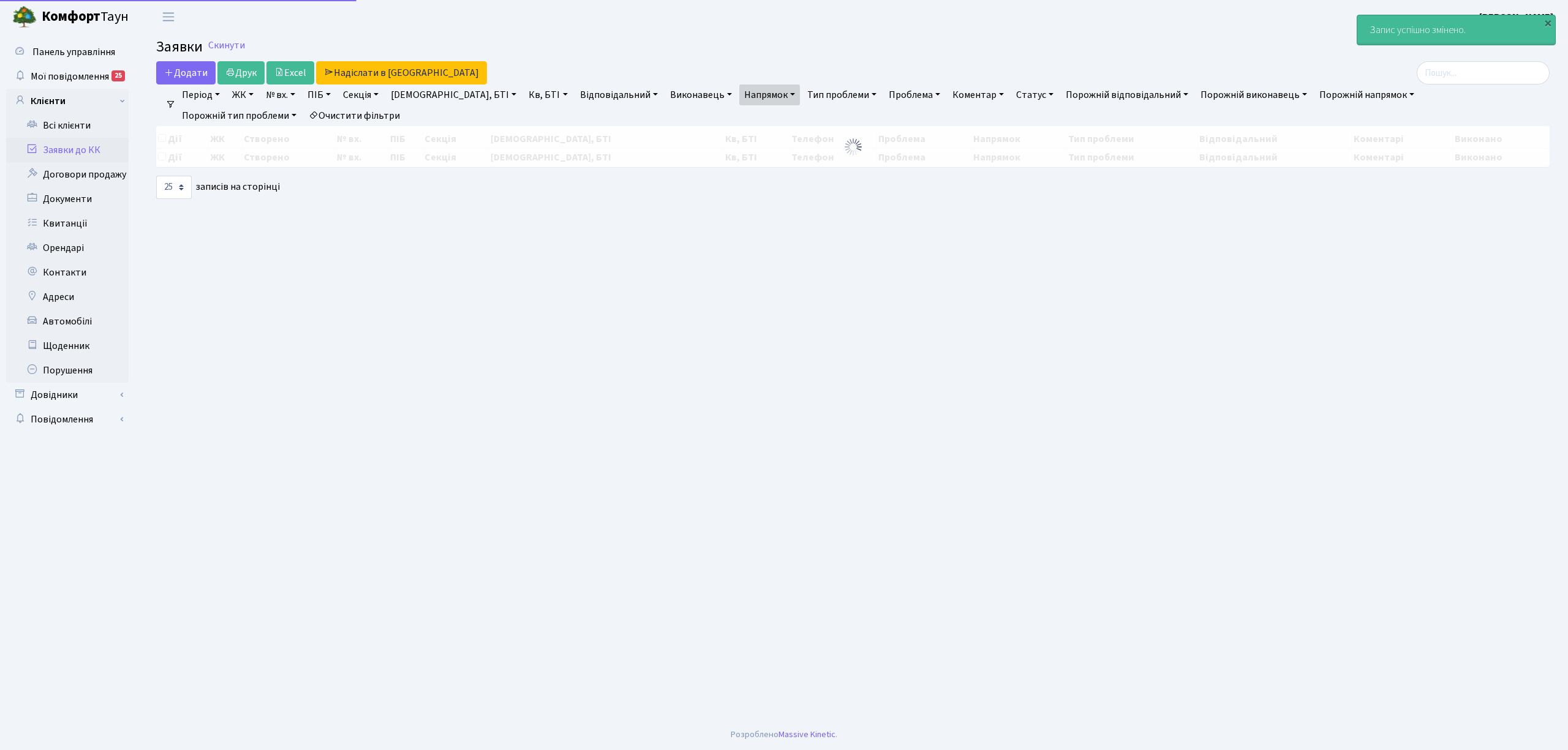
select select "25"
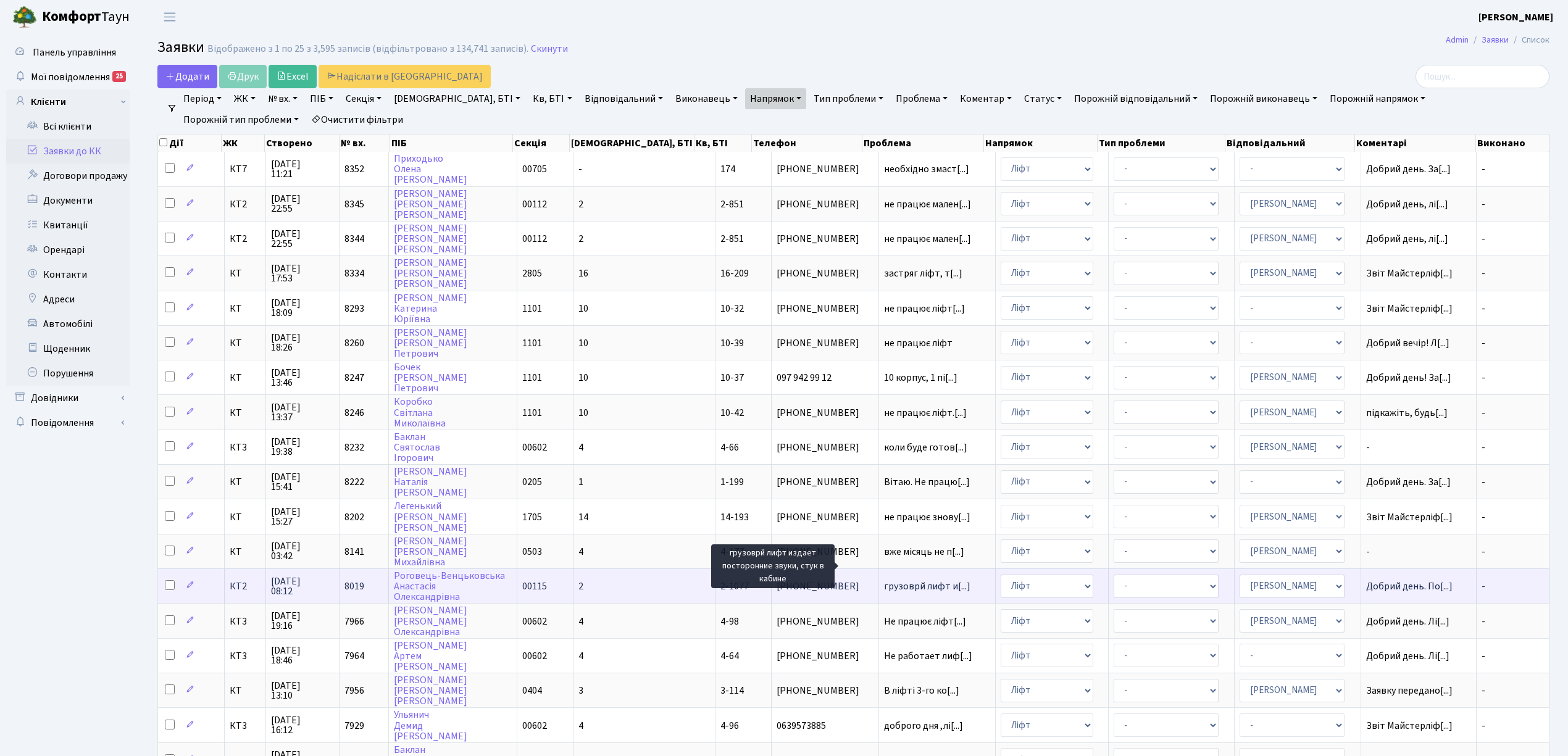
click at [884, 580] on span "грузоврй лифт и[...]" at bounding box center [927, 587] width 86 height 13
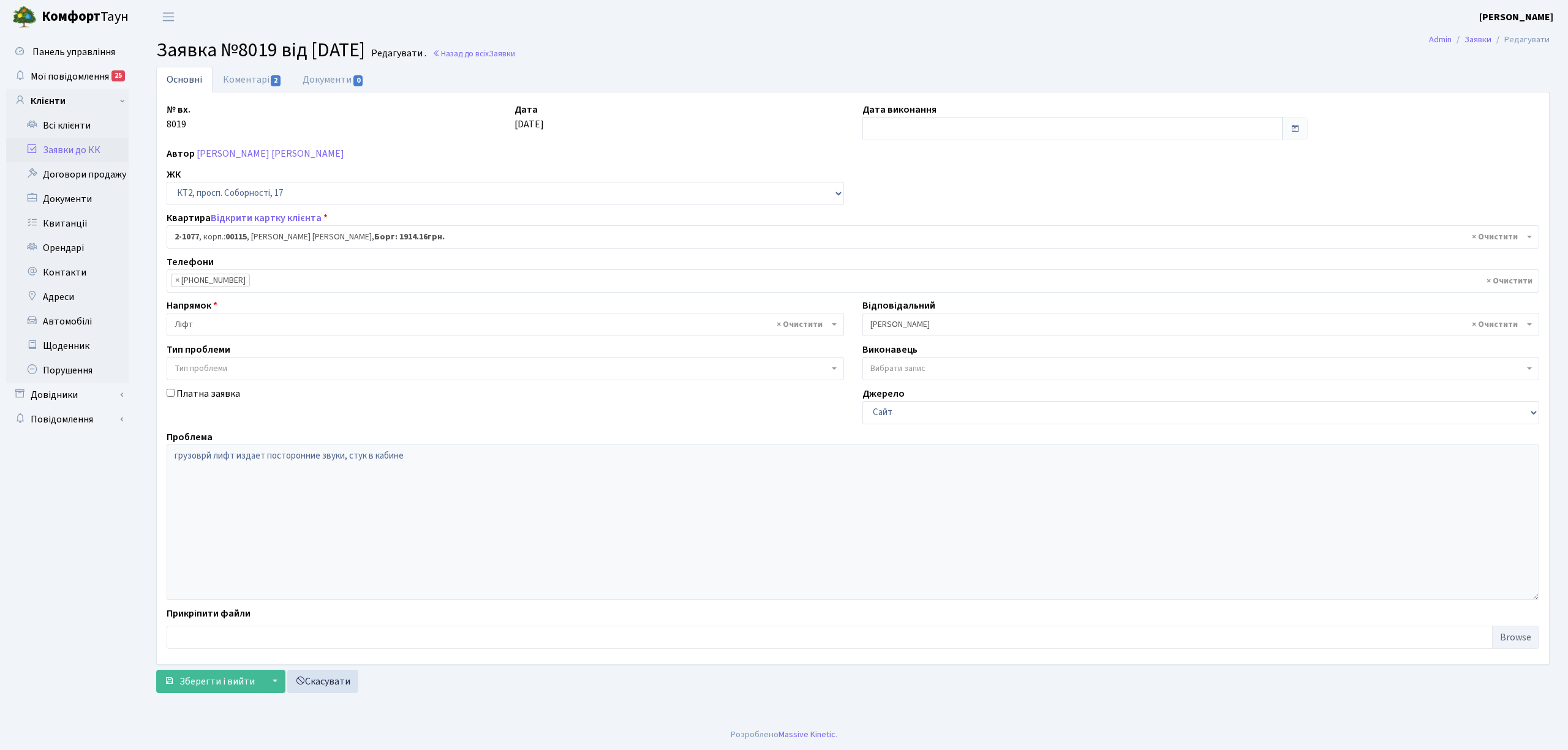
select select "12688"
click at [254, 71] on link "Коментарі 2" at bounding box center [253, 79] width 80 height 25
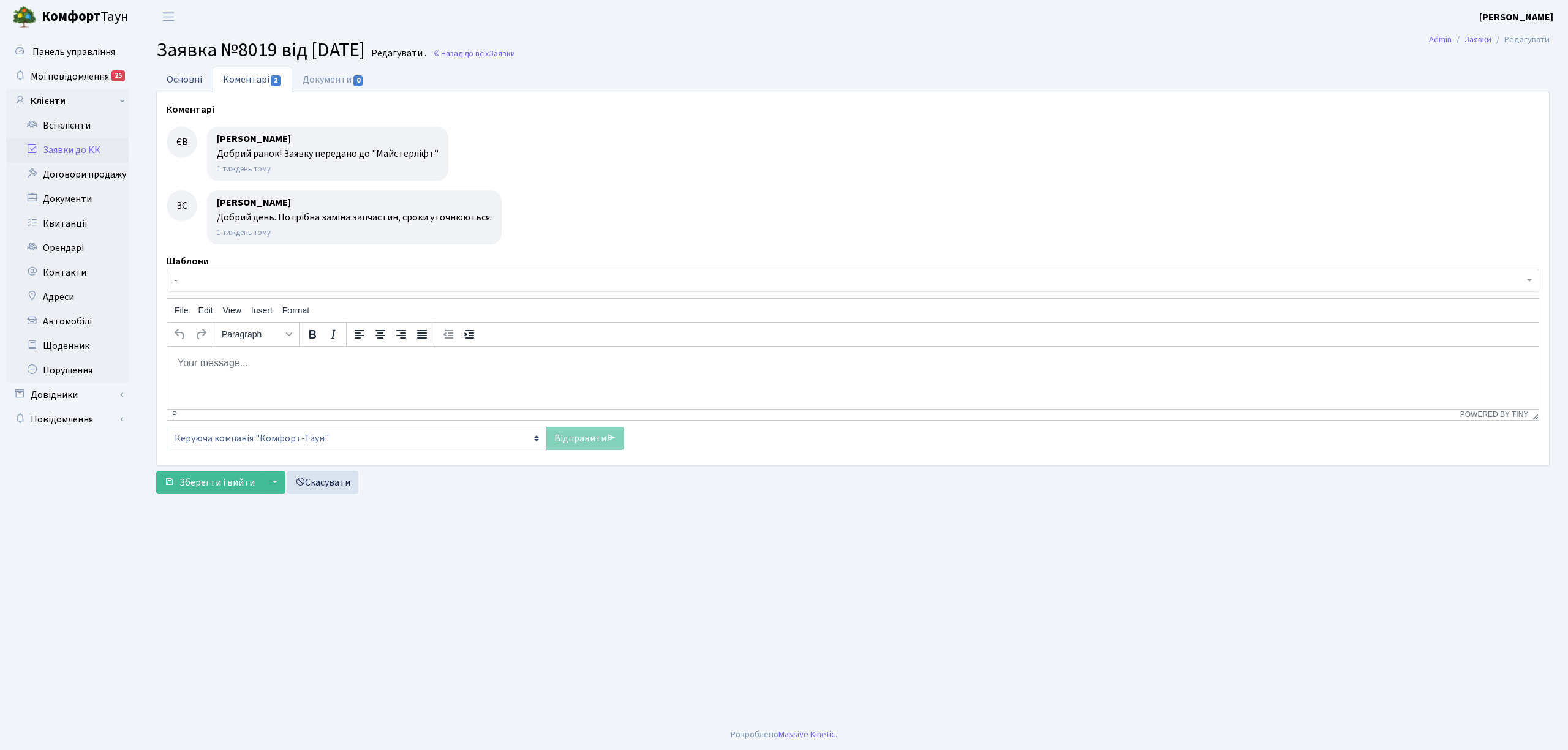
click at [201, 77] on link "Основні" at bounding box center [184, 79] width 56 height 25
